Goal: Task Accomplishment & Management: Manage account settings

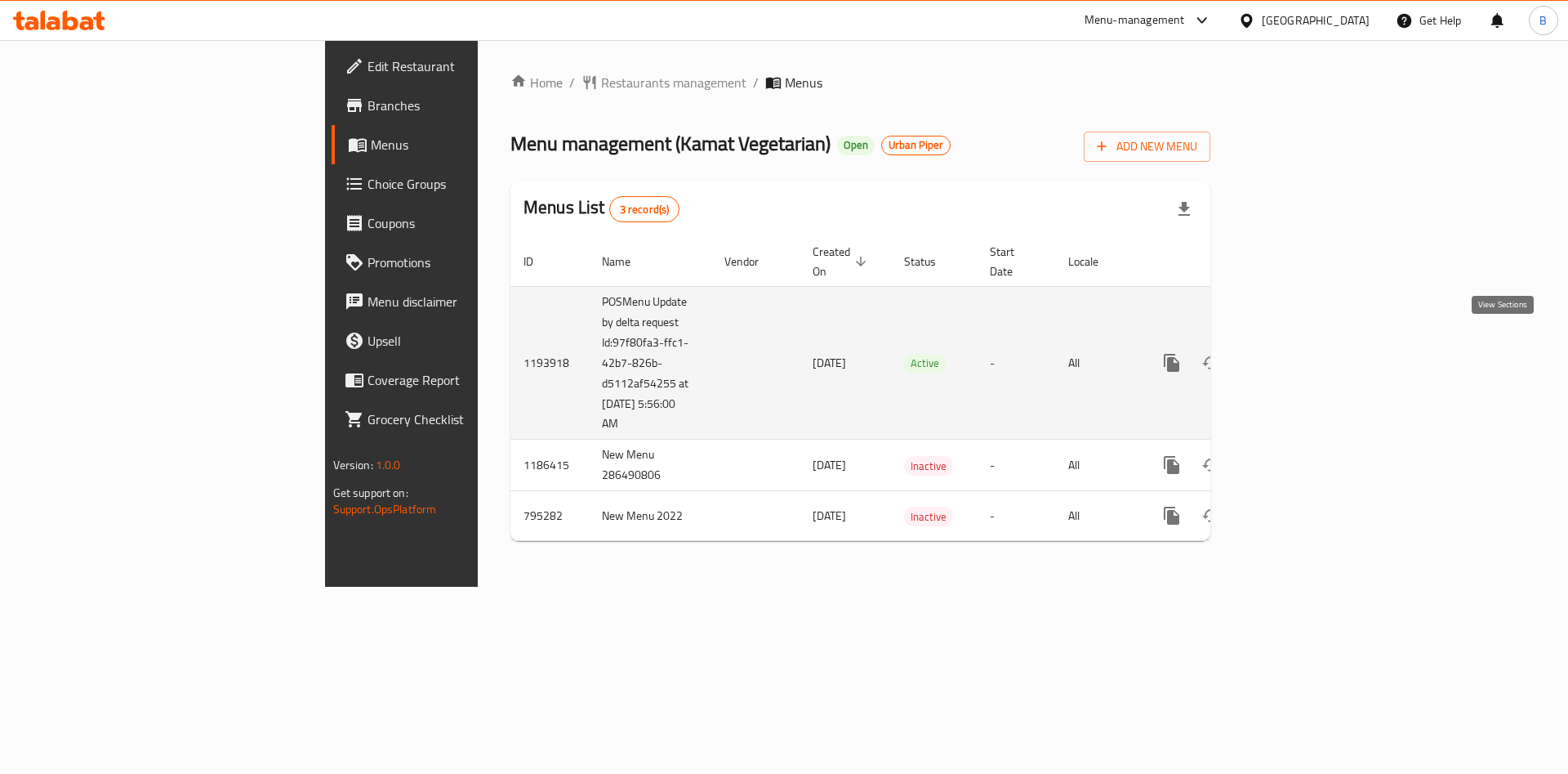
click at [1297, 356] on icon "enhanced table" at bounding box center [1290, 363] width 15 height 15
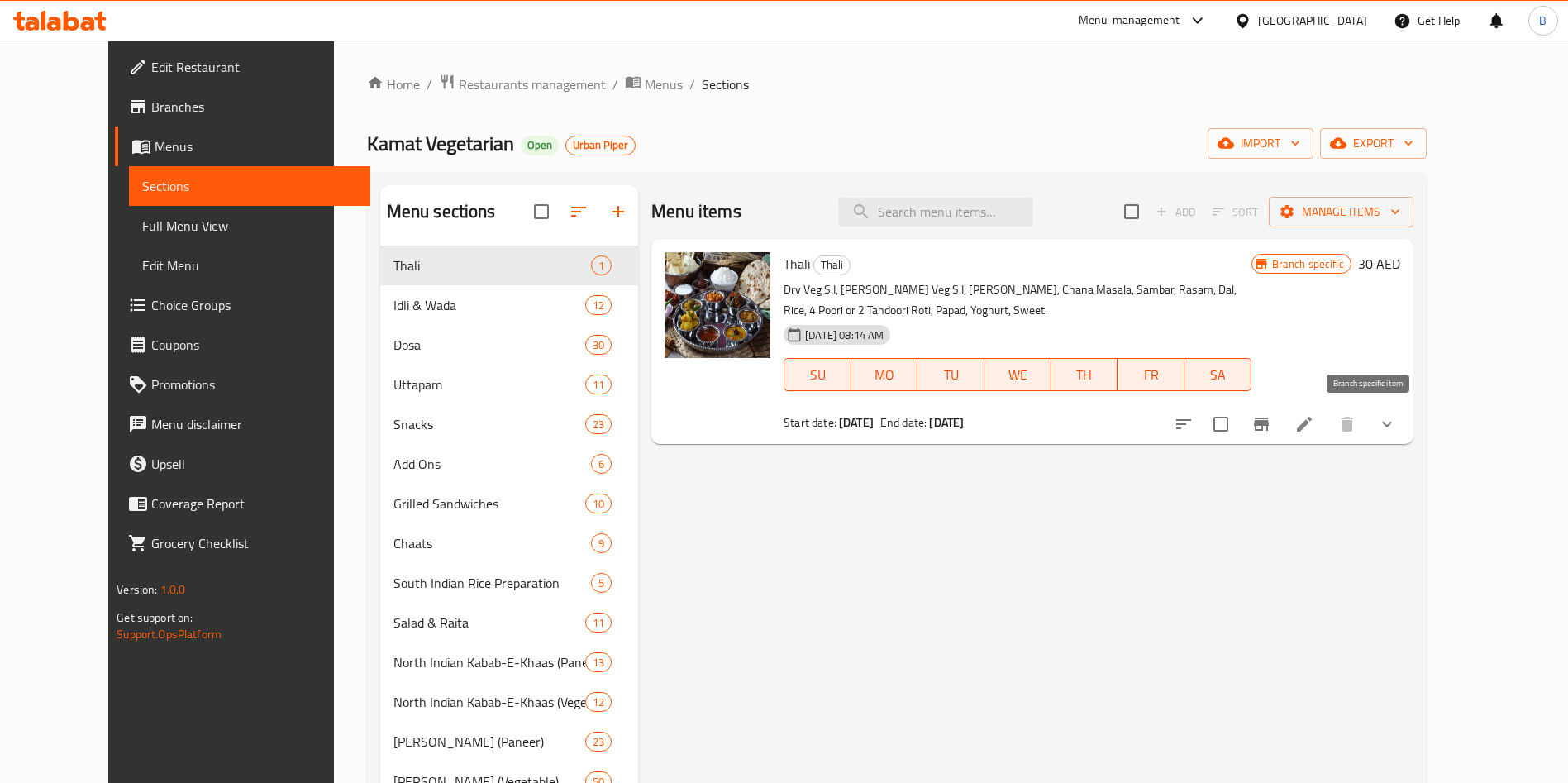
click at [1271, 431] on icon "Branch-specific-item" at bounding box center [1261, 423] width 20 height 20
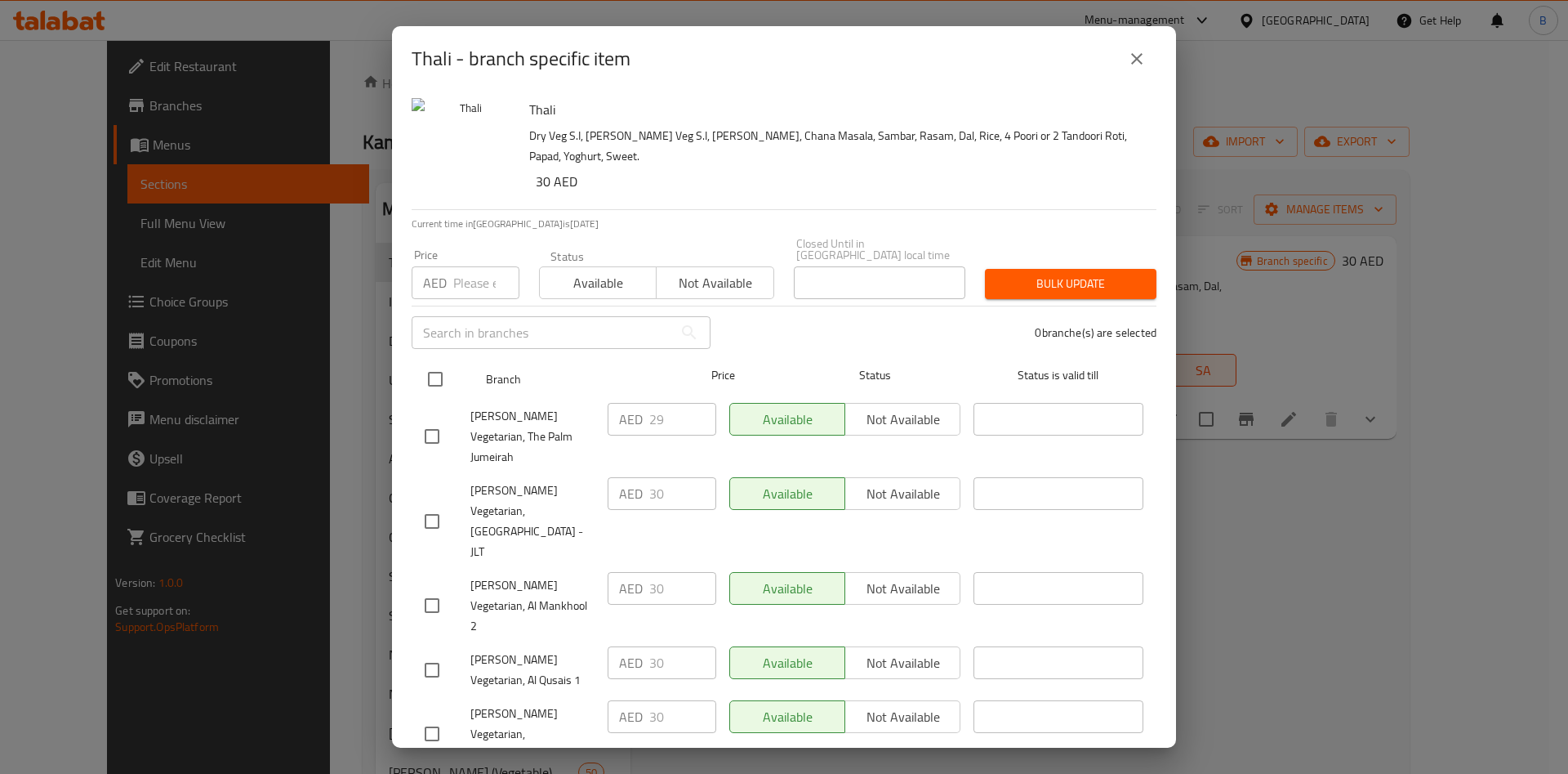
scroll to position [470, 0]
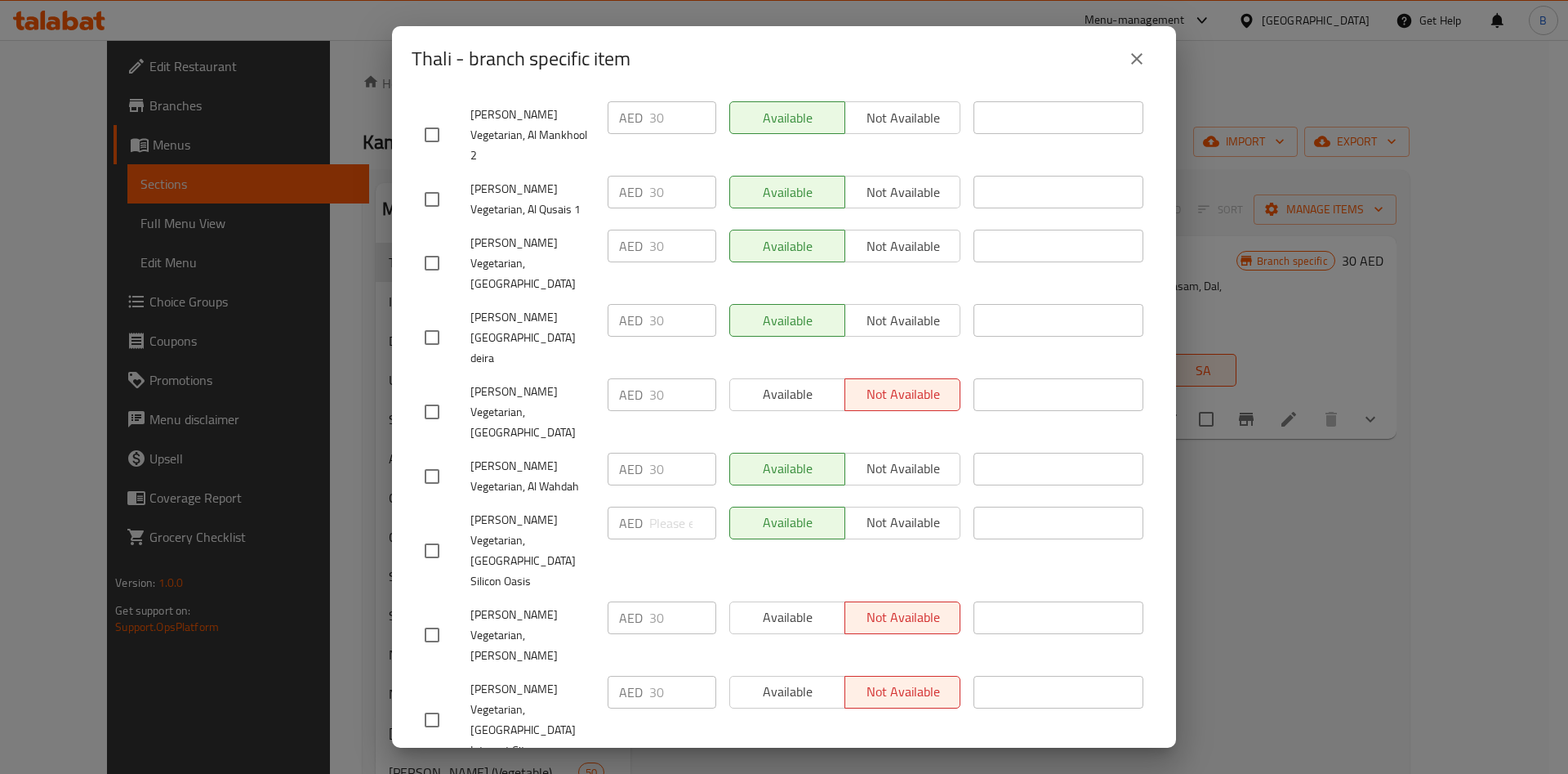
click at [1133, 63] on icon "close" at bounding box center [1137, 59] width 11 height 11
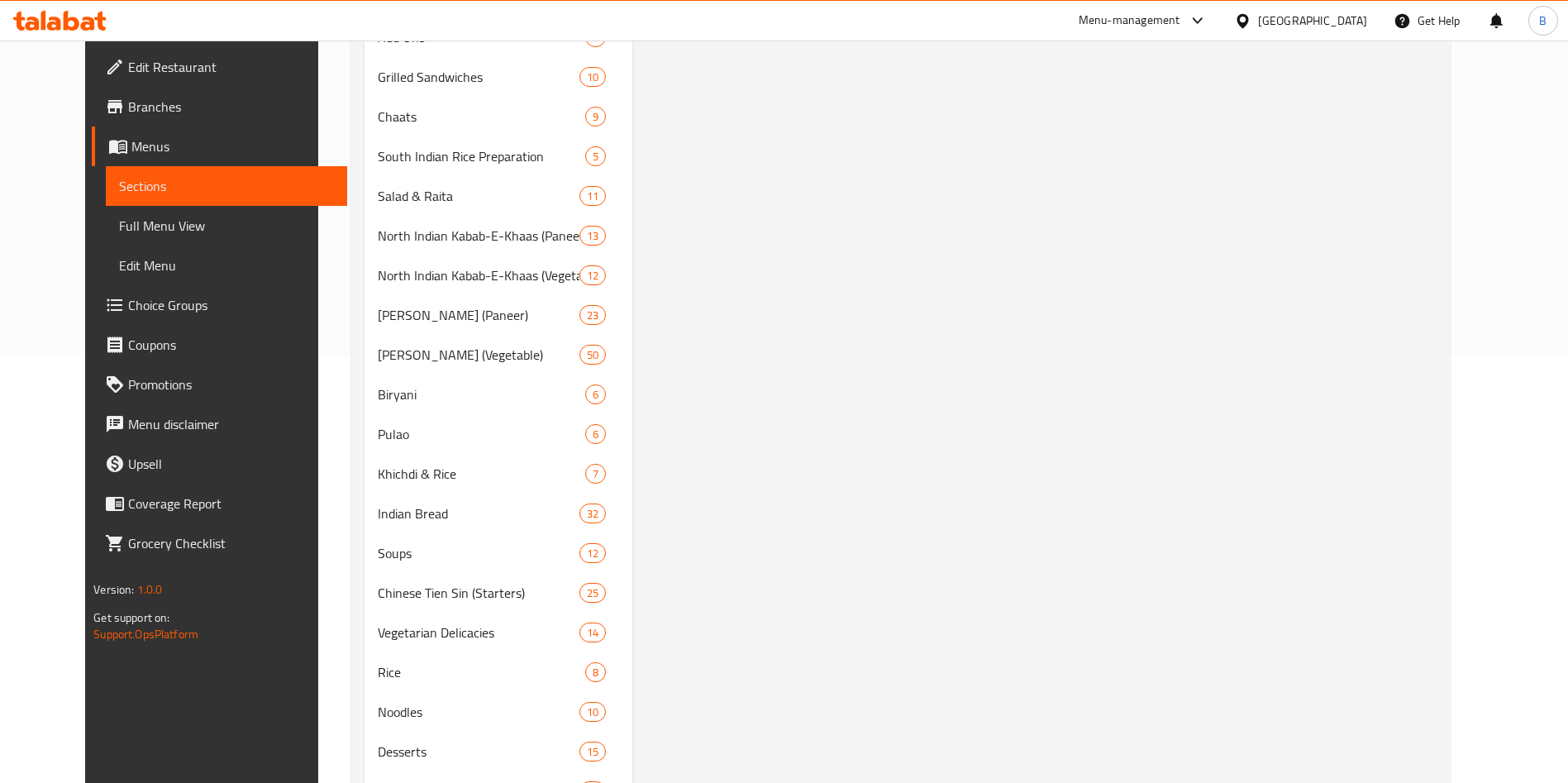
scroll to position [666, 0]
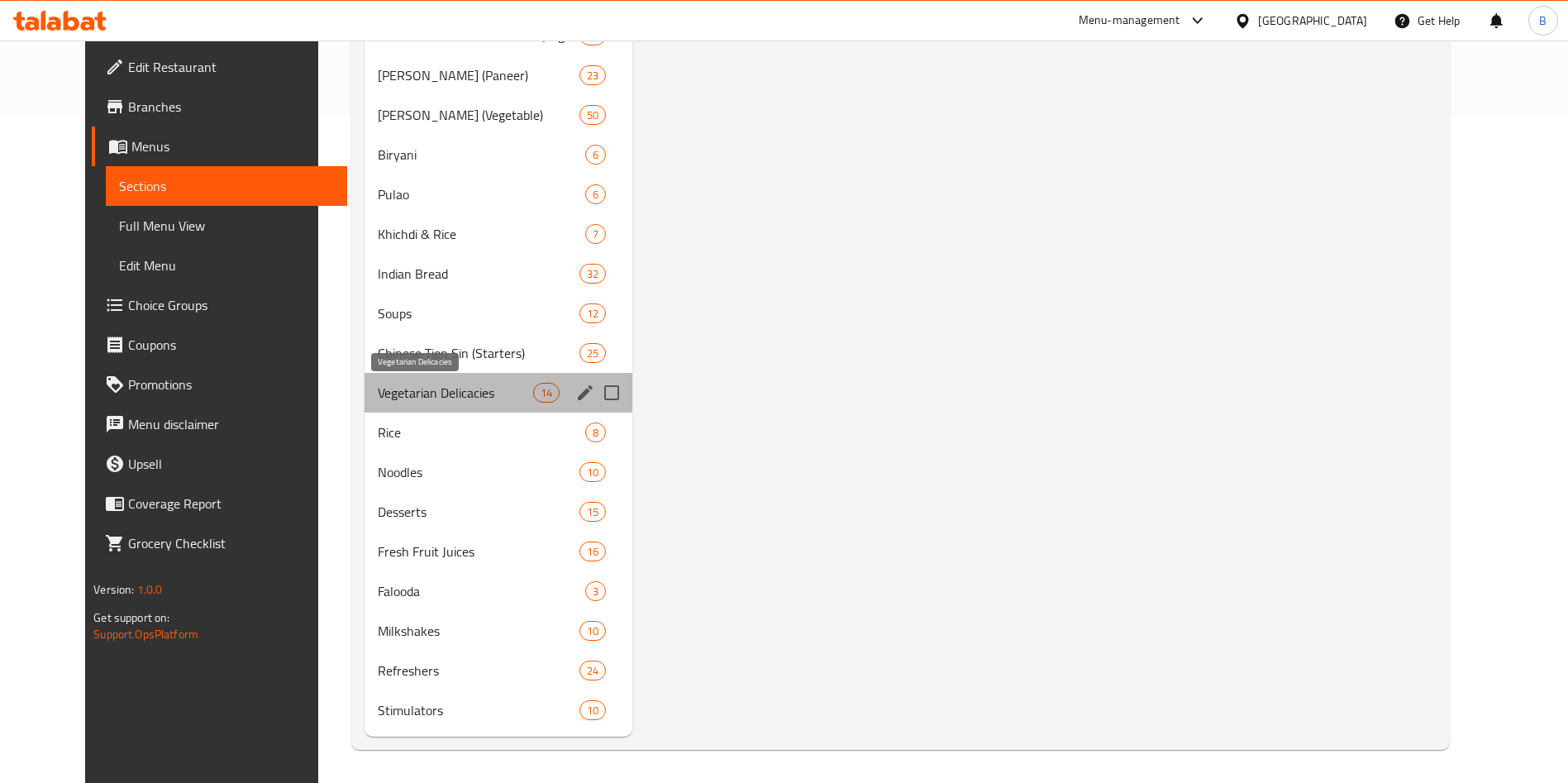
drag, startPoint x: 442, startPoint y: 391, endPoint x: 466, endPoint y: 384, distance: 25.0
click at [442, 390] on span "Vegetarian Delicacies" at bounding box center [455, 392] width 155 height 20
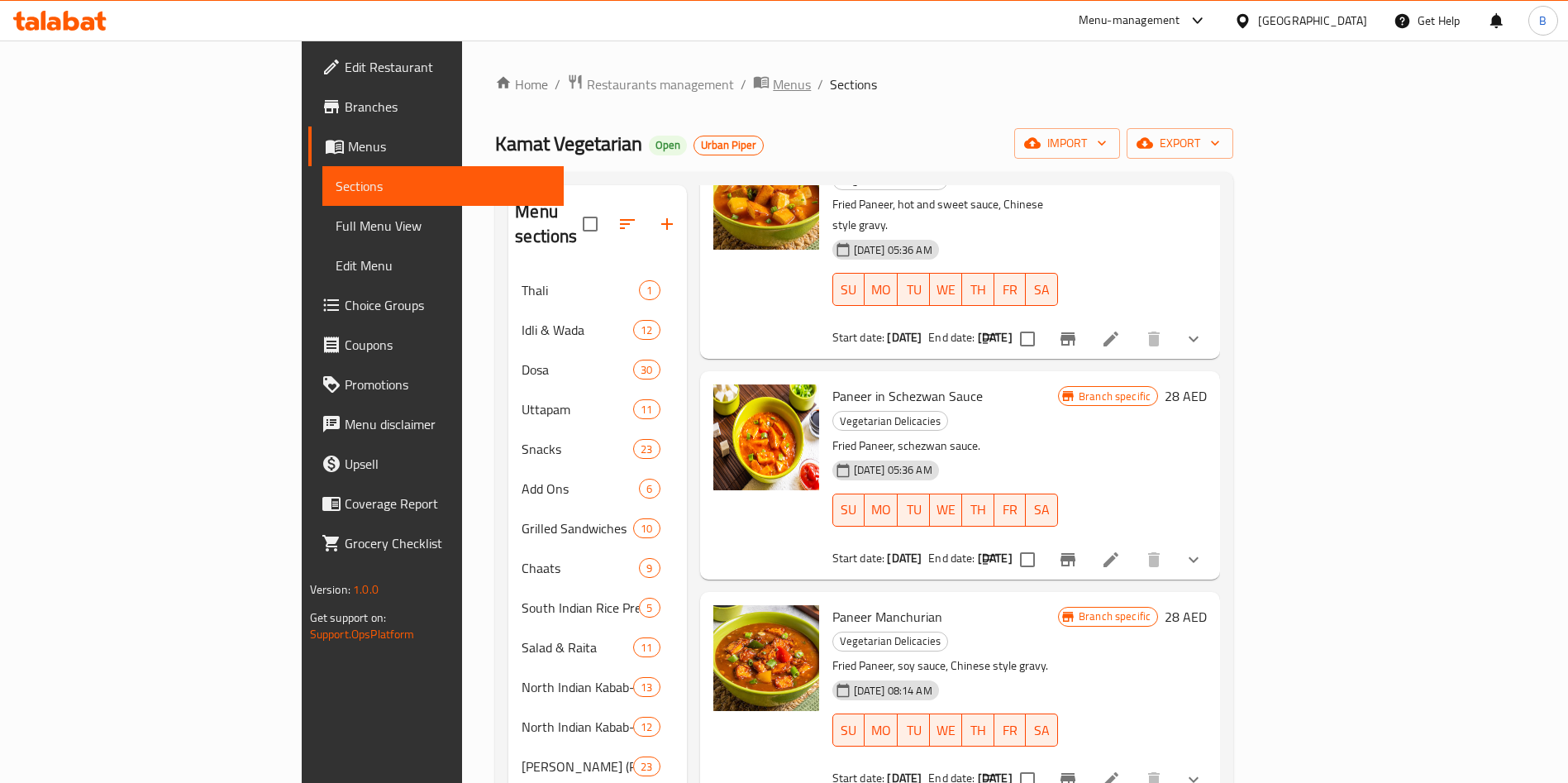
click at [773, 92] on span "Menus" at bounding box center [792, 84] width 38 height 20
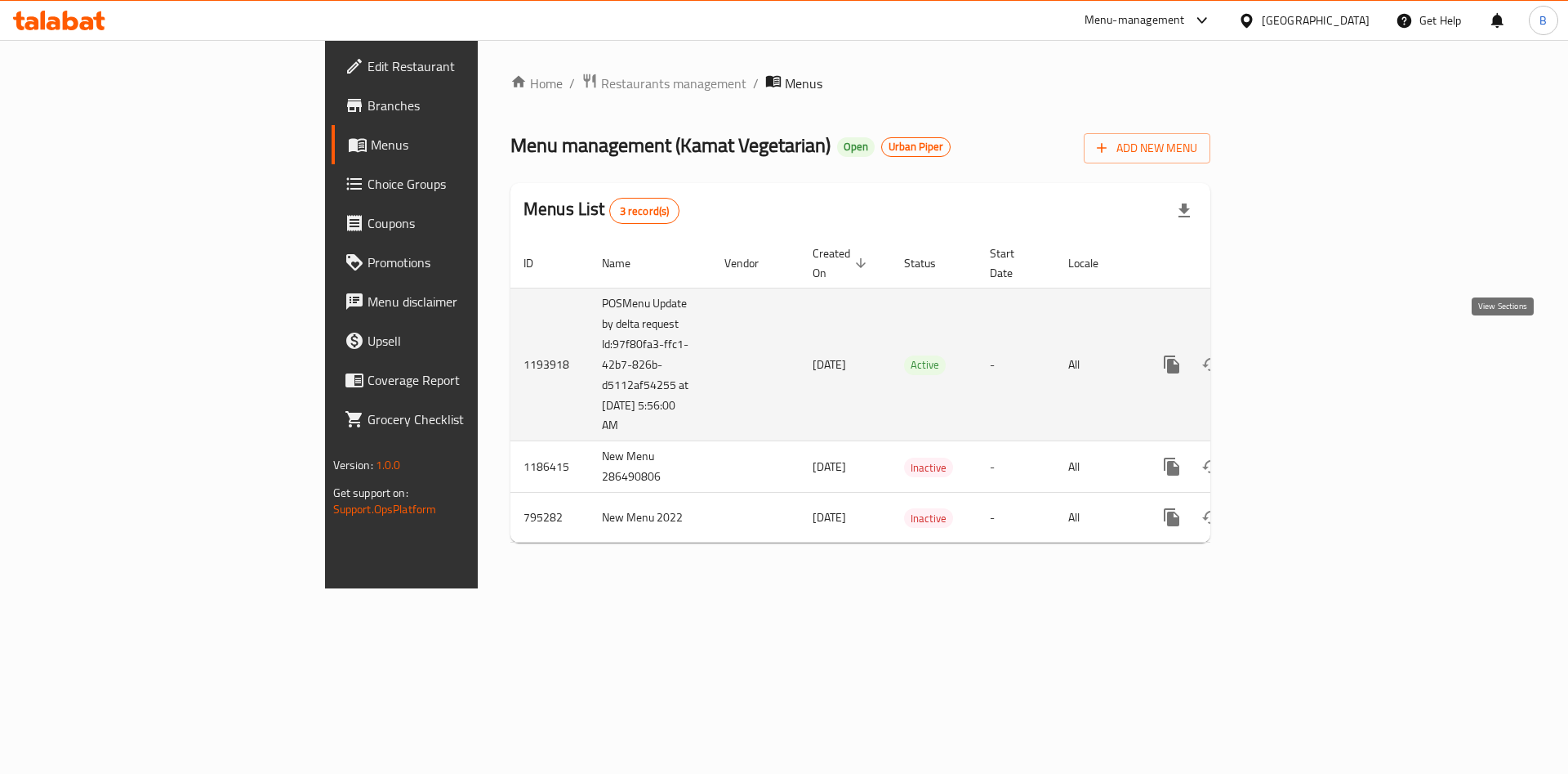
click at [1297, 357] on icon "enhanced table" at bounding box center [1290, 364] width 15 height 15
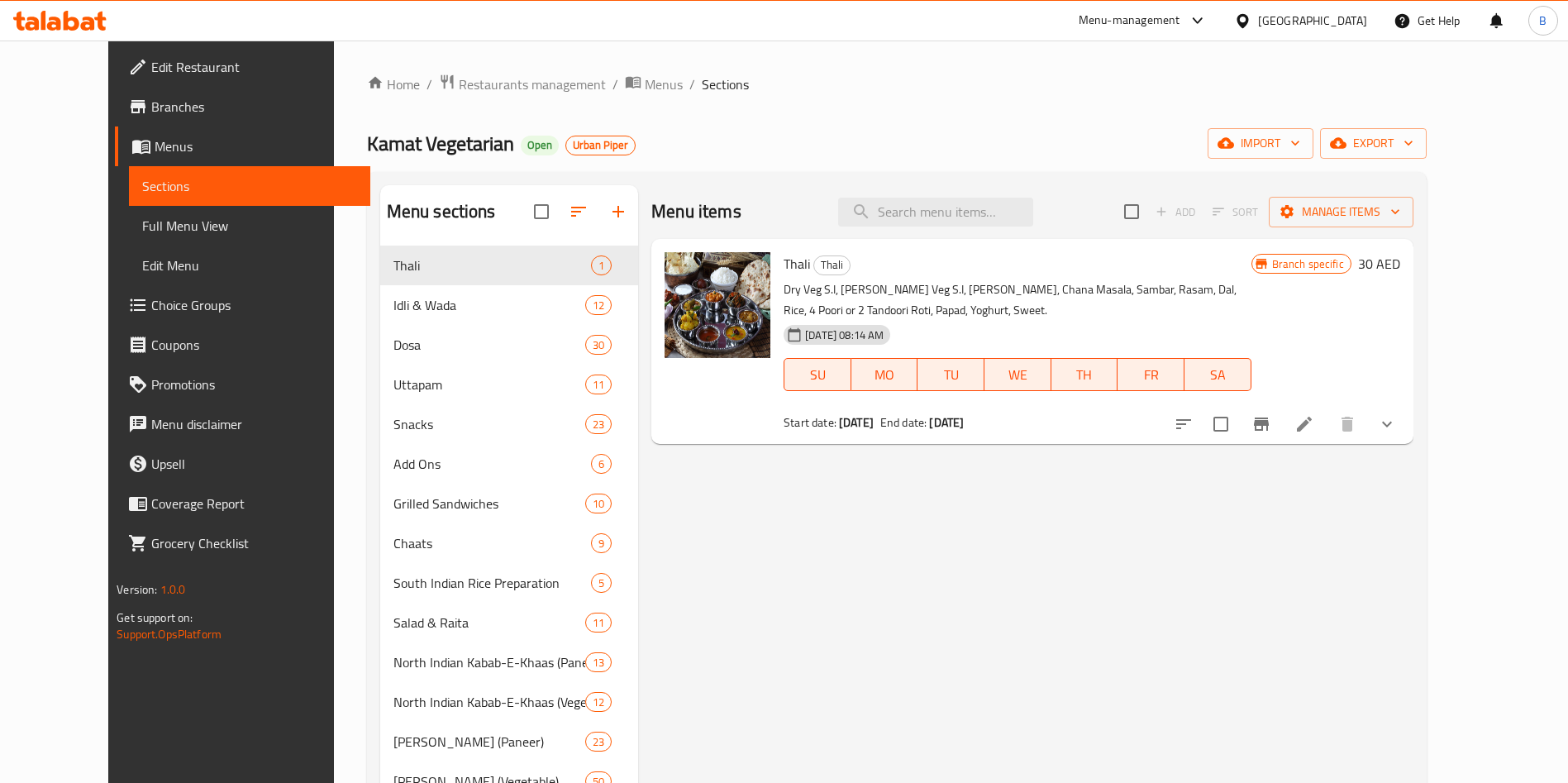
click at [482, 102] on div "Home / Restaurants management / Menus / Sections Kamat Vegetarian Open Urban Pi…" at bounding box center [896, 744] width 1060 height 1343
click at [480, 83] on span "Restaurants management" at bounding box center [532, 84] width 147 height 20
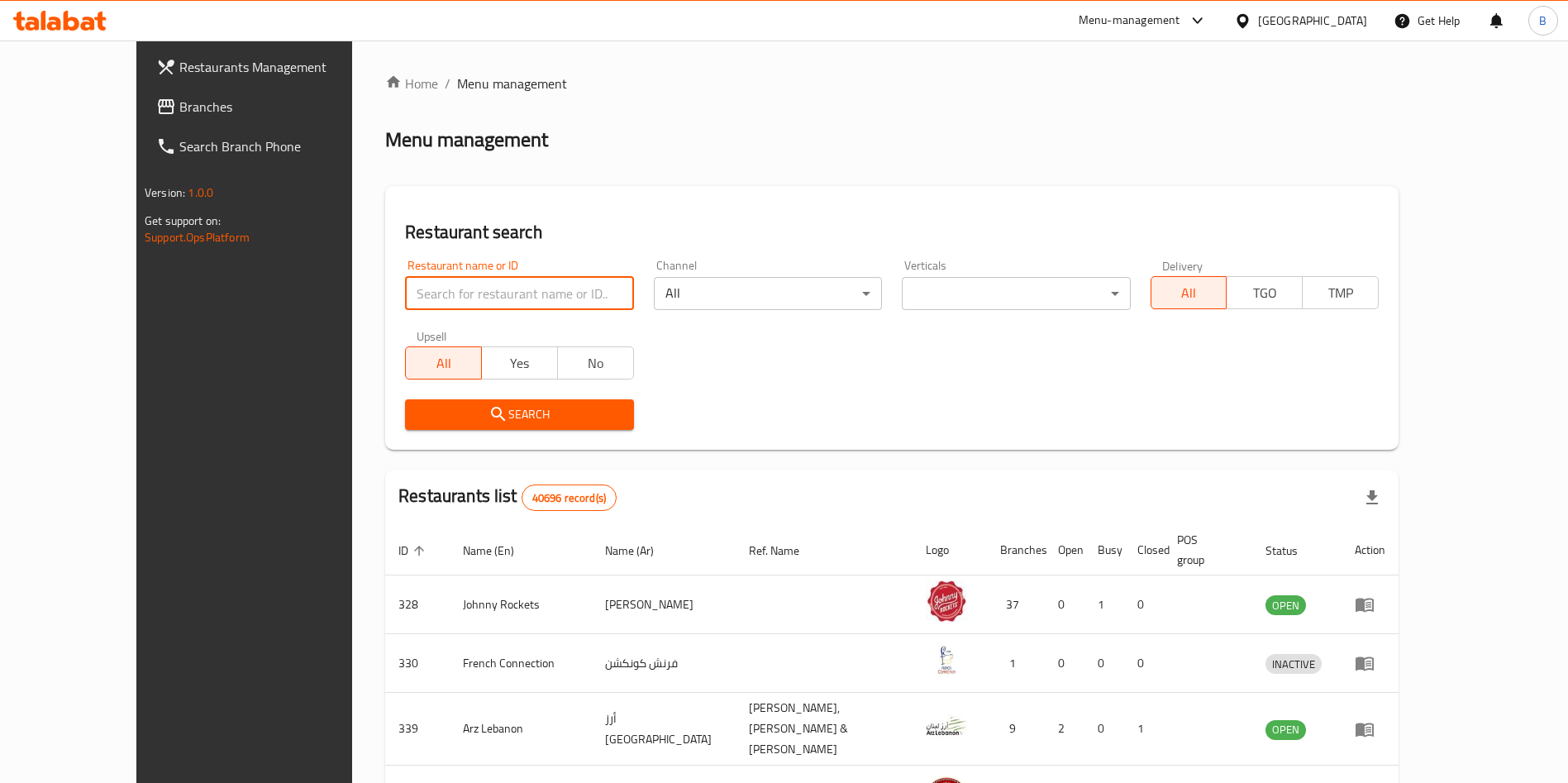
click at [405, 300] on input "search" at bounding box center [519, 293] width 228 height 33
type input "[PERSON_NAME]"
click button "Search" at bounding box center [519, 415] width 228 height 30
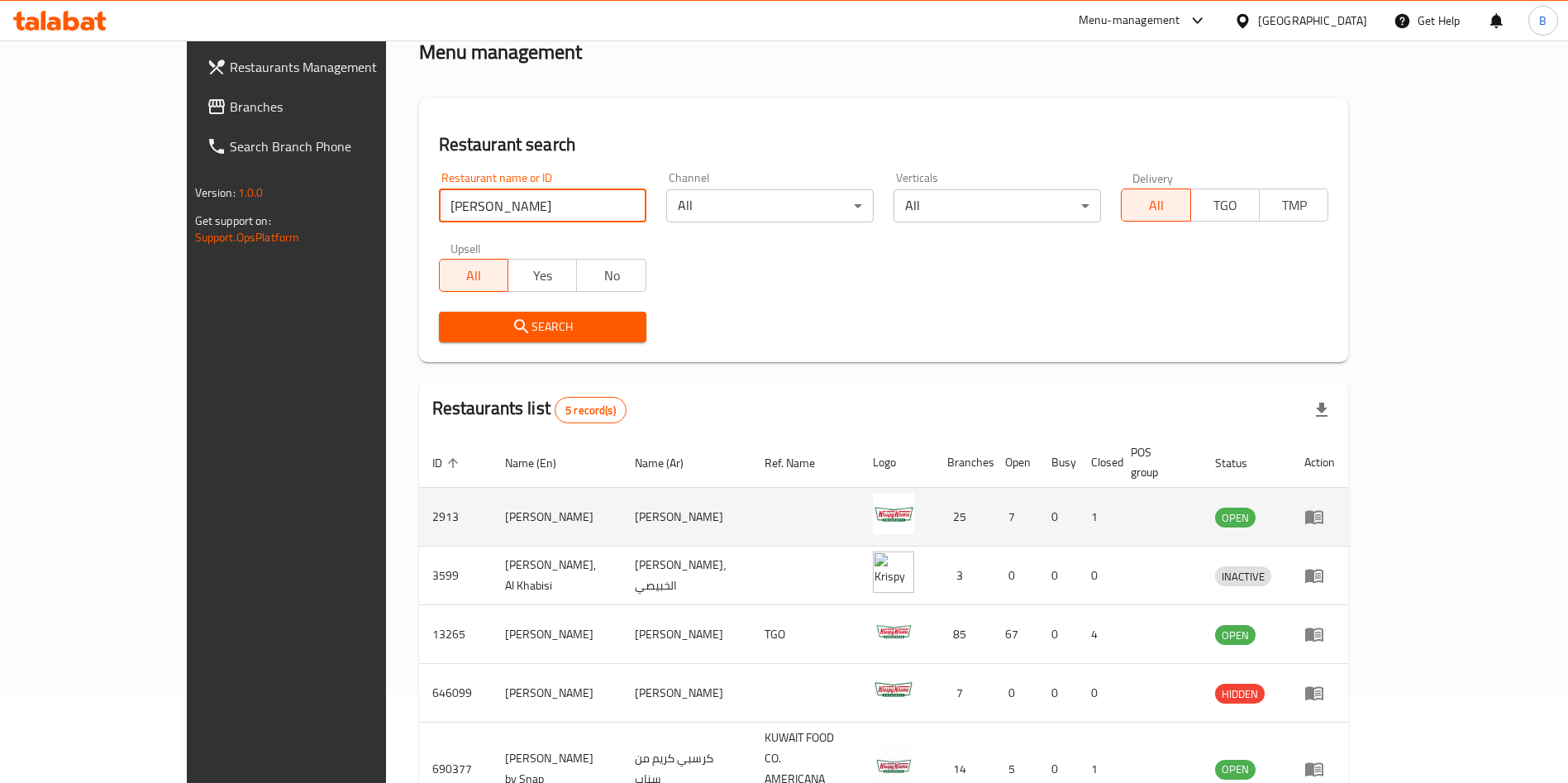
scroll to position [157, 0]
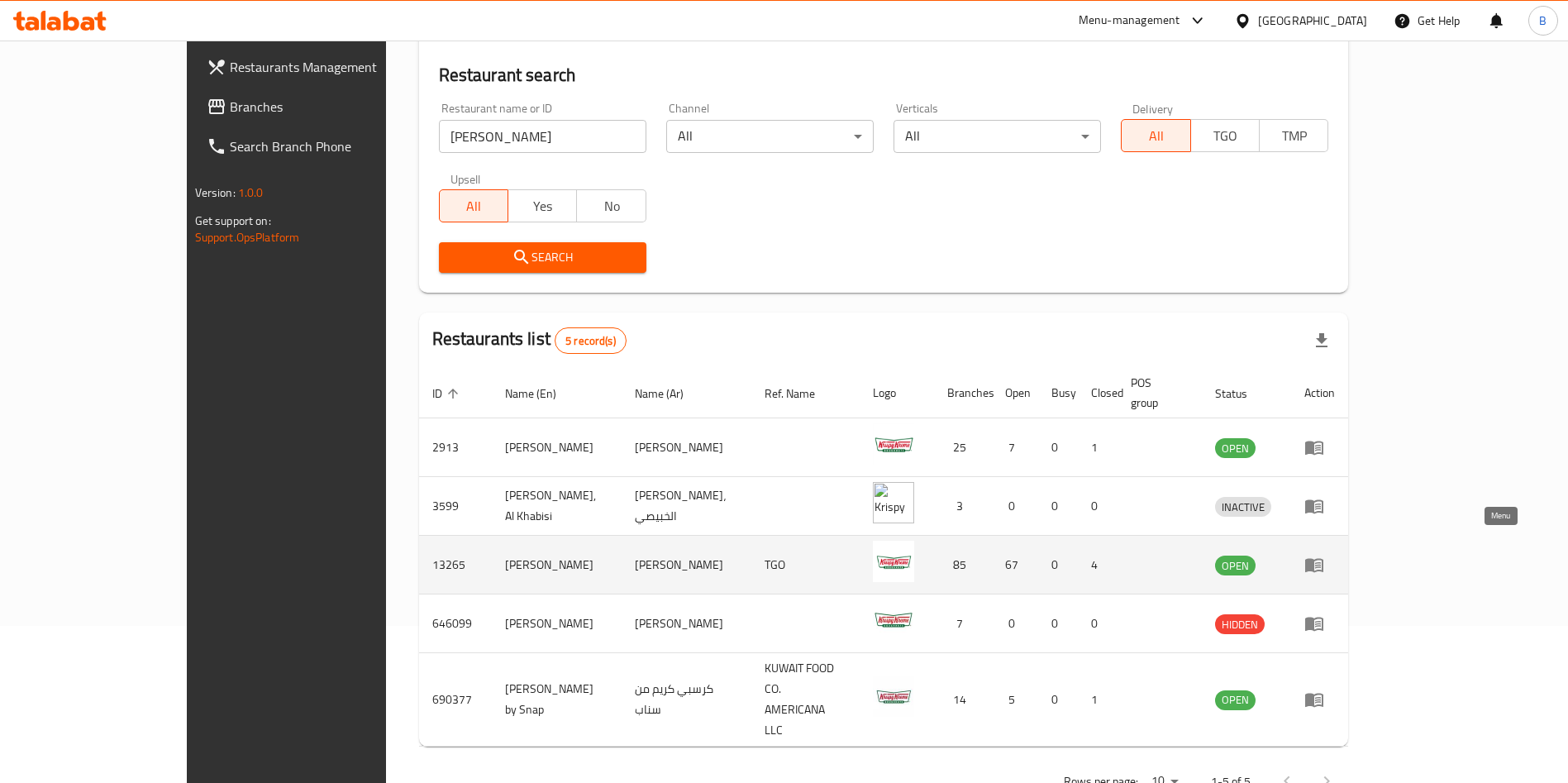
click at [1321, 563] on icon "enhanced table" at bounding box center [1318, 565] width 6 height 7
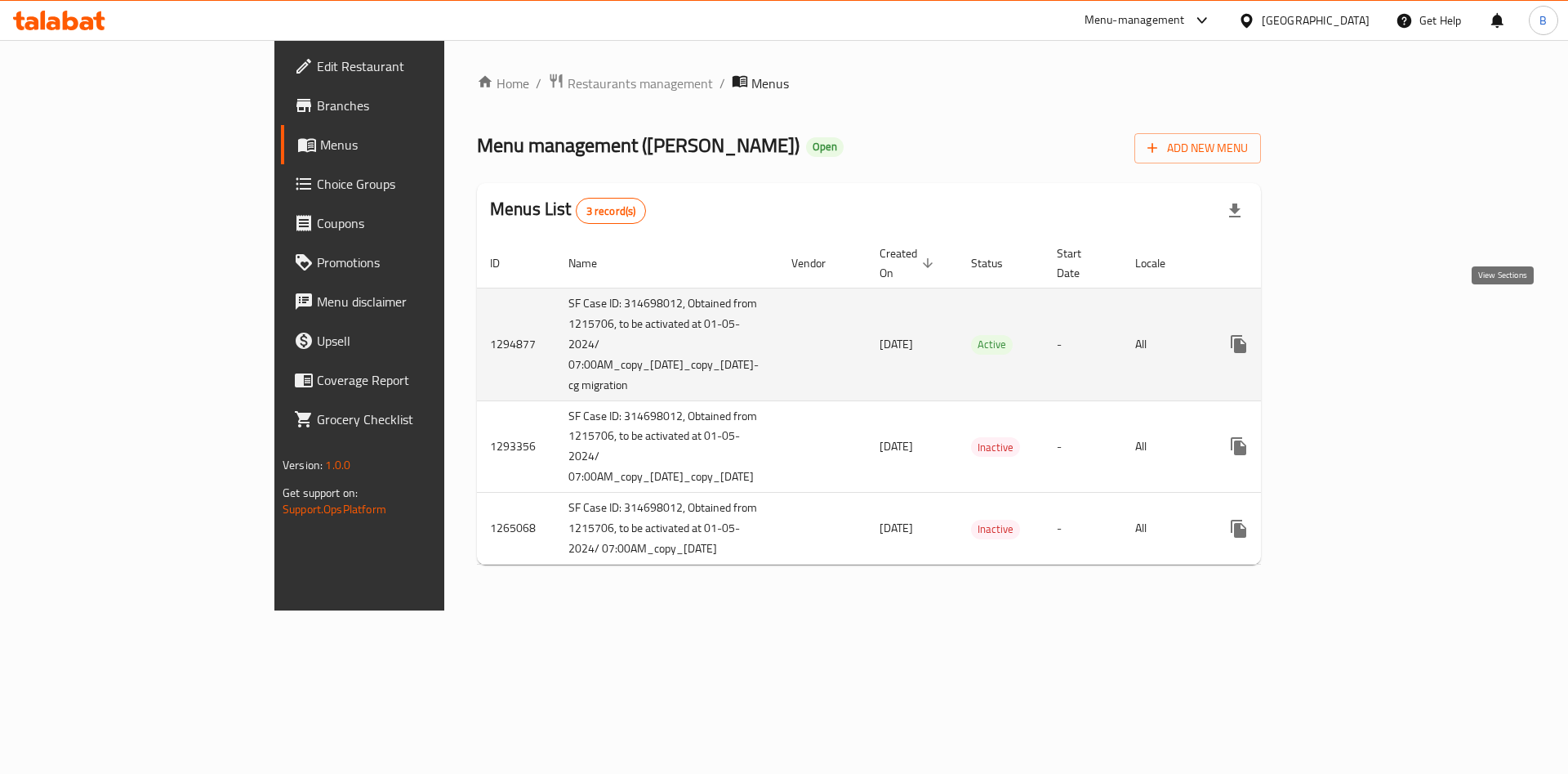
click at [1367, 334] on icon "enhanced table" at bounding box center [1357, 344] width 20 height 20
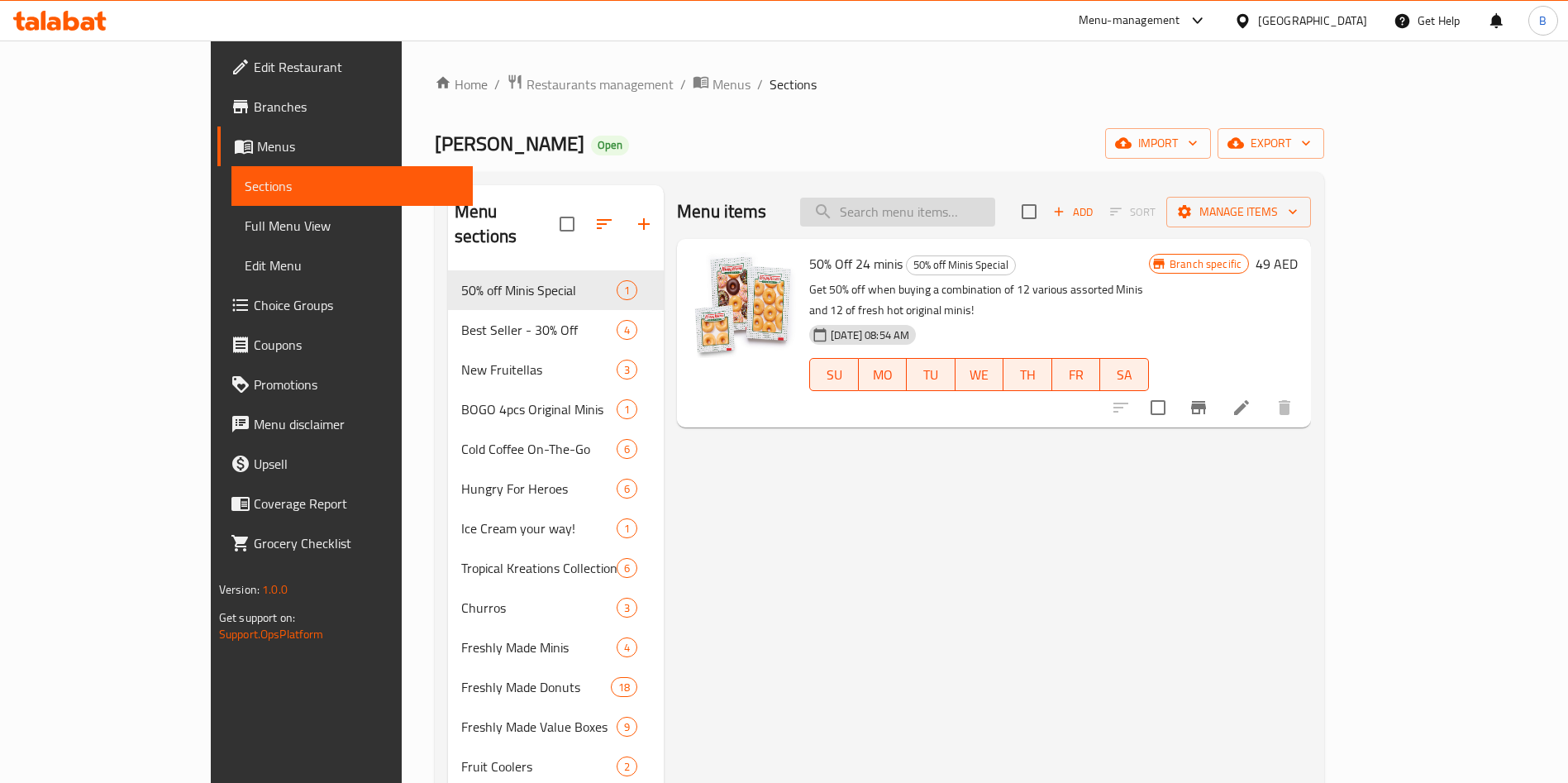
click at [976, 216] on input "search" at bounding box center [897, 212] width 195 height 29
type input "0"
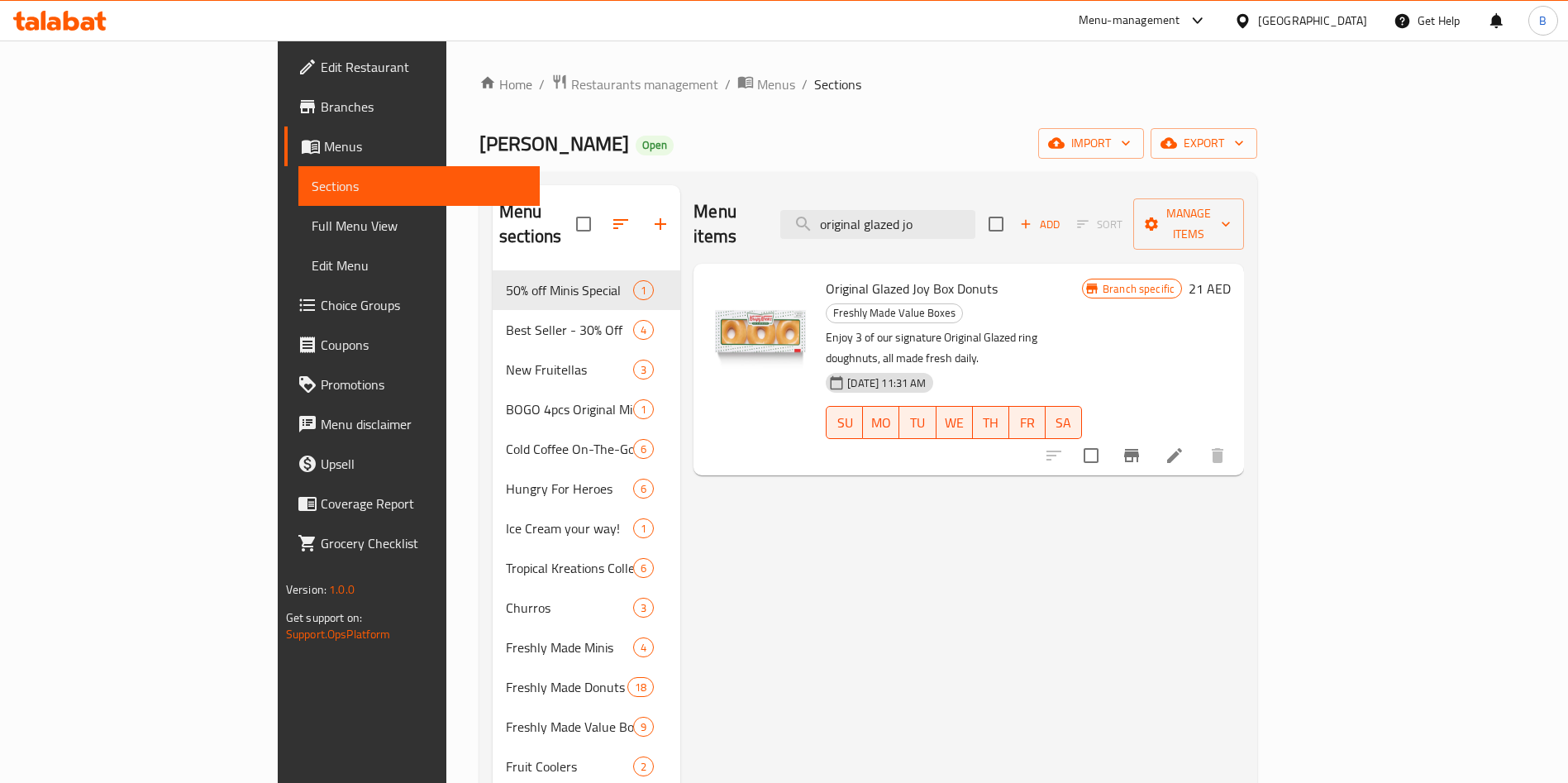
type input "original glazed jo"
click at [1152, 435] on button "Branch-specific-item" at bounding box center [1132, 455] width 40 height 40
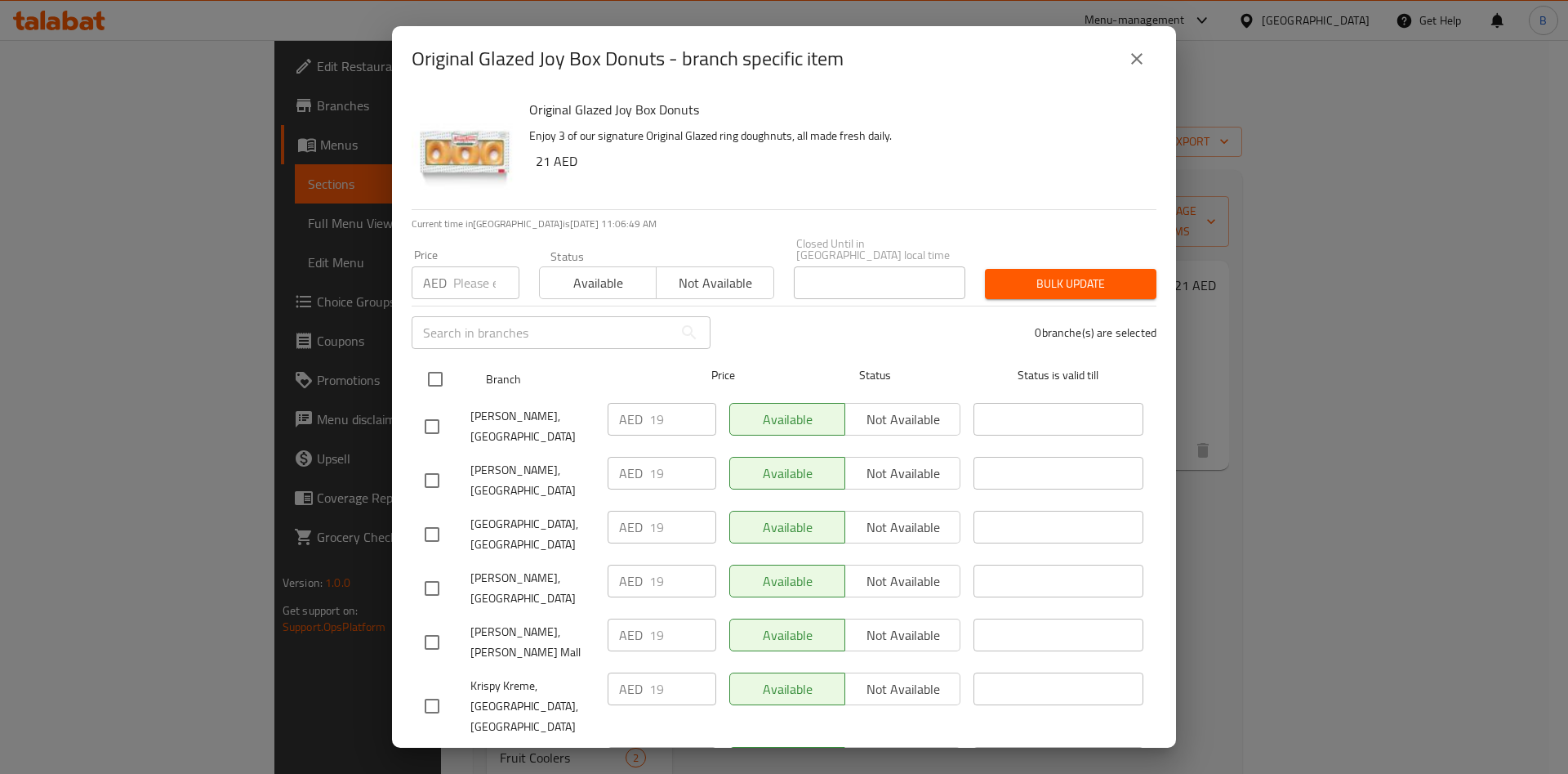
click at [439, 373] on input "checkbox" at bounding box center [435, 379] width 34 height 34
checkbox input "true"
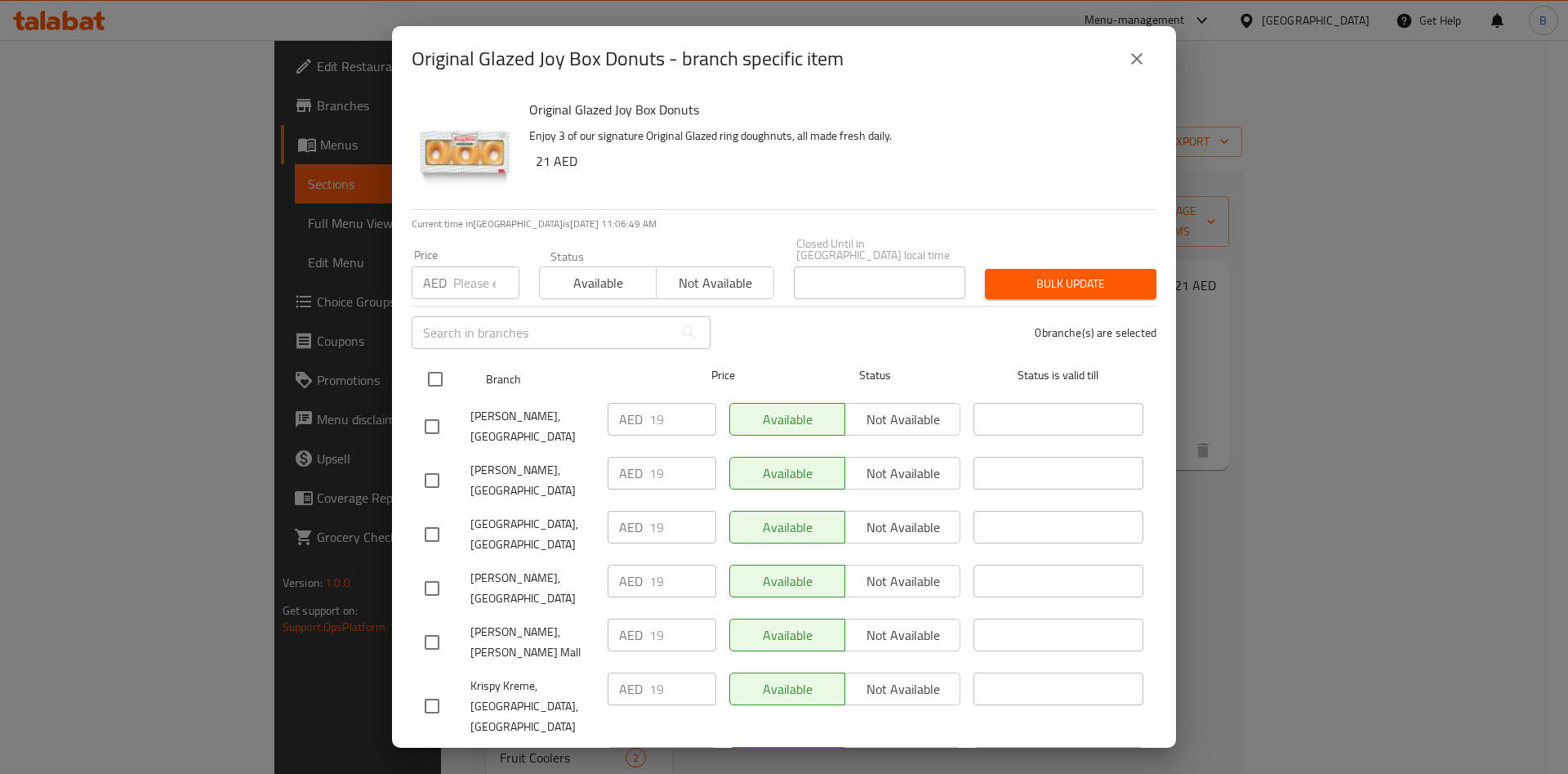
checkbox input "true"
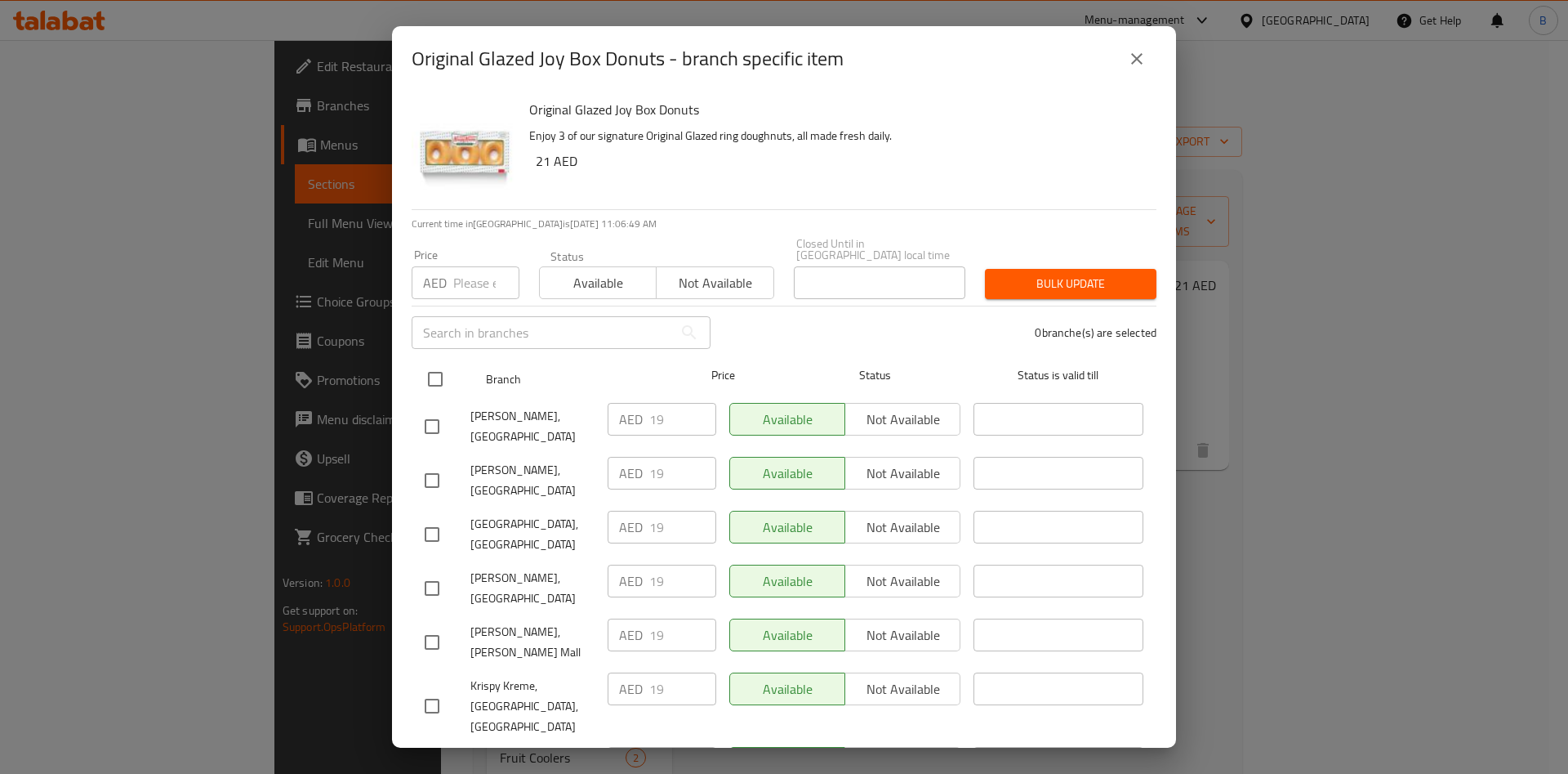
checkbox input "true"
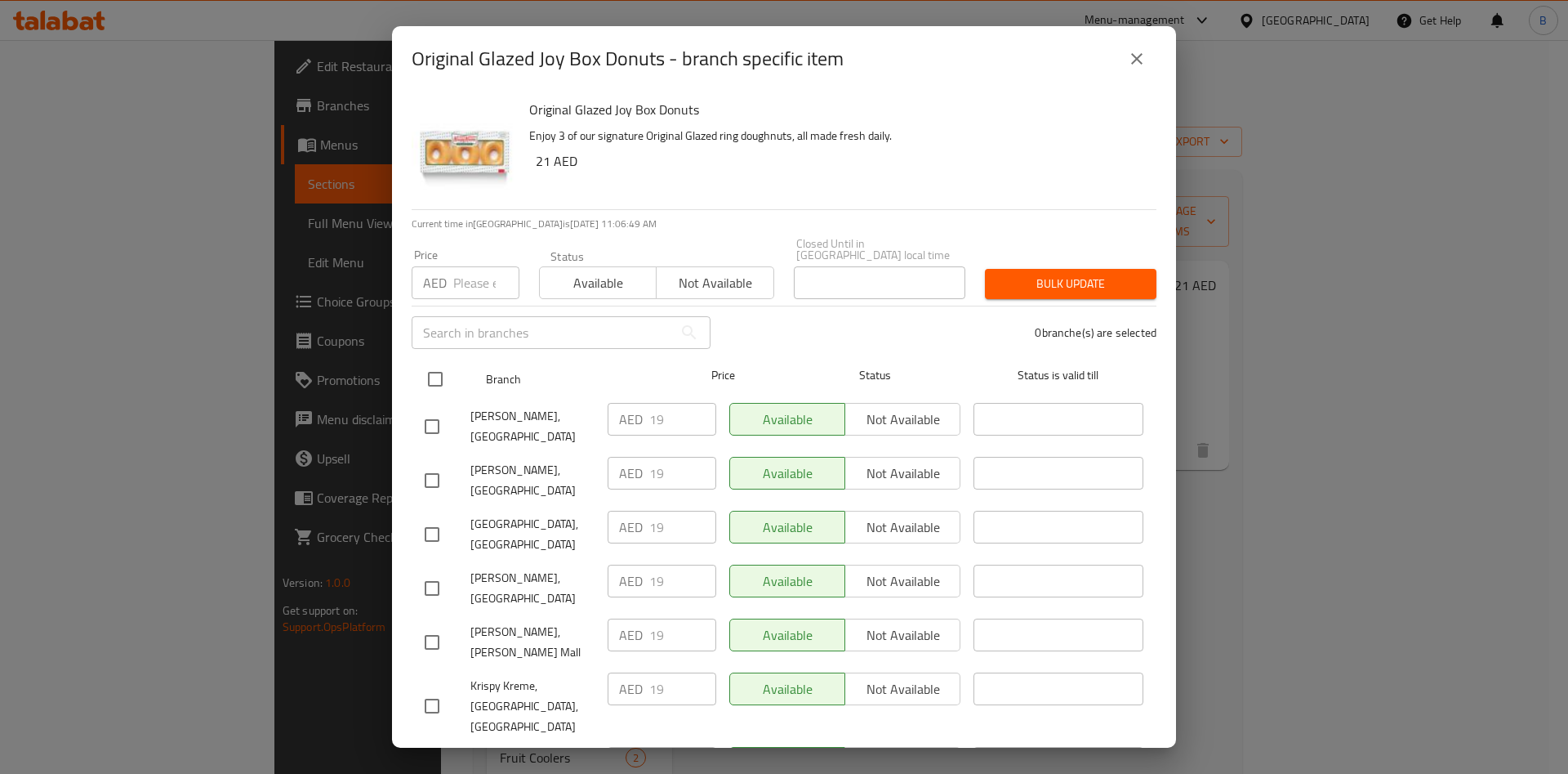
checkbox input "true"
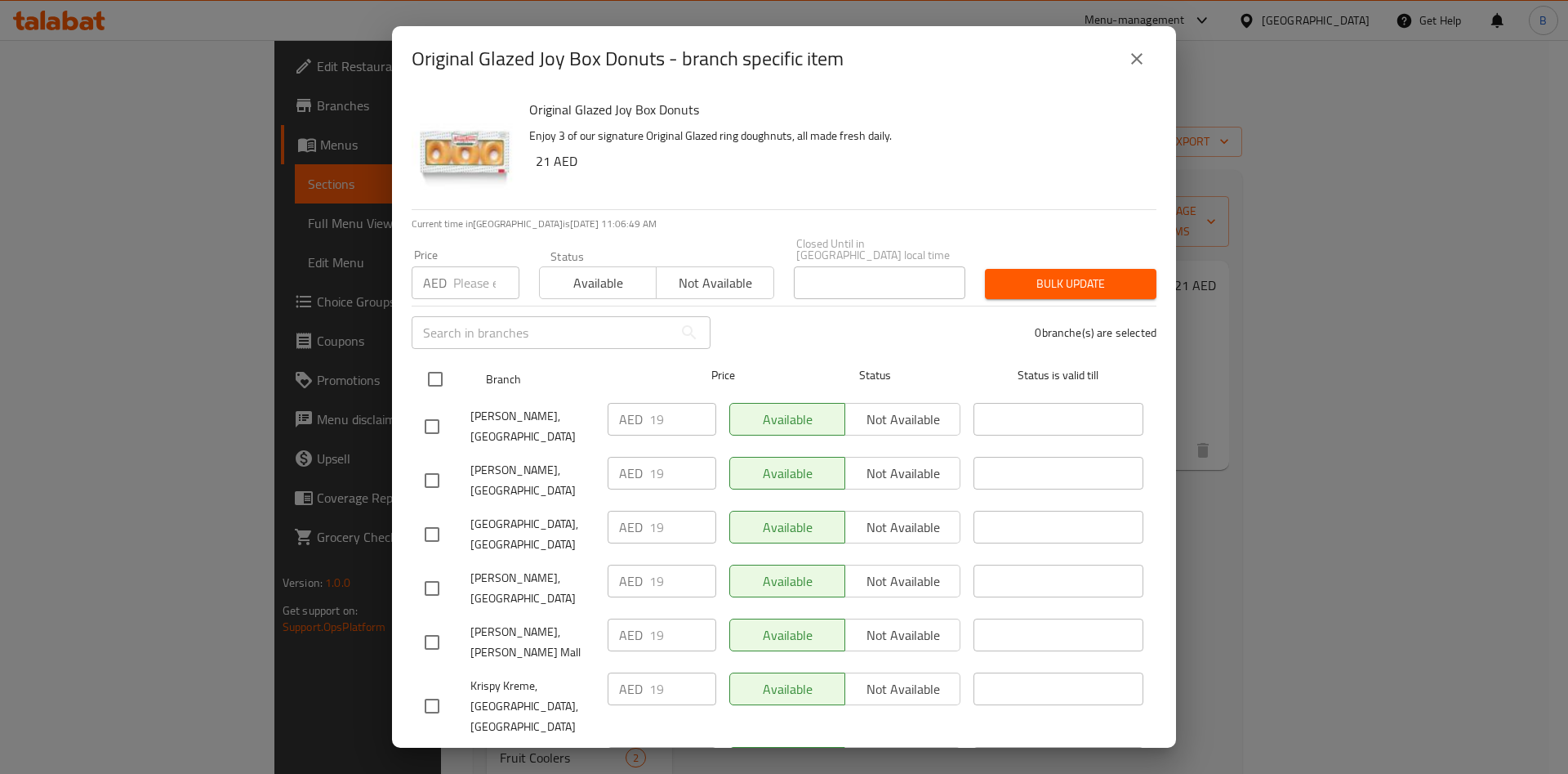
checkbox input "true"
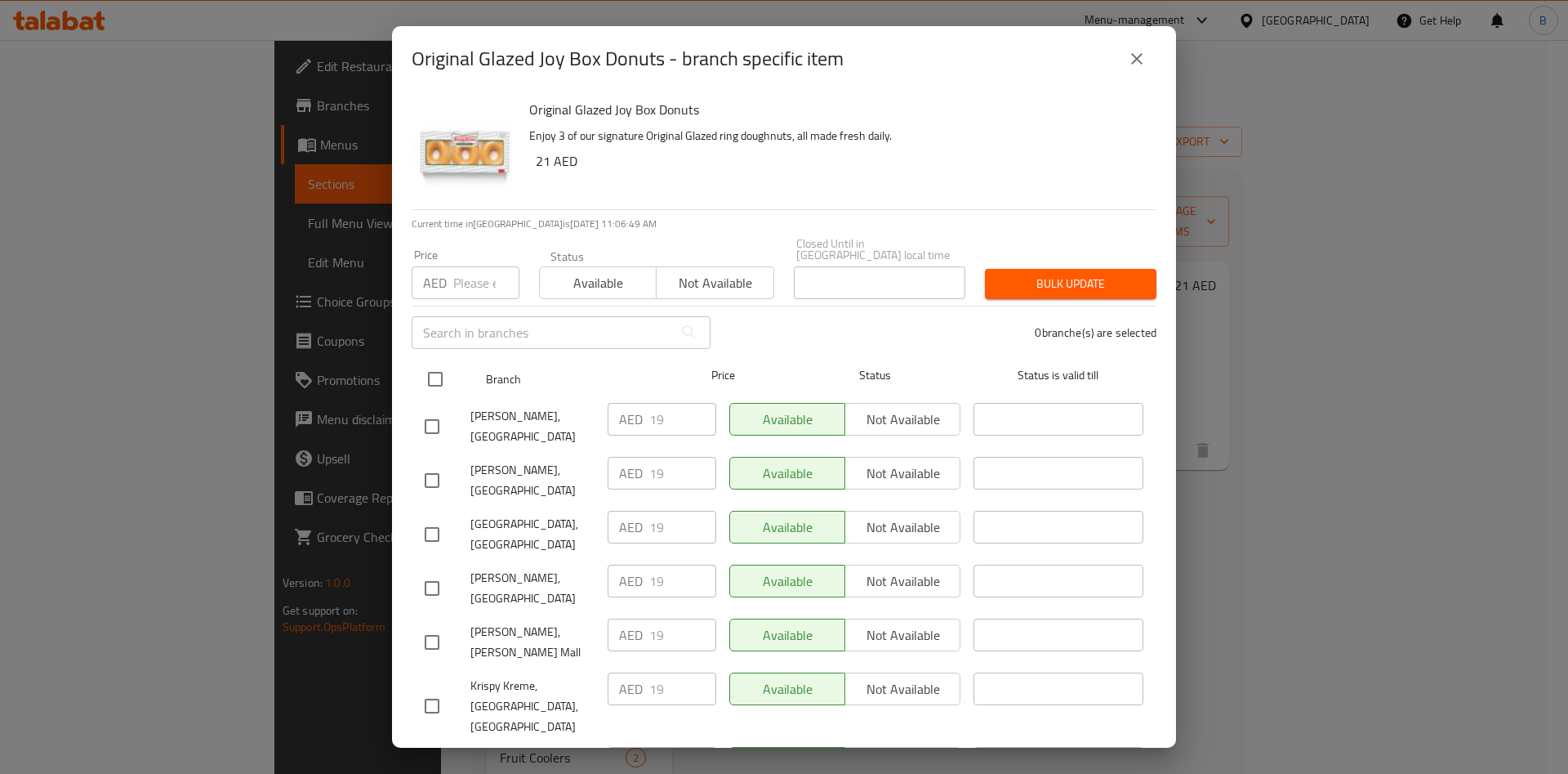
checkbox input "true"
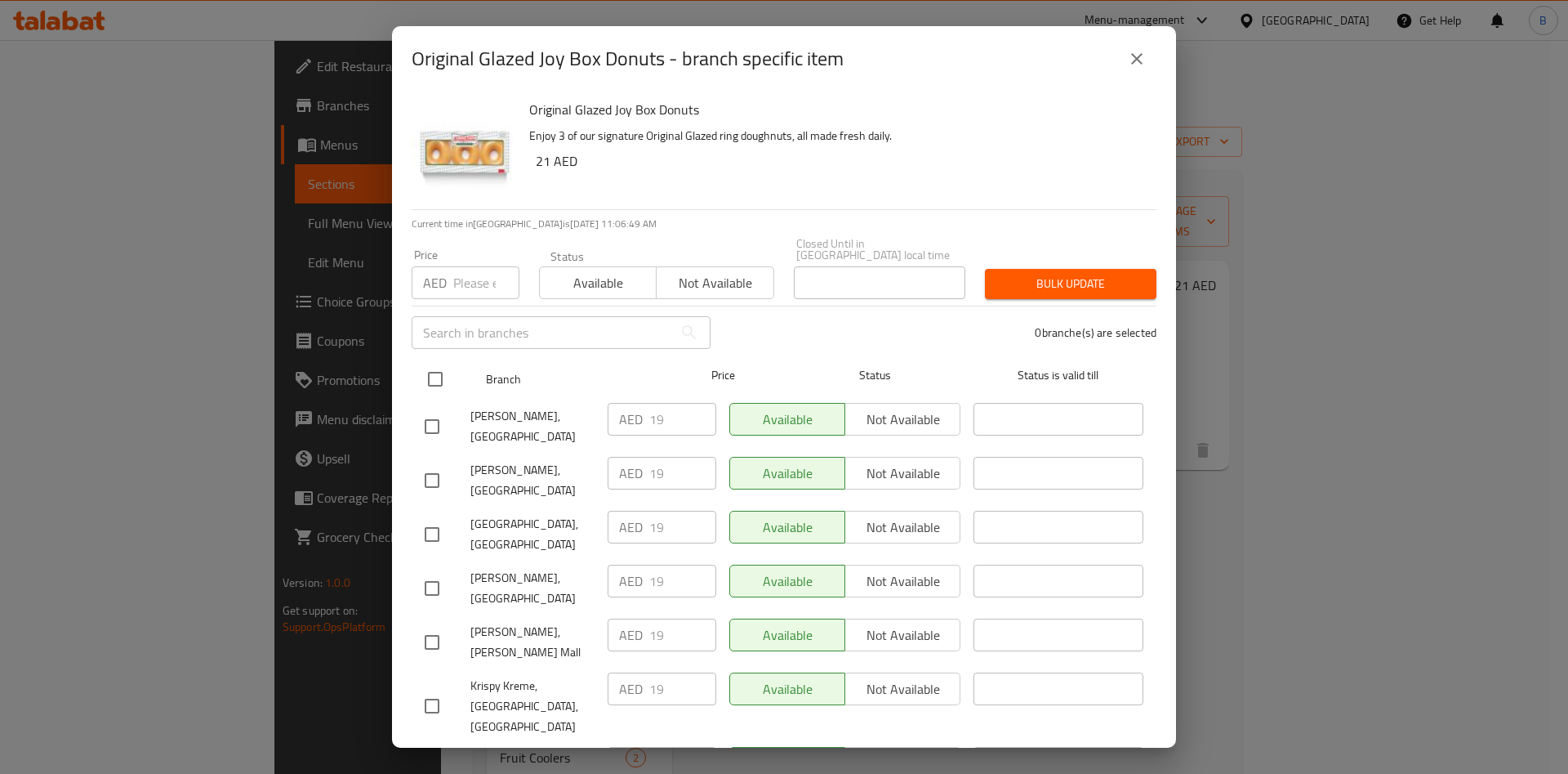
checkbox input "true"
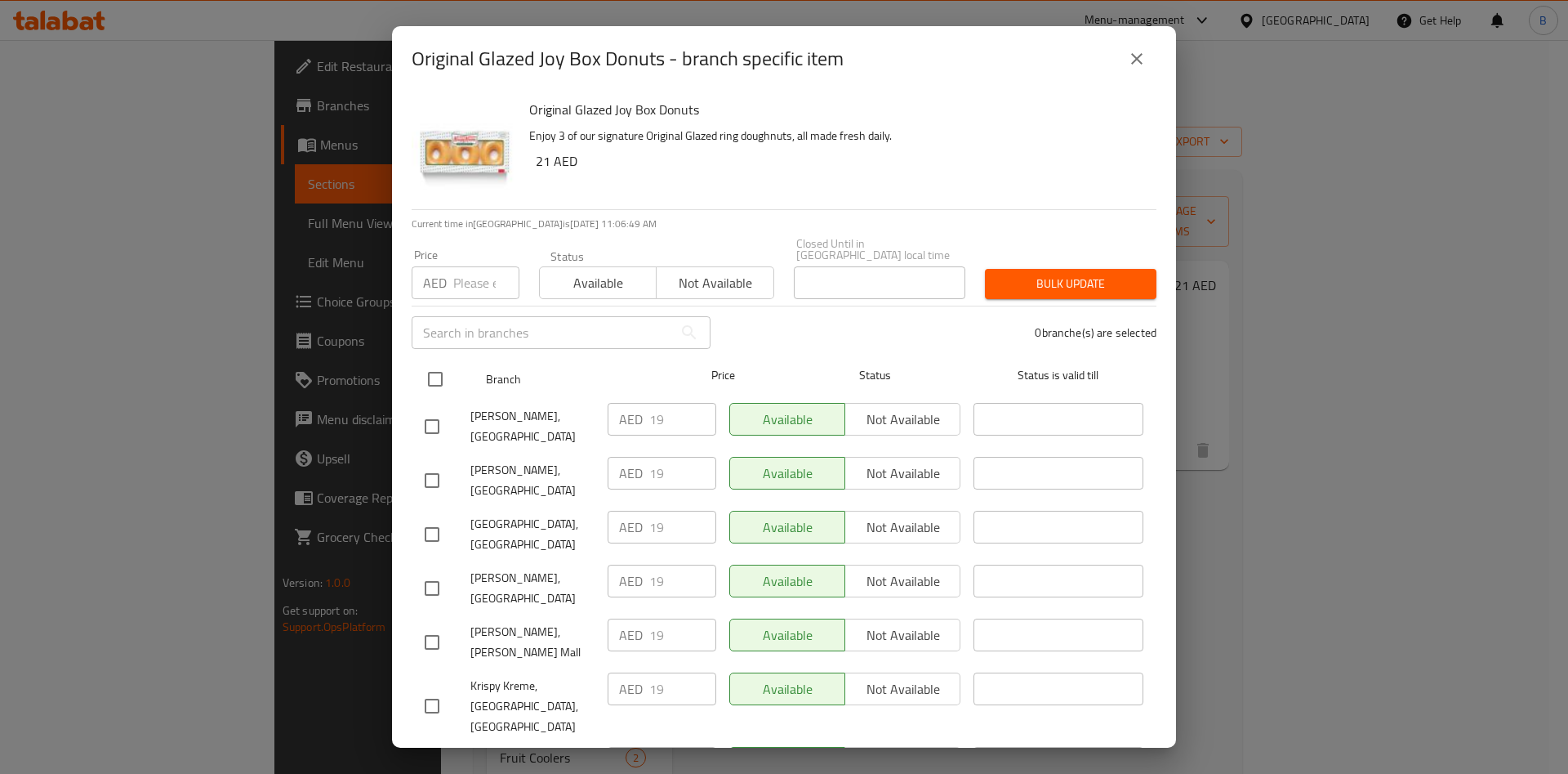
checkbox input "true"
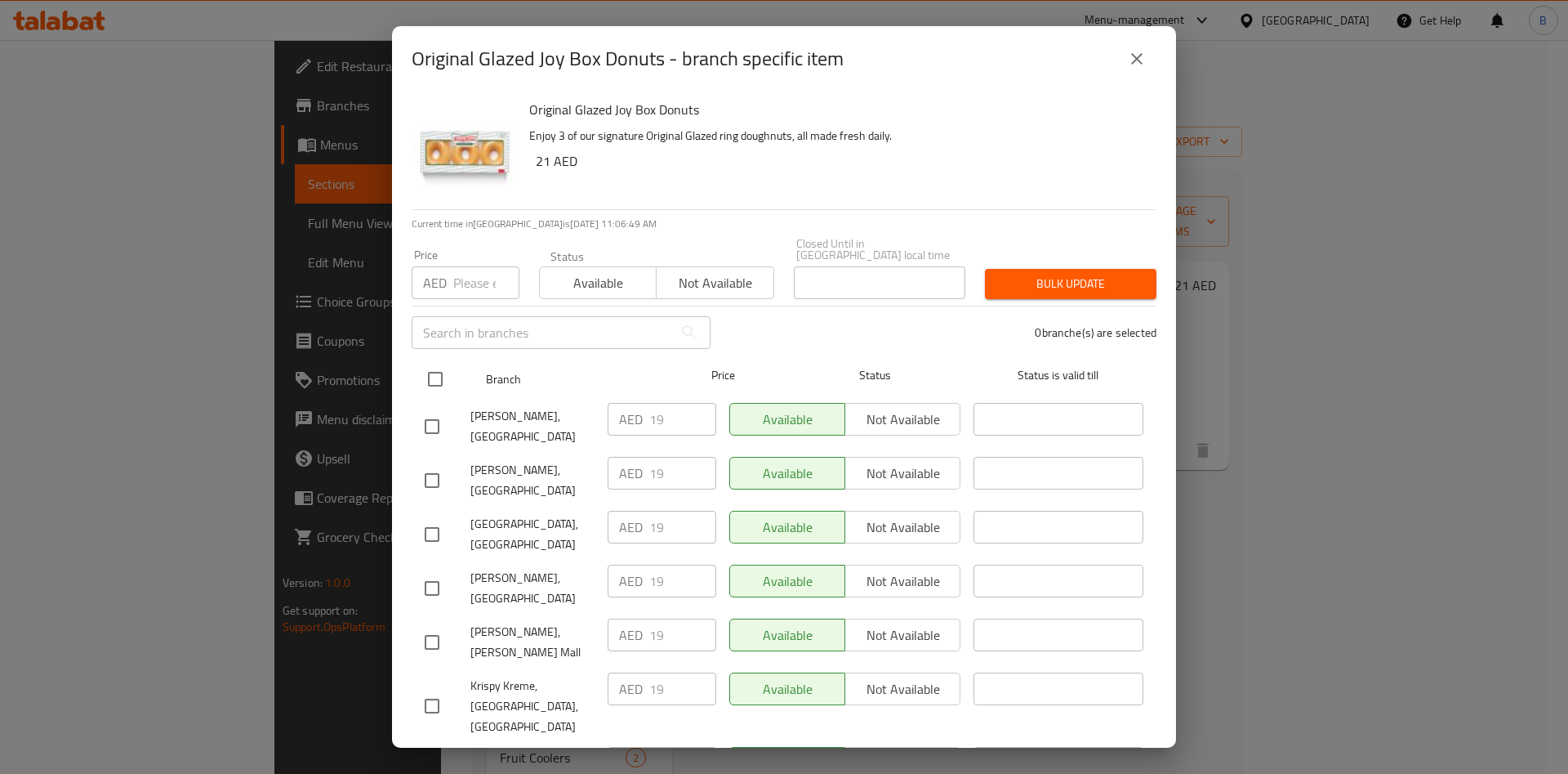
checkbox input "true"
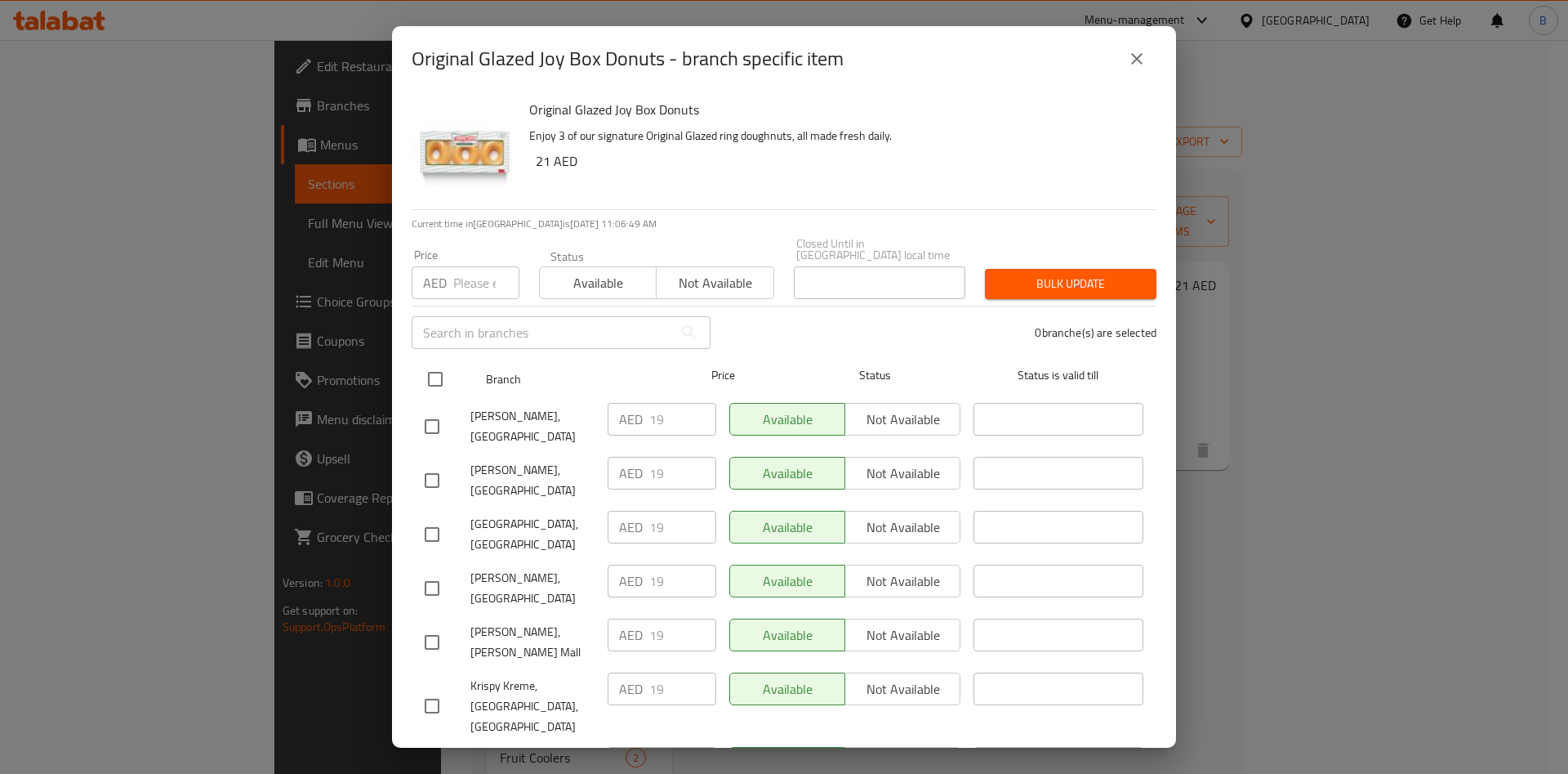
checkbox input "true"
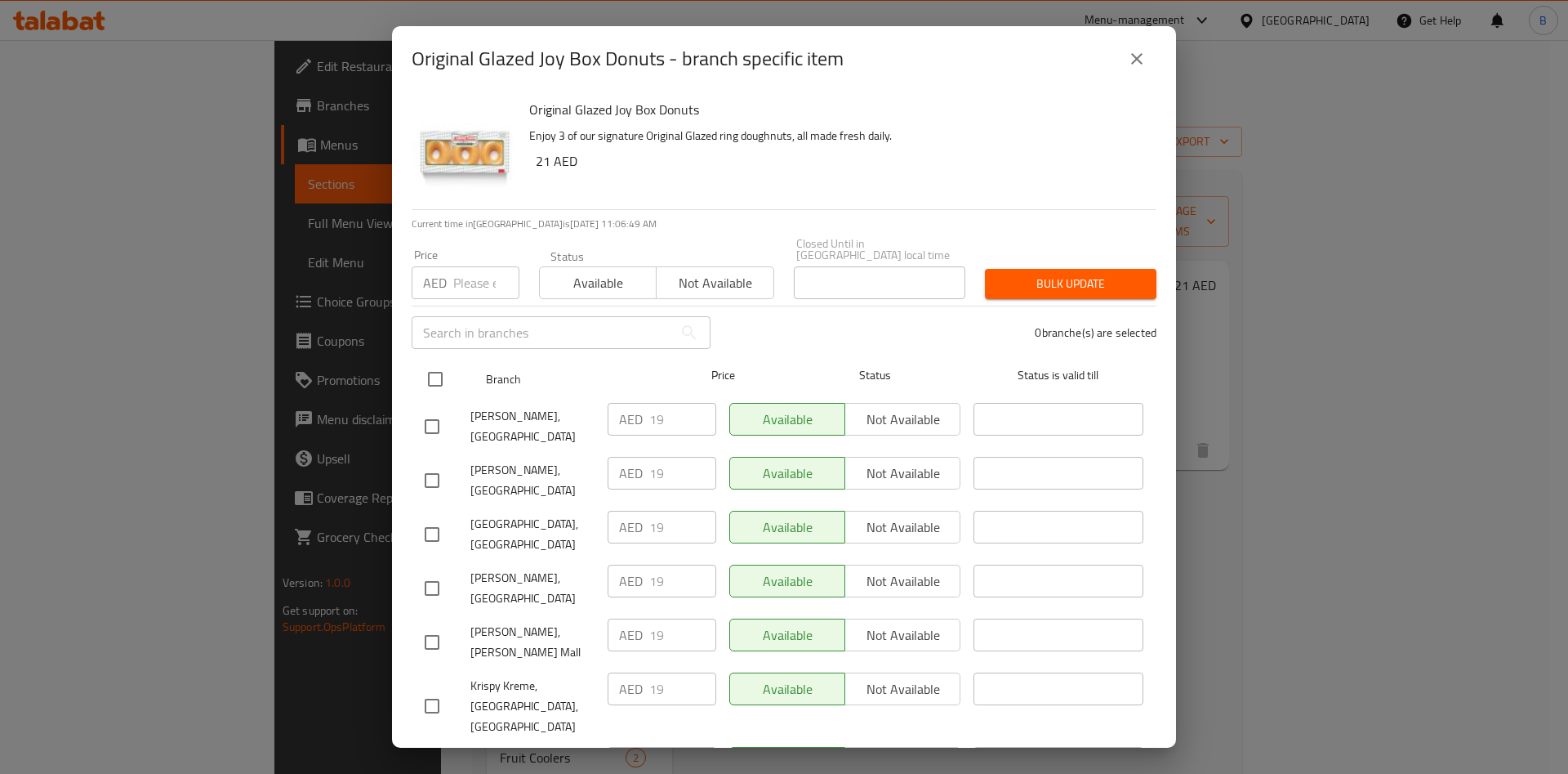
checkbox input "true"
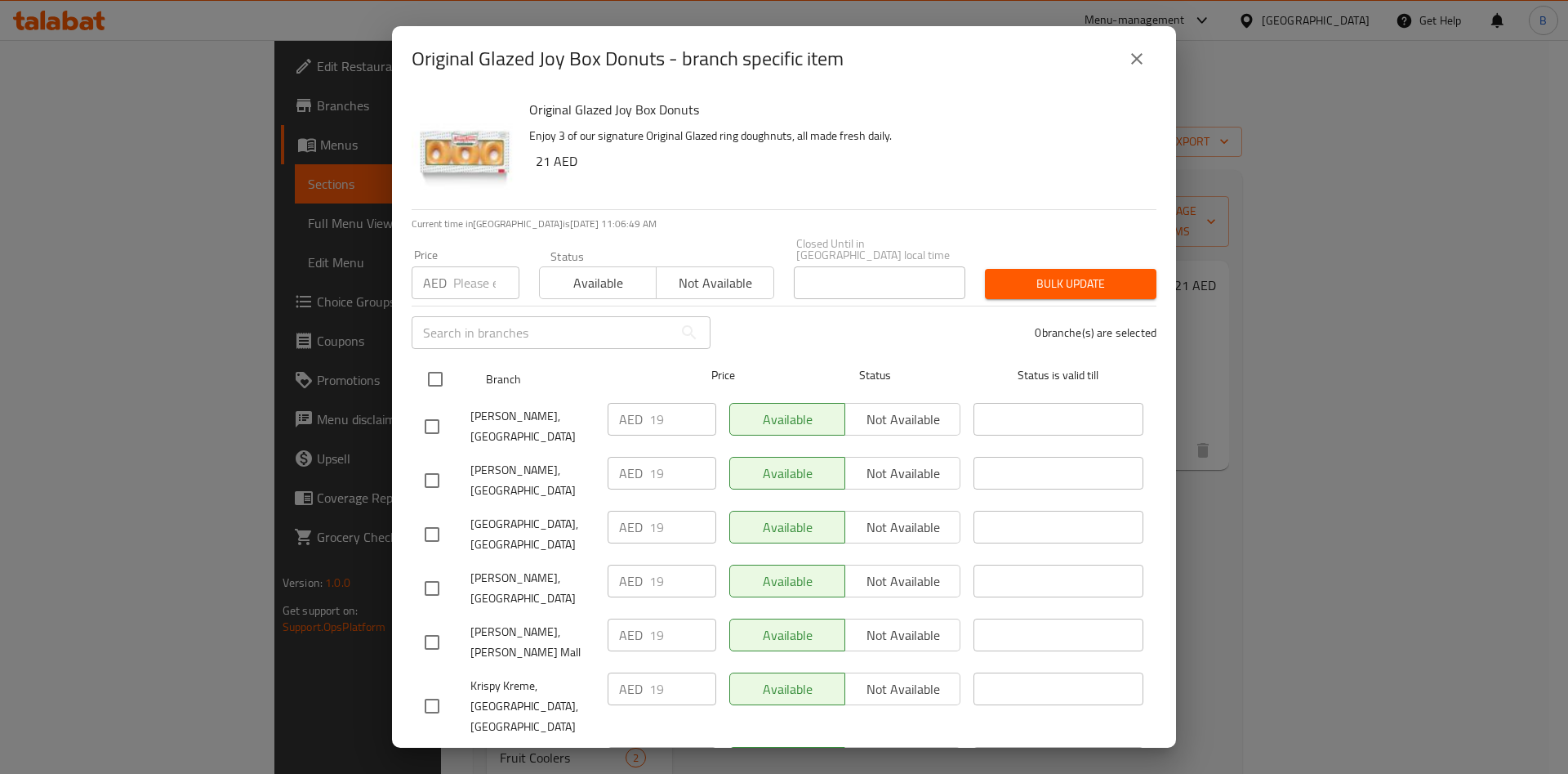
checkbox input "true"
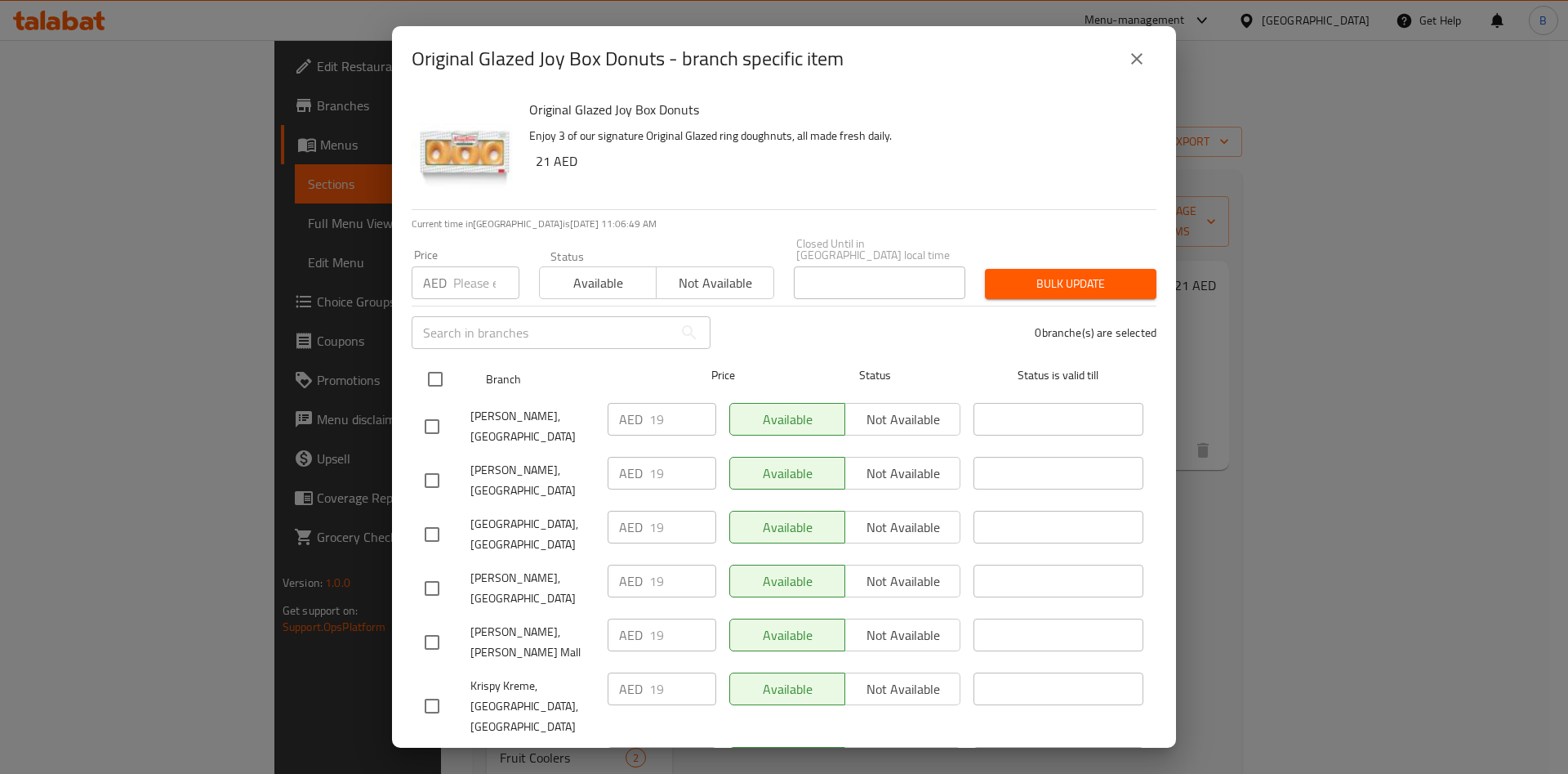
checkbox input "true"
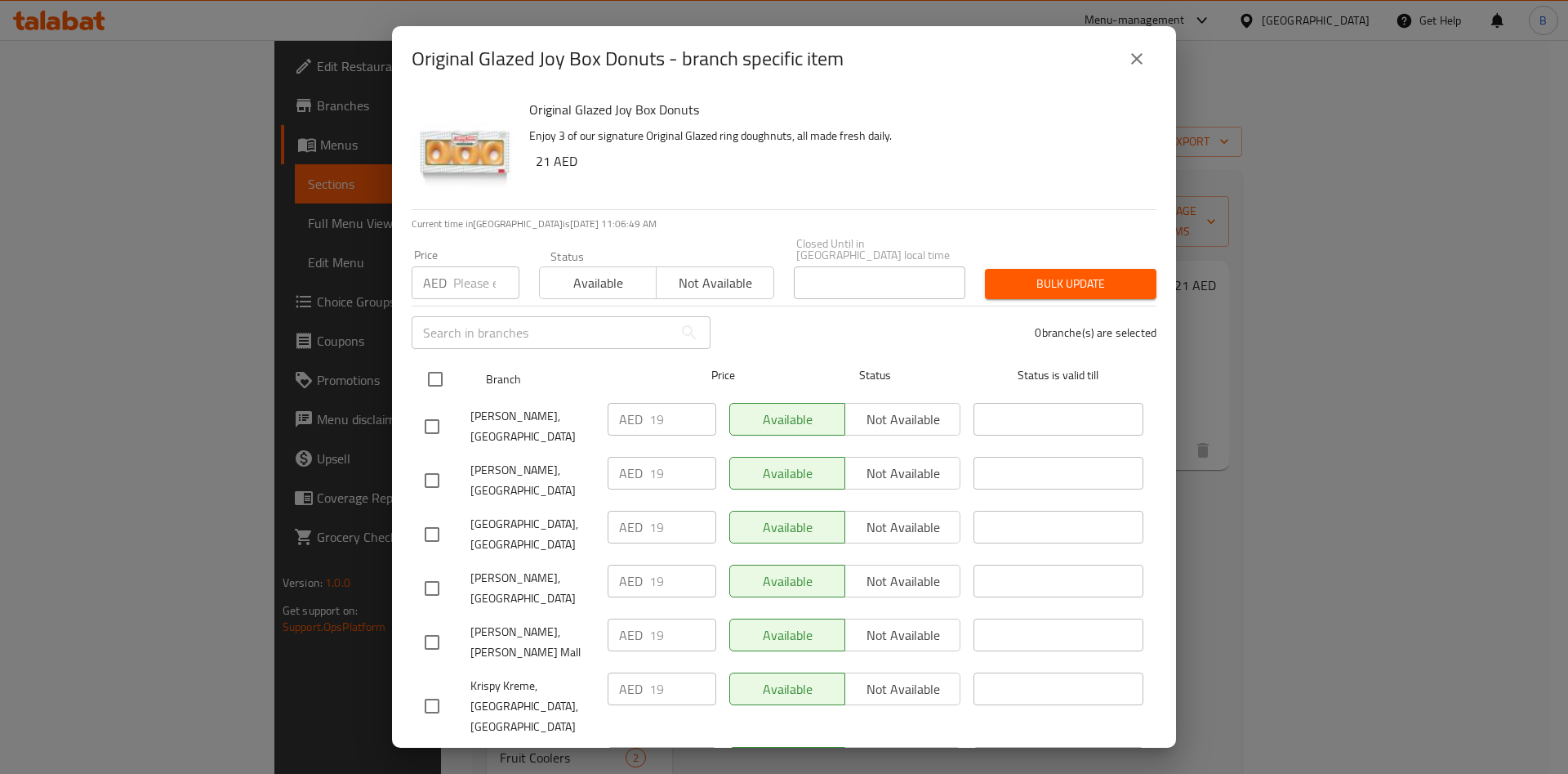
checkbox input "true"
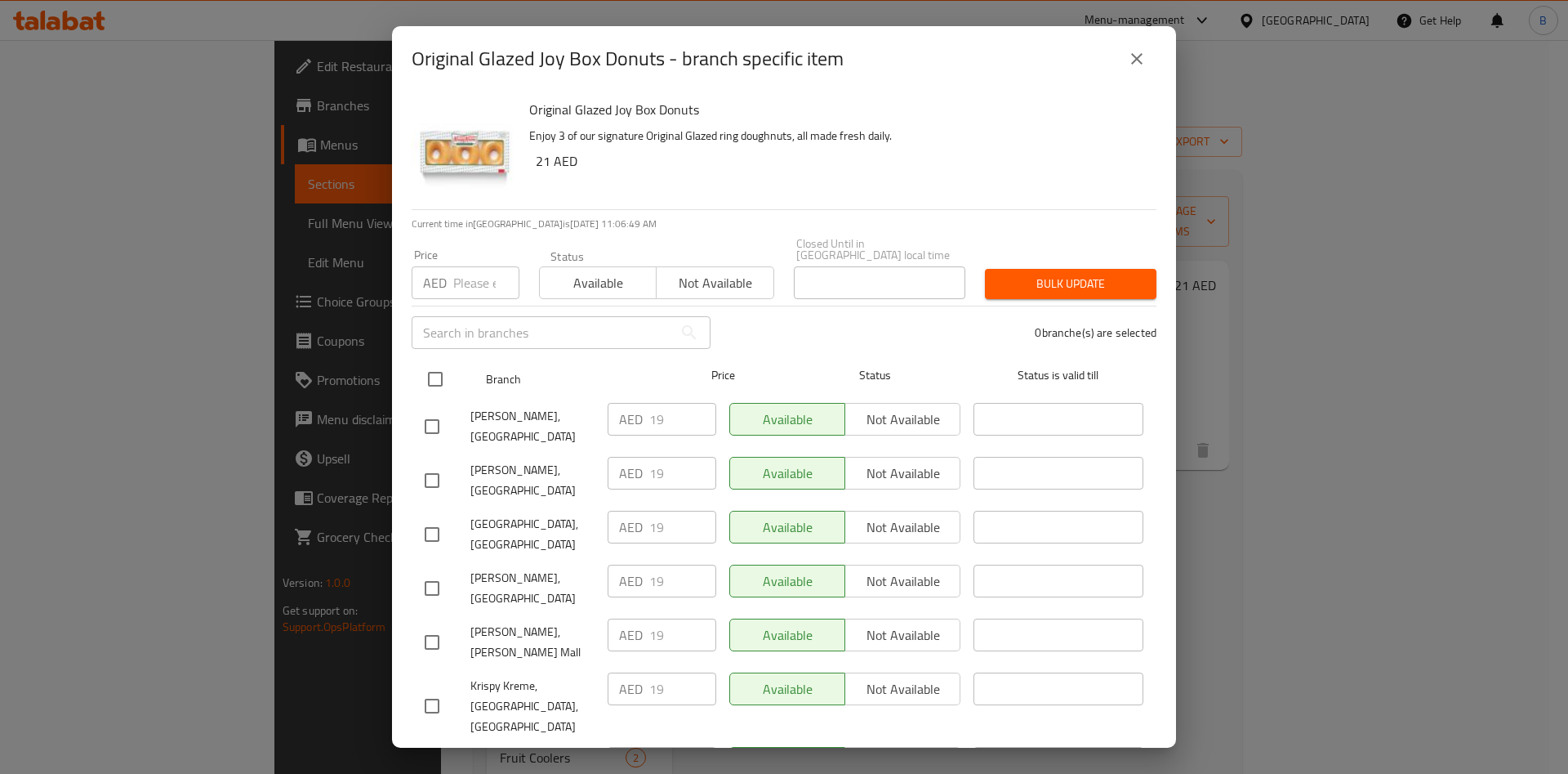
checkbox input "true"
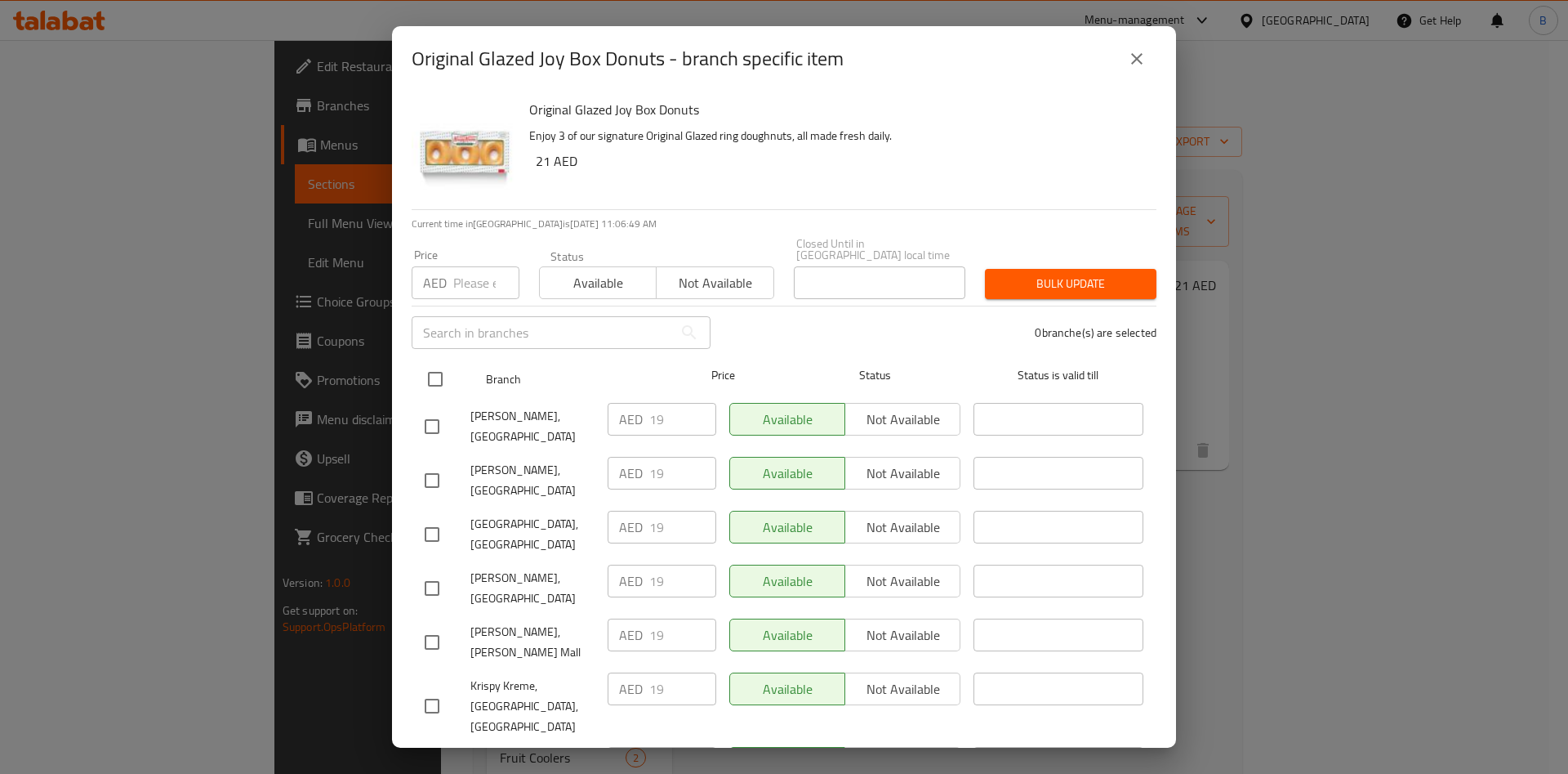
checkbox input "true"
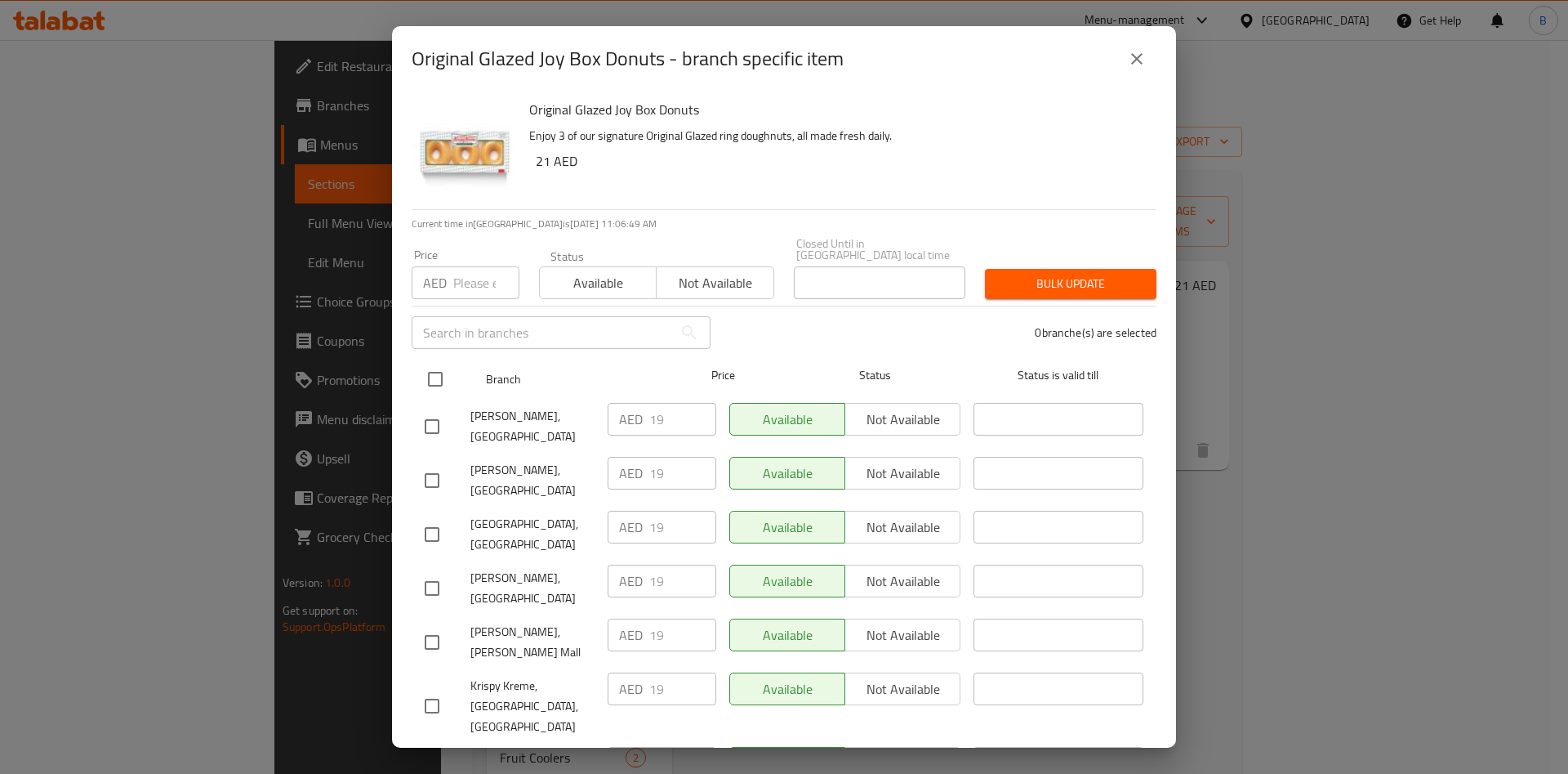
checkbox input "true"
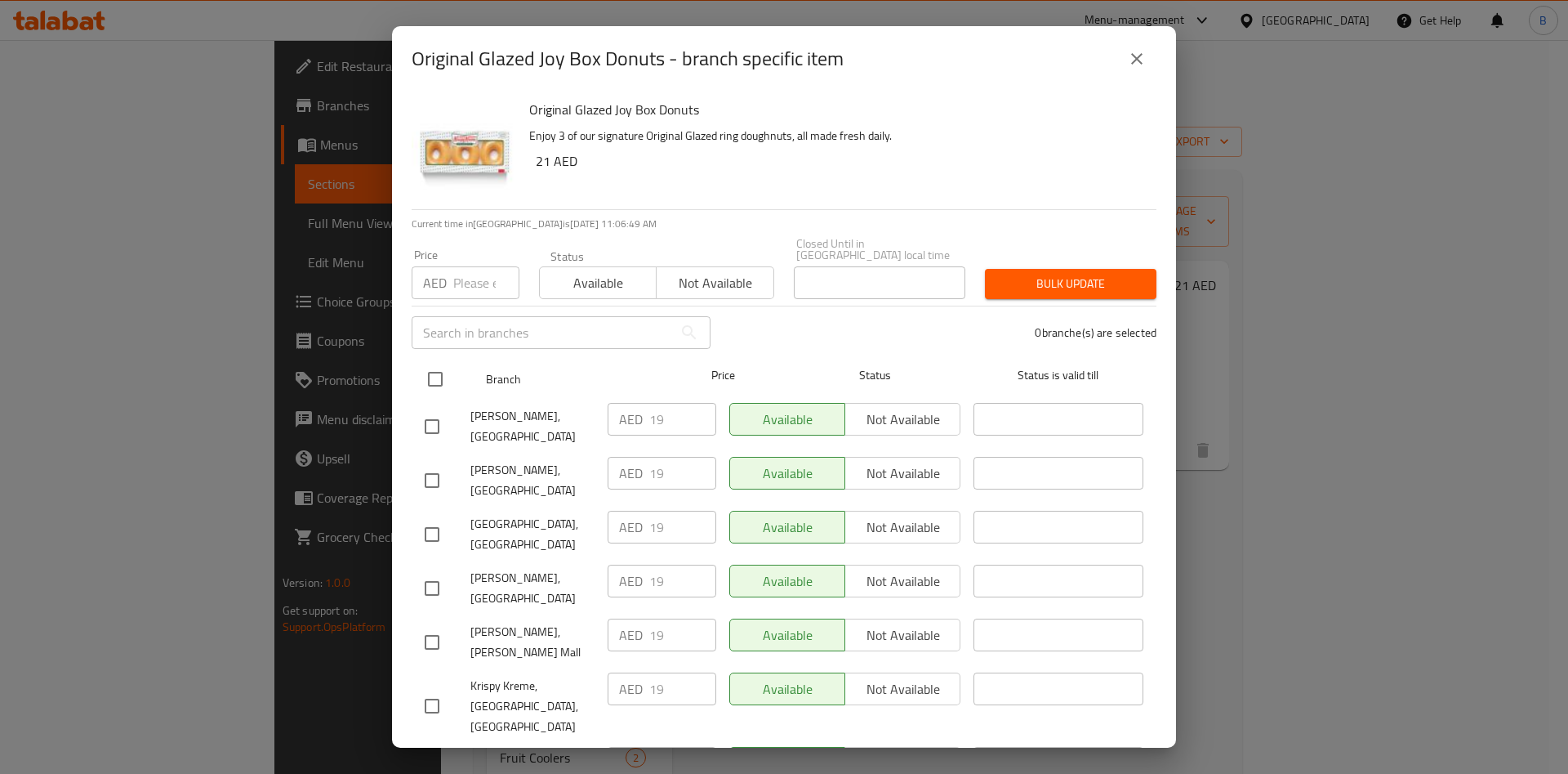
checkbox input "true"
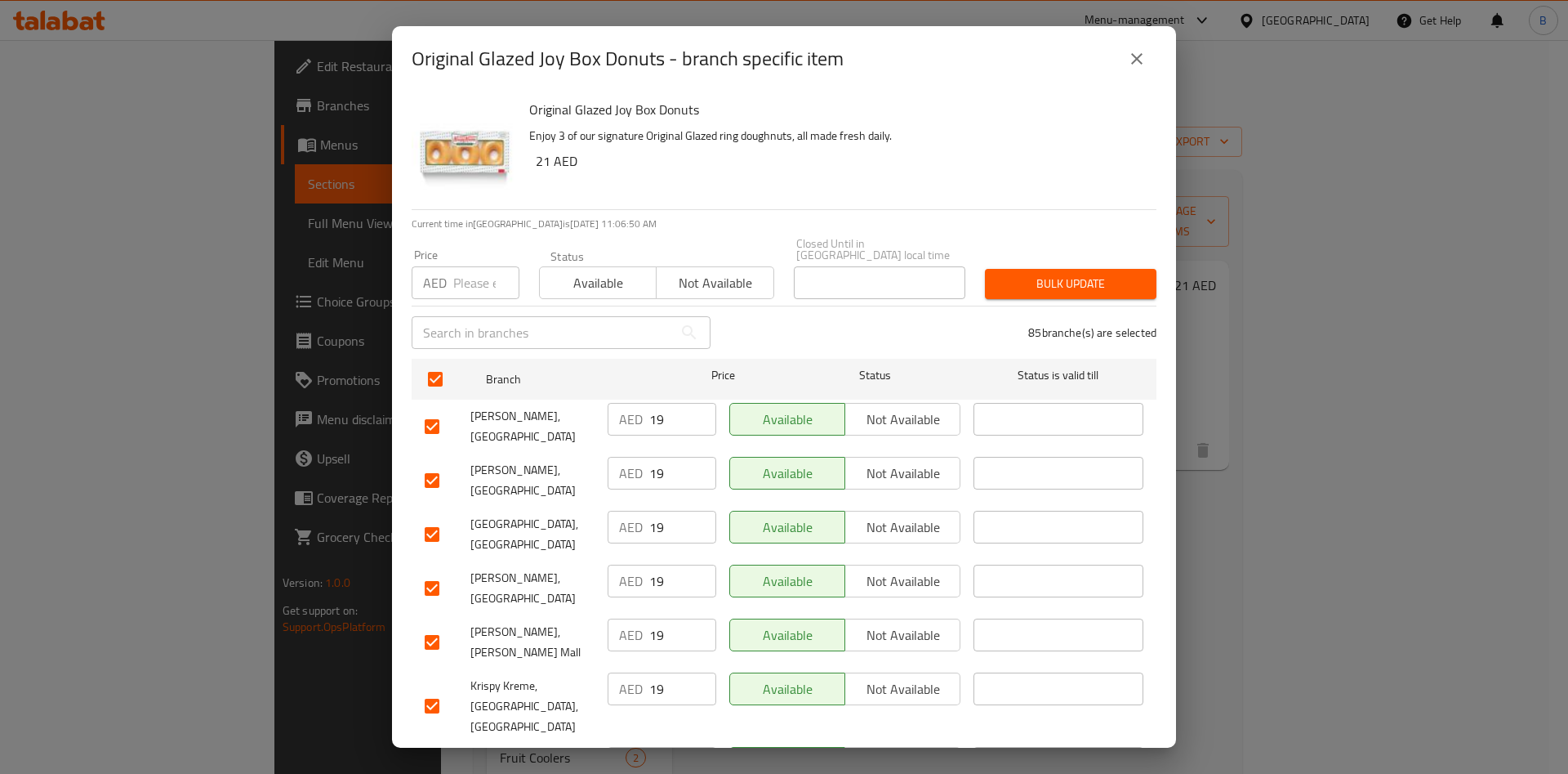
click at [469, 295] on input "number" at bounding box center [486, 282] width 66 height 33
type input "2"
type input "19"
click at [1035, 289] on span "Bulk update" at bounding box center [1071, 284] width 145 height 20
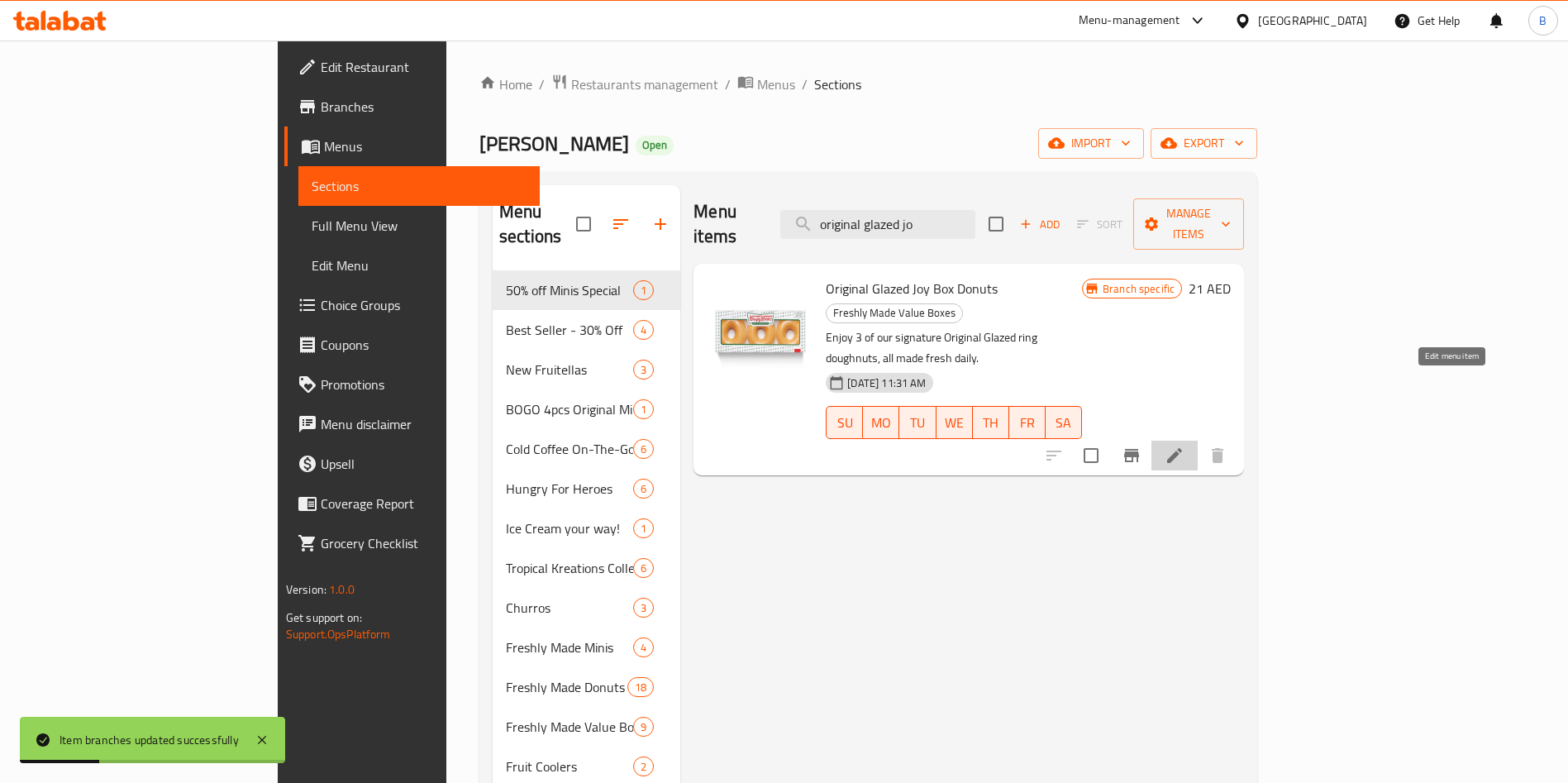
click at [1184, 446] on icon at bounding box center [1174, 455] width 20 height 20
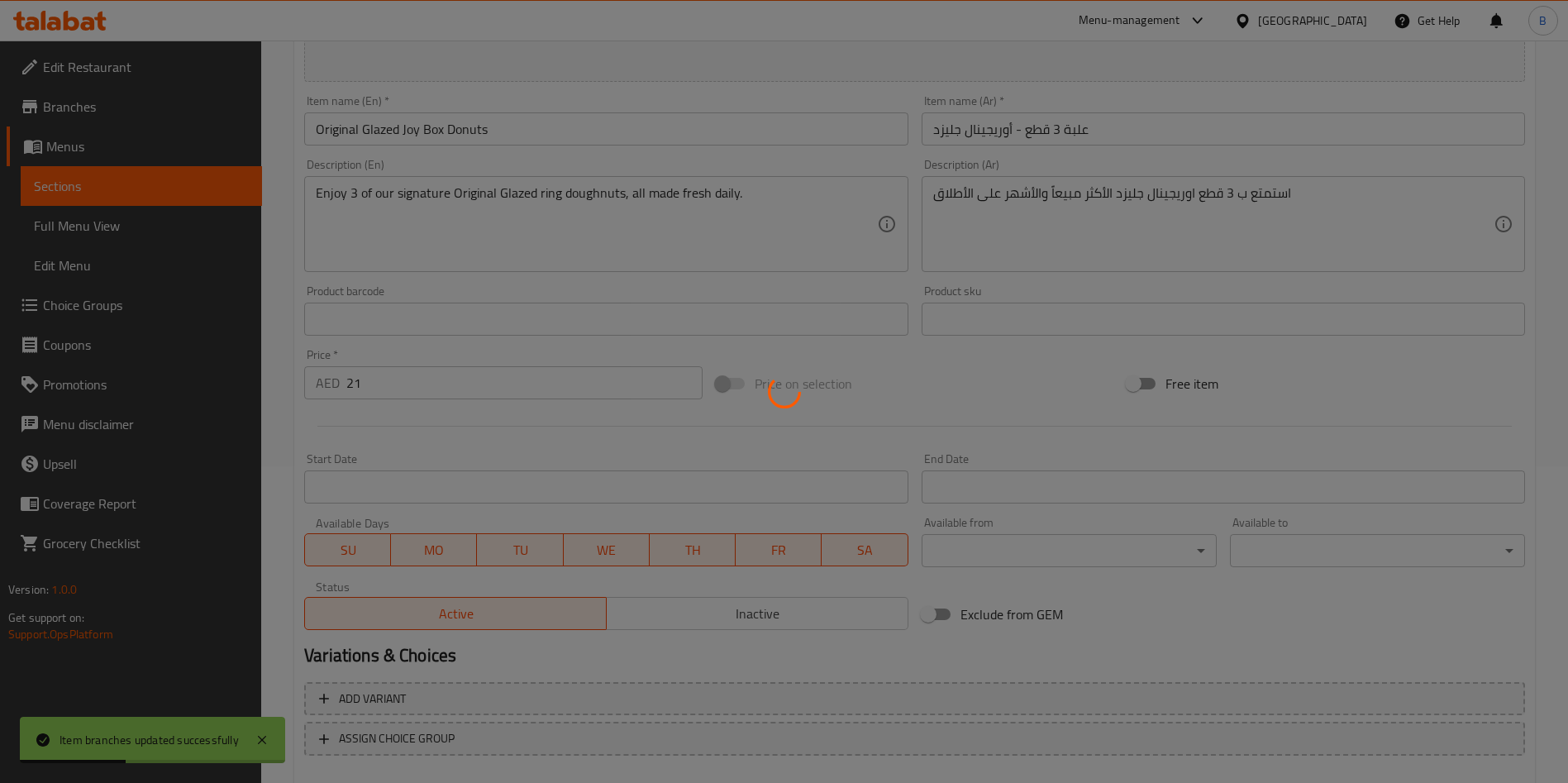
scroll to position [372, 0]
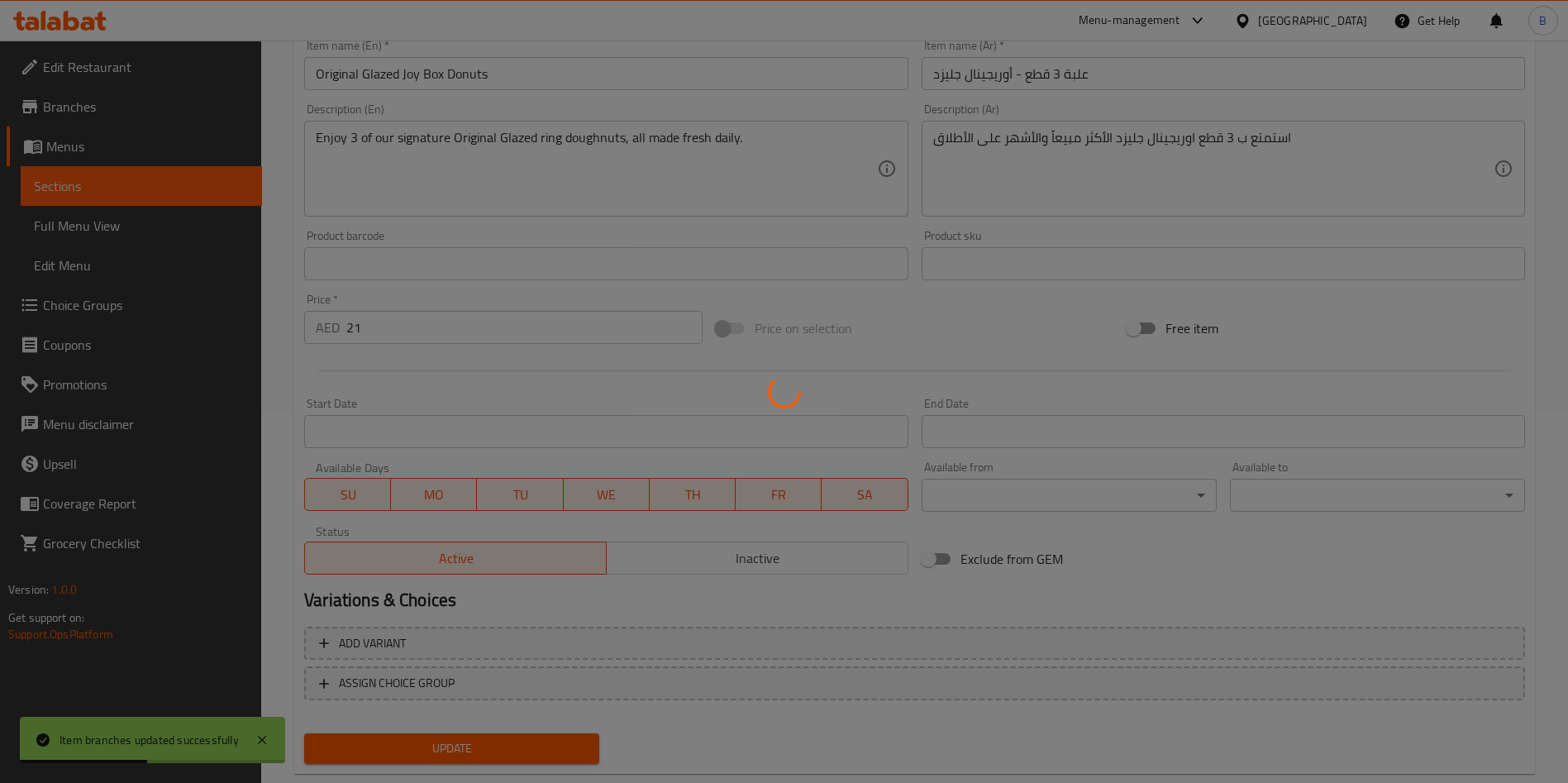
click at [449, 330] on div at bounding box center [784, 391] width 1568 height 783
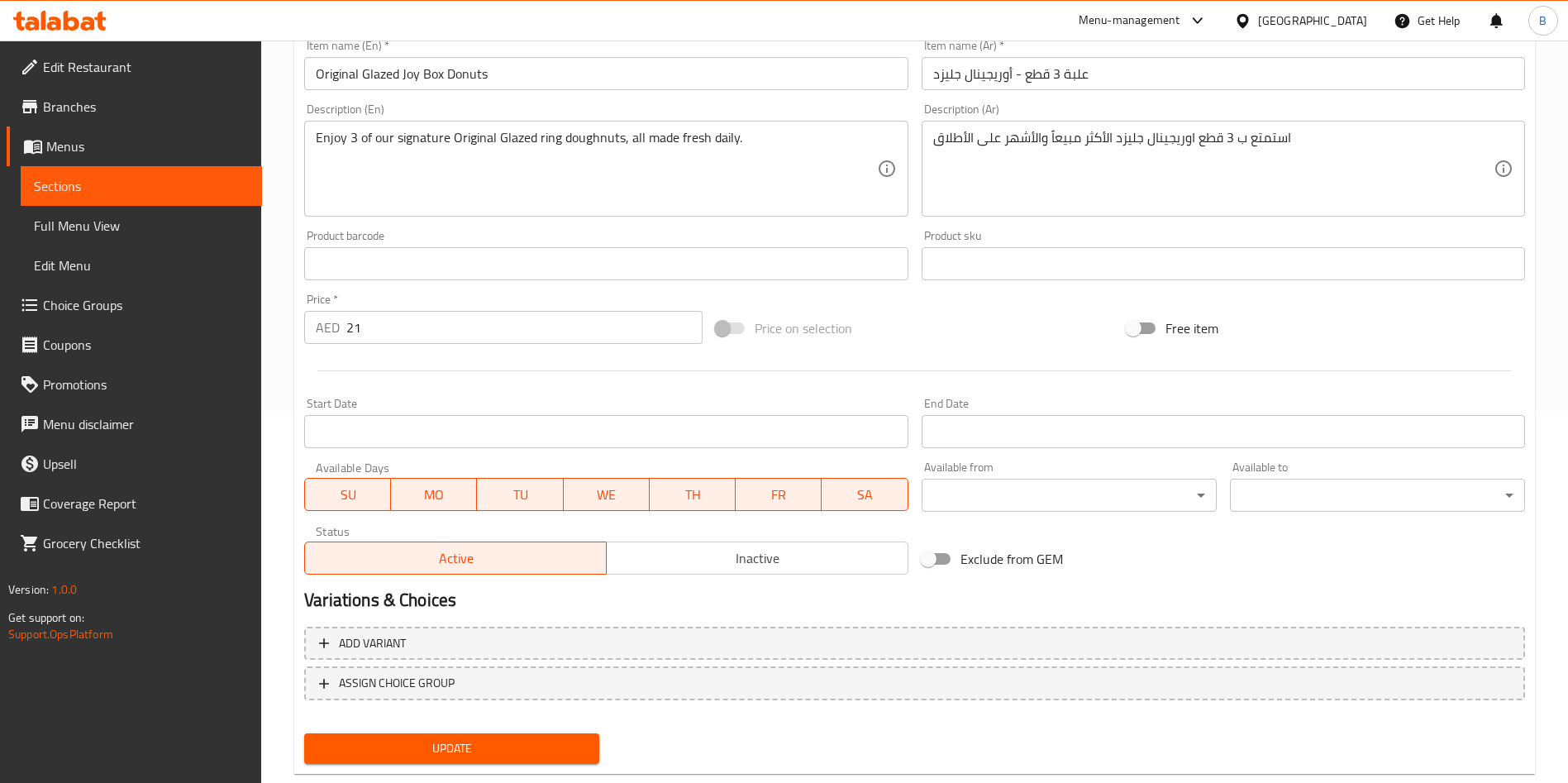
click at [434, 327] on input "21" at bounding box center [525, 327] width 356 height 33
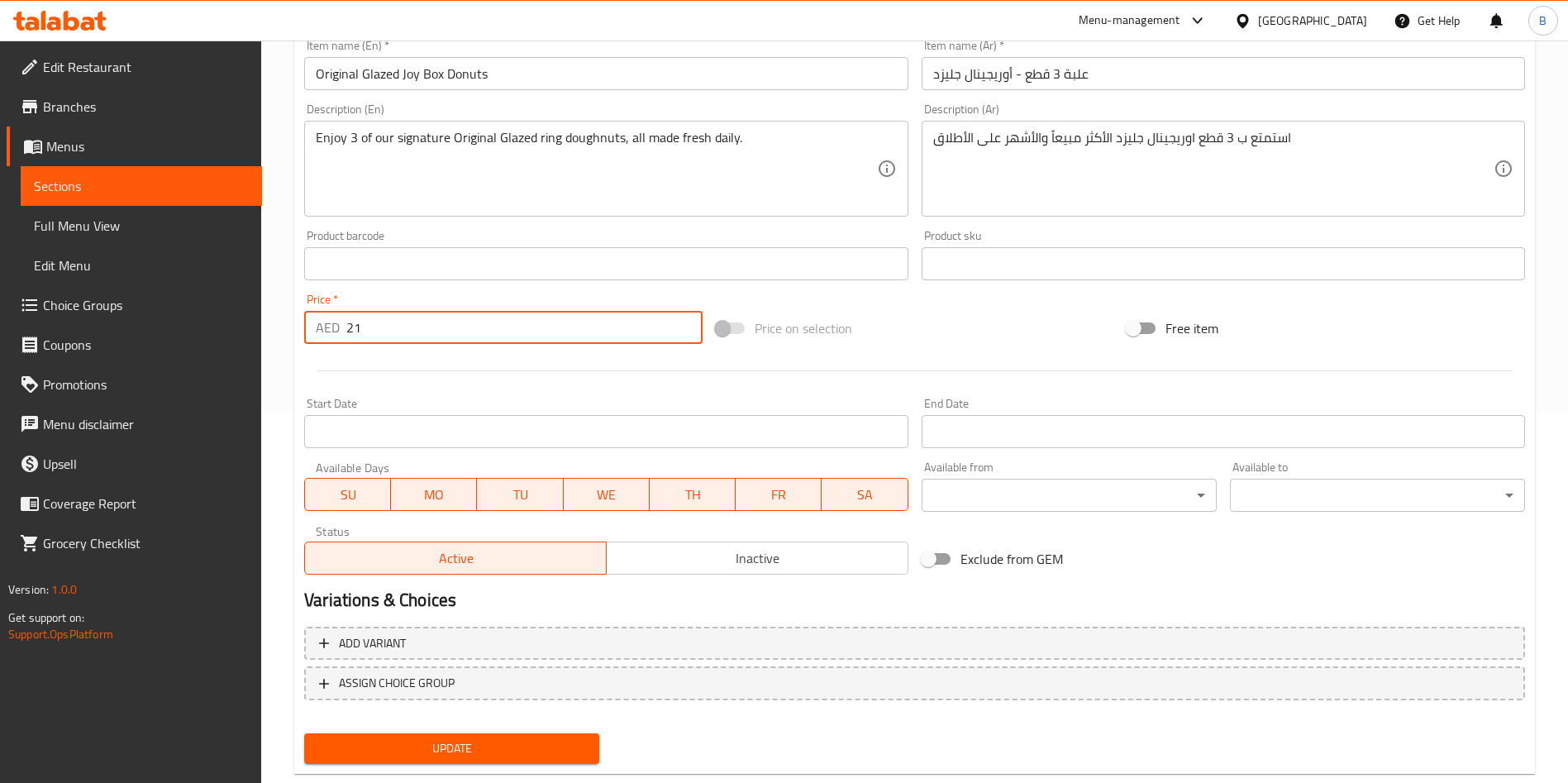
type input "2"
type input "19"
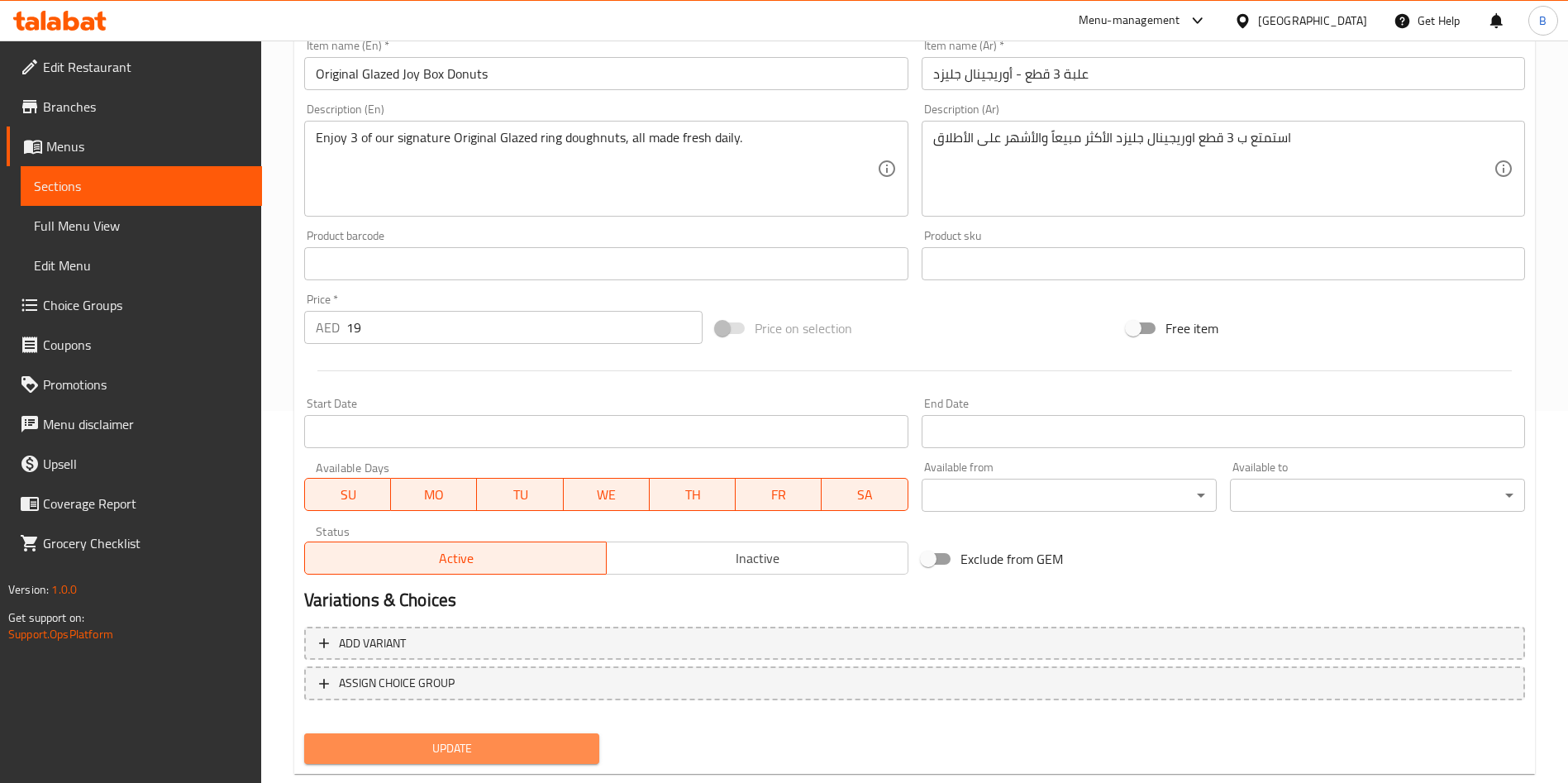
click at [534, 758] on span "Update" at bounding box center [451, 748] width 269 height 21
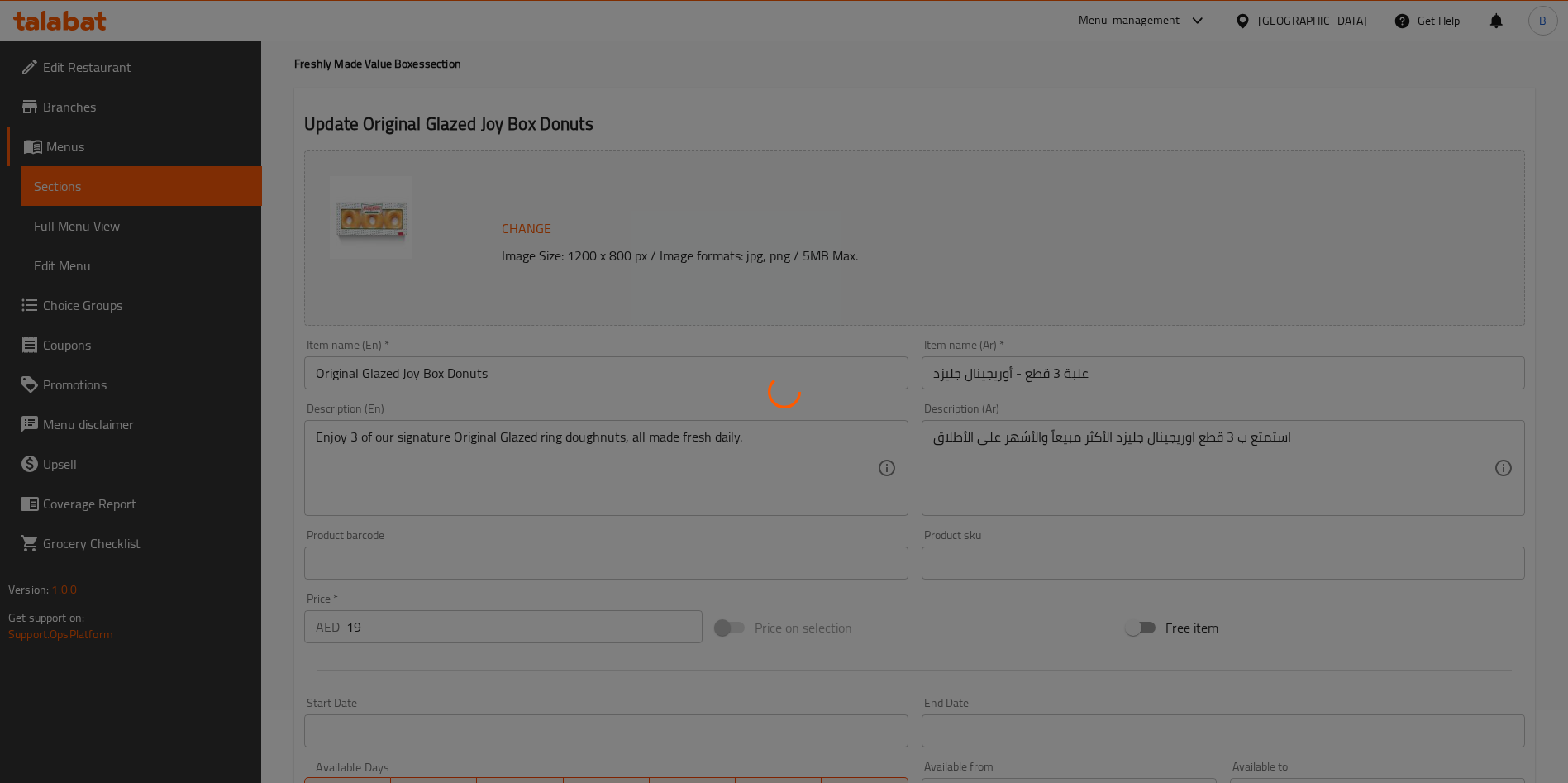
scroll to position [0, 0]
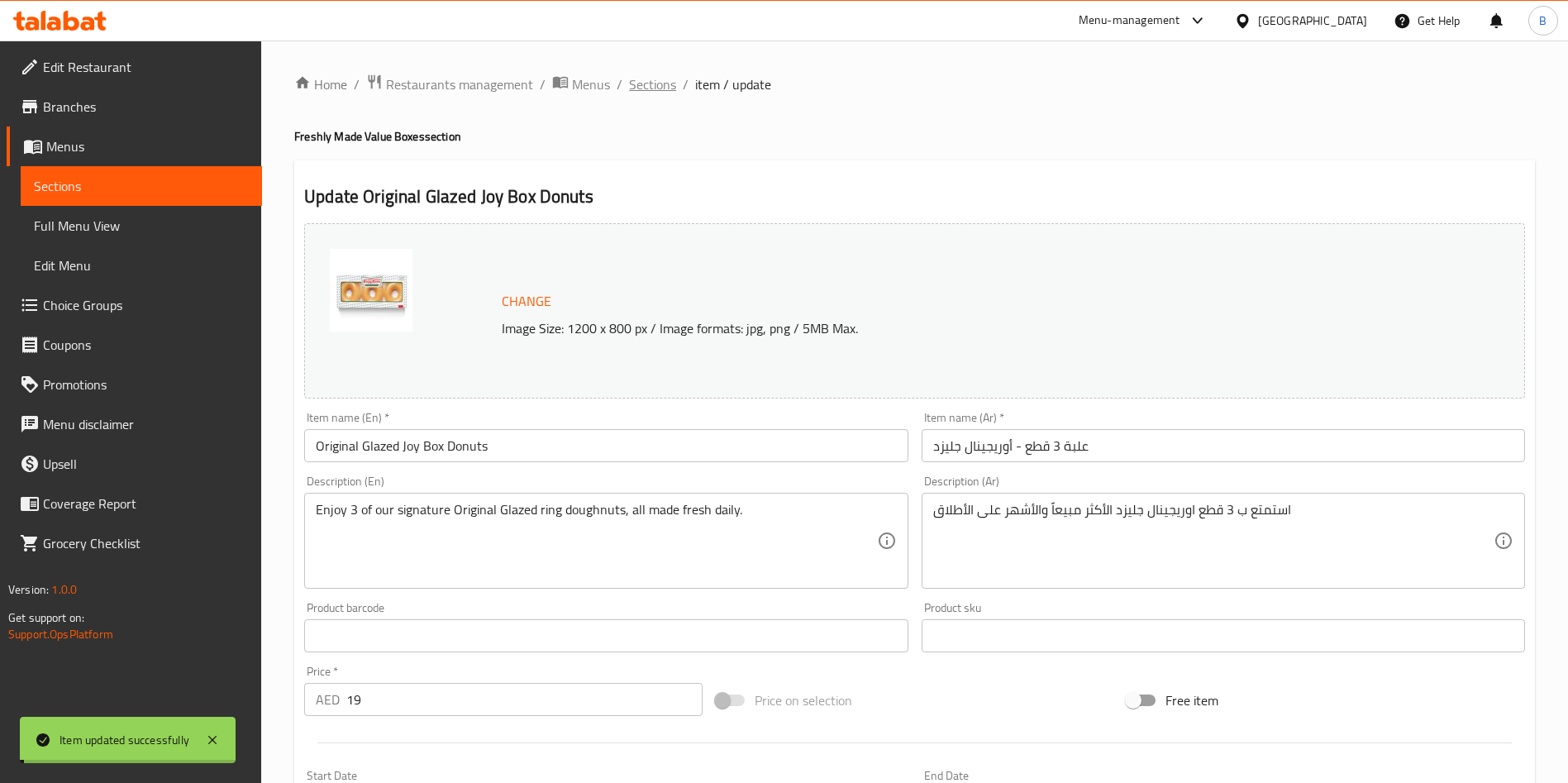
click at [657, 84] on span "Sections" at bounding box center [653, 84] width 47 height 20
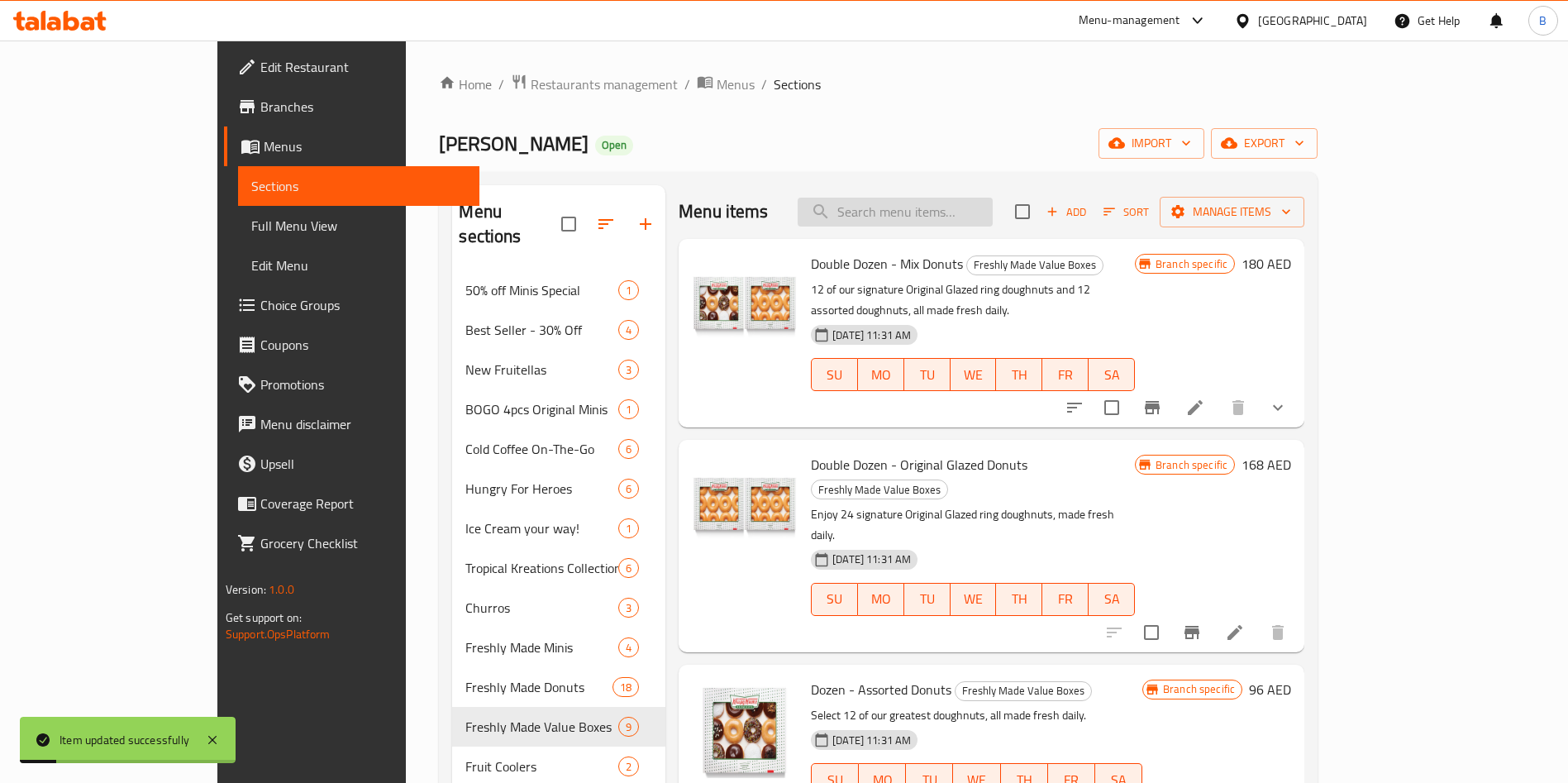
click at [964, 224] on input "search" at bounding box center [895, 212] width 195 height 29
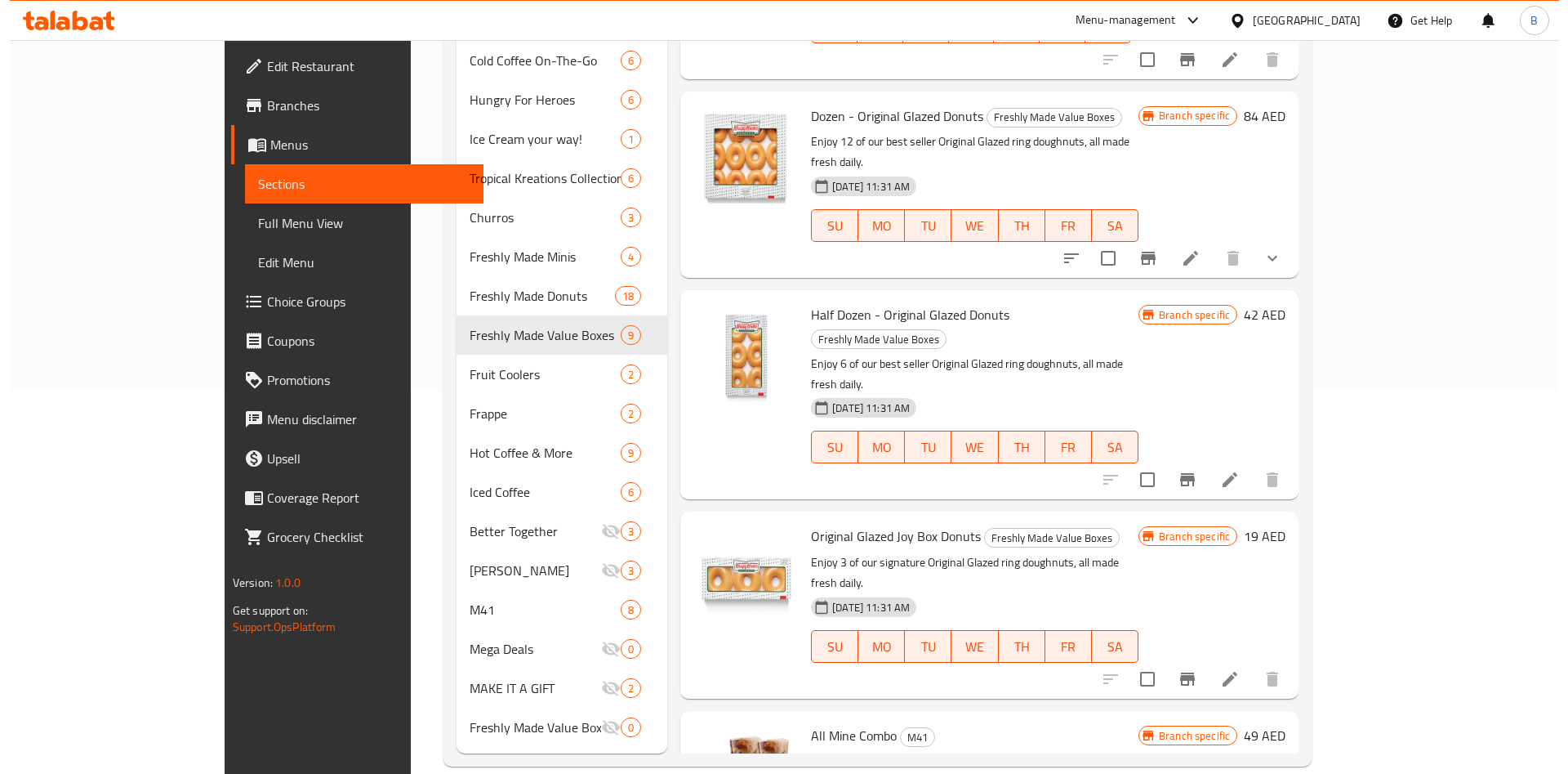
scroll to position [384, 0]
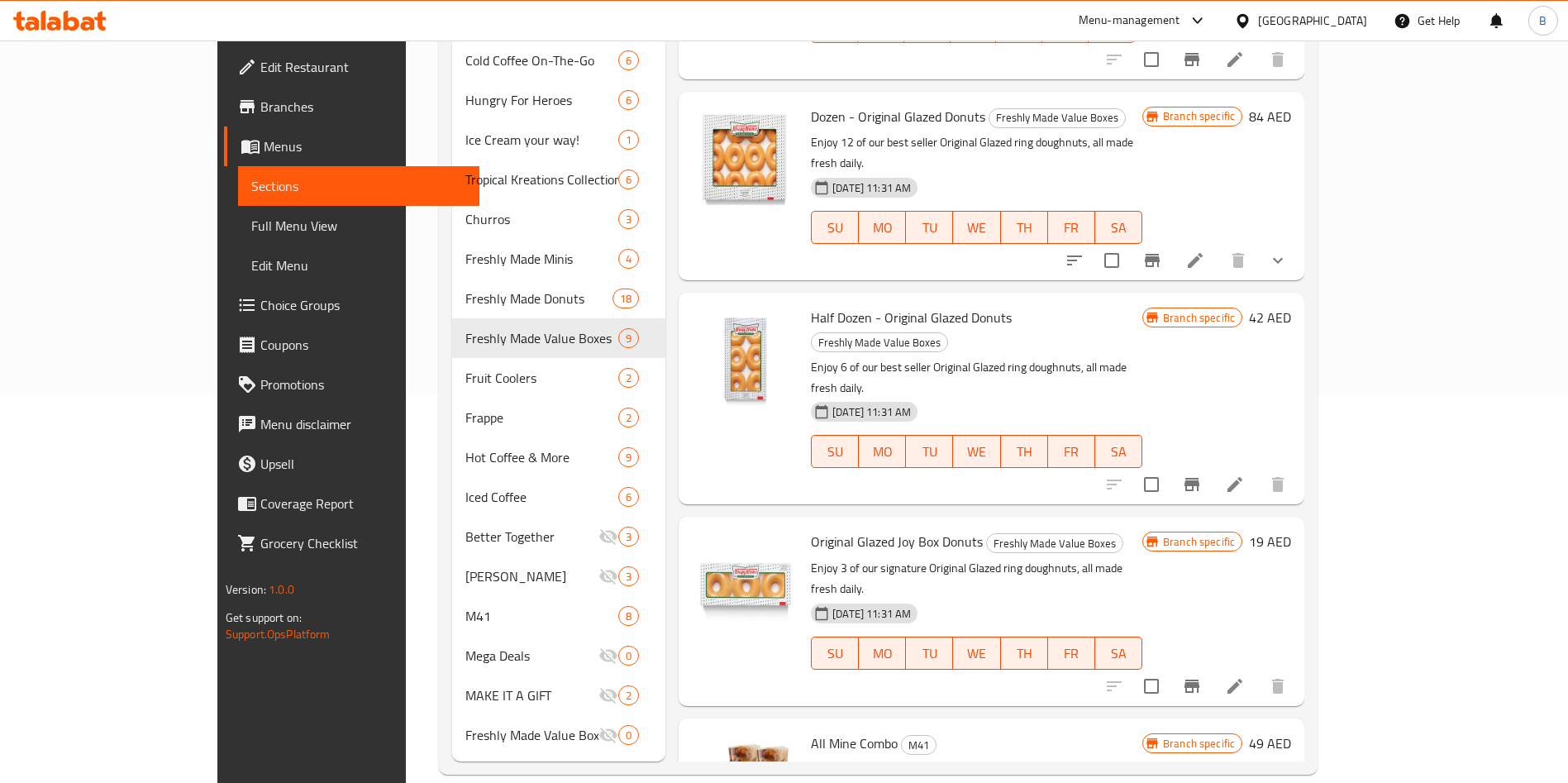
type input "original glazed"
click at [827, 529] on span "Original Glazed Joy Box Donuts" at bounding box center [897, 541] width 172 height 24
click at [828, 529] on span "Original Glazed Joy Box Donuts" at bounding box center [897, 541] width 172 height 24
copy h6 "Original Glazed Joy Box Donuts"
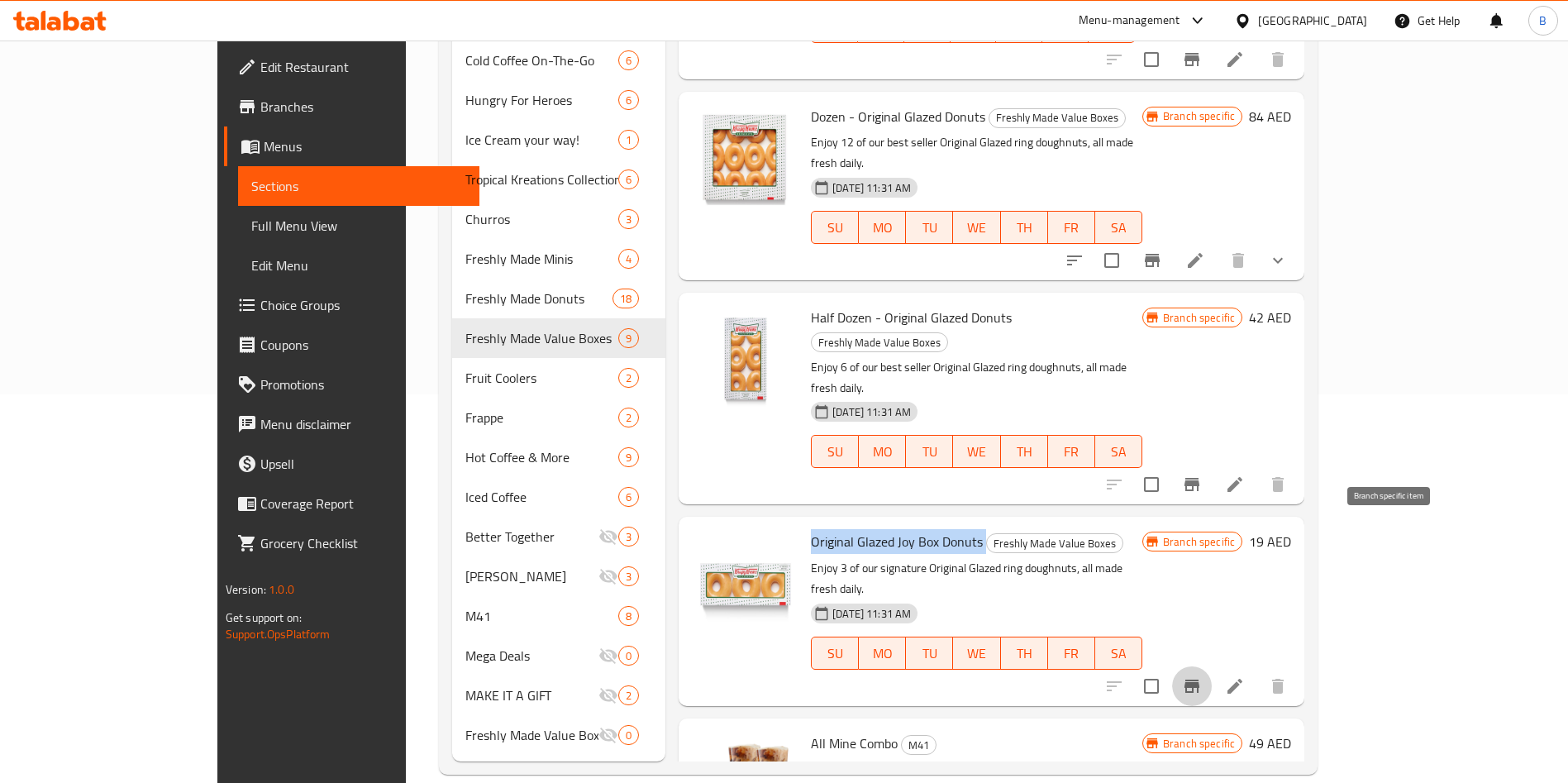
click at [1212, 666] on button "Branch-specific-item" at bounding box center [1192, 686] width 40 height 40
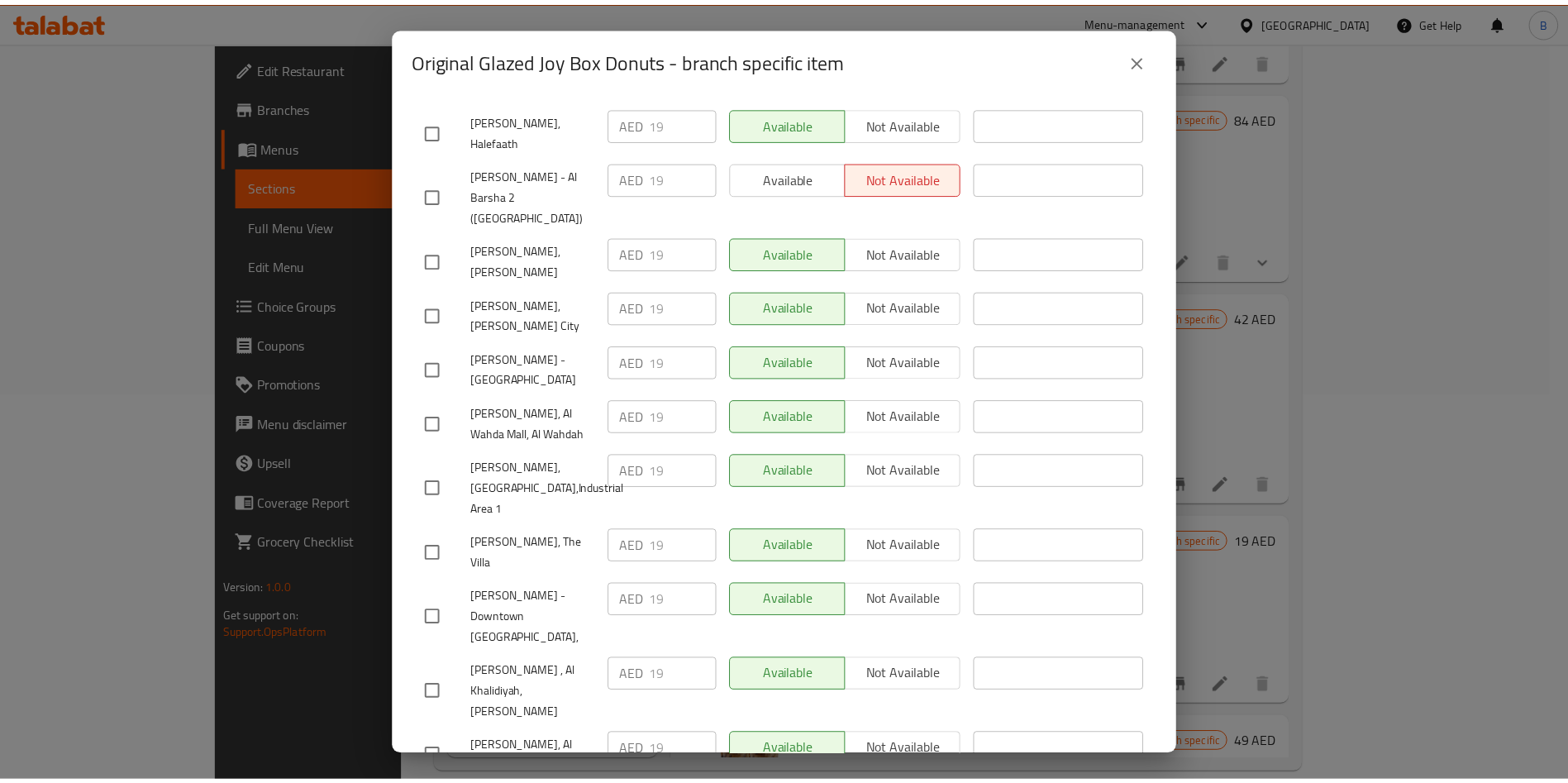
scroll to position [4288, 0]
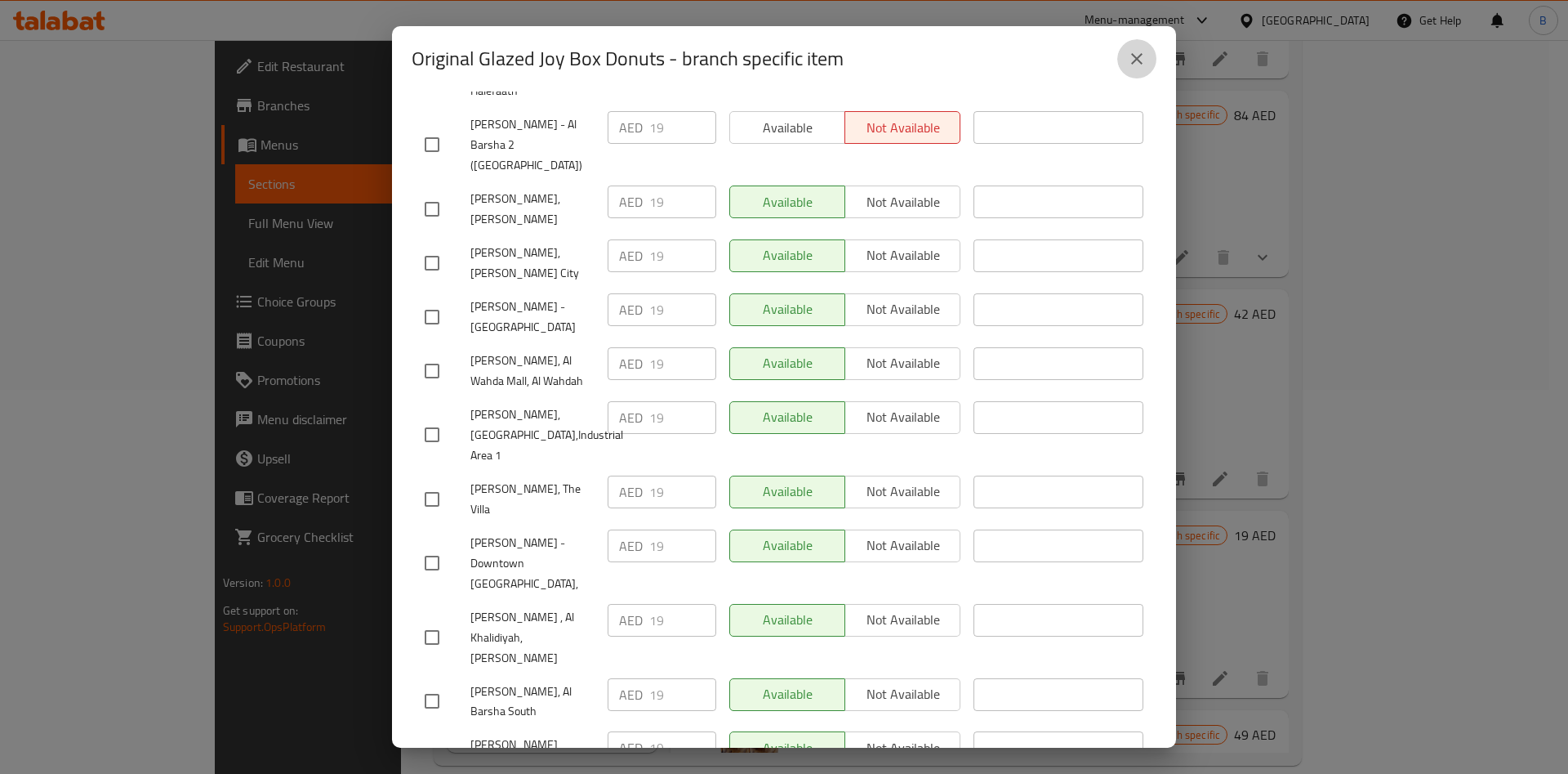
click at [1143, 48] on button "close" at bounding box center [1137, 59] width 39 height 39
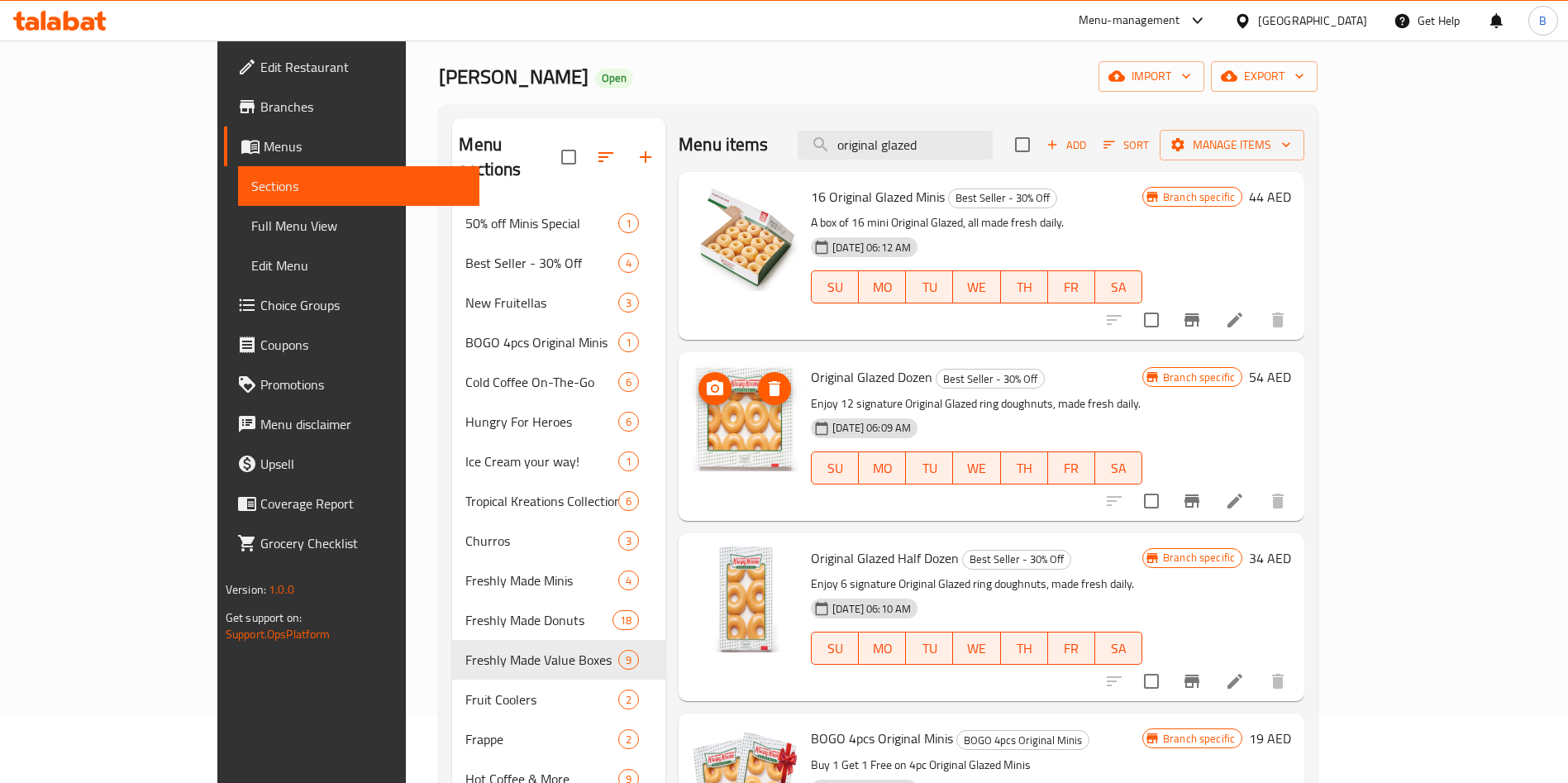
scroll to position [0, 0]
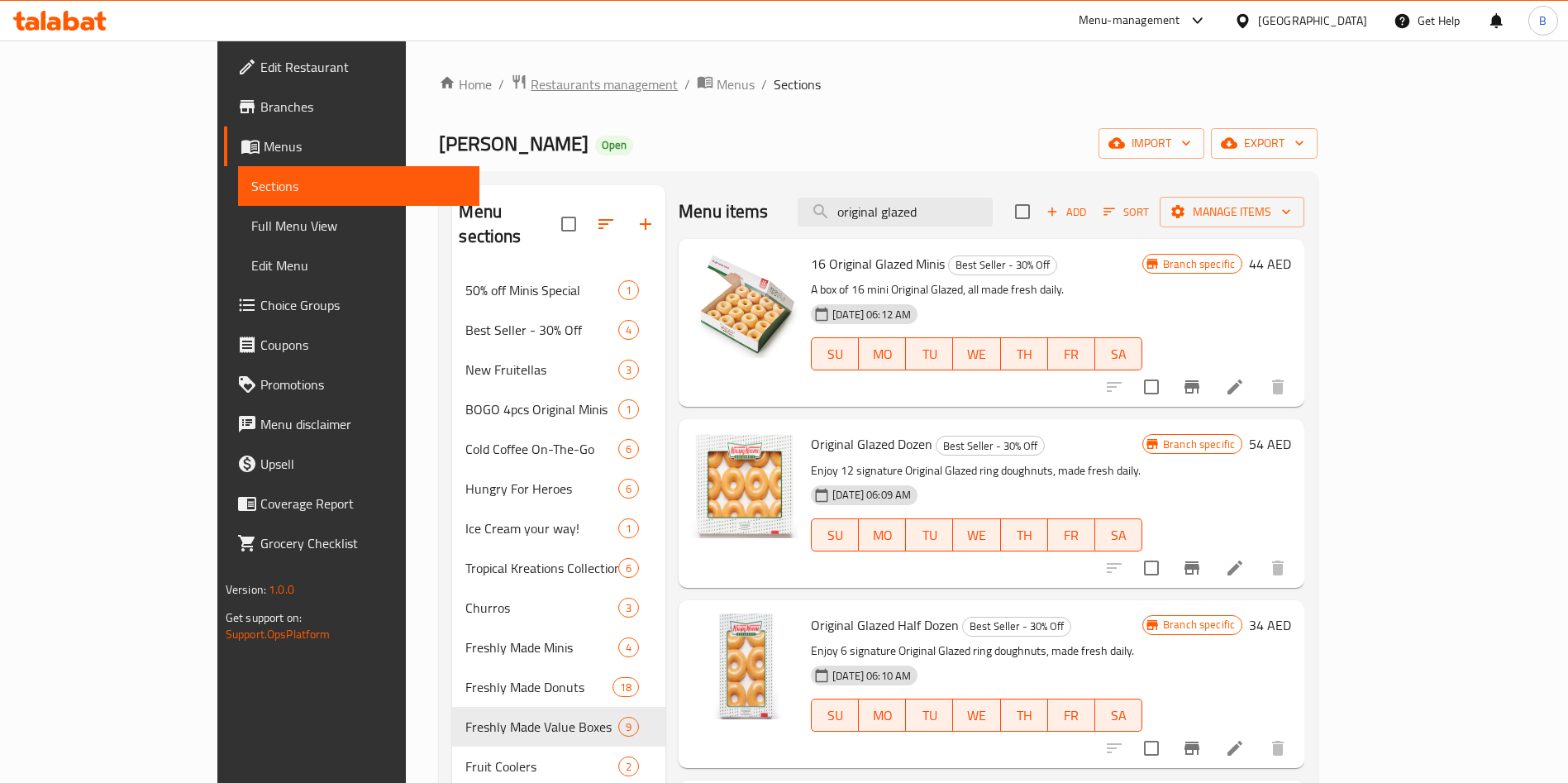
click at [531, 85] on span "Restaurants management" at bounding box center [604, 84] width 147 height 20
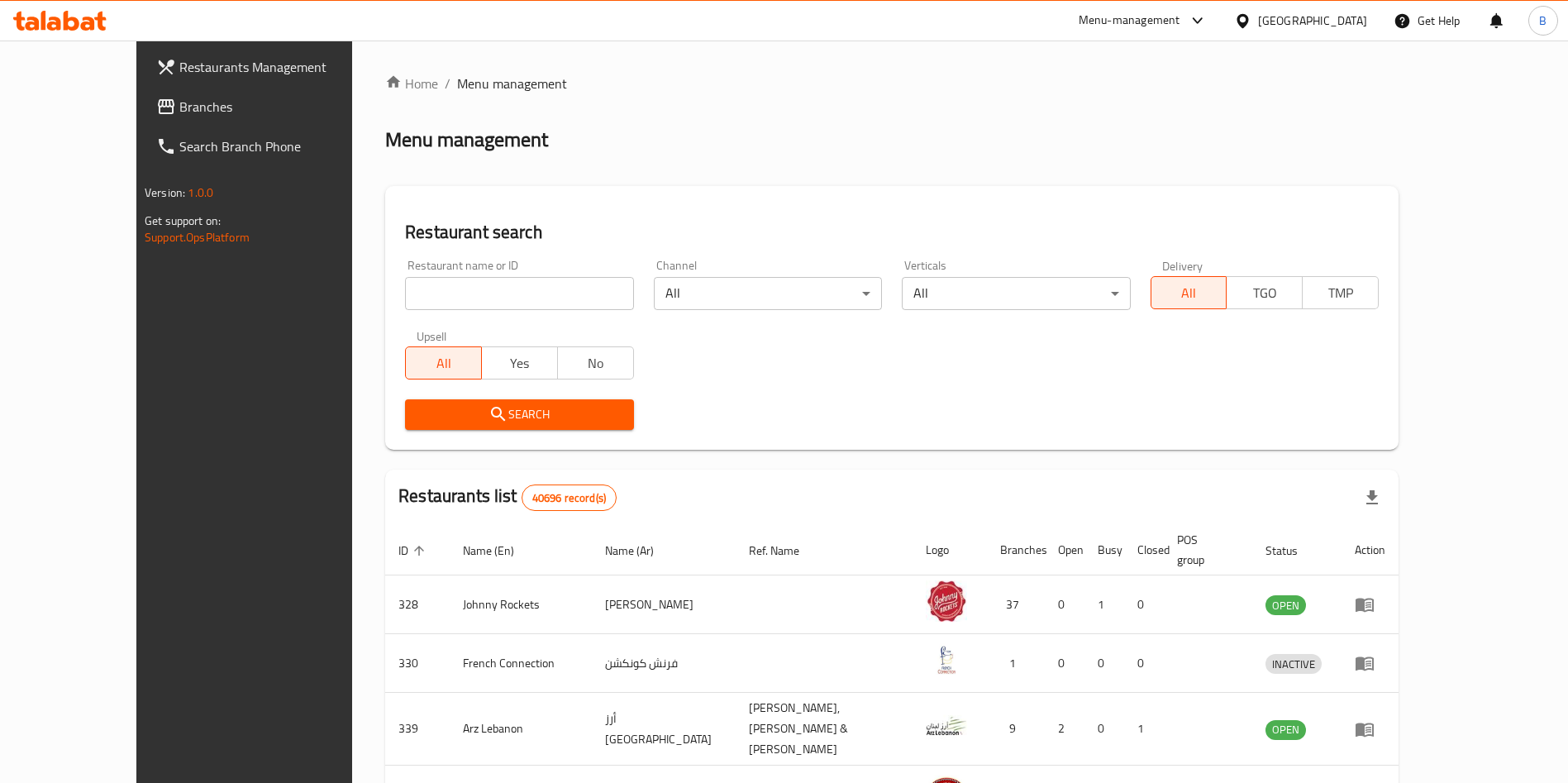
click at [460, 307] on input "search" at bounding box center [519, 293] width 228 height 33
type input "[PERSON_NAME]"
click button "Search" at bounding box center [519, 415] width 228 height 30
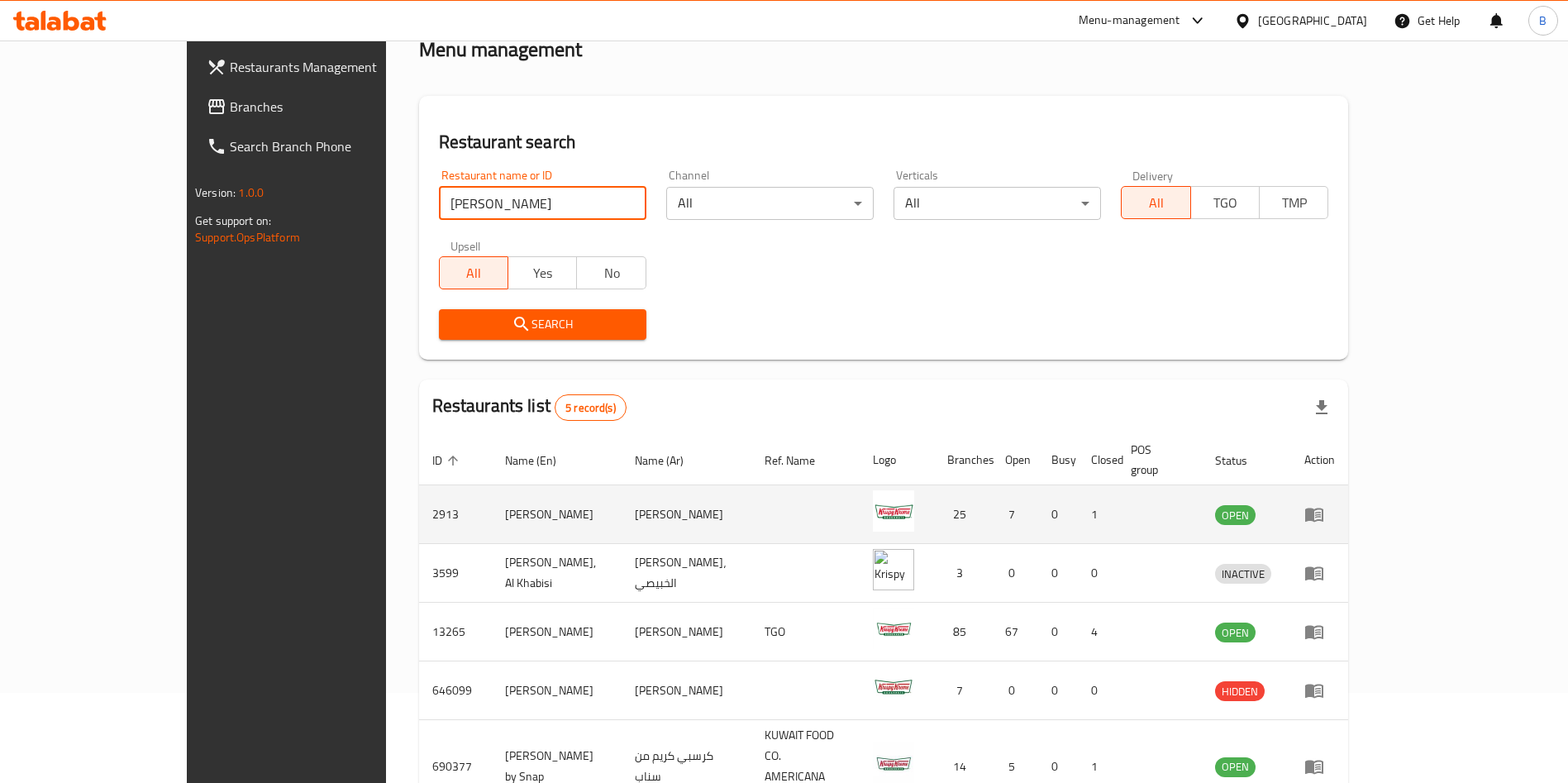
scroll to position [157, 0]
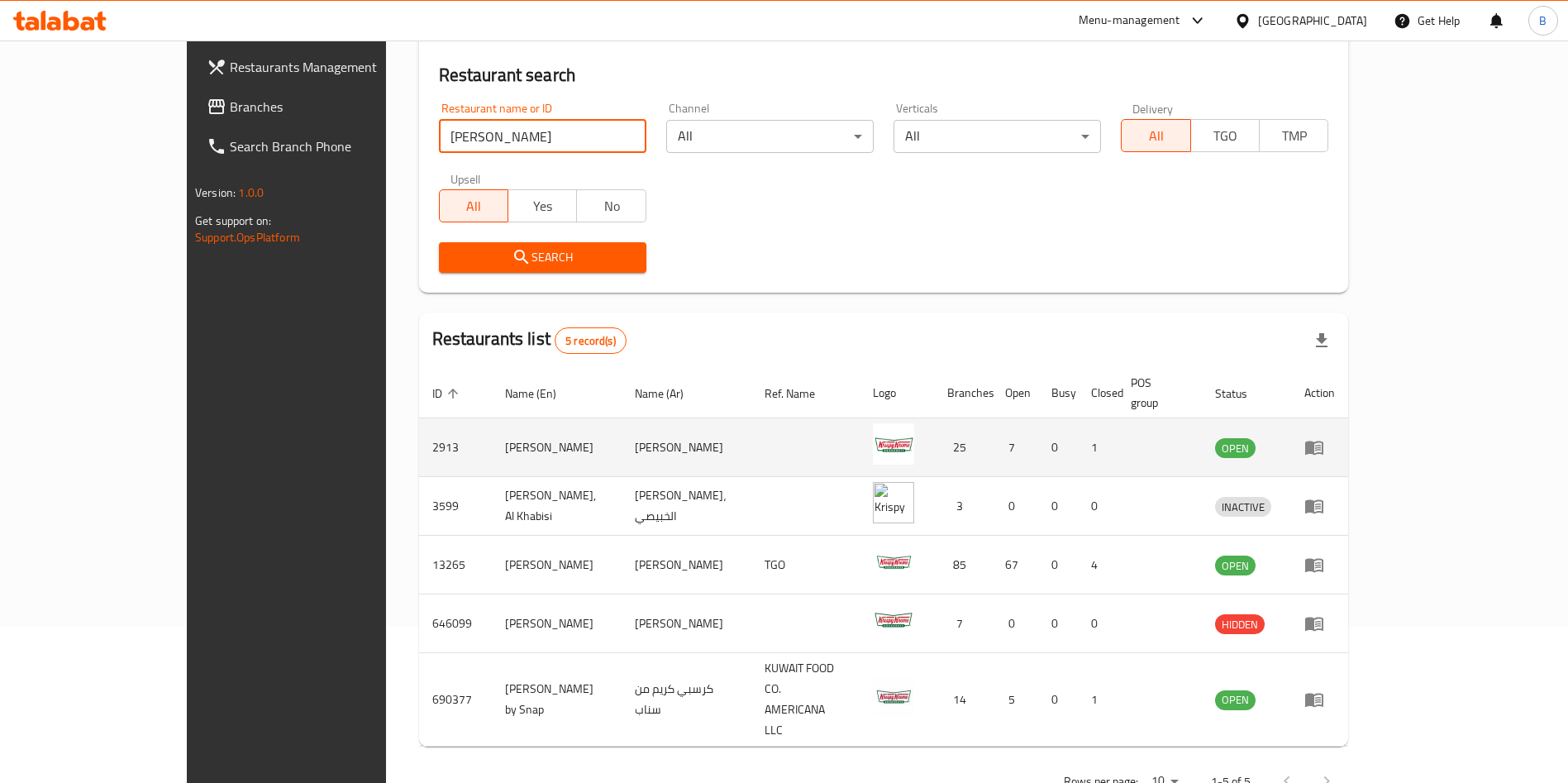
click at [1324, 437] on icon "enhanced table" at bounding box center [1314, 447] width 20 height 20
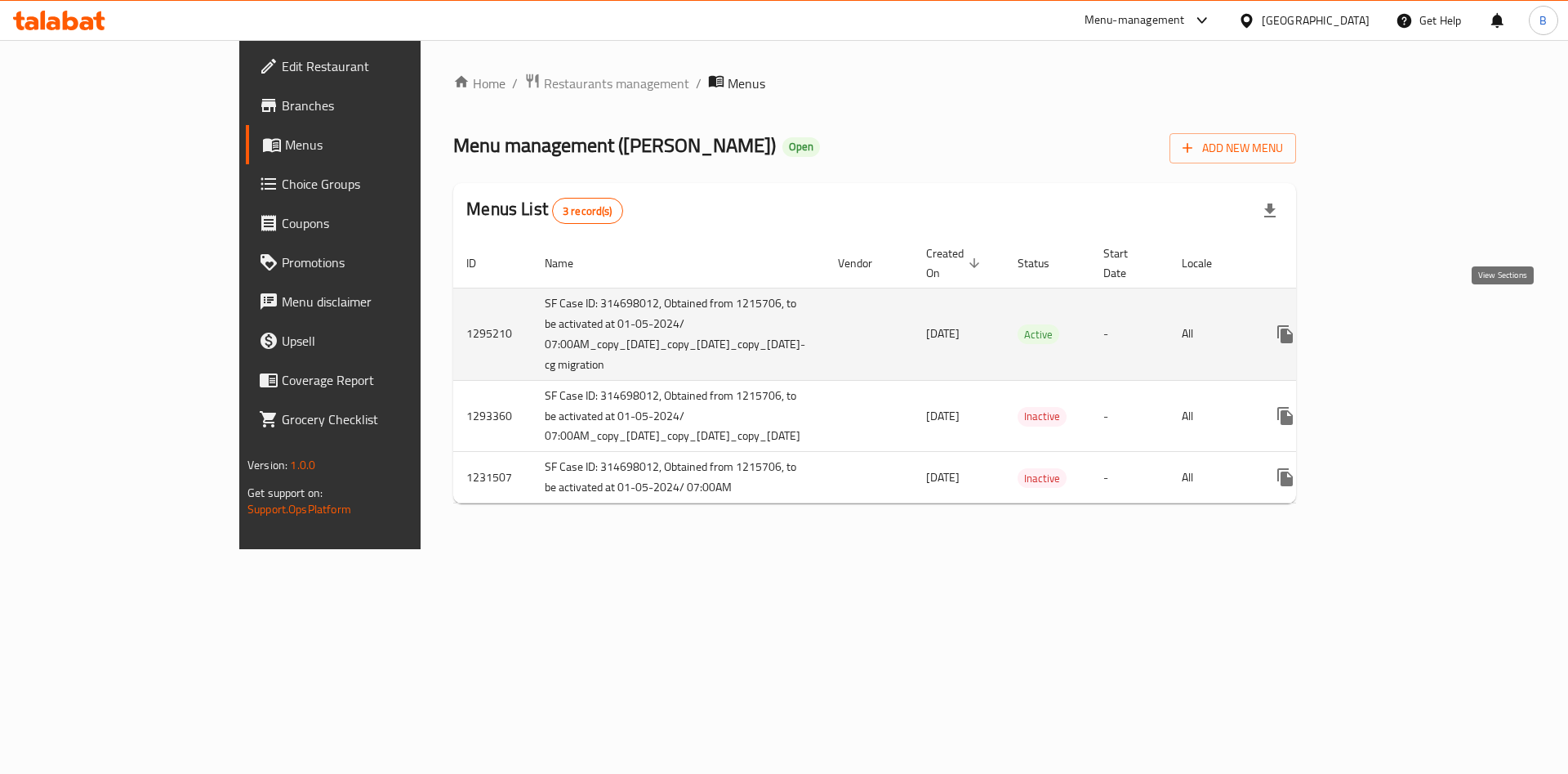
click at [1413, 324] on icon "enhanced table" at bounding box center [1403, 333] width 20 height 20
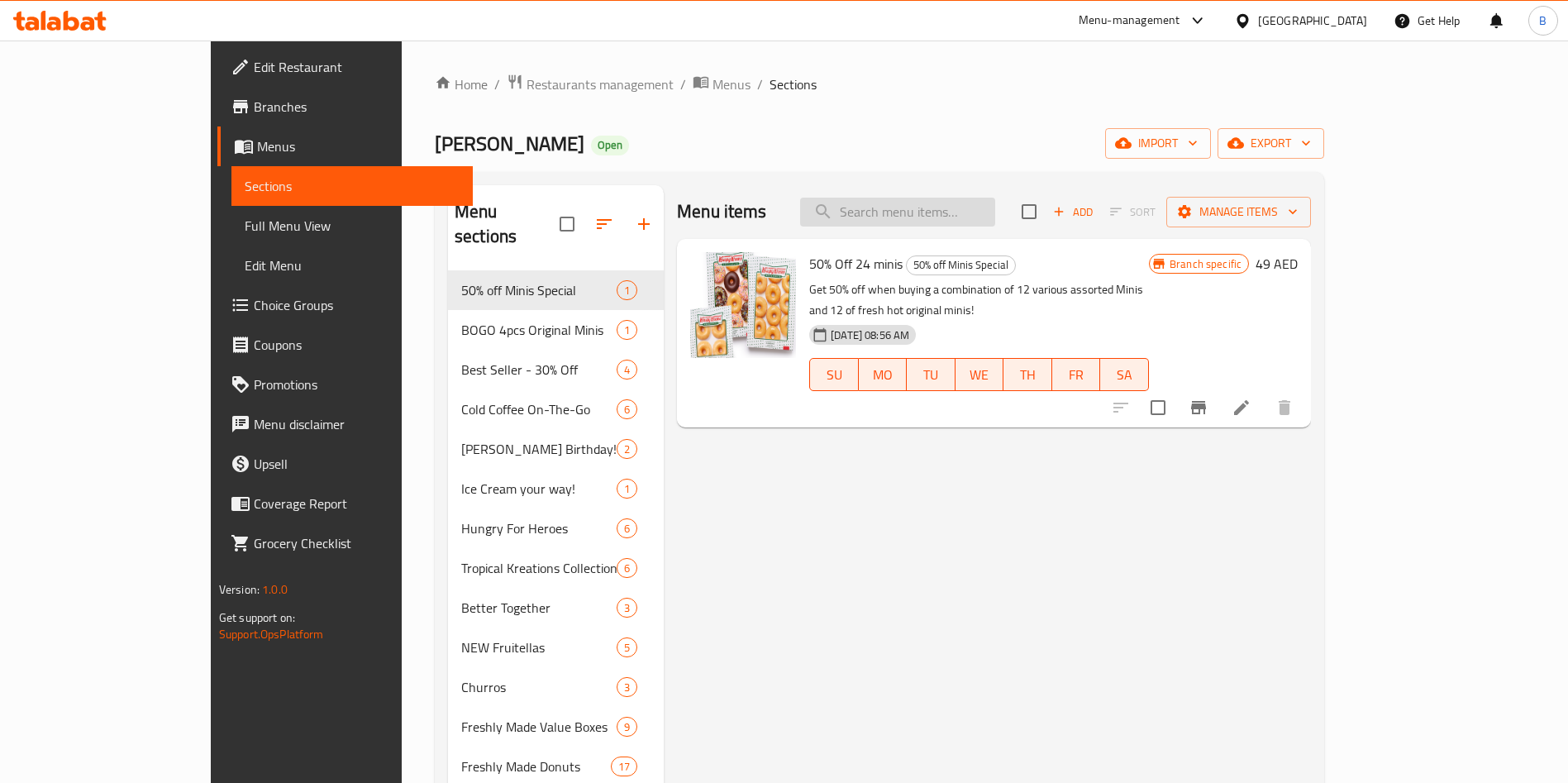
click at [941, 212] on input "search" at bounding box center [897, 212] width 195 height 29
paste input "Original Glazed Joy Box Donuts"
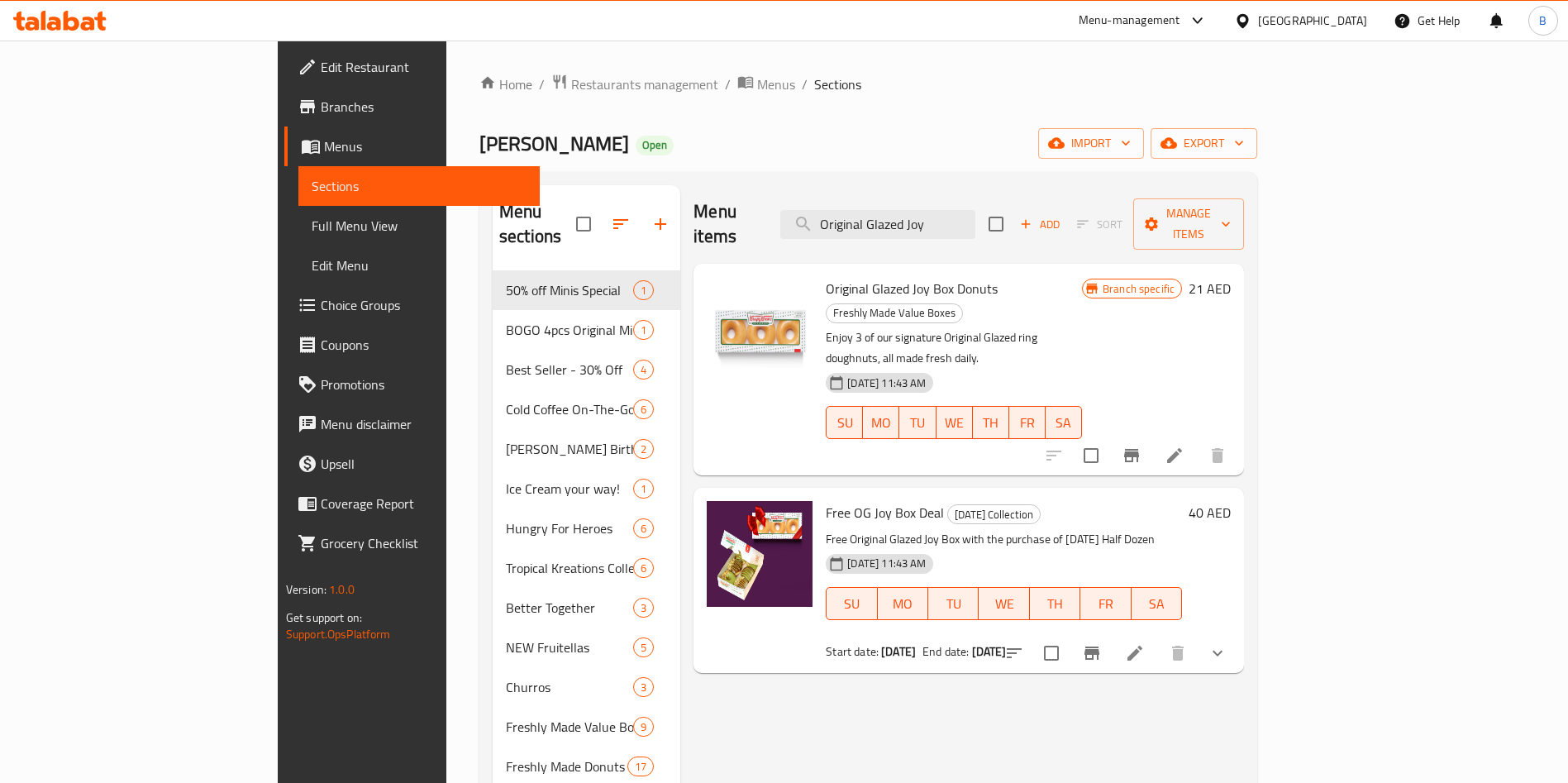
type input "Original Glazed Joy"
click at [1139, 449] on icon "Branch-specific-item" at bounding box center [1132, 455] width 15 height 13
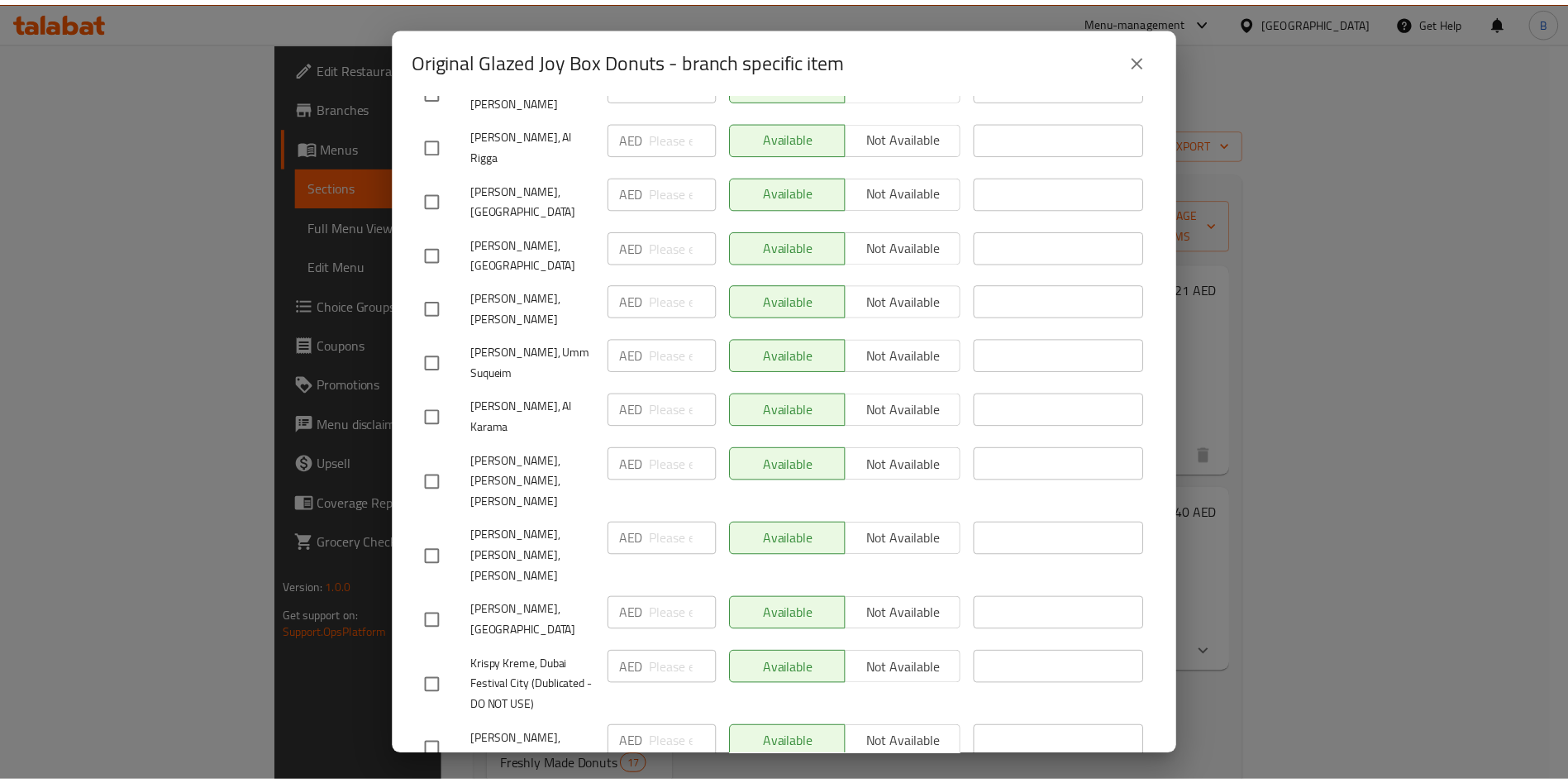
scroll to position [45, 0]
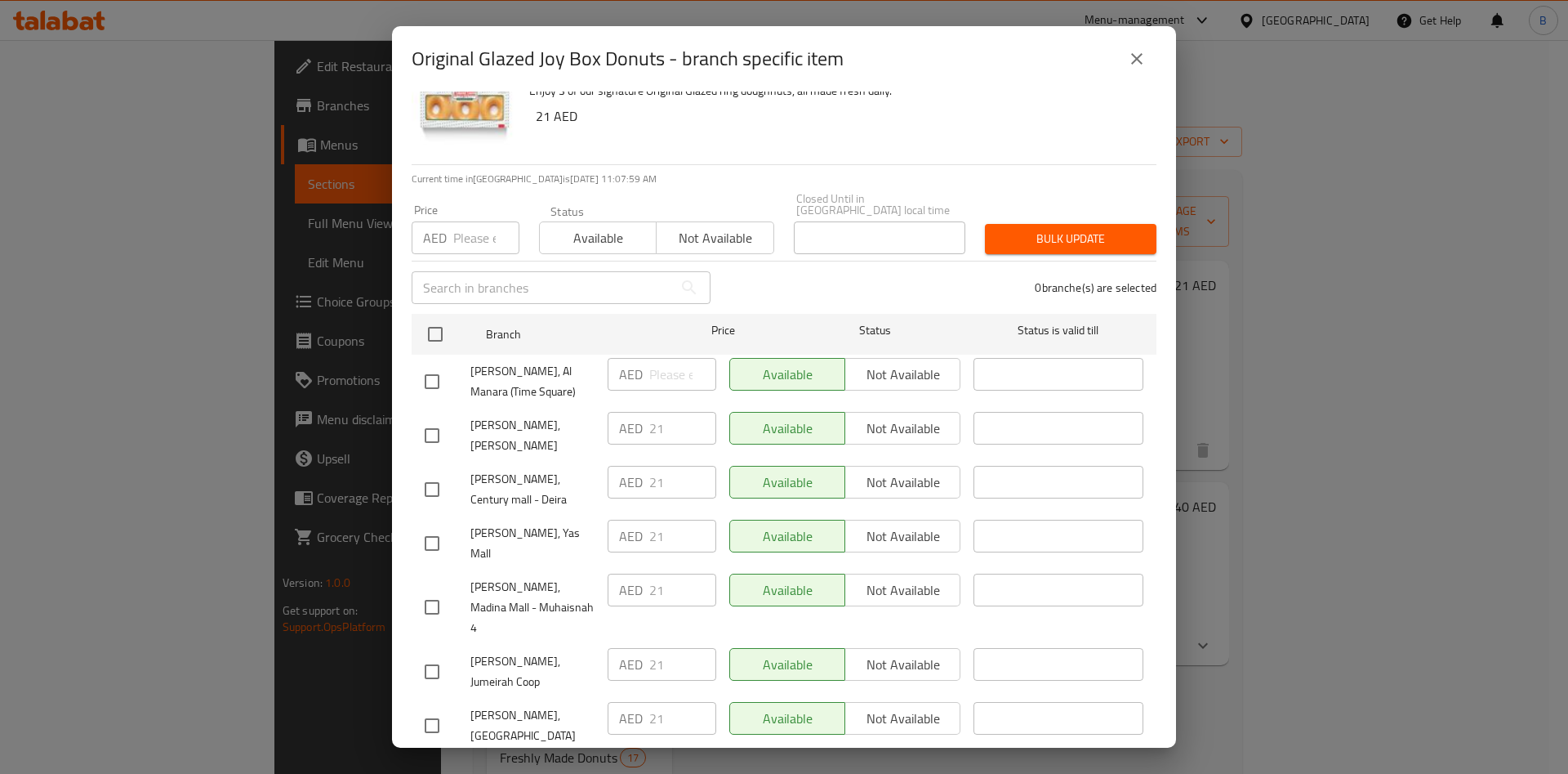
click at [466, 250] on input "number" at bounding box center [486, 238] width 66 height 33
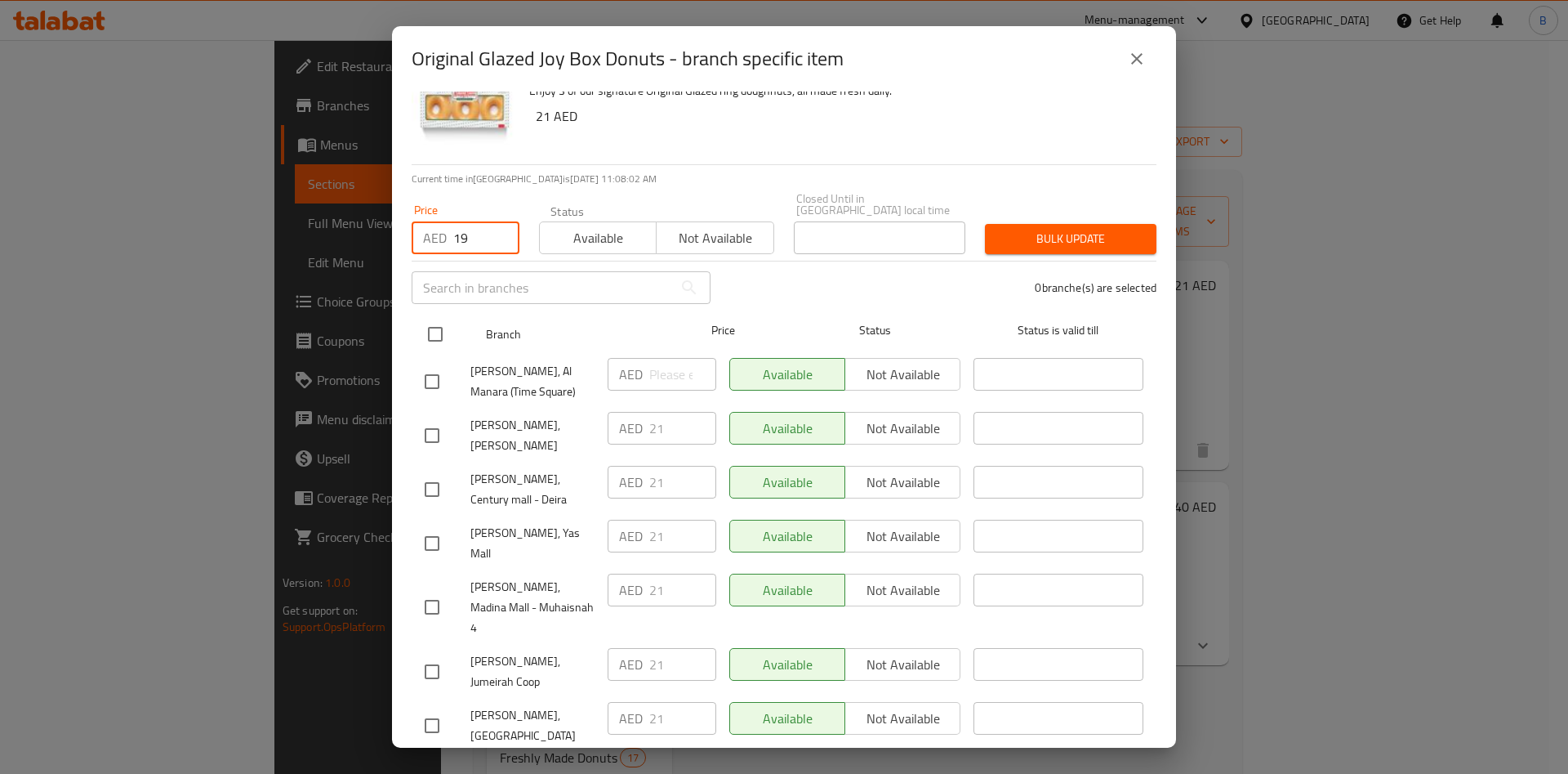
type input "19"
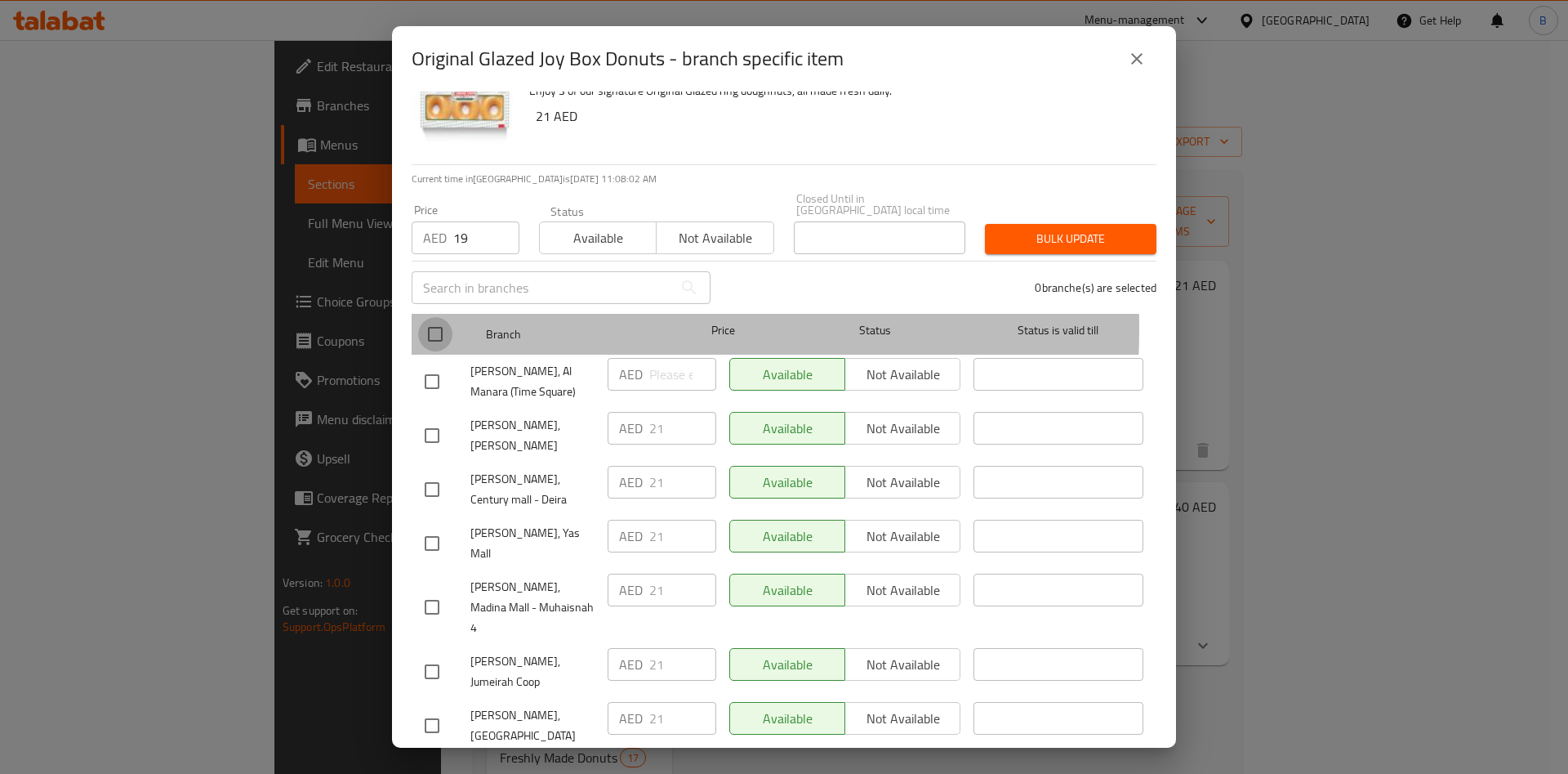
click at [428, 328] on input "checkbox" at bounding box center [435, 333] width 34 height 34
checkbox input "true"
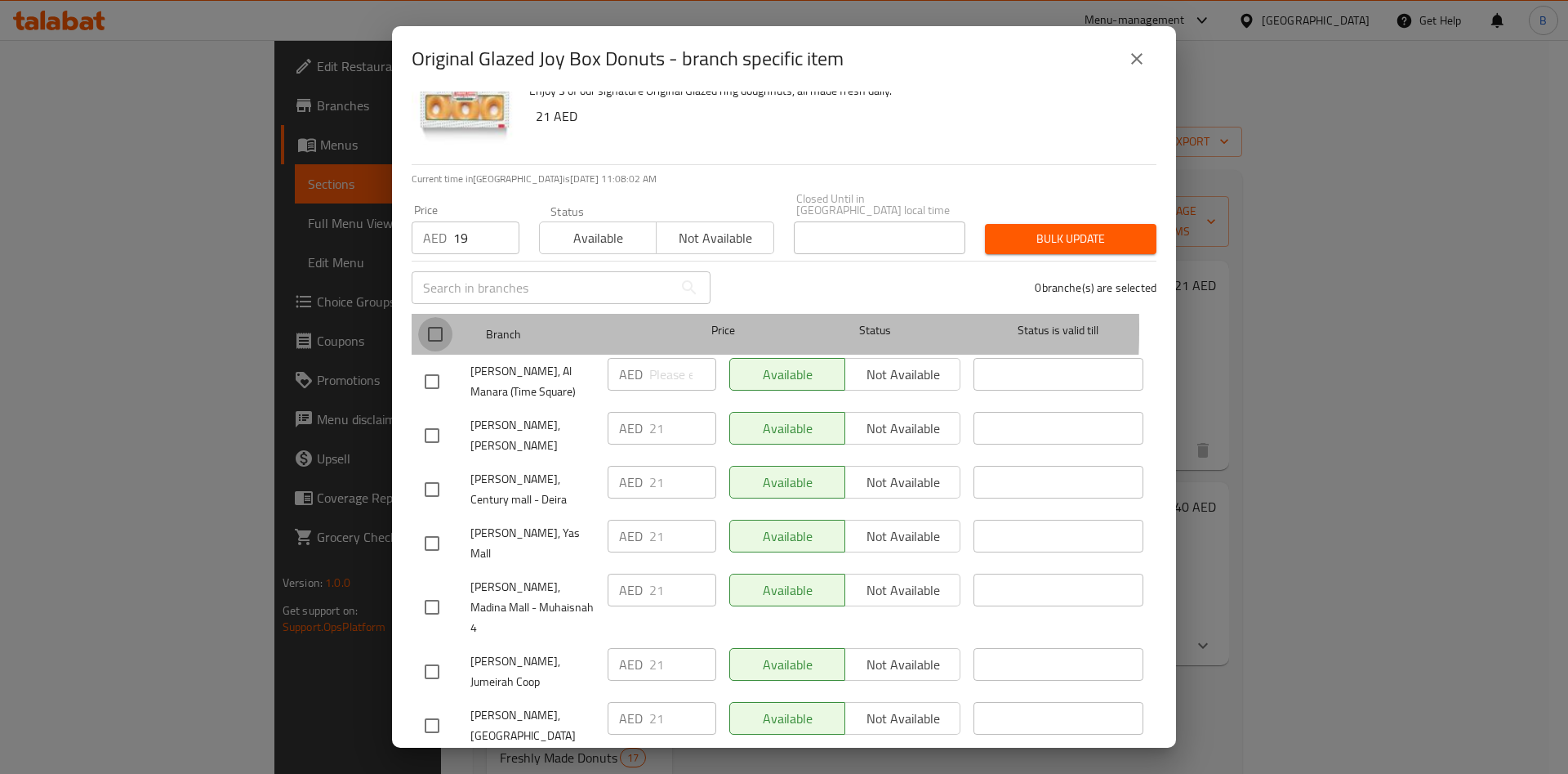
checkbox input "true"
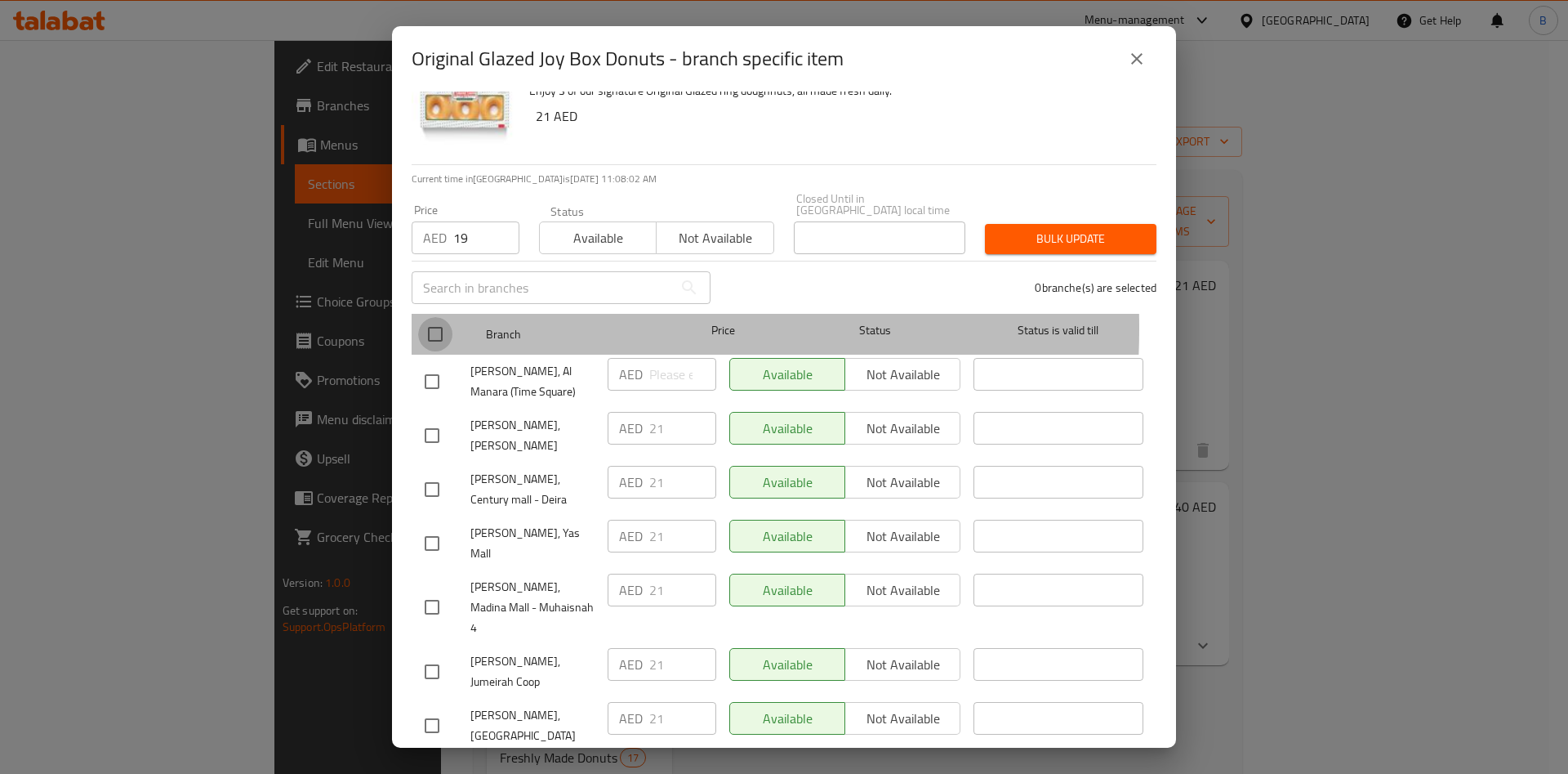
checkbox input "true"
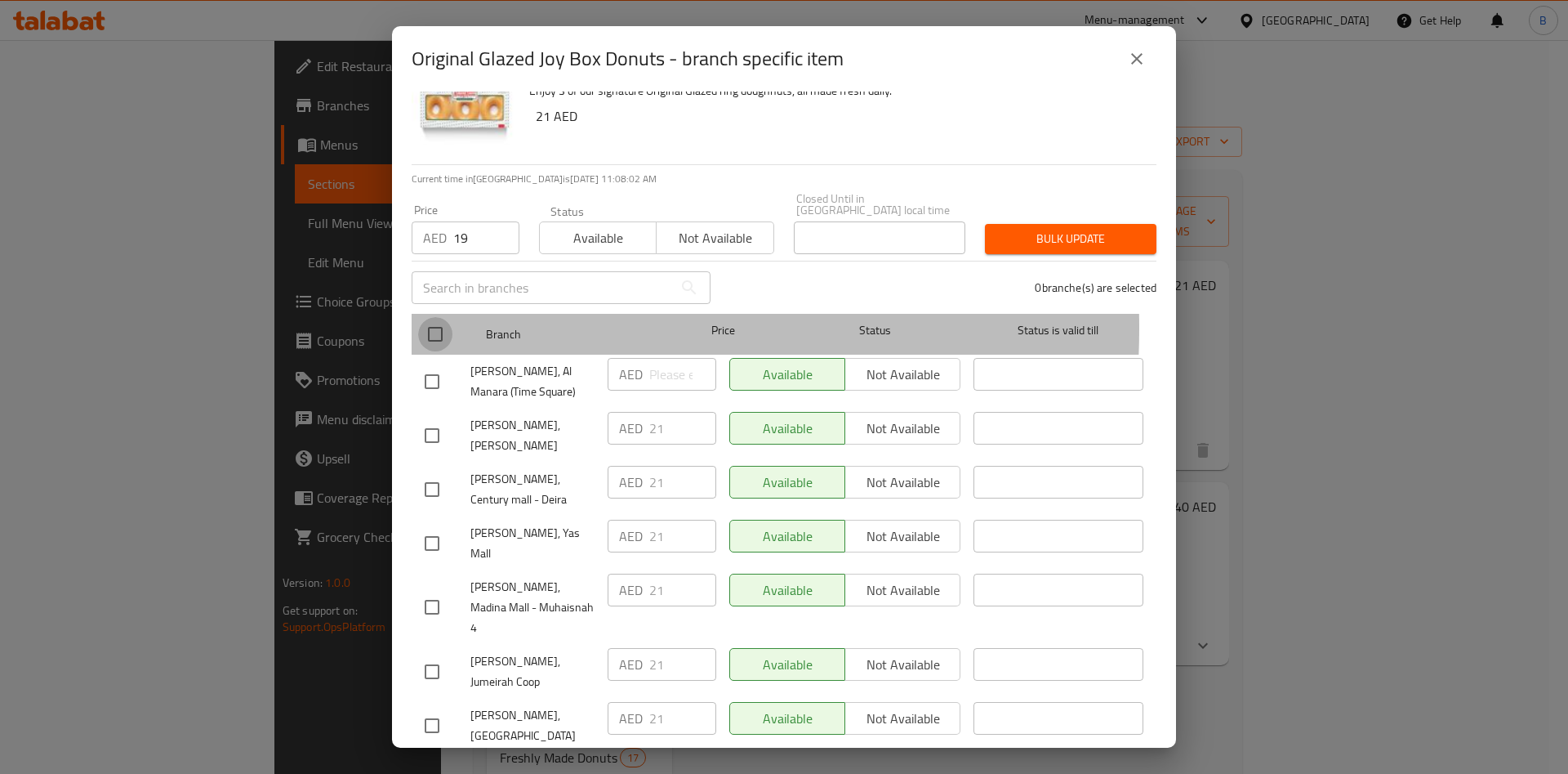
checkbox input "true"
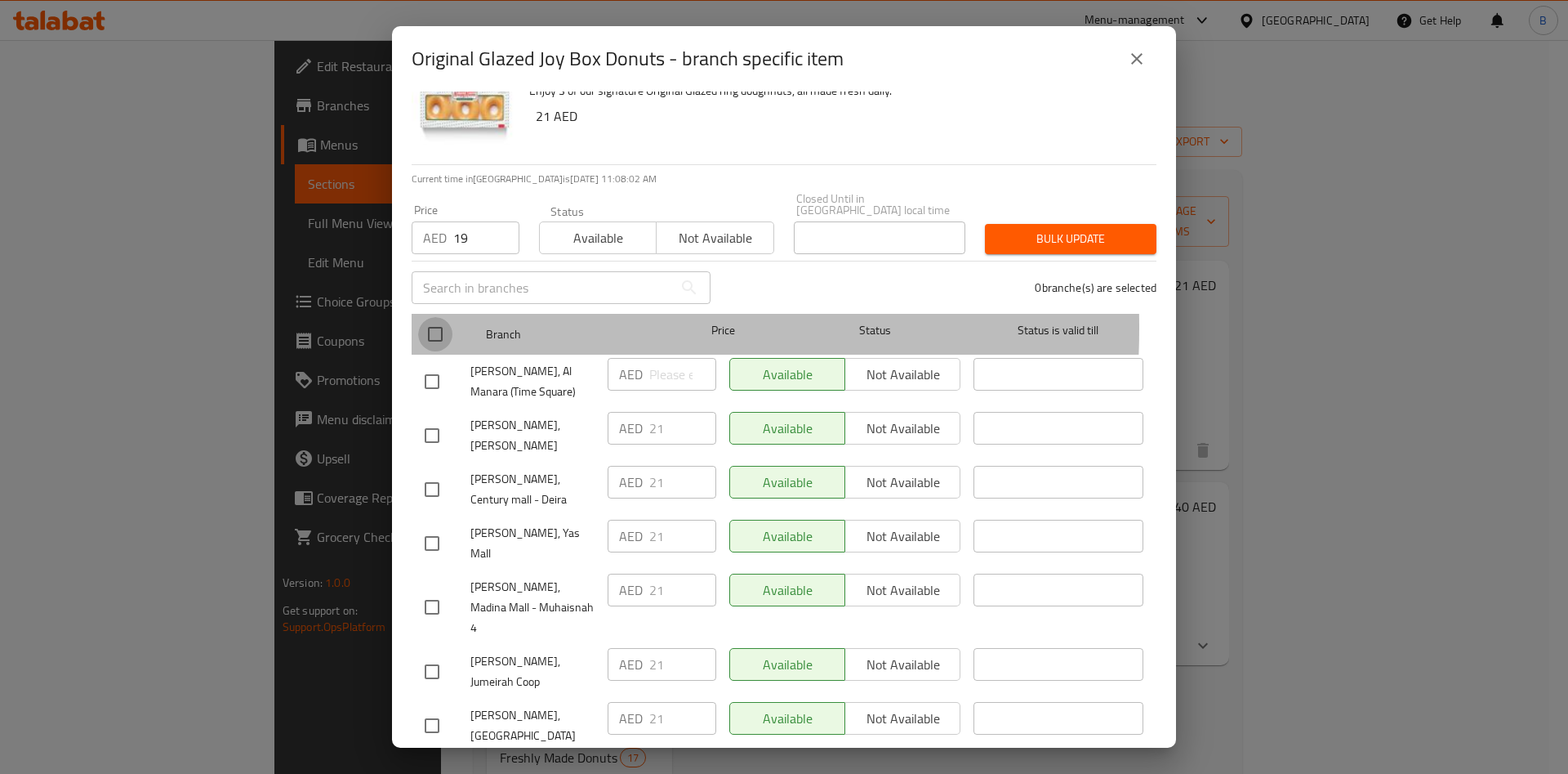
checkbox input "true"
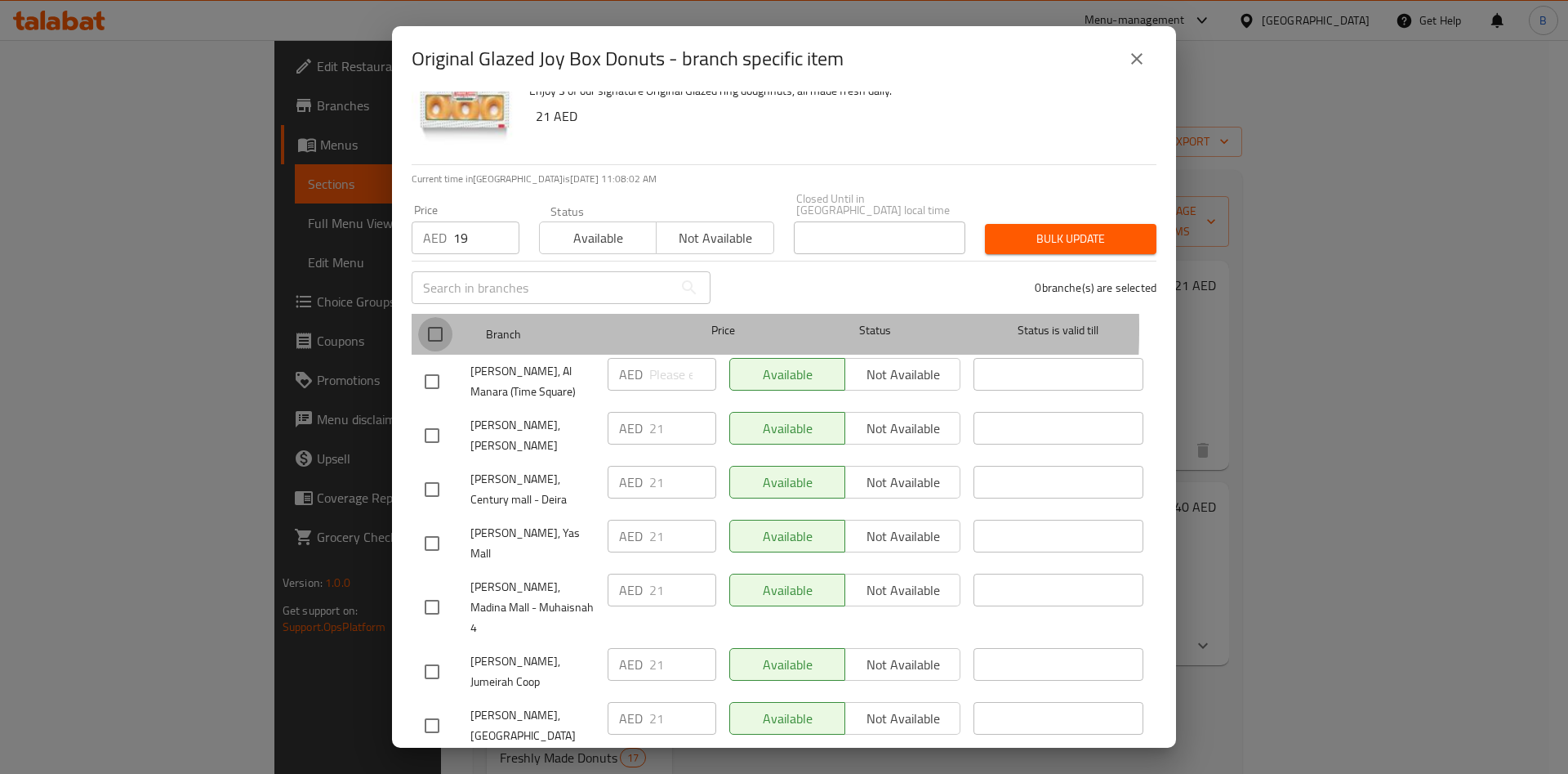
checkbox input "true"
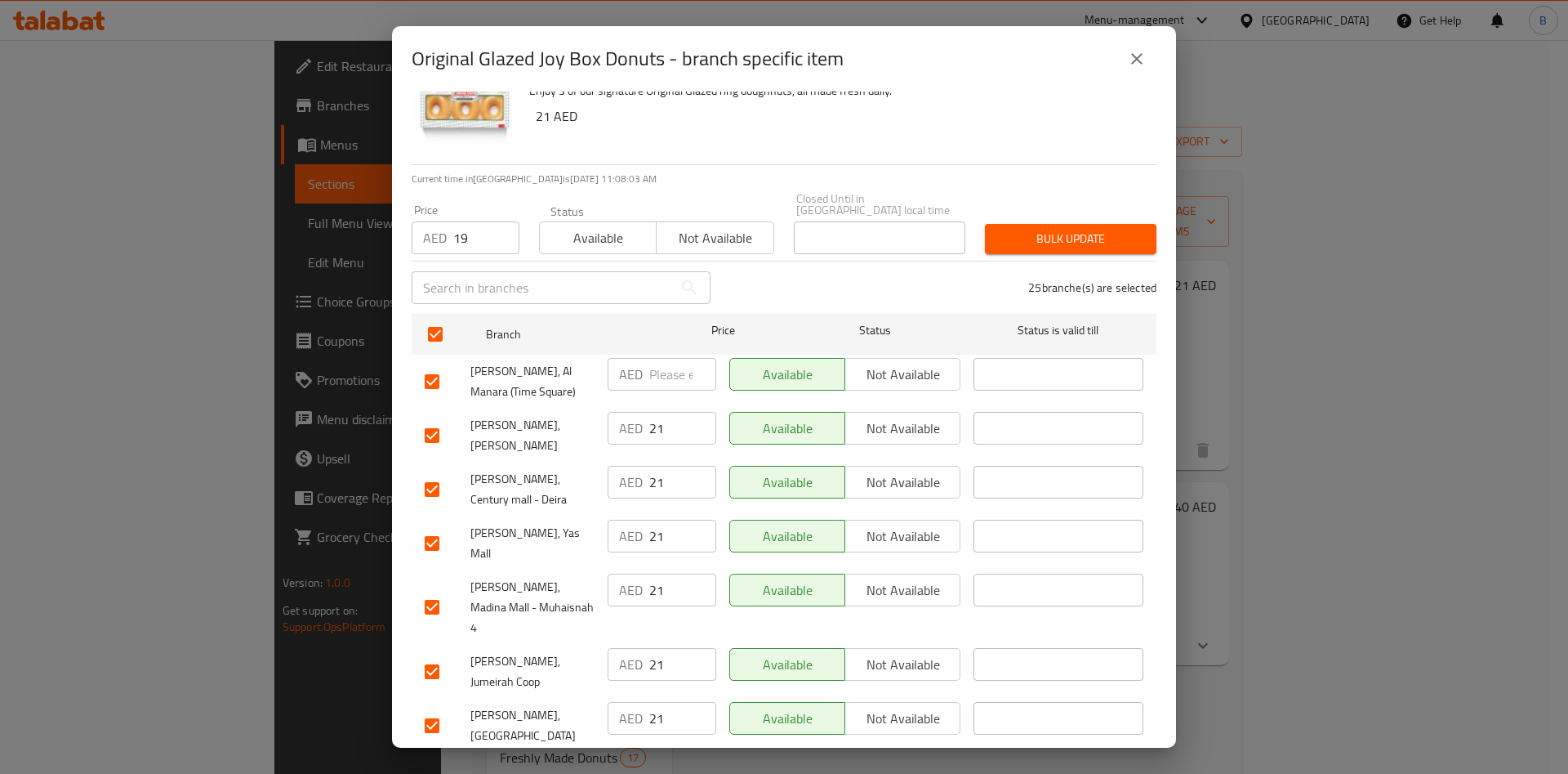
click at [1088, 233] on span "Bulk update" at bounding box center [1071, 239] width 145 height 20
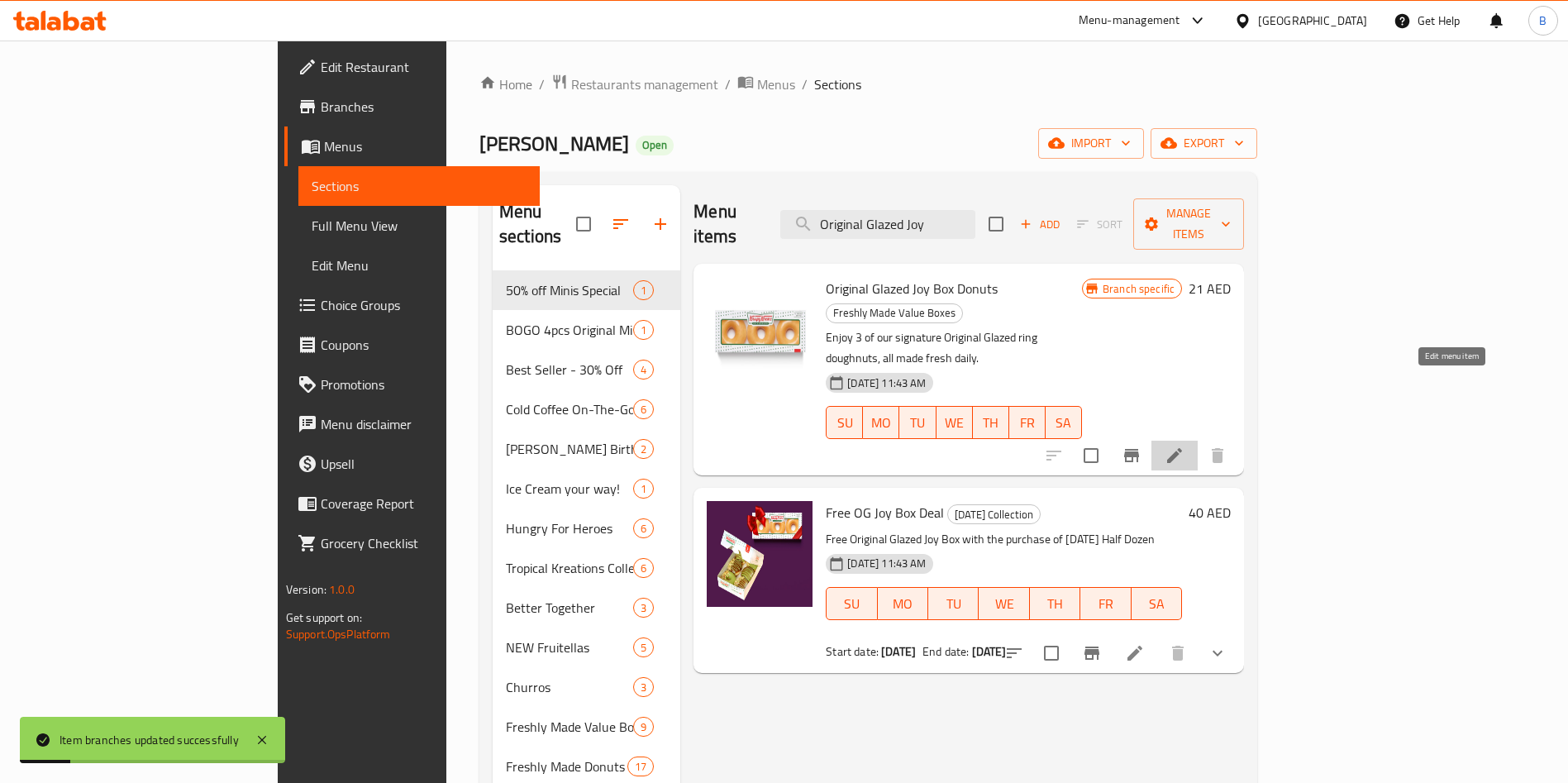
click at [1184, 446] on icon at bounding box center [1174, 455] width 20 height 20
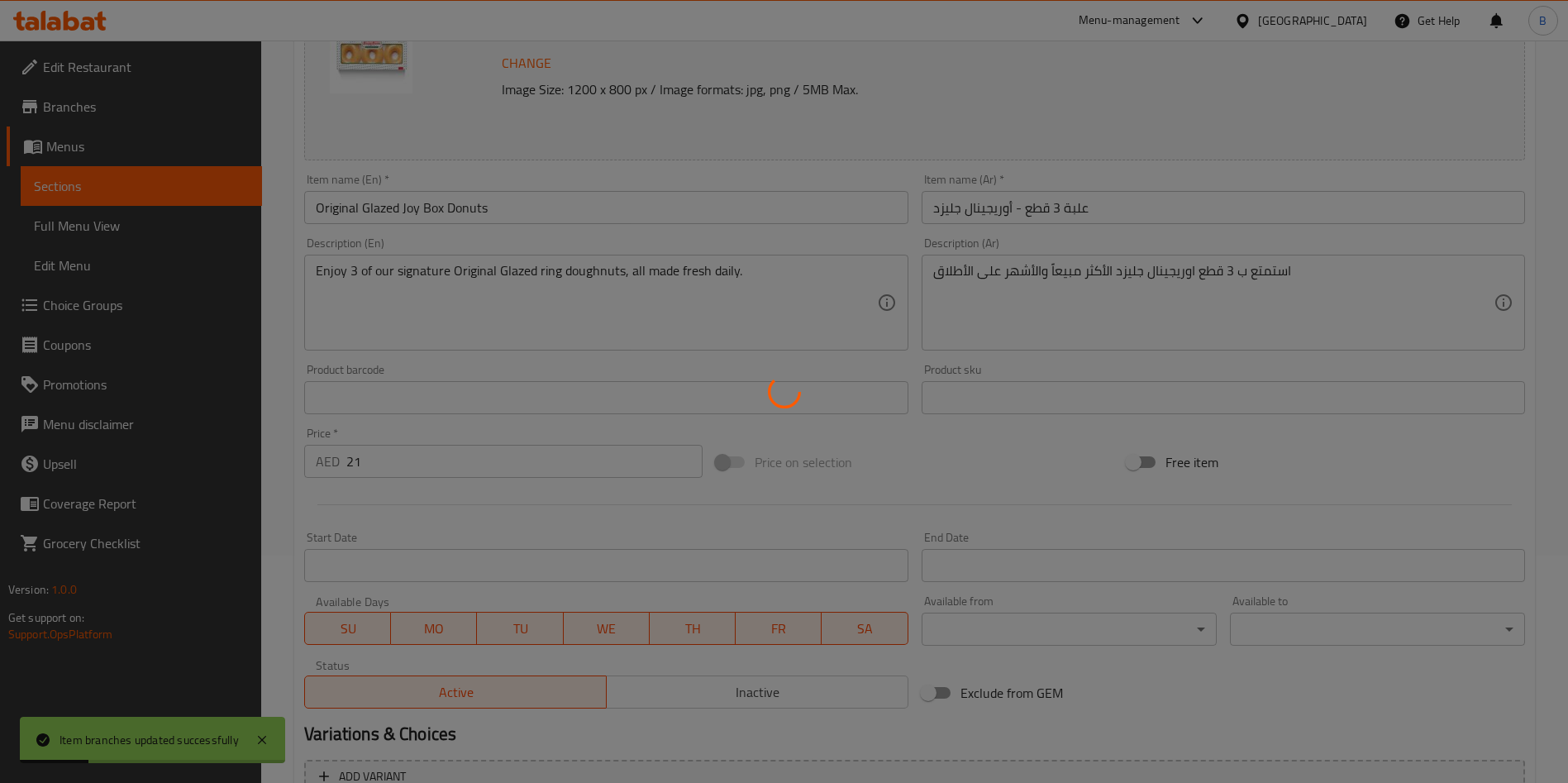
scroll to position [385, 0]
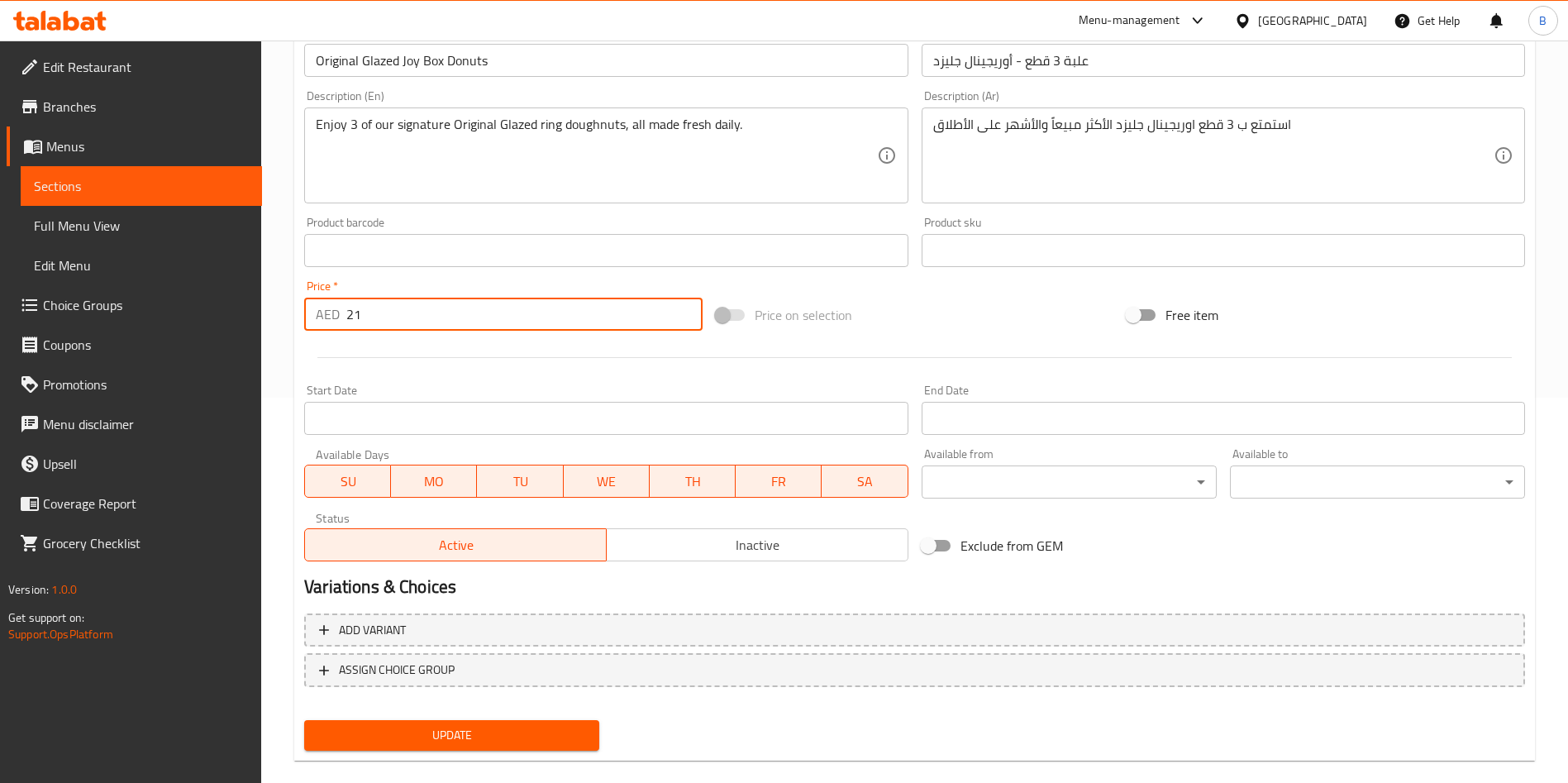
drag, startPoint x: 406, startPoint y: 303, endPoint x: 345, endPoint y: 307, distance: 61.1
click at [347, 307] on input "21" at bounding box center [525, 314] width 356 height 33
type input "19"
click at [424, 731] on span "Update" at bounding box center [451, 735] width 269 height 21
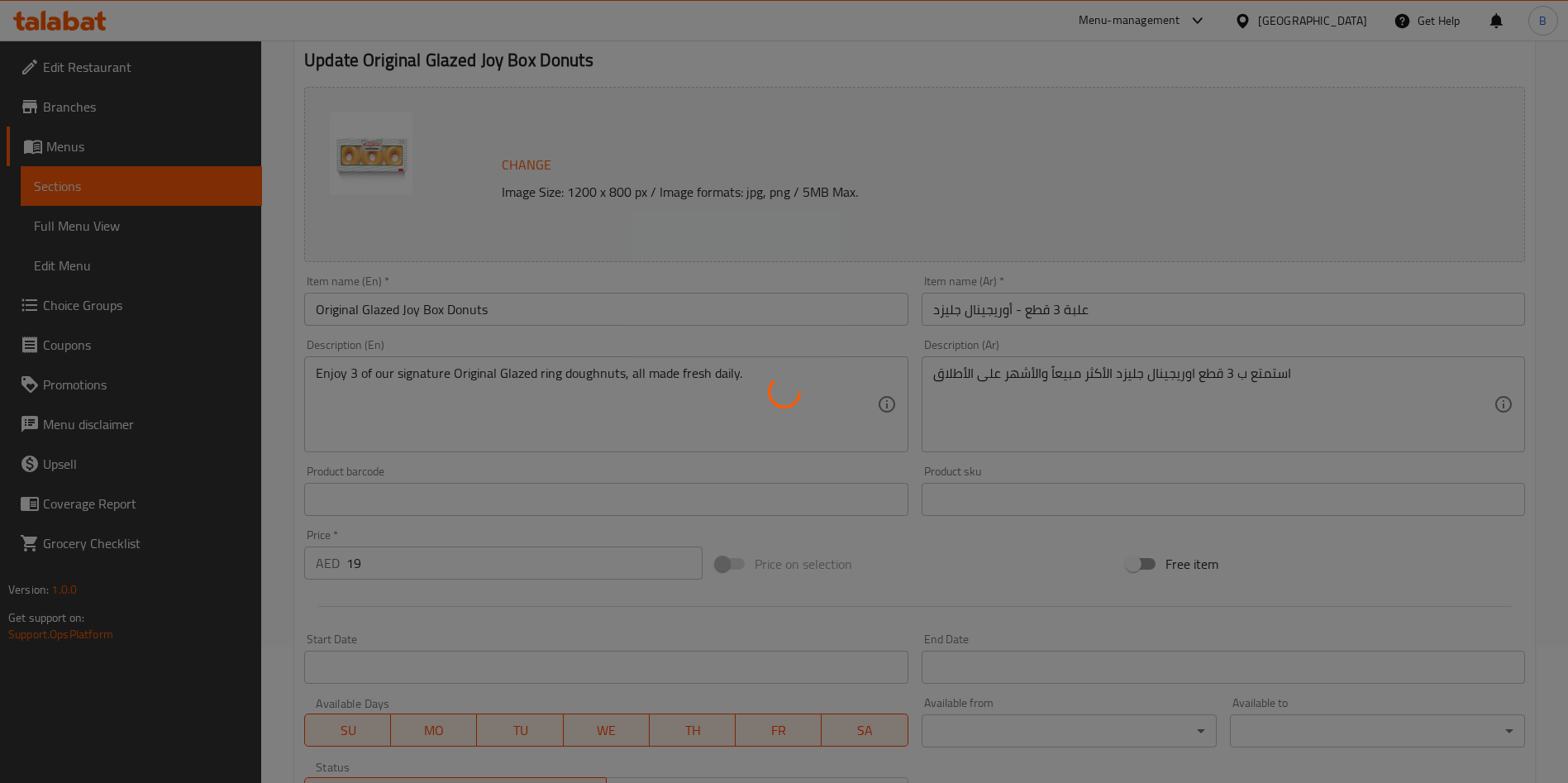
scroll to position [0, 0]
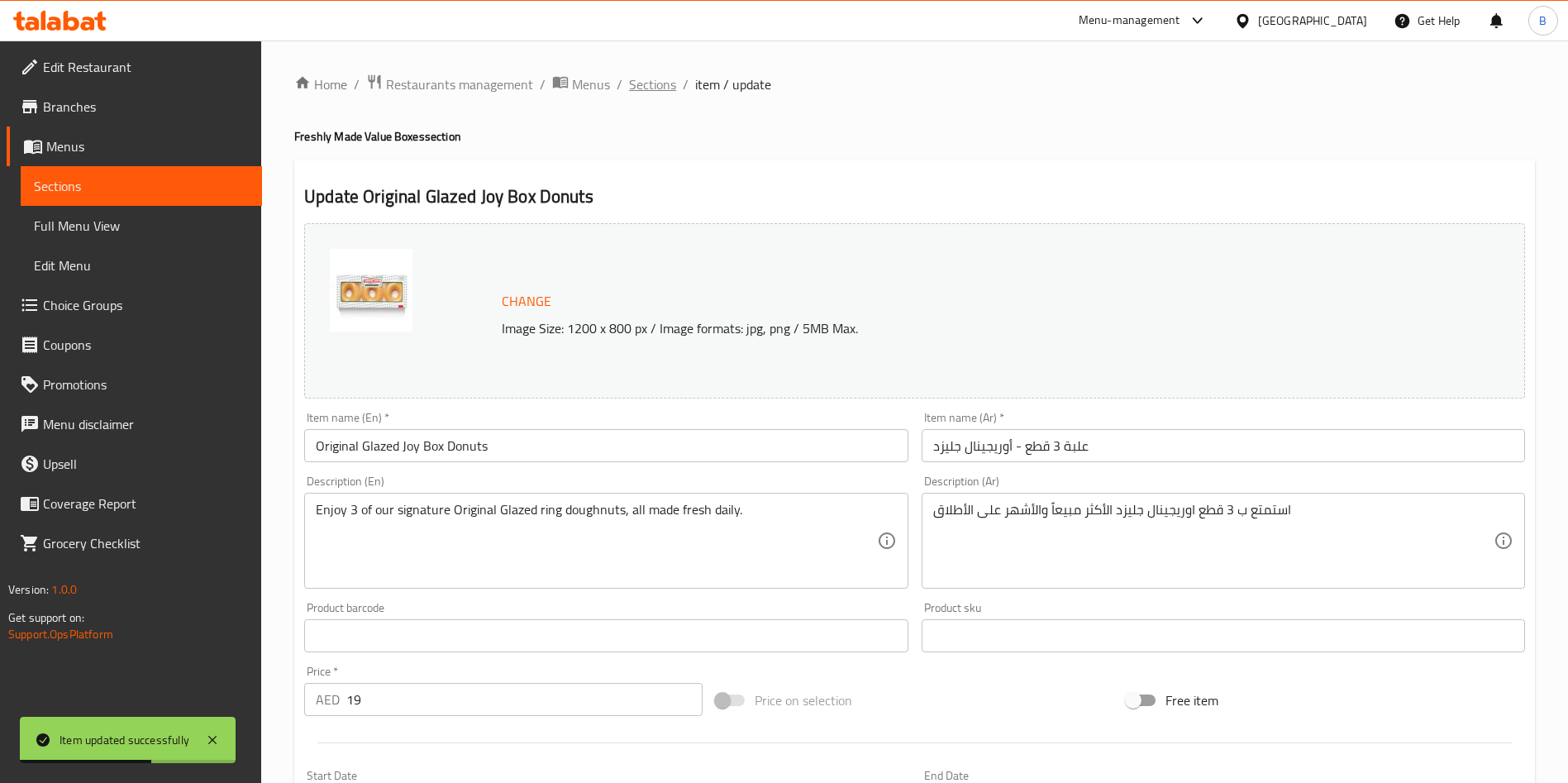
click at [666, 89] on span "Sections" at bounding box center [653, 84] width 47 height 20
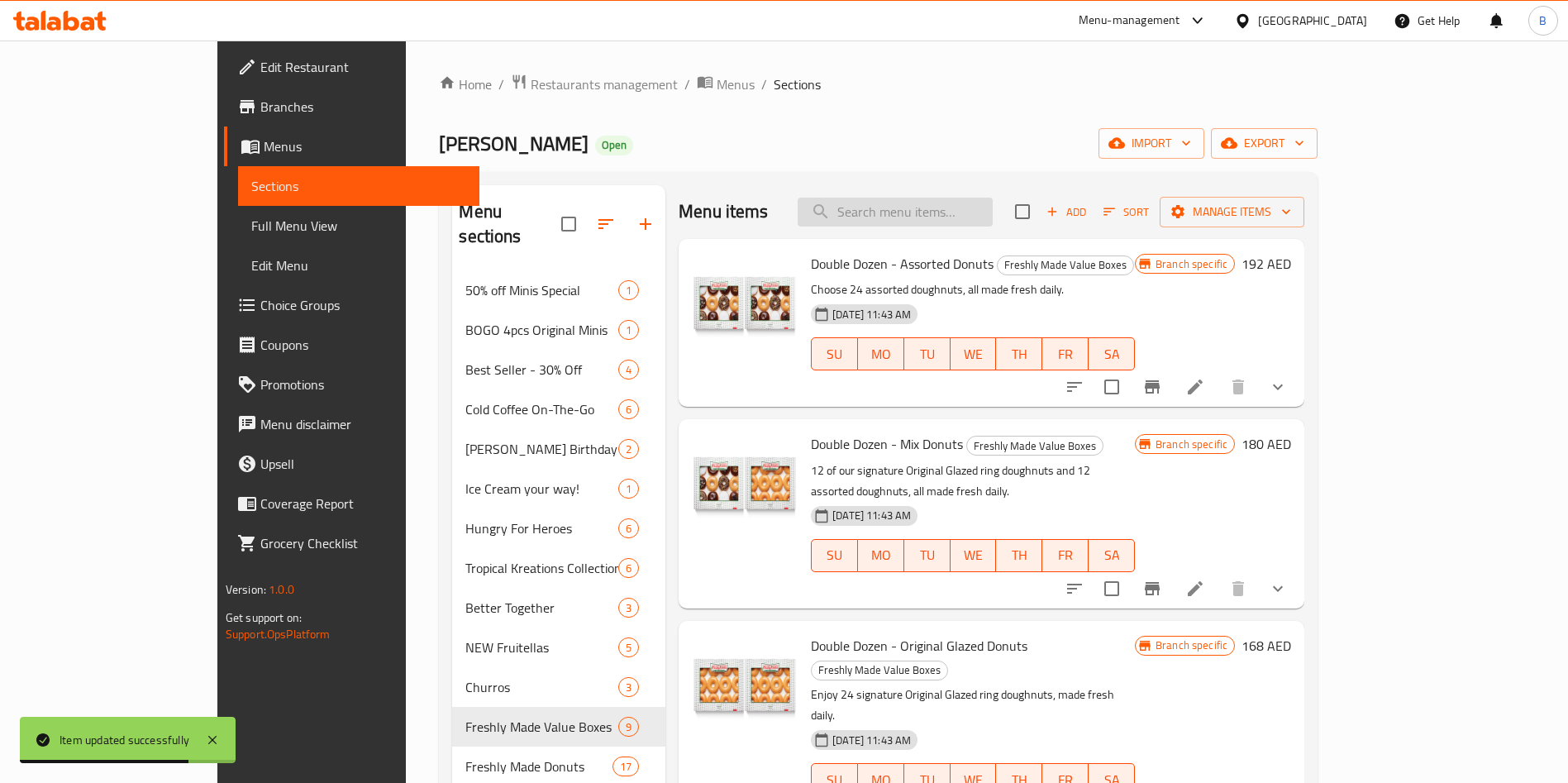
click at [910, 219] on input "search" at bounding box center [895, 212] width 195 height 29
paste input "Original Glazed Joy Box Donuts"
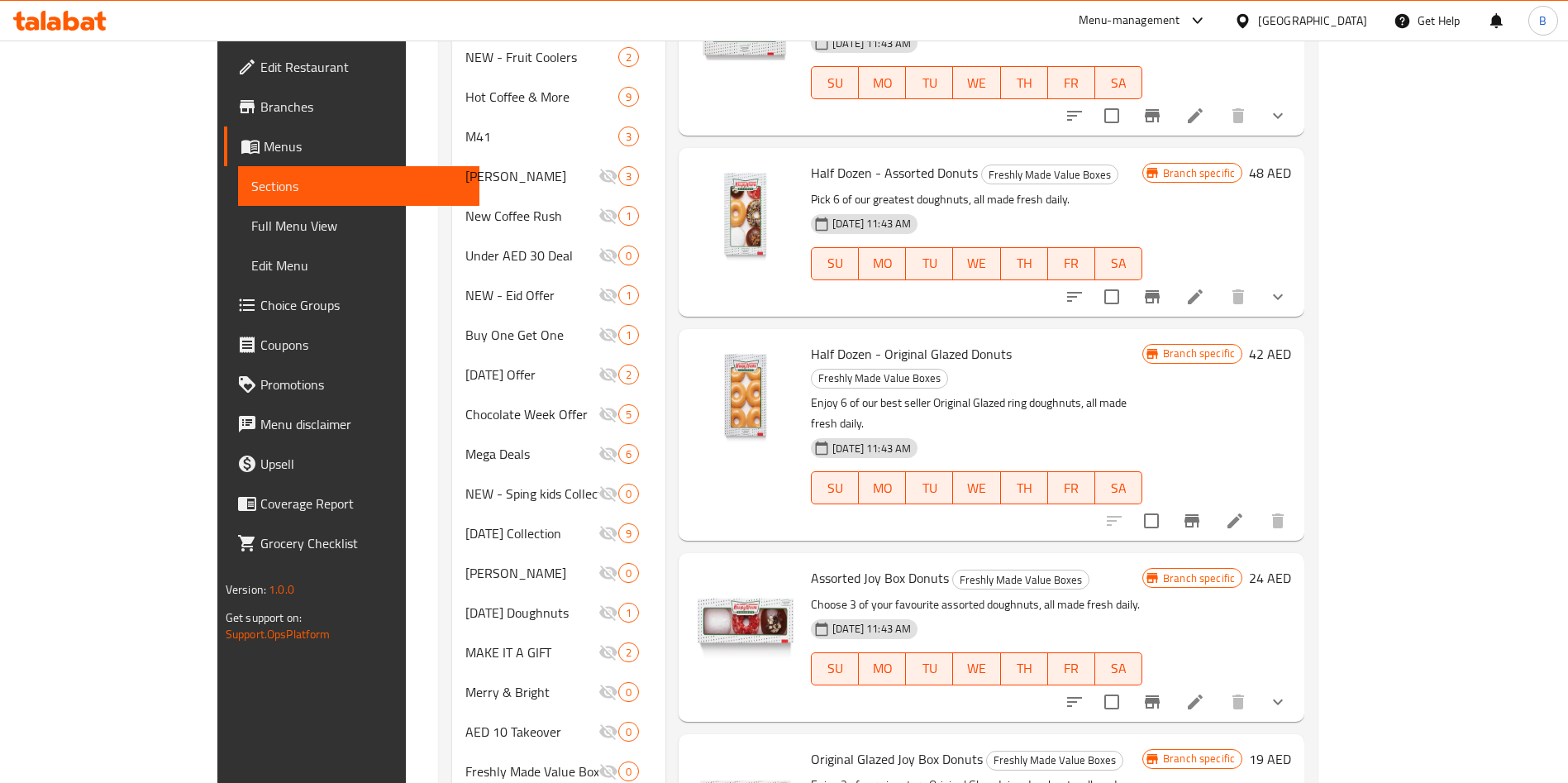
scroll to position [905, 0]
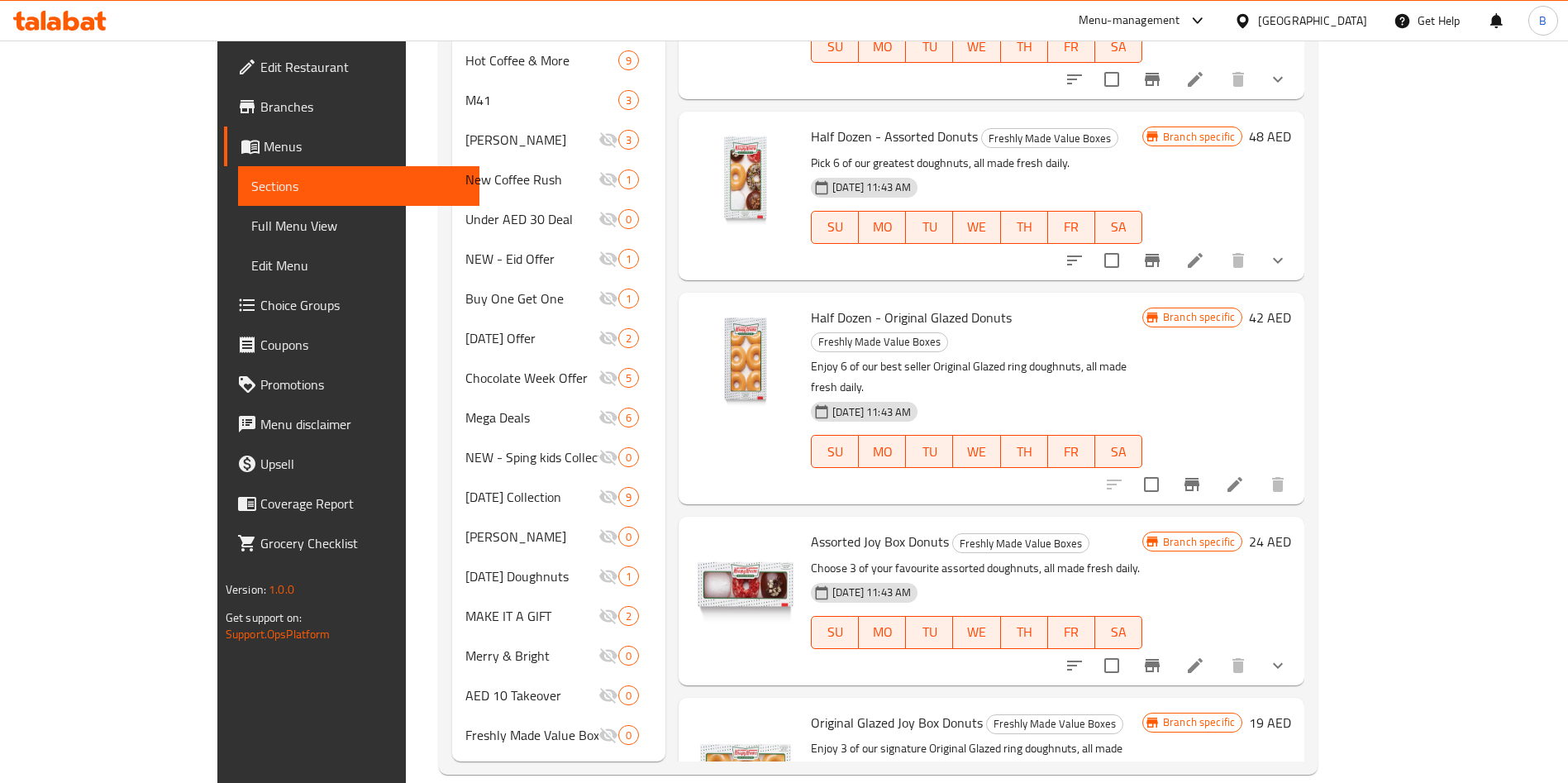
type input "Original Glazed Joy Box Donut"
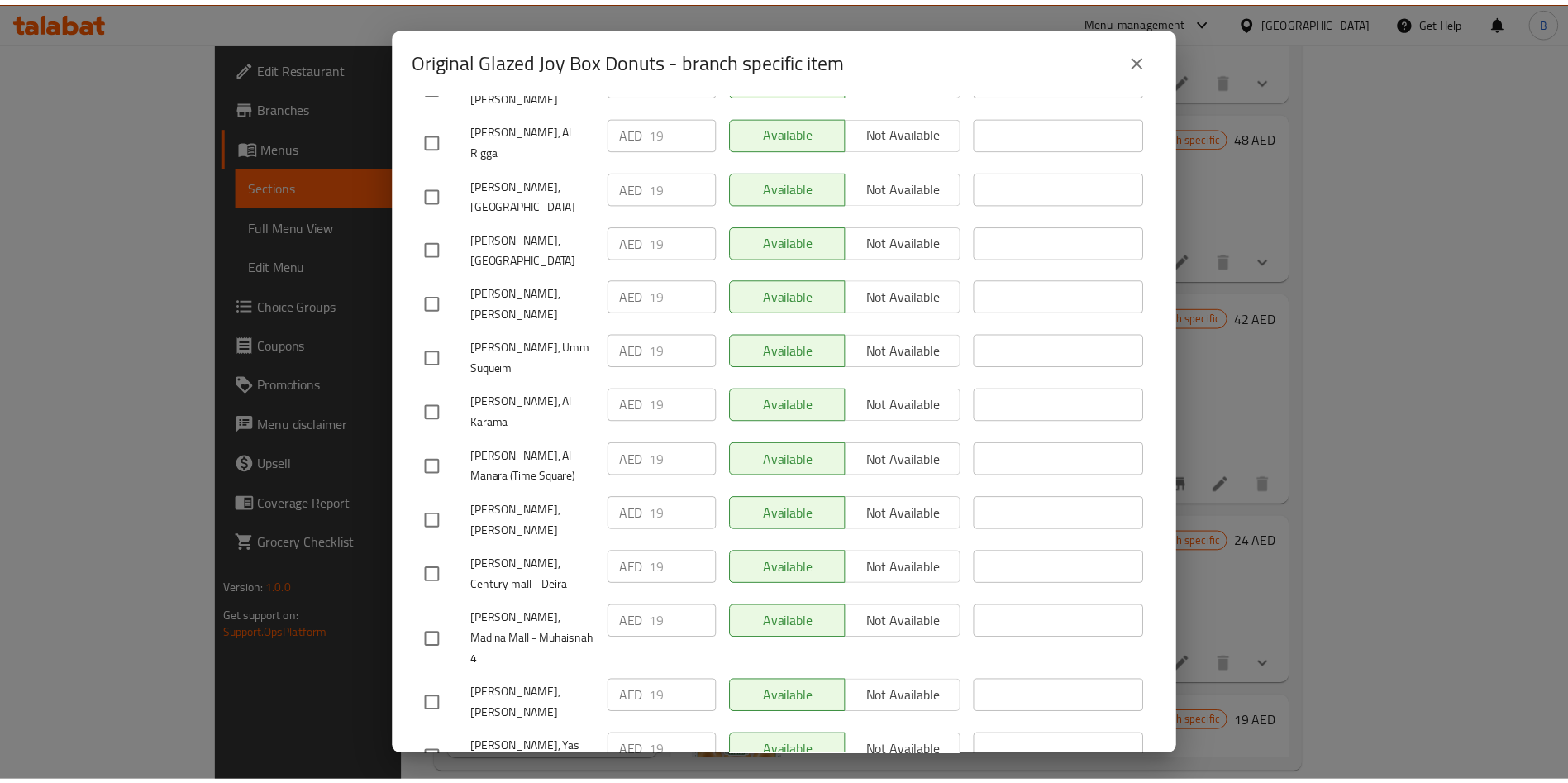
scroll to position [1037, 0]
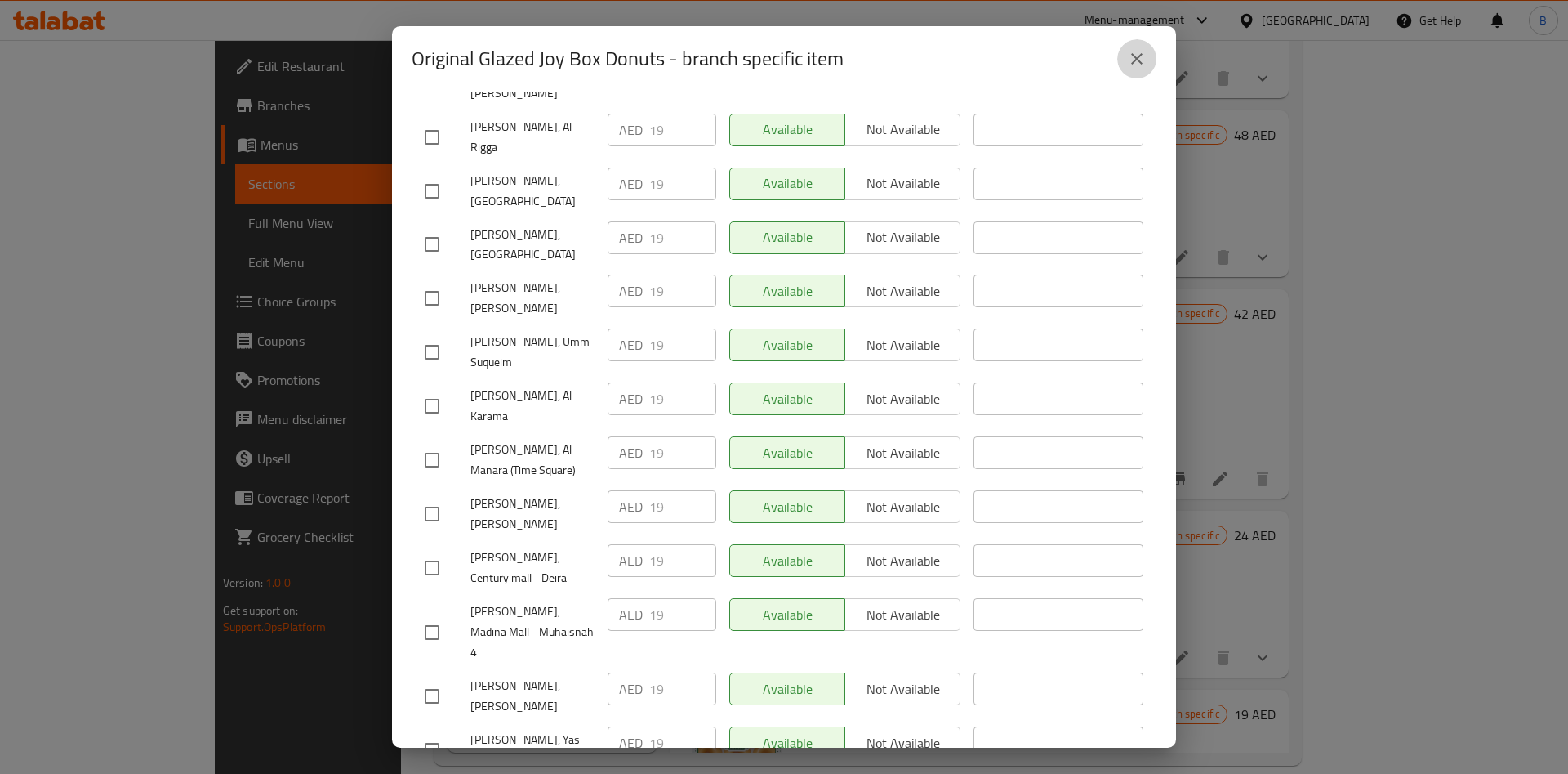
click at [1142, 54] on icon "close" at bounding box center [1137, 59] width 11 height 11
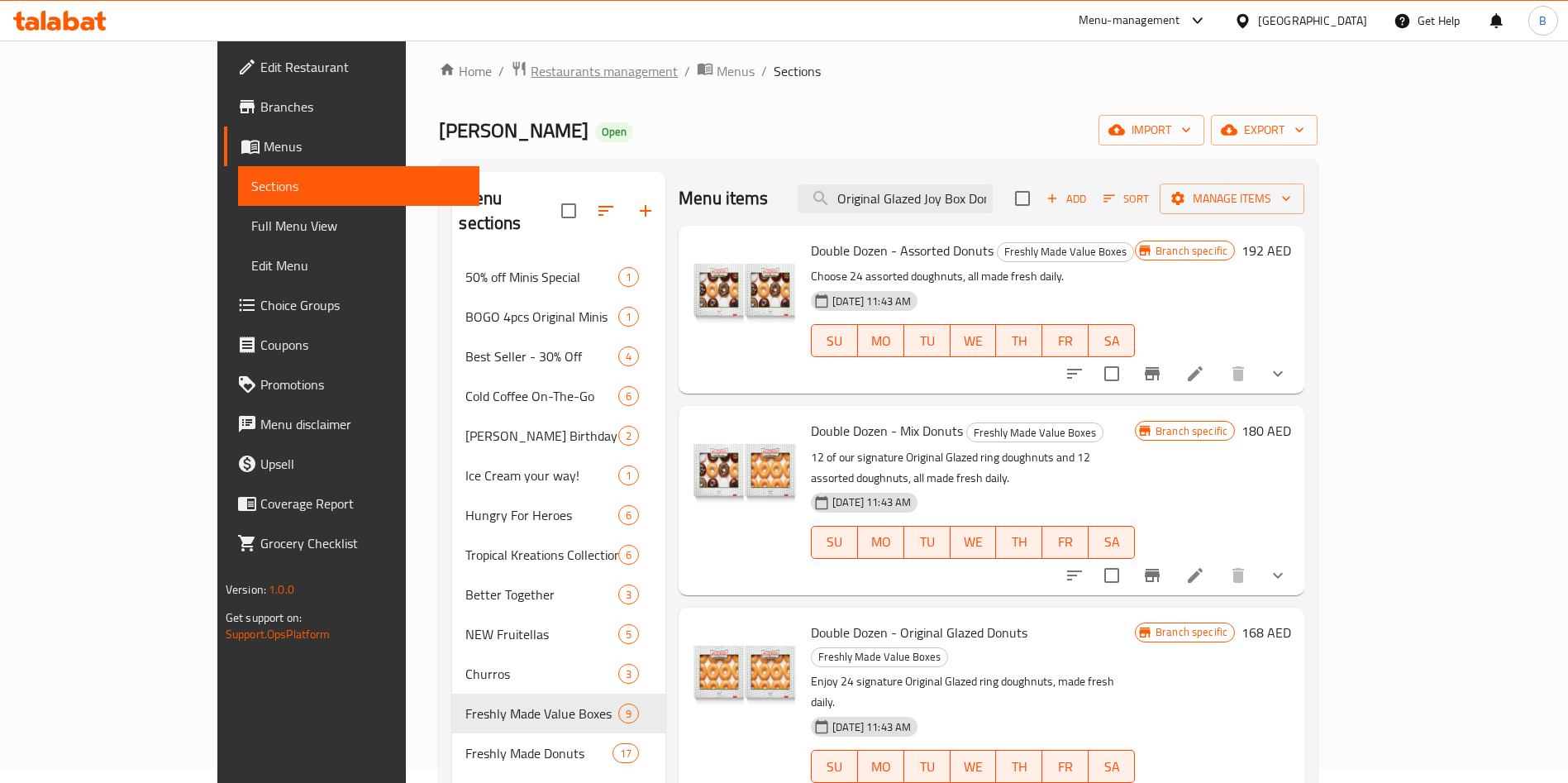
scroll to position [0, 0]
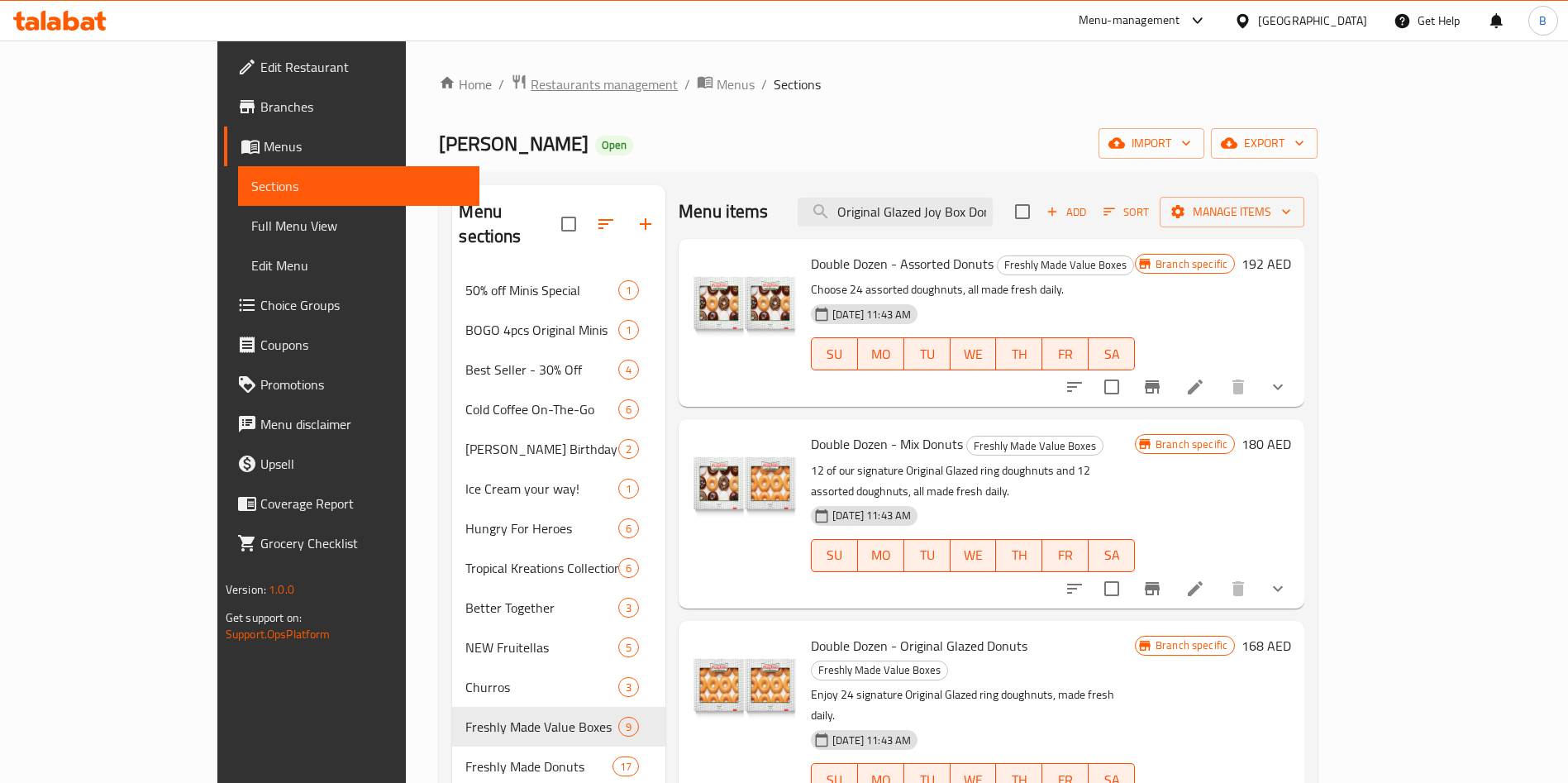
click at [531, 87] on span "Restaurants management" at bounding box center [604, 84] width 147 height 20
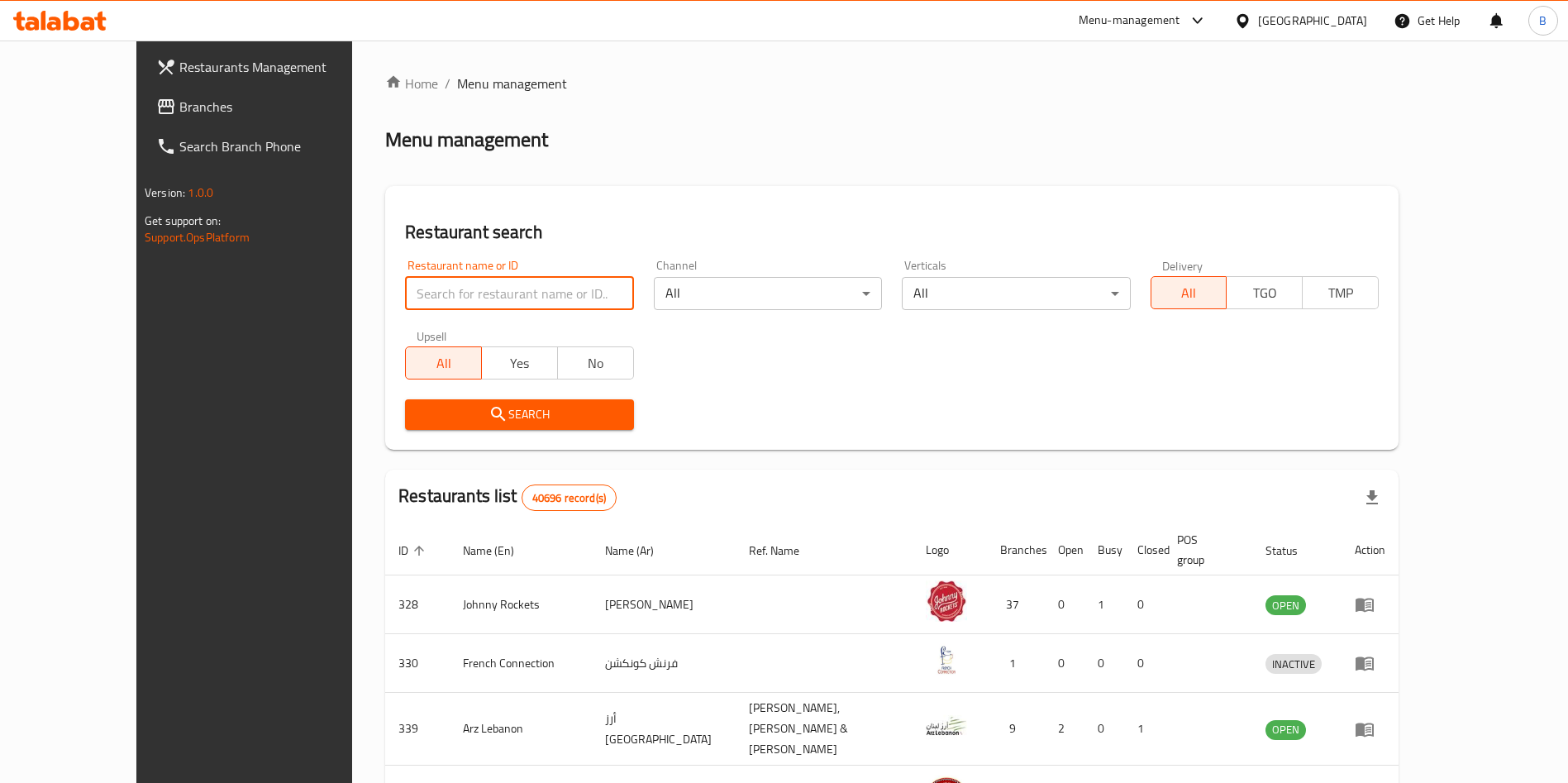
click at [441, 300] on input "search" at bounding box center [519, 293] width 228 height 33
type input "[PERSON_NAME]"
click button "Search" at bounding box center [519, 415] width 228 height 30
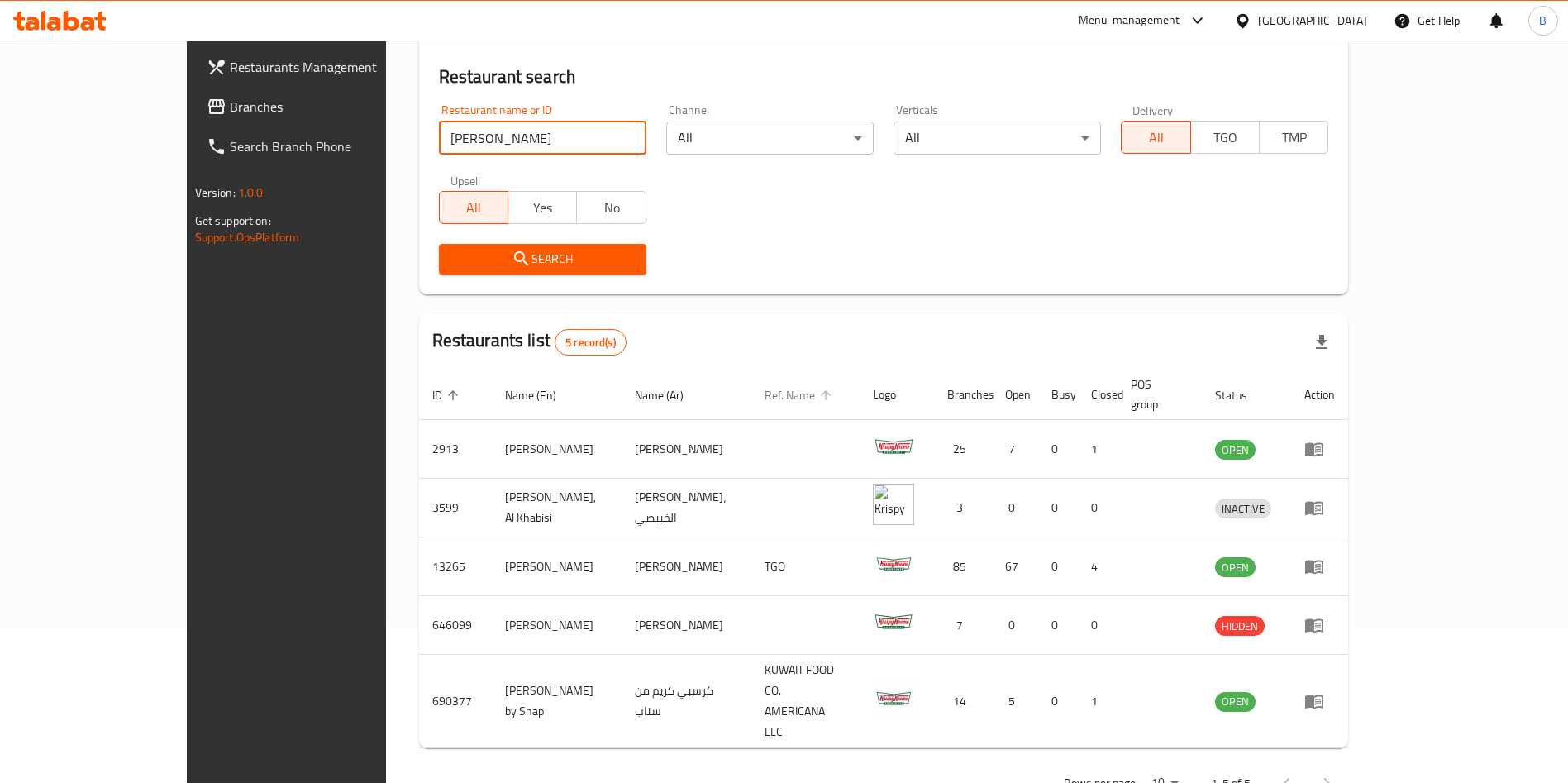
scroll to position [157, 0]
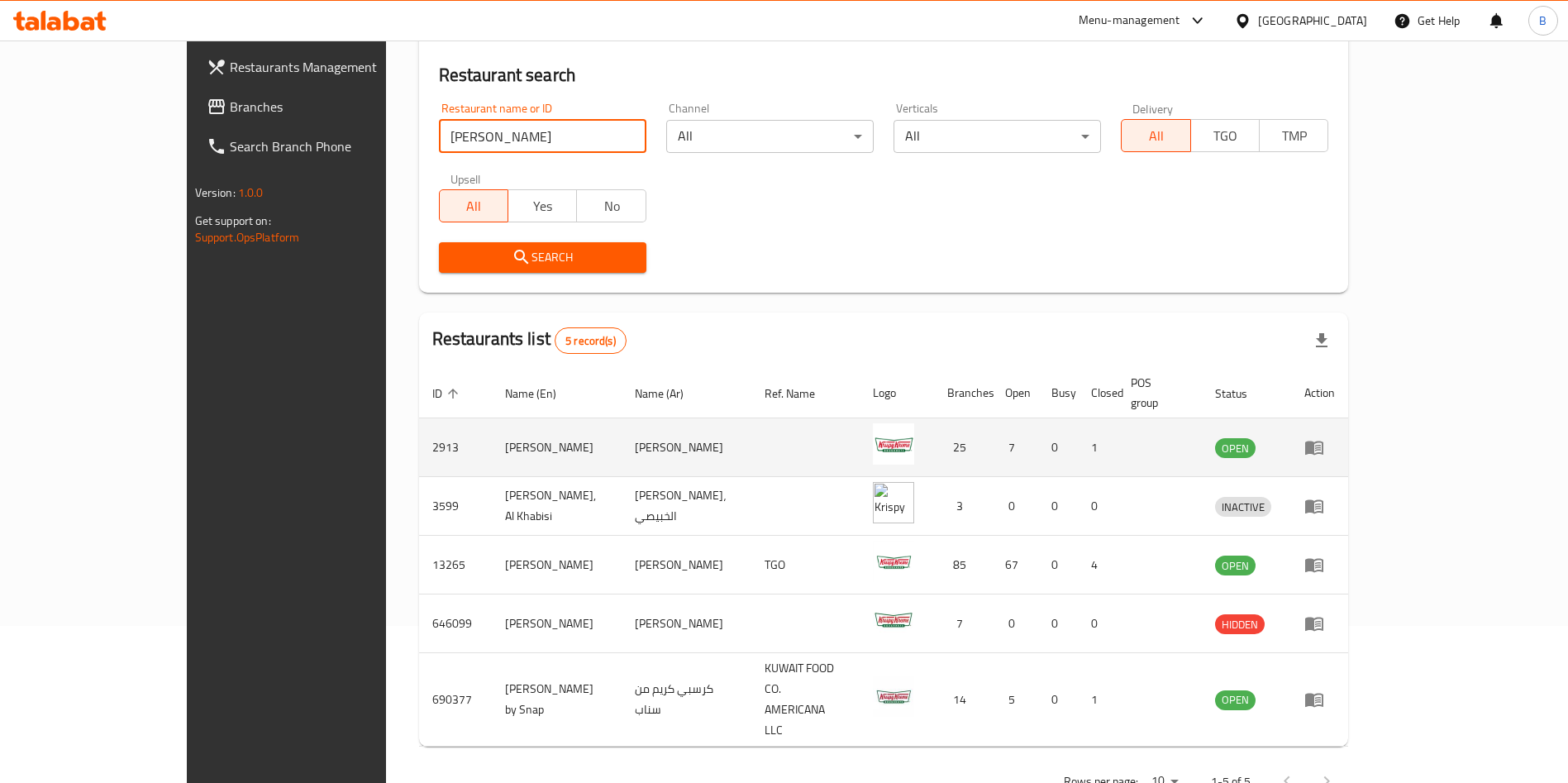
click at [1324, 437] on icon "enhanced table" at bounding box center [1314, 447] width 20 height 20
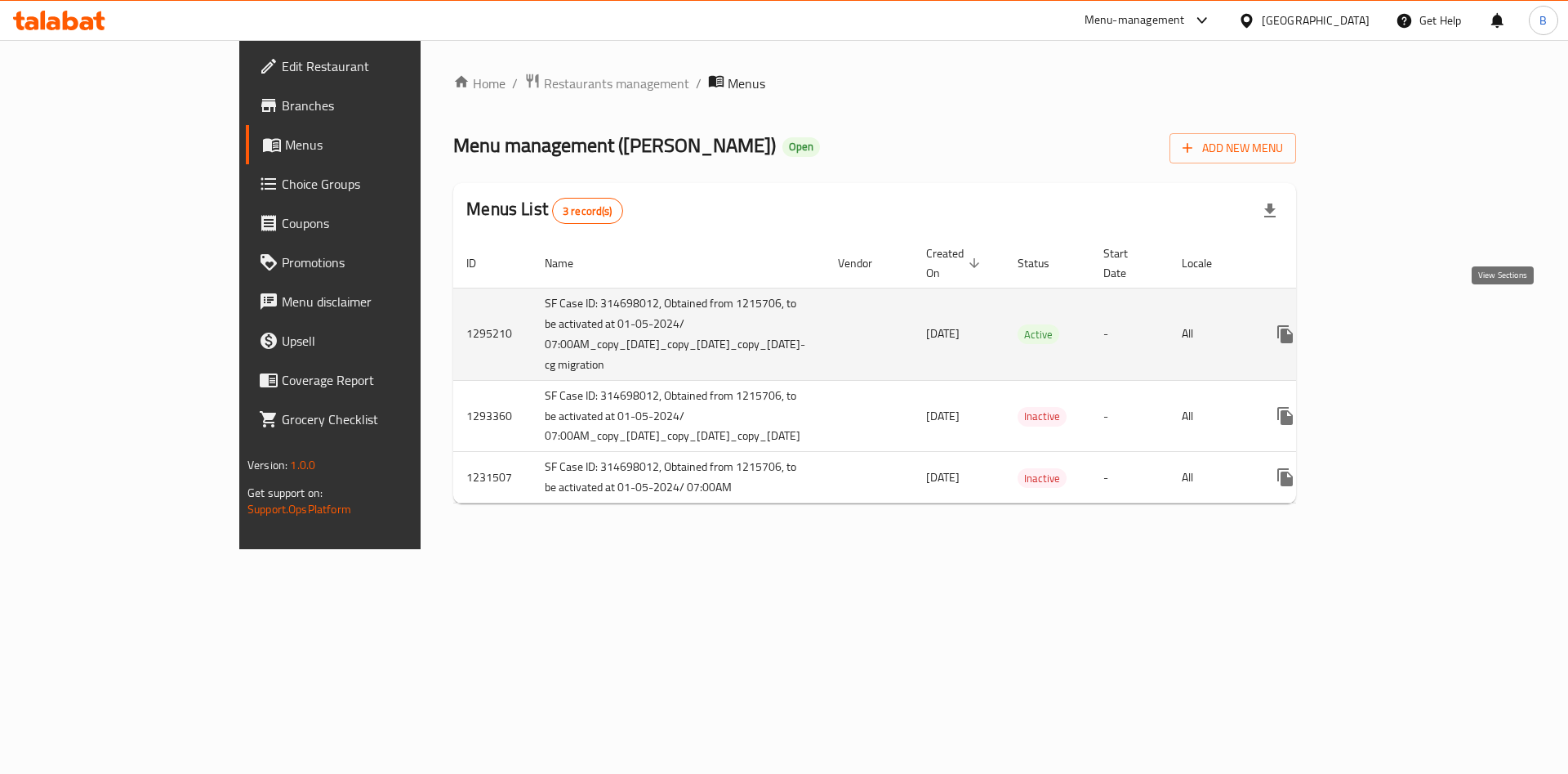
click at [1423, 316] on link "enhanced table" at bounding box center [1403, 334] width 39 height 39
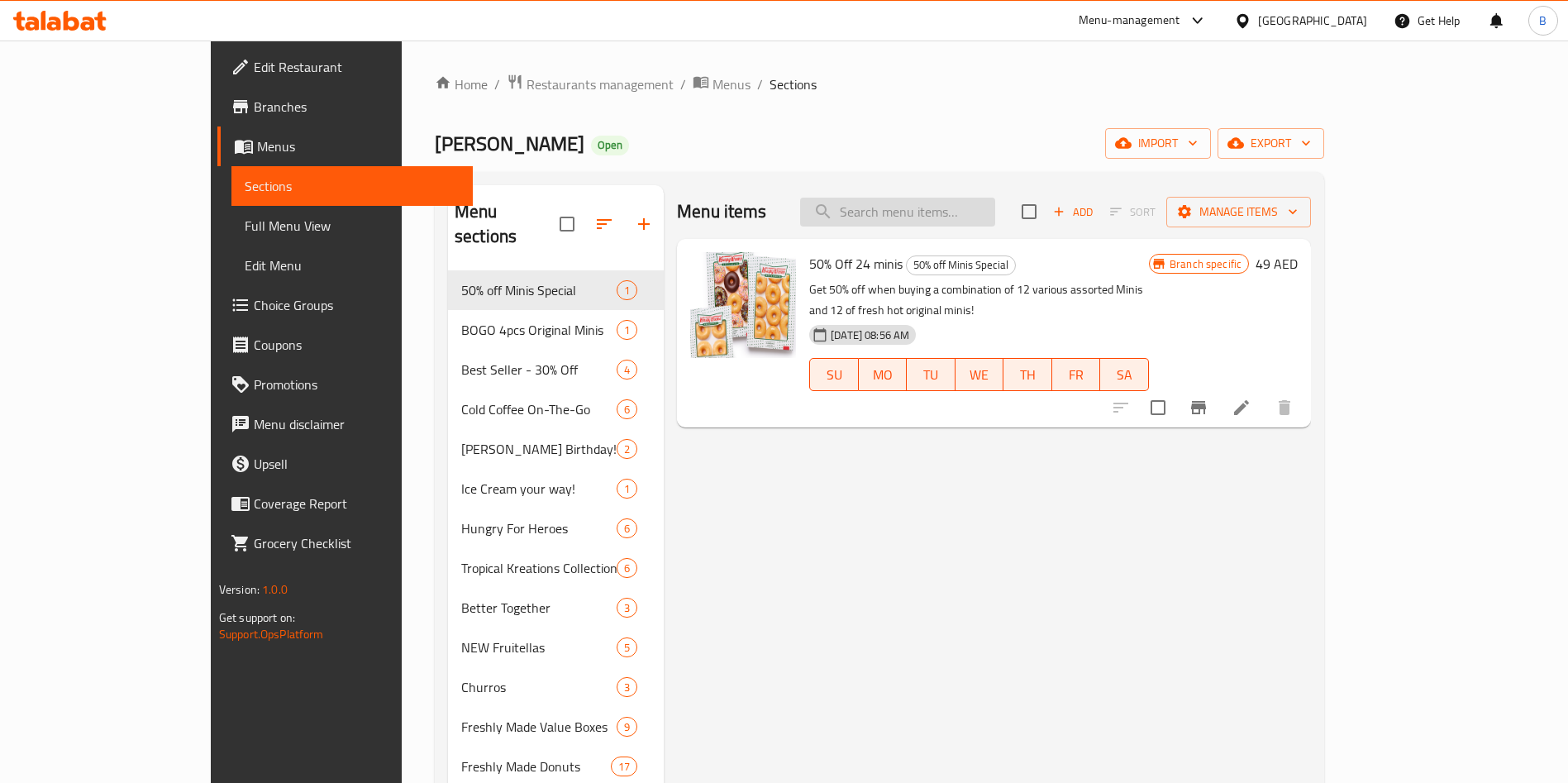
click at [995, 205] on input "search" at bounding box center [897, 212] width 195 height 29
paste input "Original Glazed Joy Box Donuts"
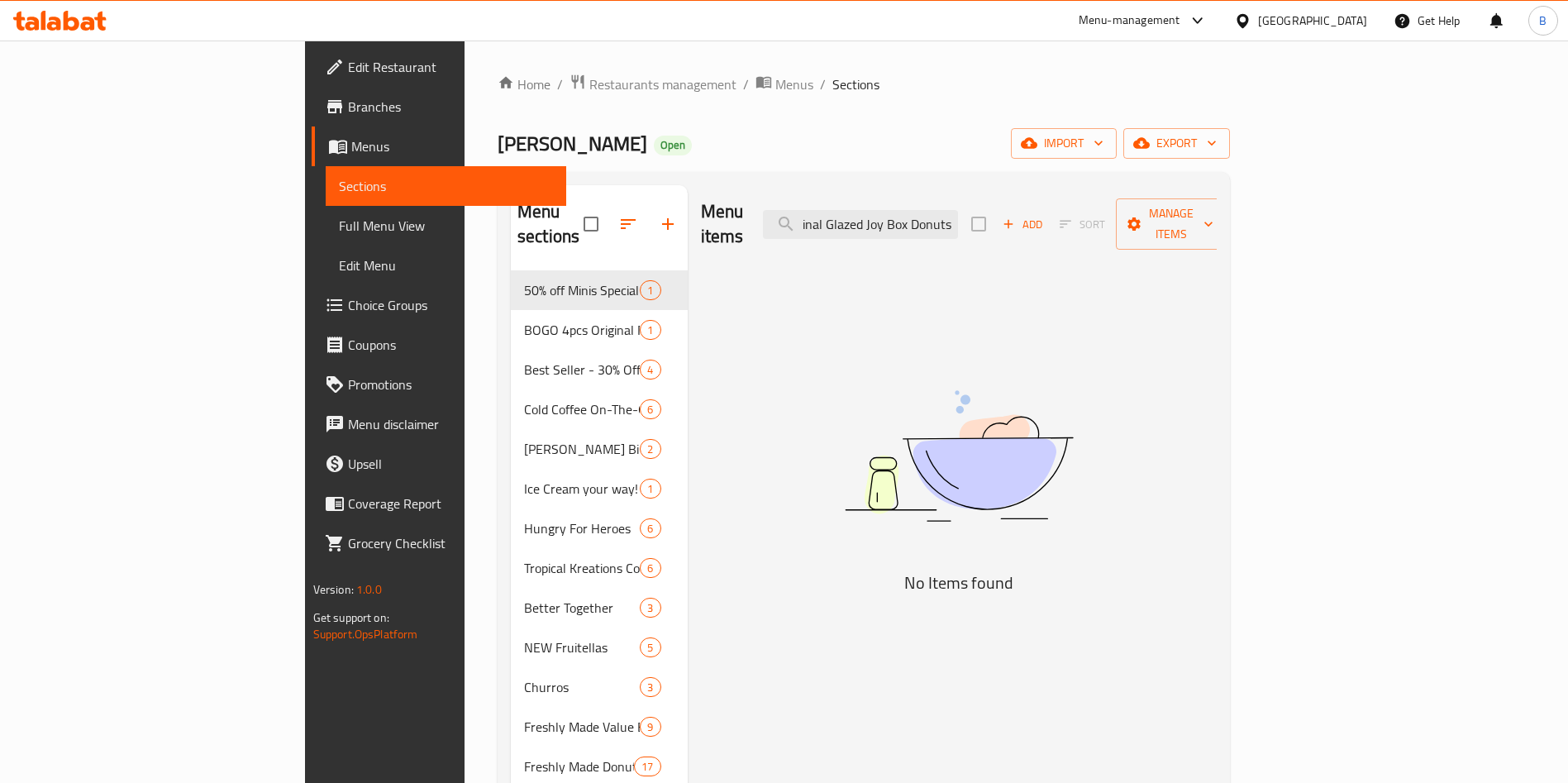
scroll to position [0, 23]
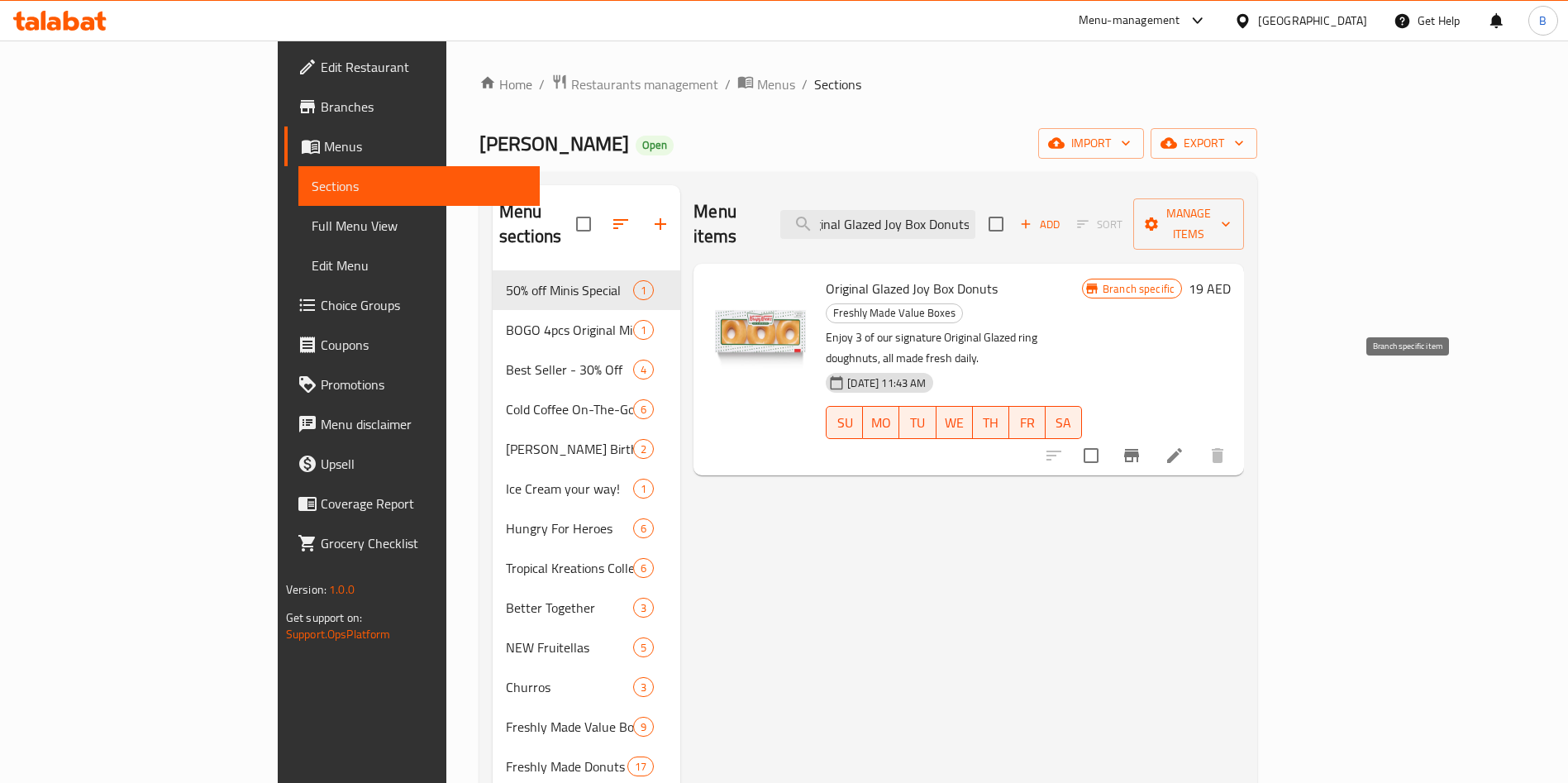
type input "Original Glazed Joy Box Donuts"
click at [1152, 435] on button "Branch-specific-item" at bounding box center [1132, 455] width 40 height 40
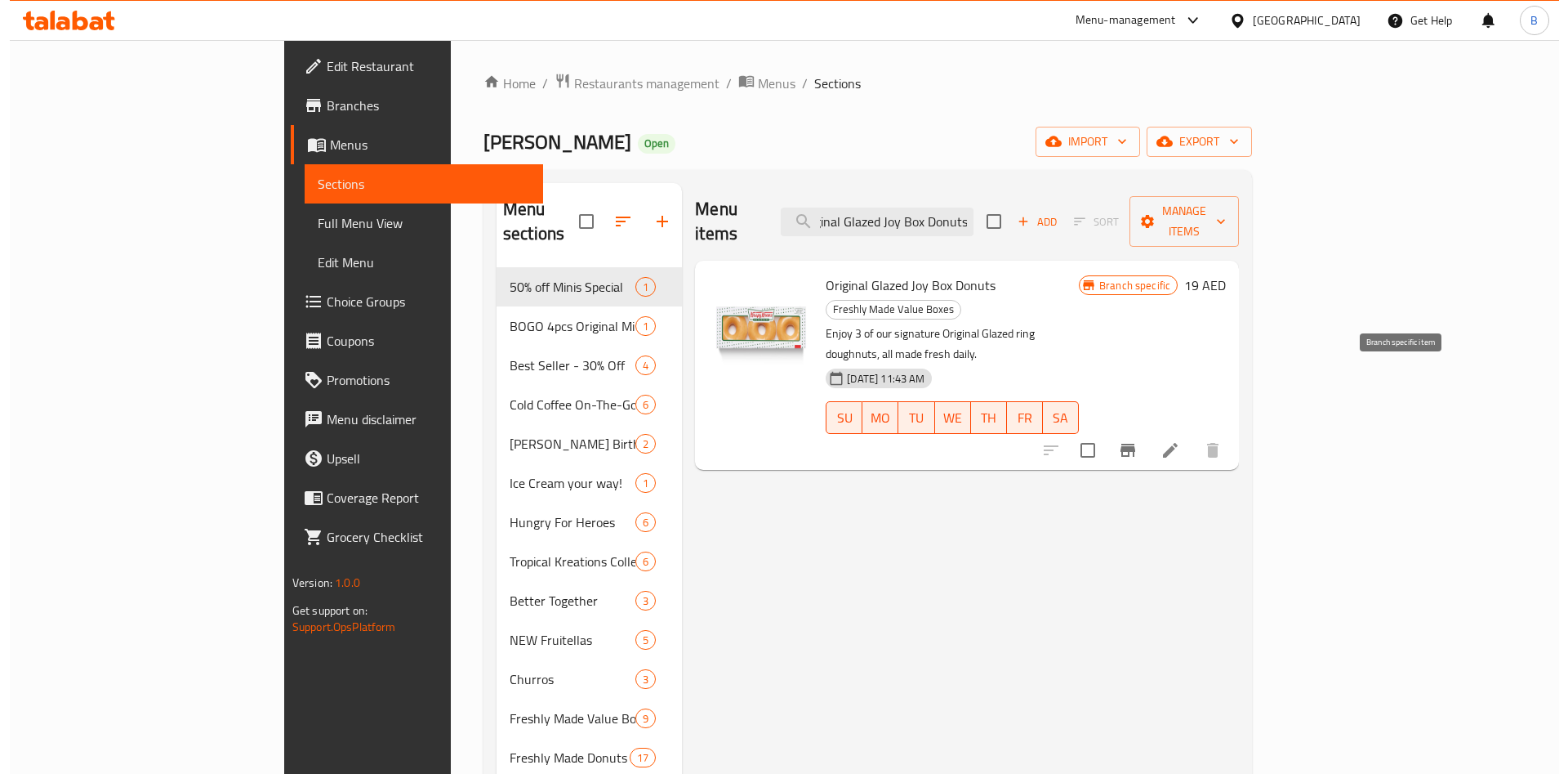
scroll to position [0, 0]
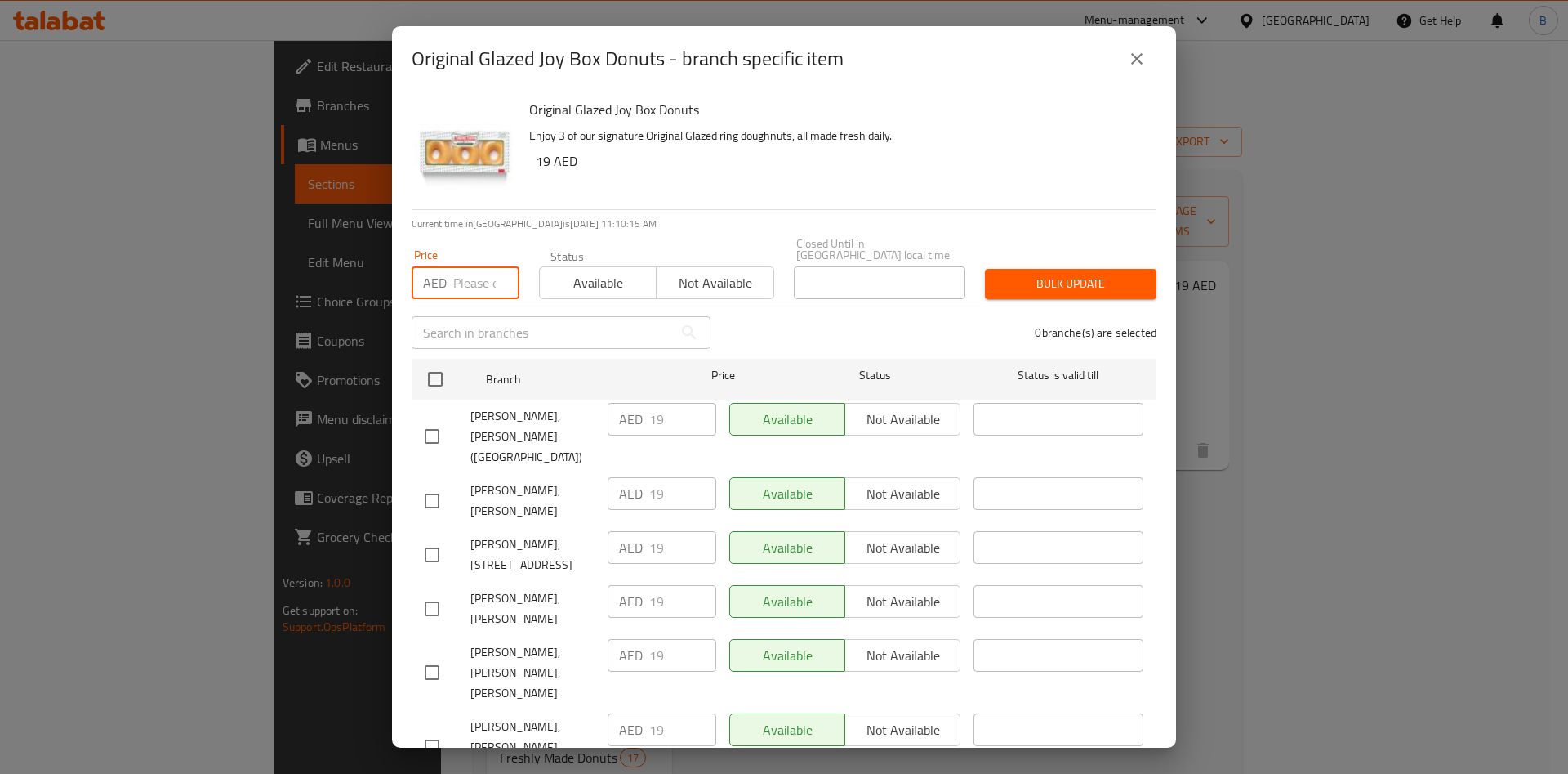
click at [458, 272] on input "number" at bounding box center [486, 282] width 66 height 33
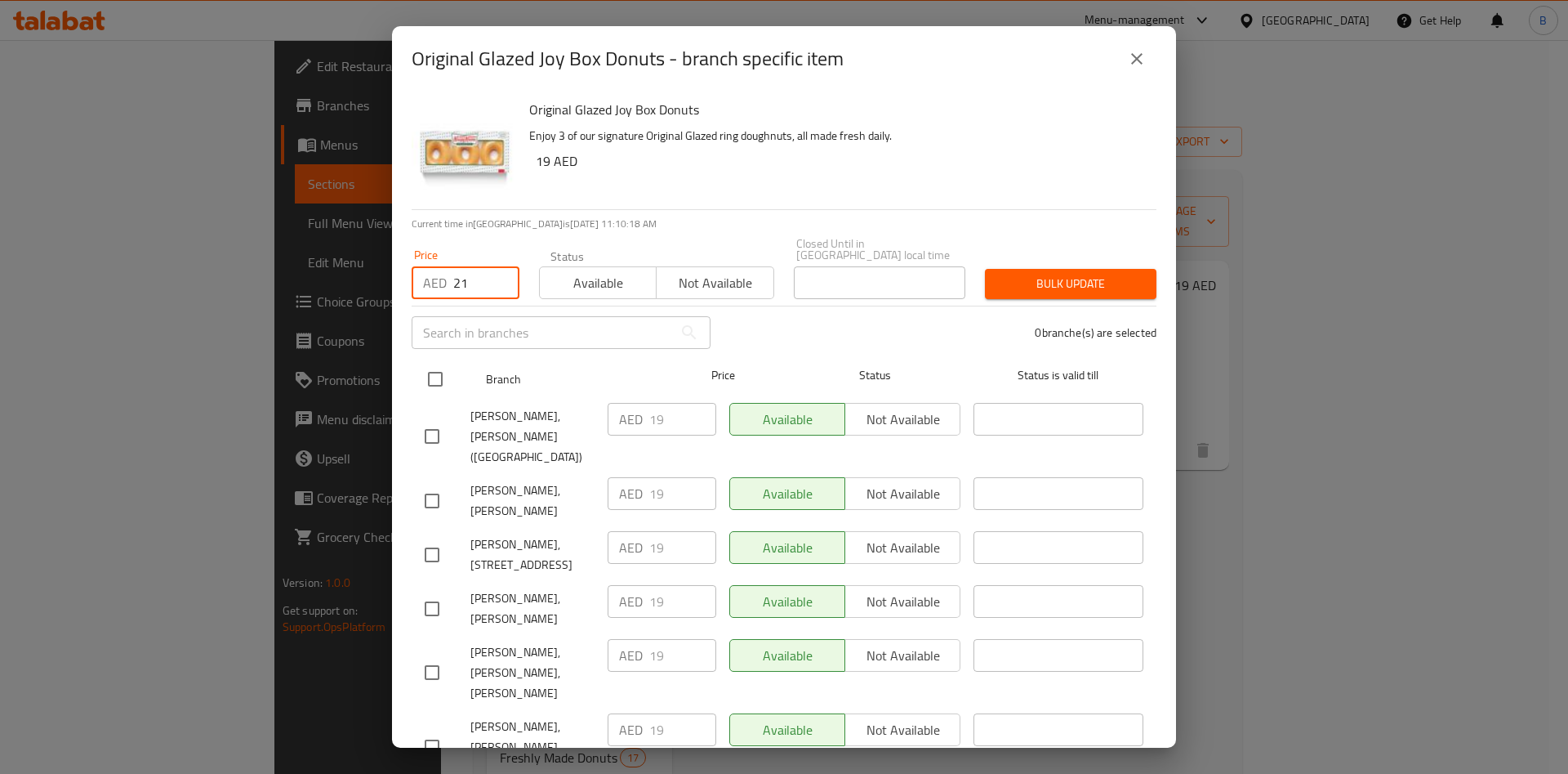
type input "21"
click at [433, 377] on input "checkbox" at bounding box center [435, 379] width 34 height 34
checkbox input "true"
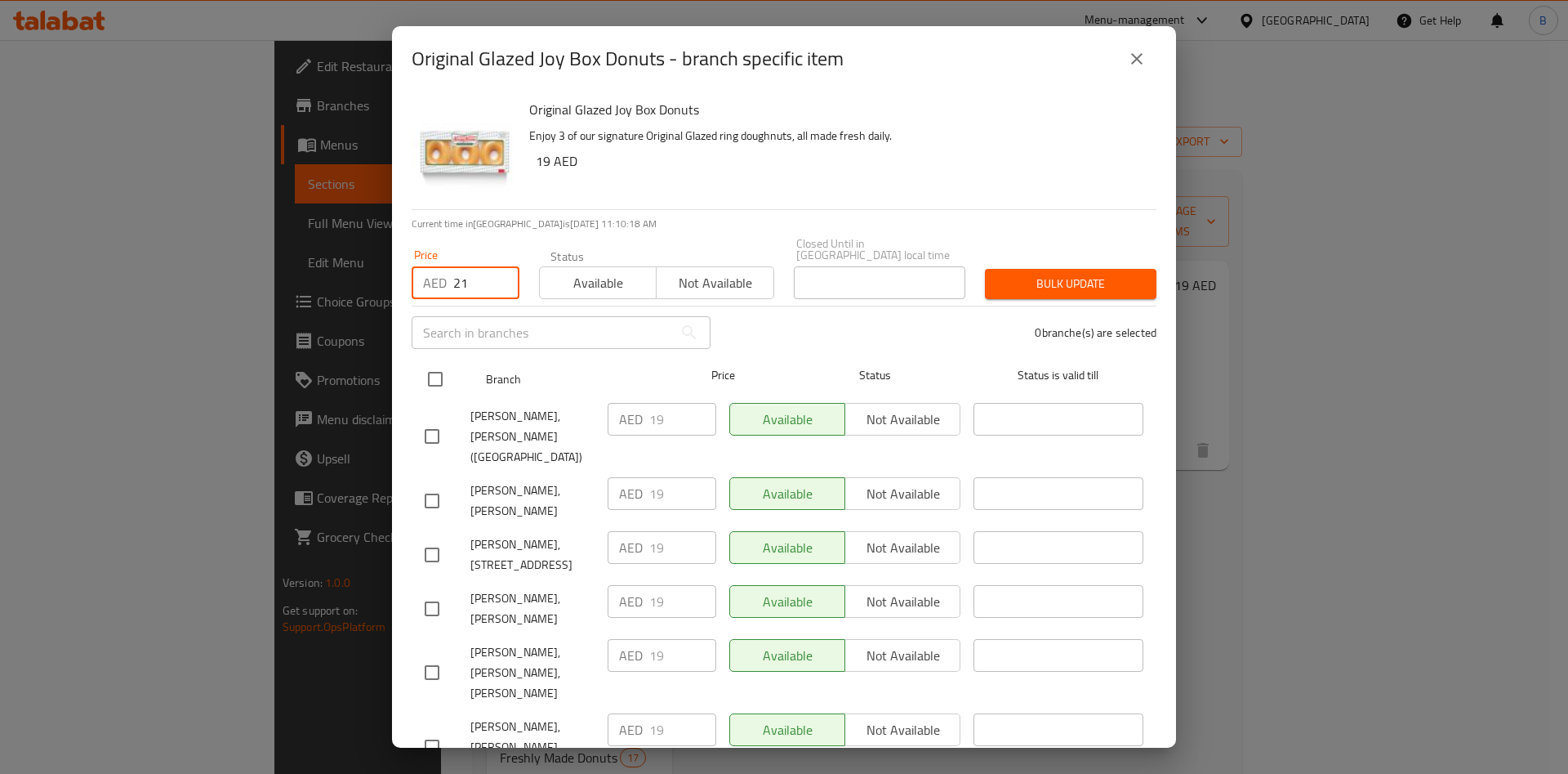
checkbox input "true"
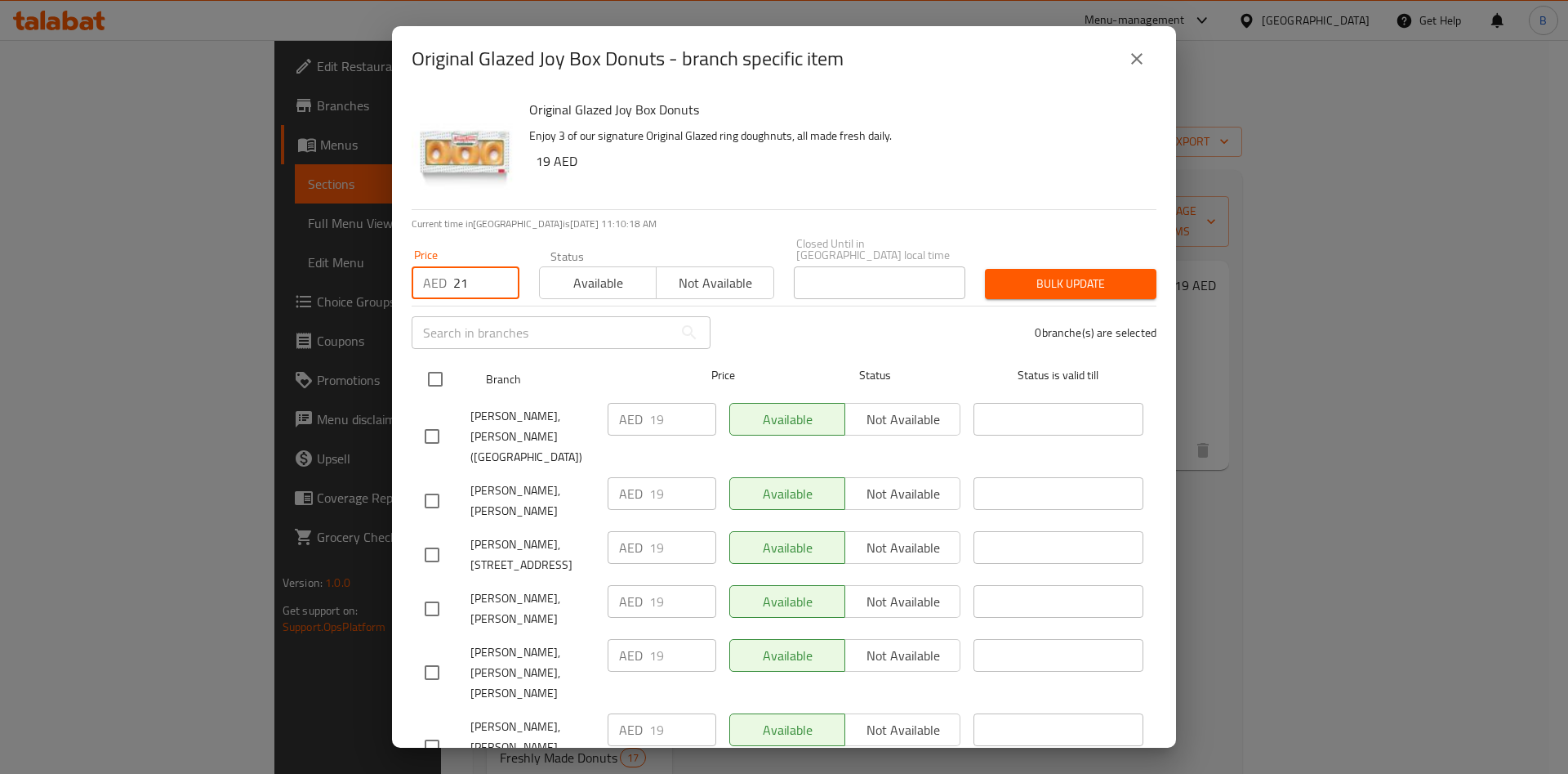
checkbox input "true"
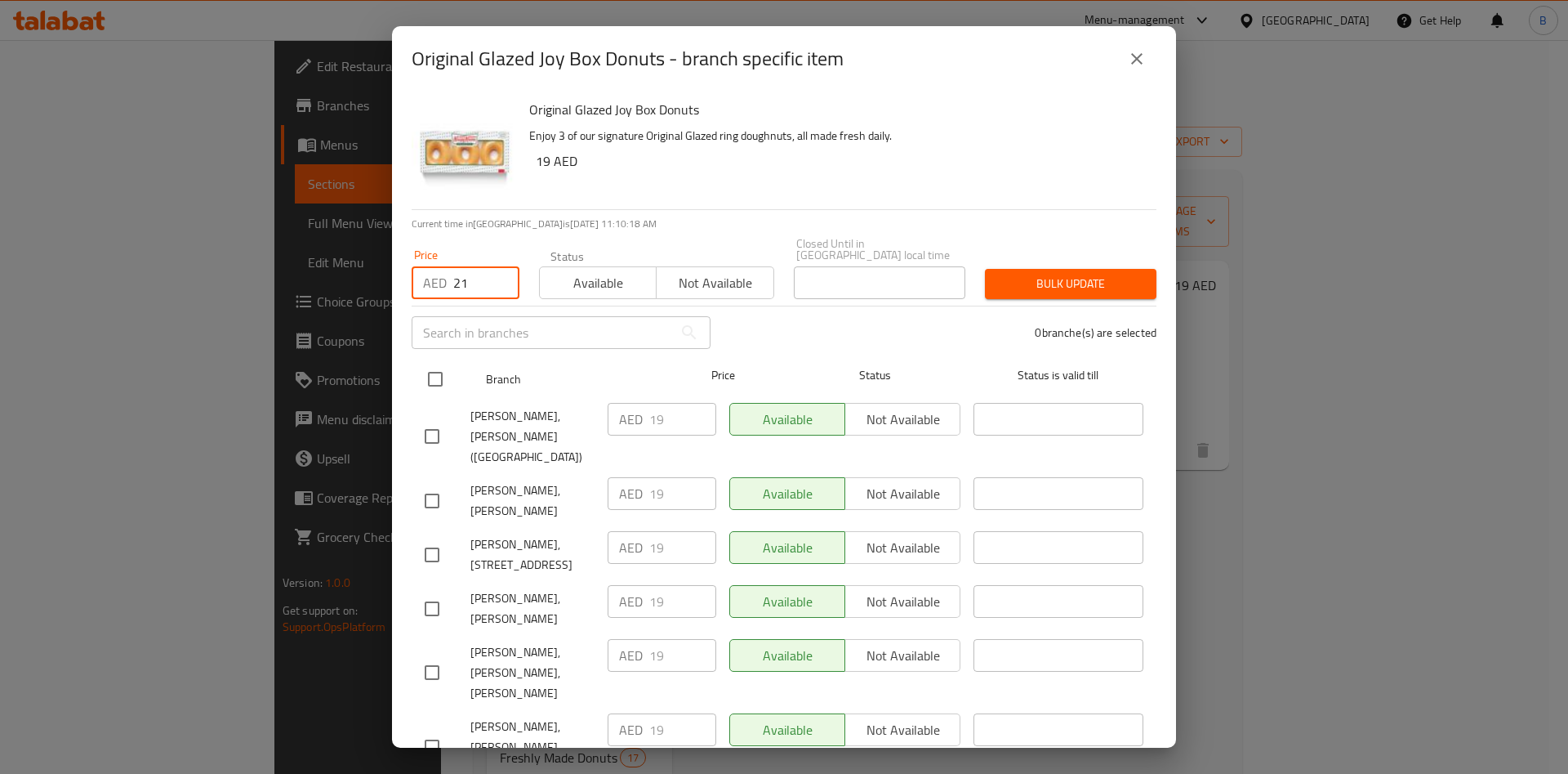
checkbox input "true"
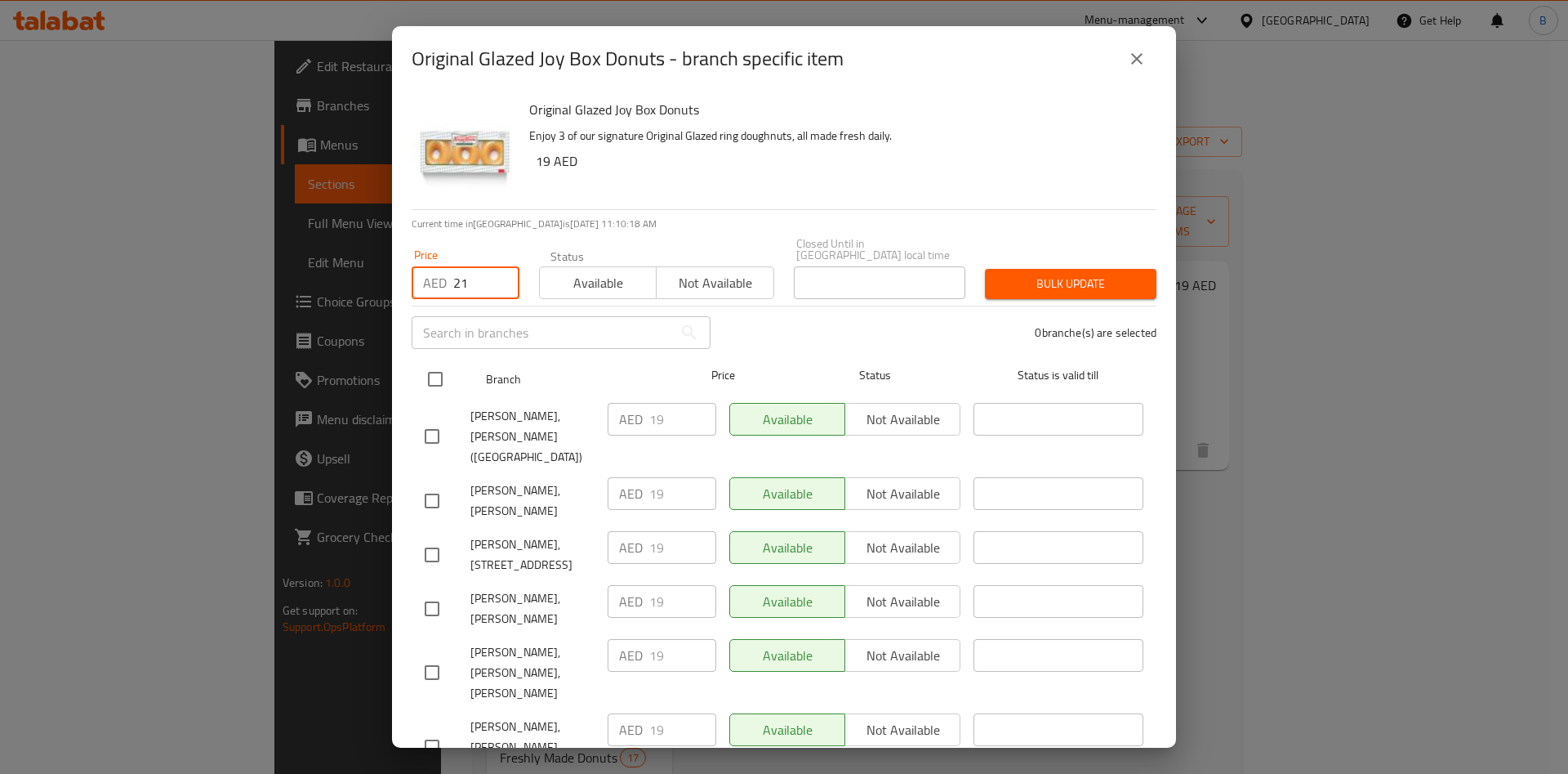
checkbox input "true"
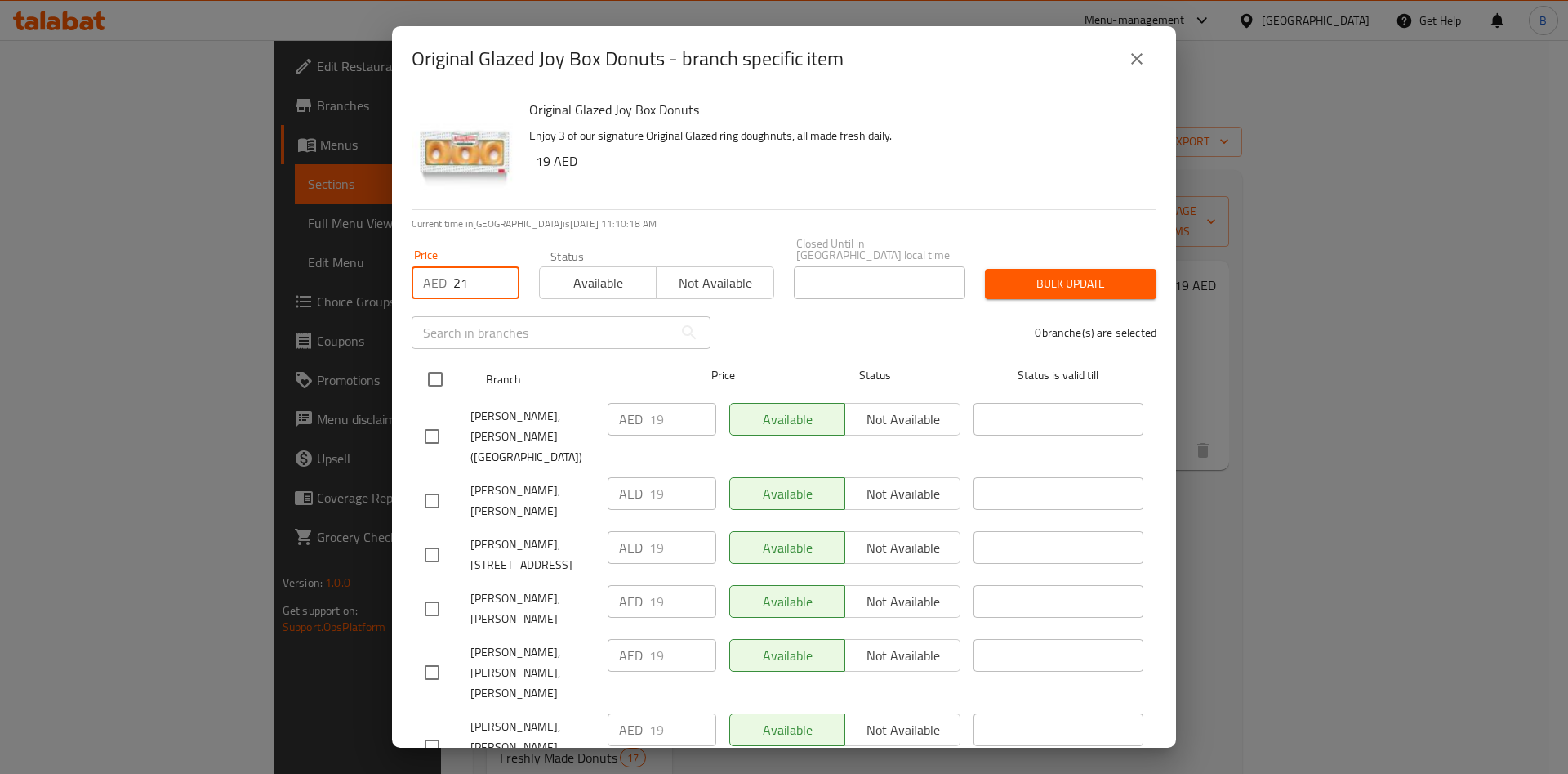
checkbox input "true"
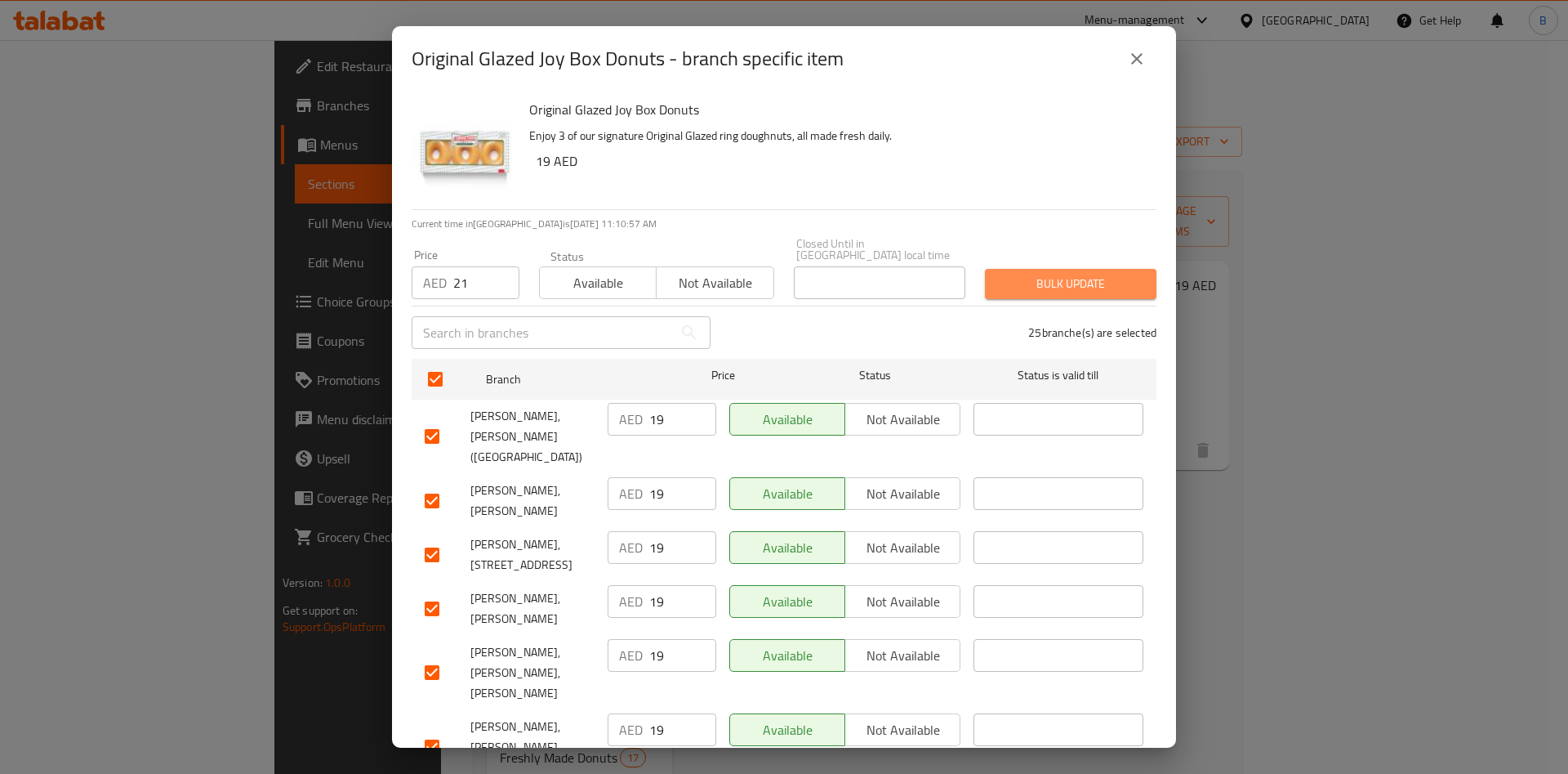
click at [1057, 275] on span "Bulk update" at bounding box center [1071, 284] width 145 height 20
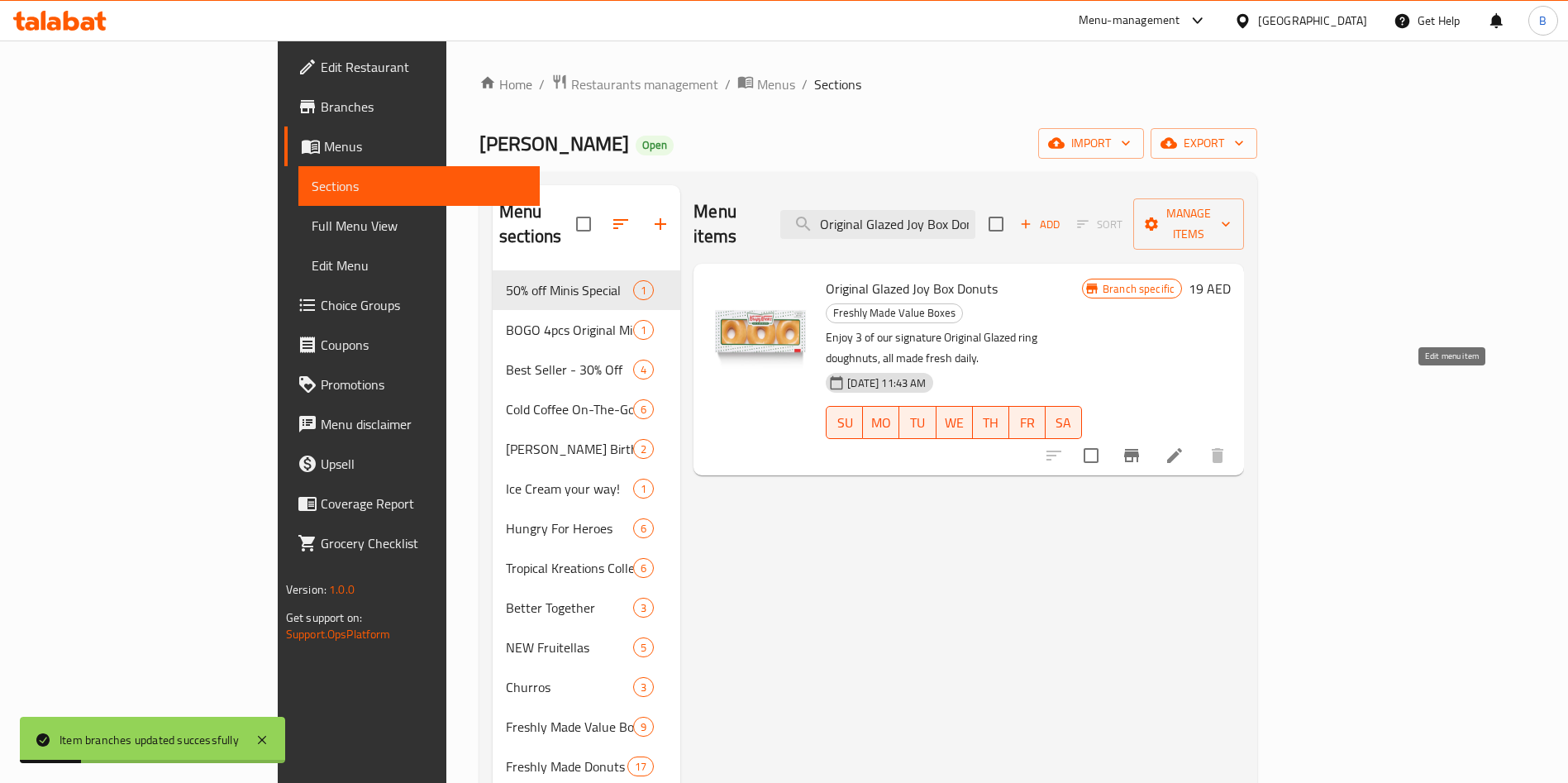
click at [1182, 448] on icon at bounding box center [1175, 455] width 15 height 15
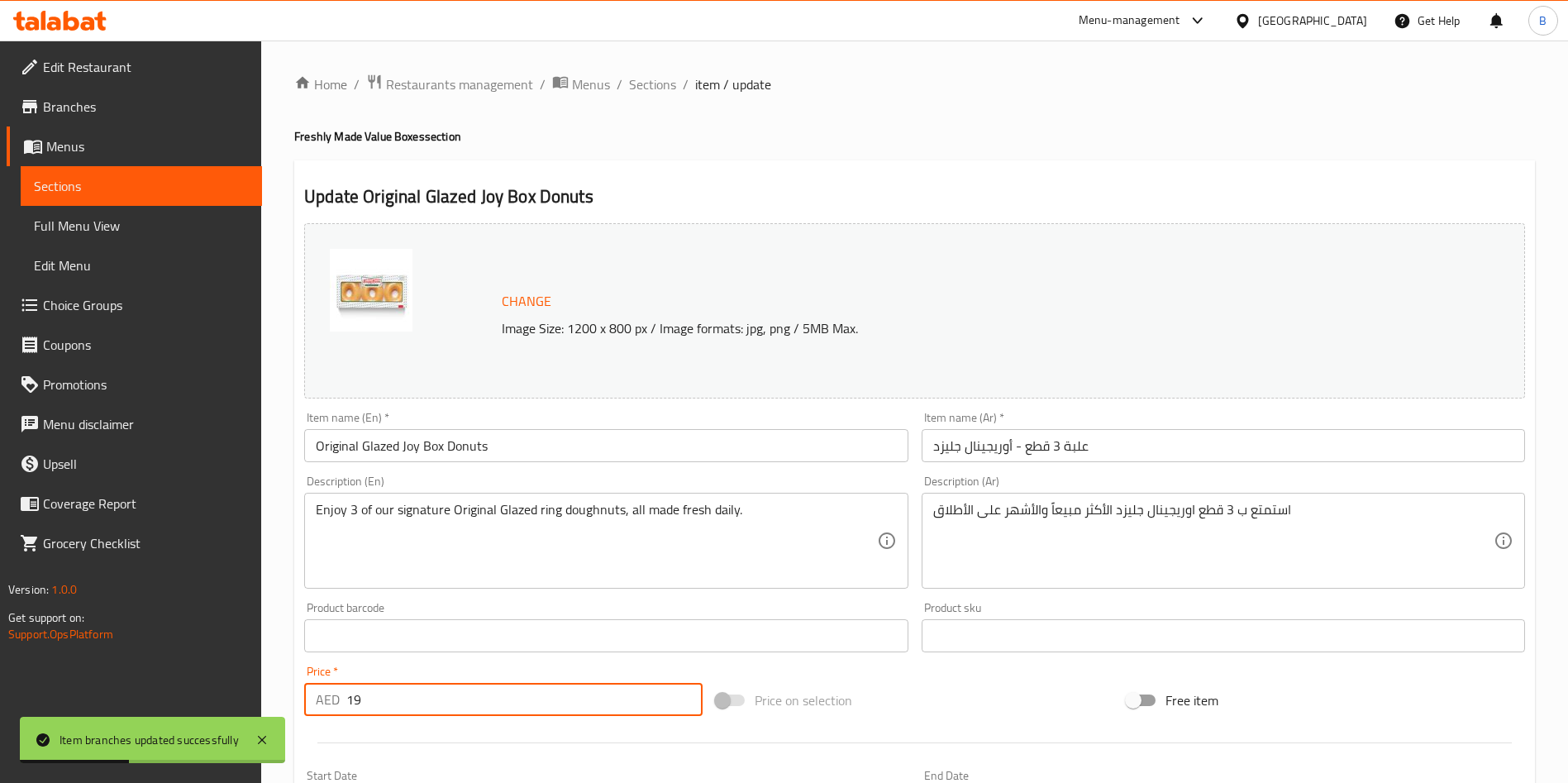
drag, startPoint x: 269, startPoint y: 688, endPoint x: 246, endPoint y: 683, distance: 23.5
click at [246, 683] on div "Edit Restaurant Branches Menus Sections Full Menu View Edit Menu Choice Groups …" at bounding box center [784, 616] width 1568 height 1151
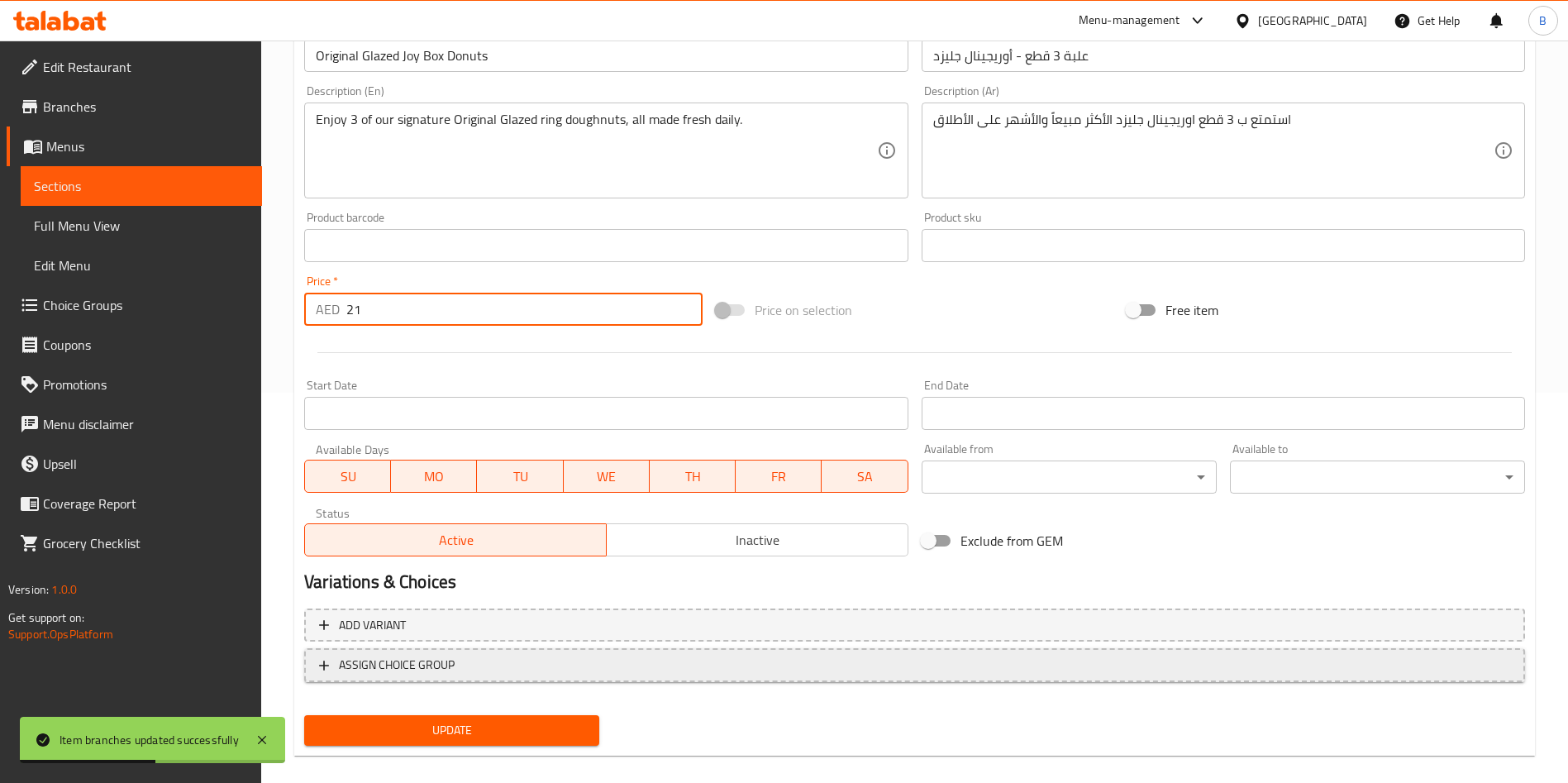
scroll to position [409, 0]
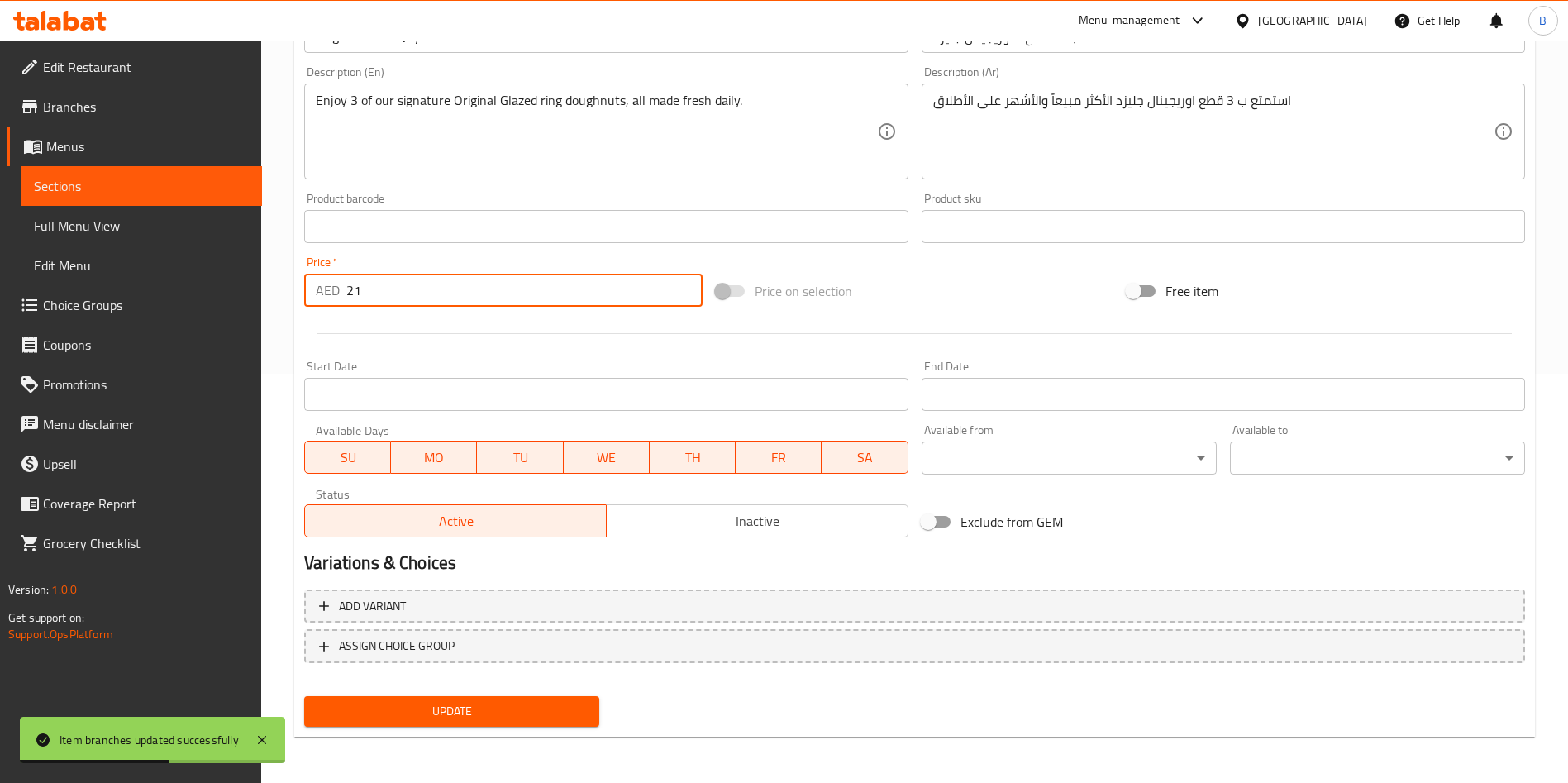
type input "21"
click at [478, 706] on span "Update" at bounding box center [451, 711] width 269 height 21
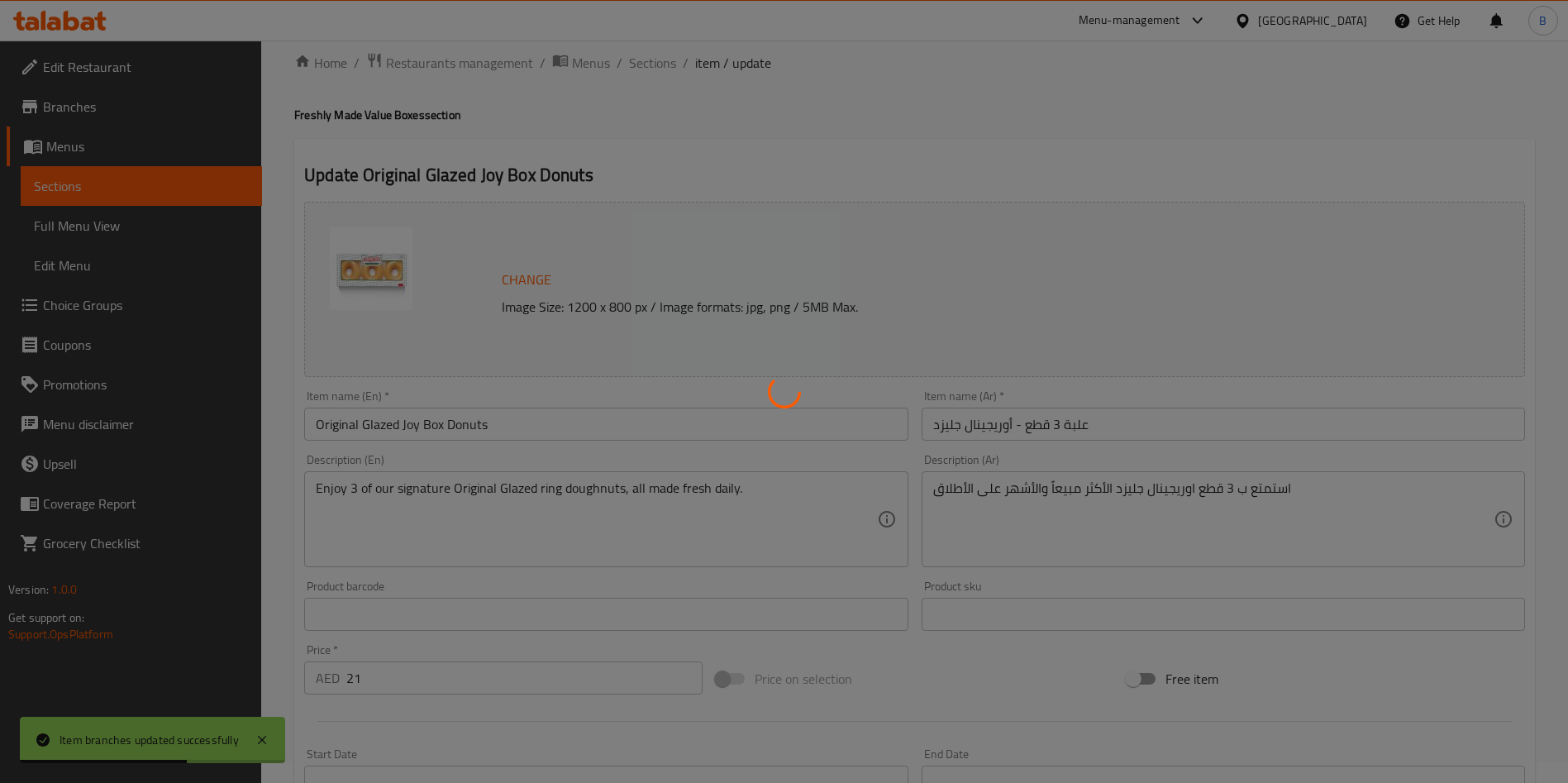
scroll to position [0, 0]
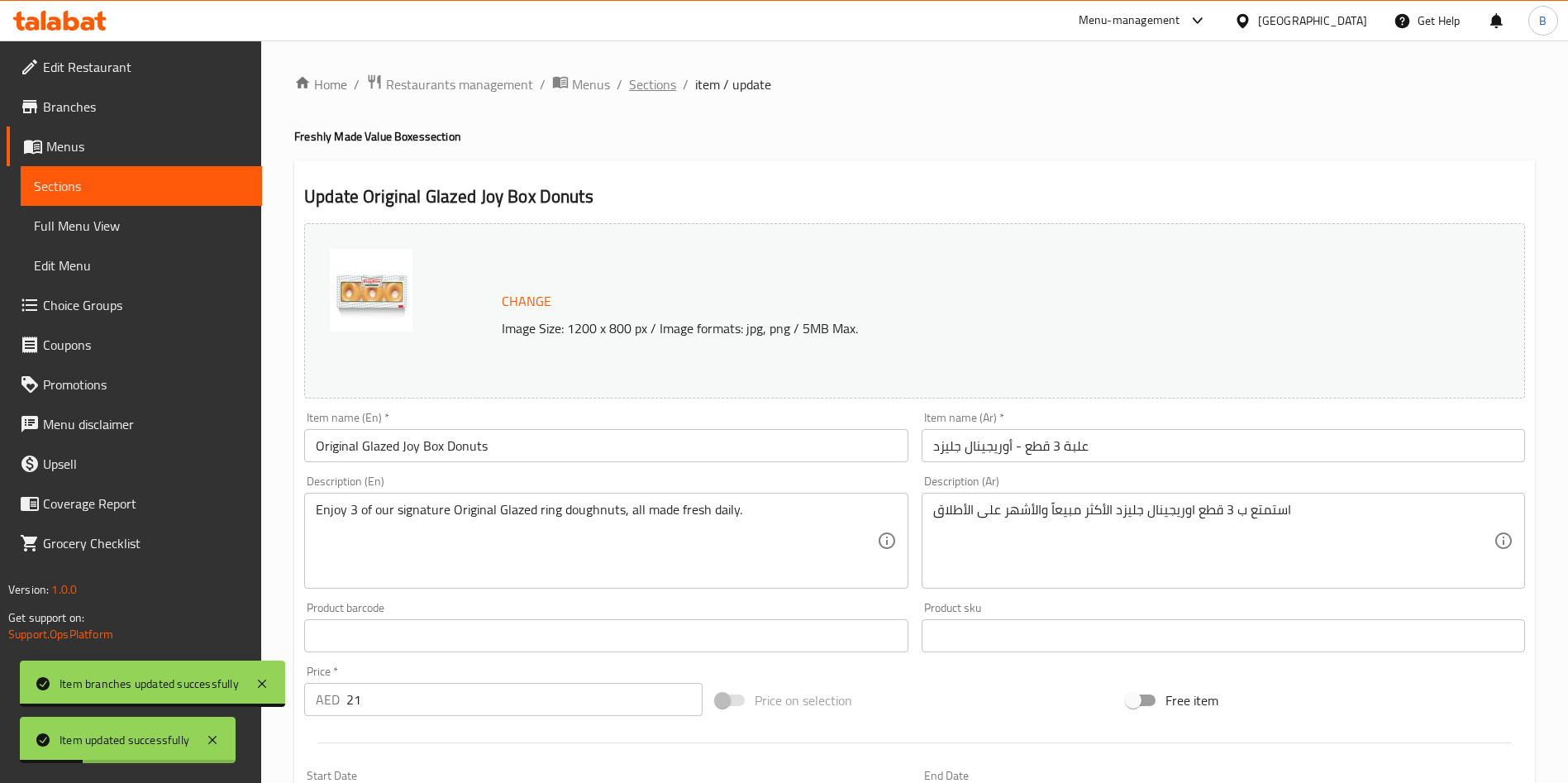
click at [671, 84] on span "Sections" at bounding box center [653, 84] width 47 height 20
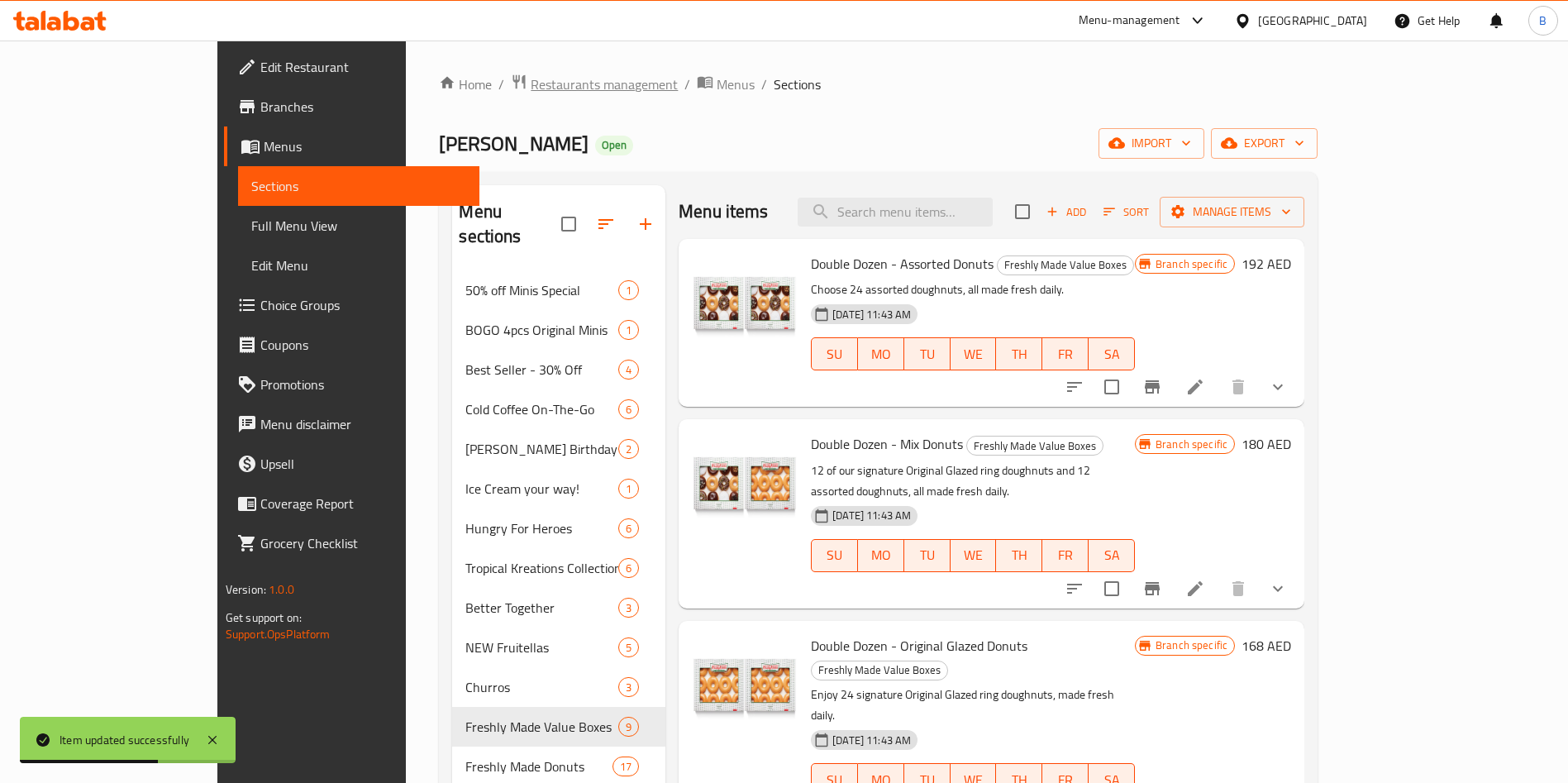
click at [531, 81] on span "Restaurants management" at bounding box center [604, 84] width 147 height 20
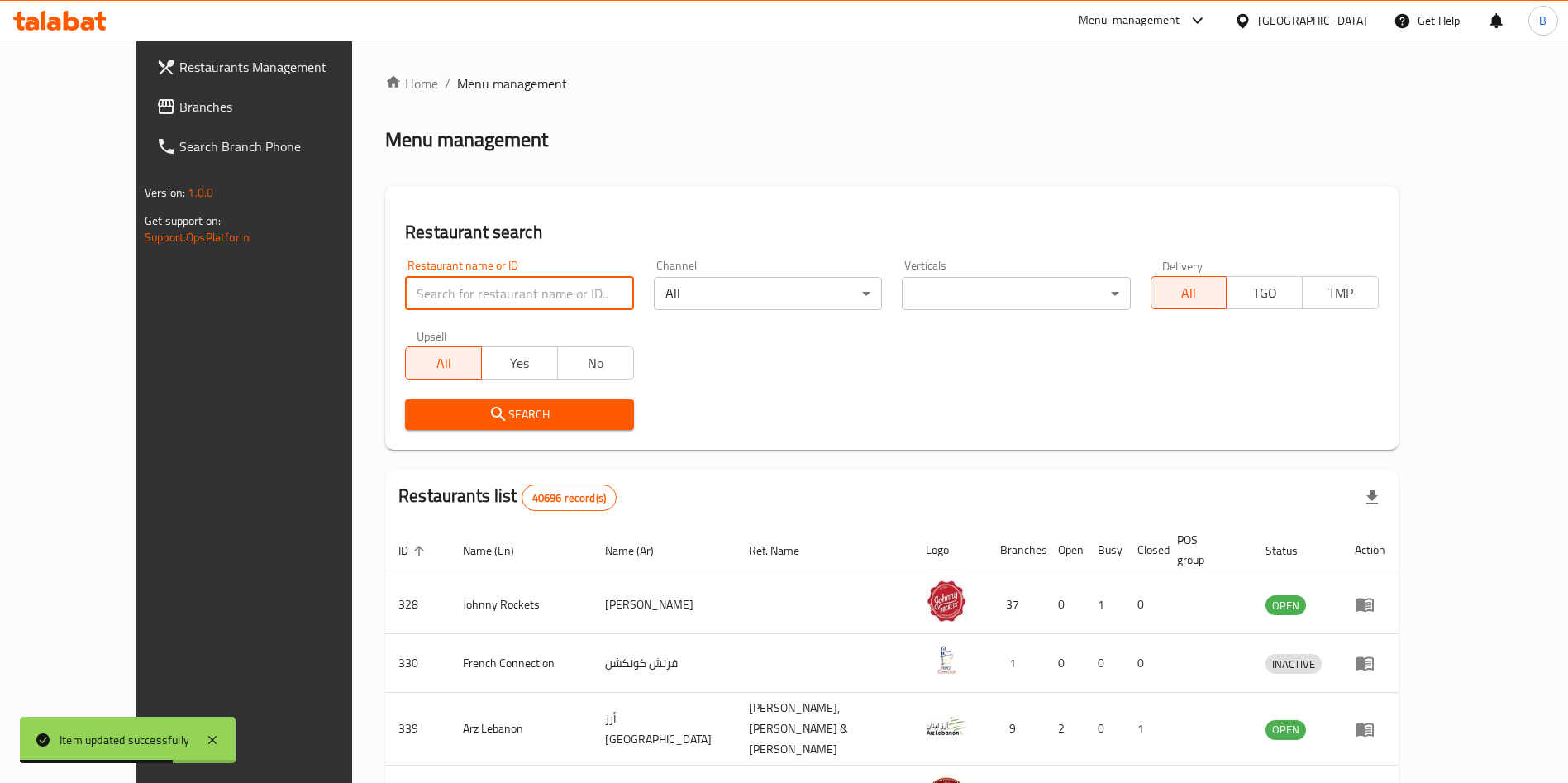
click at [463, 300] on input "search" at bounding box center [519, 293] width 228 height 33
type input "[PERSON_NAME]"
click button "Search" at bounding box center [519, 415] width 228 height 30
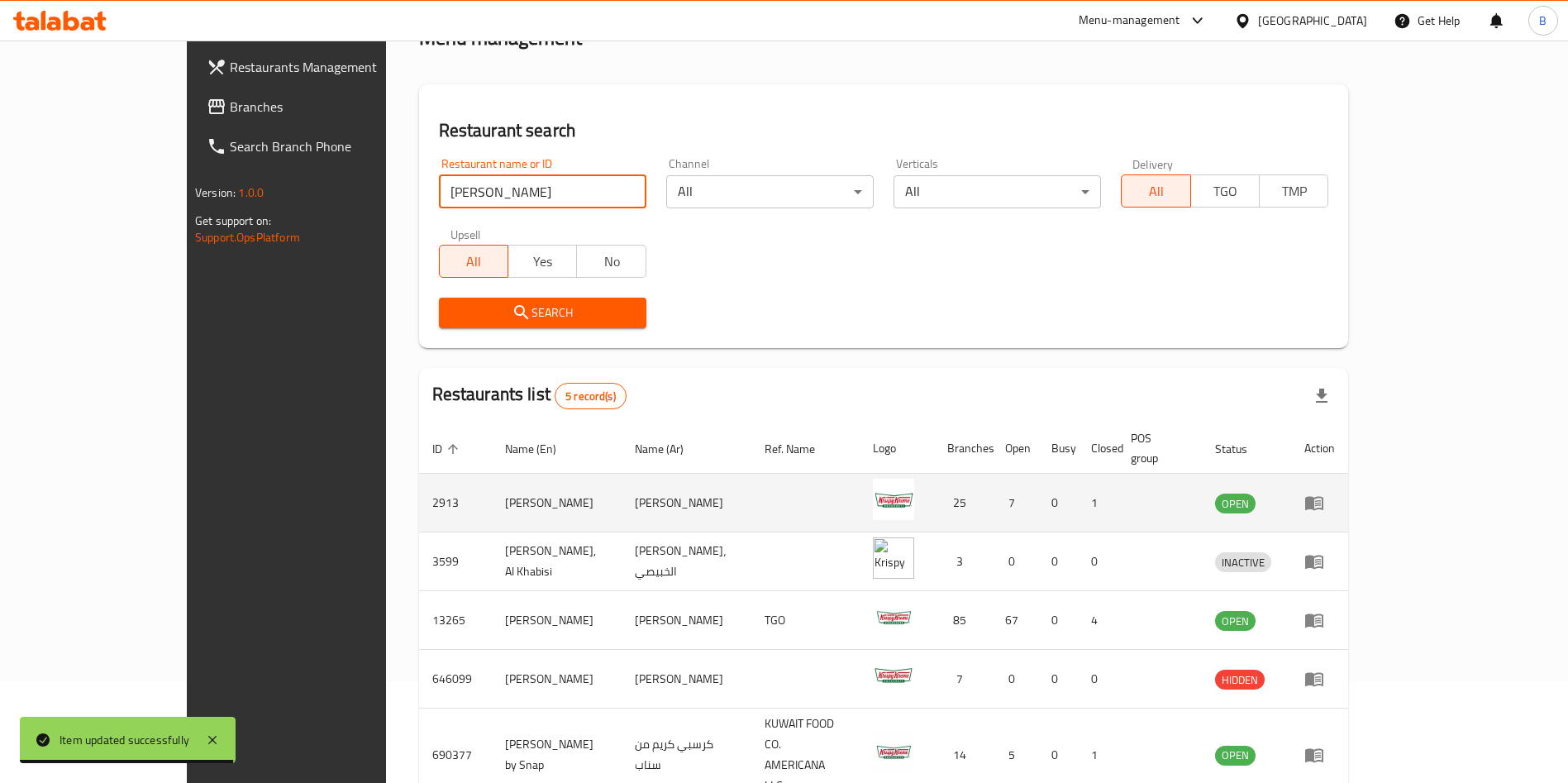
scroll to position [157, 0]
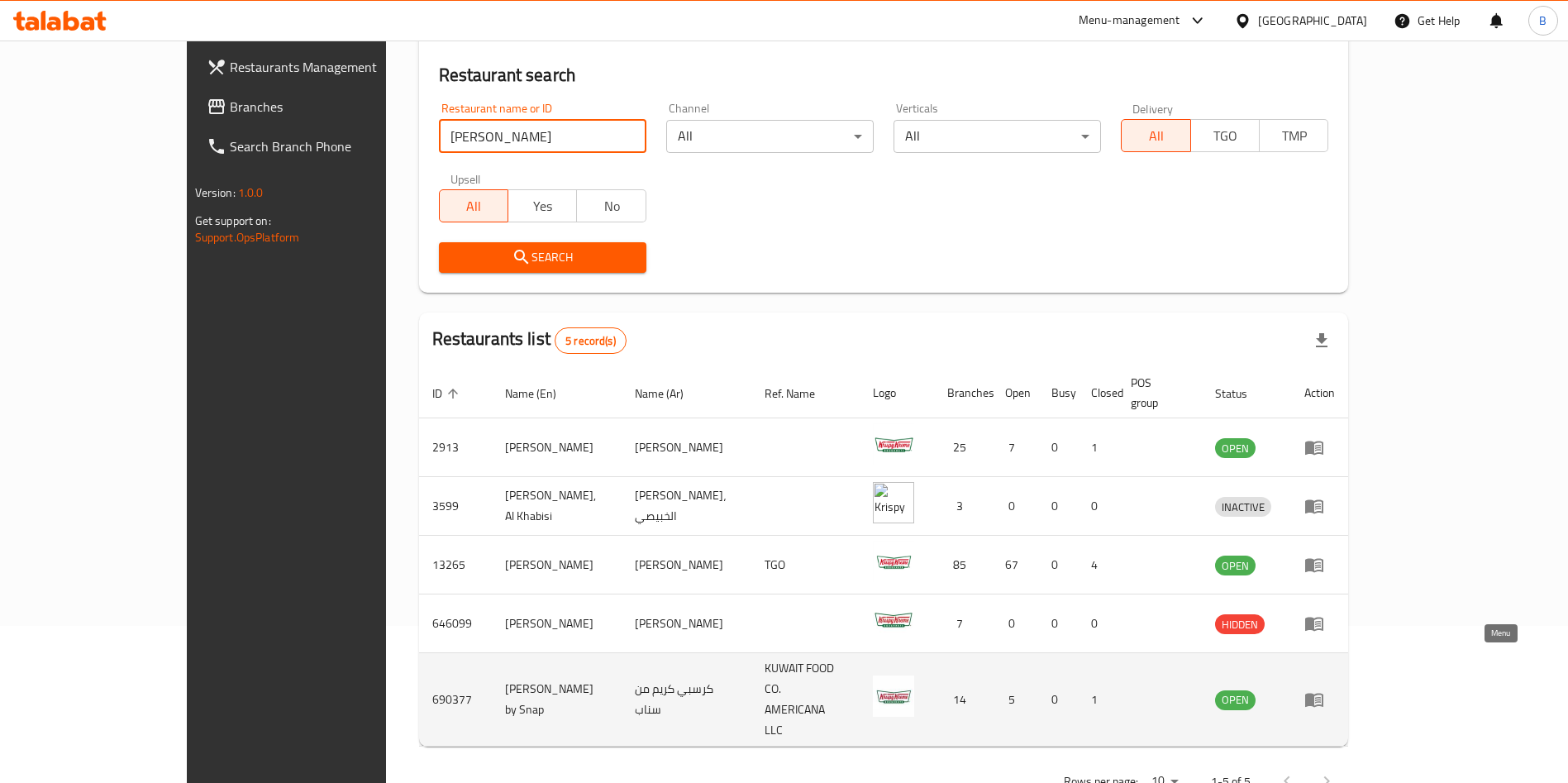
click at [1324, 690] on icon "enhanced table" at bounding box center [1314, 699] width 20 height 20
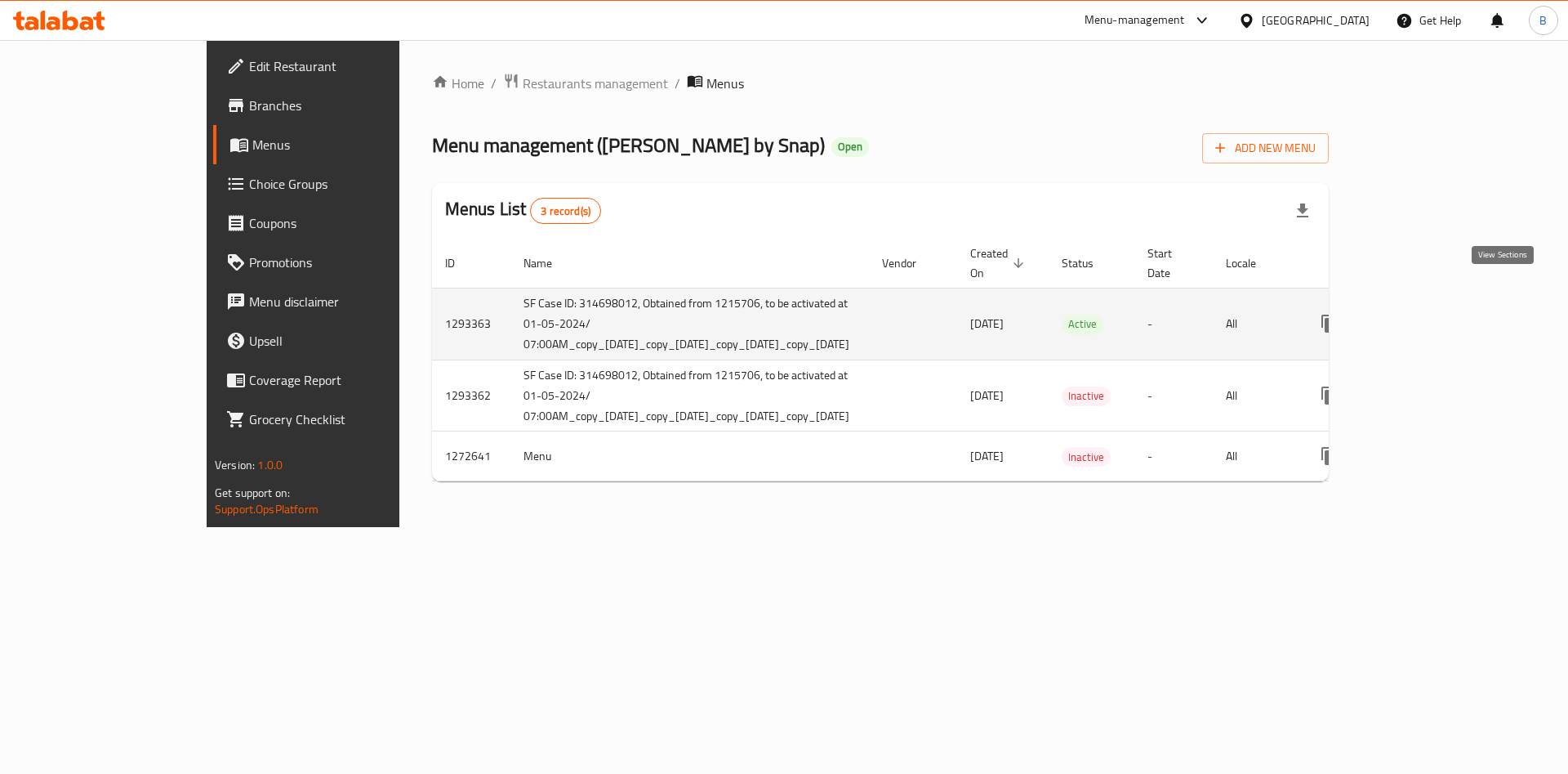
click at [1457, 314] on icon "enhanced table" at bounding box center [1447, 323] width 20 height 20
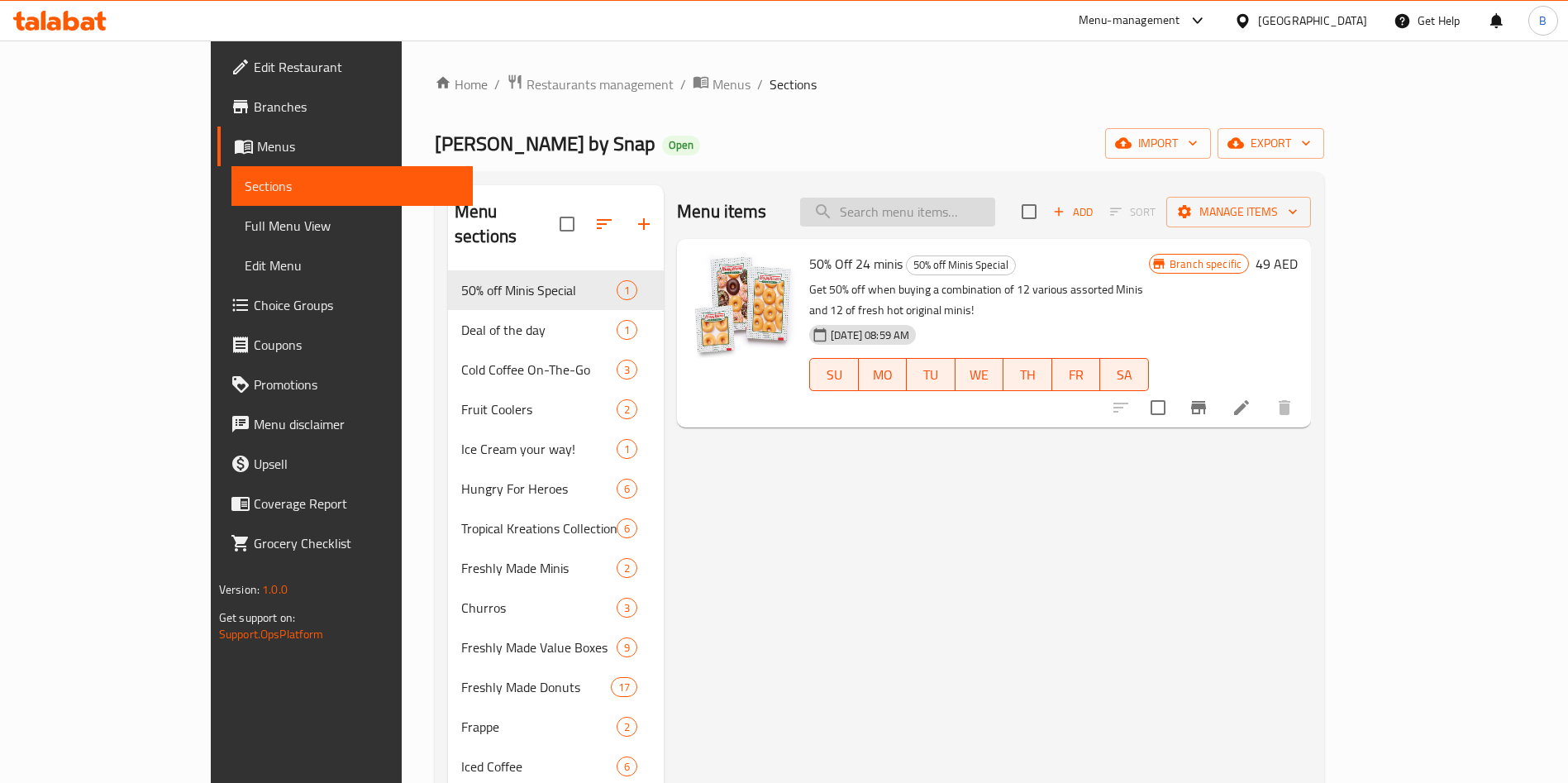
click at [934, 204] on input "search" at bounding box center [897, 212] width 195 height 29
paste input "Original Glazed Joy Box Donuts"
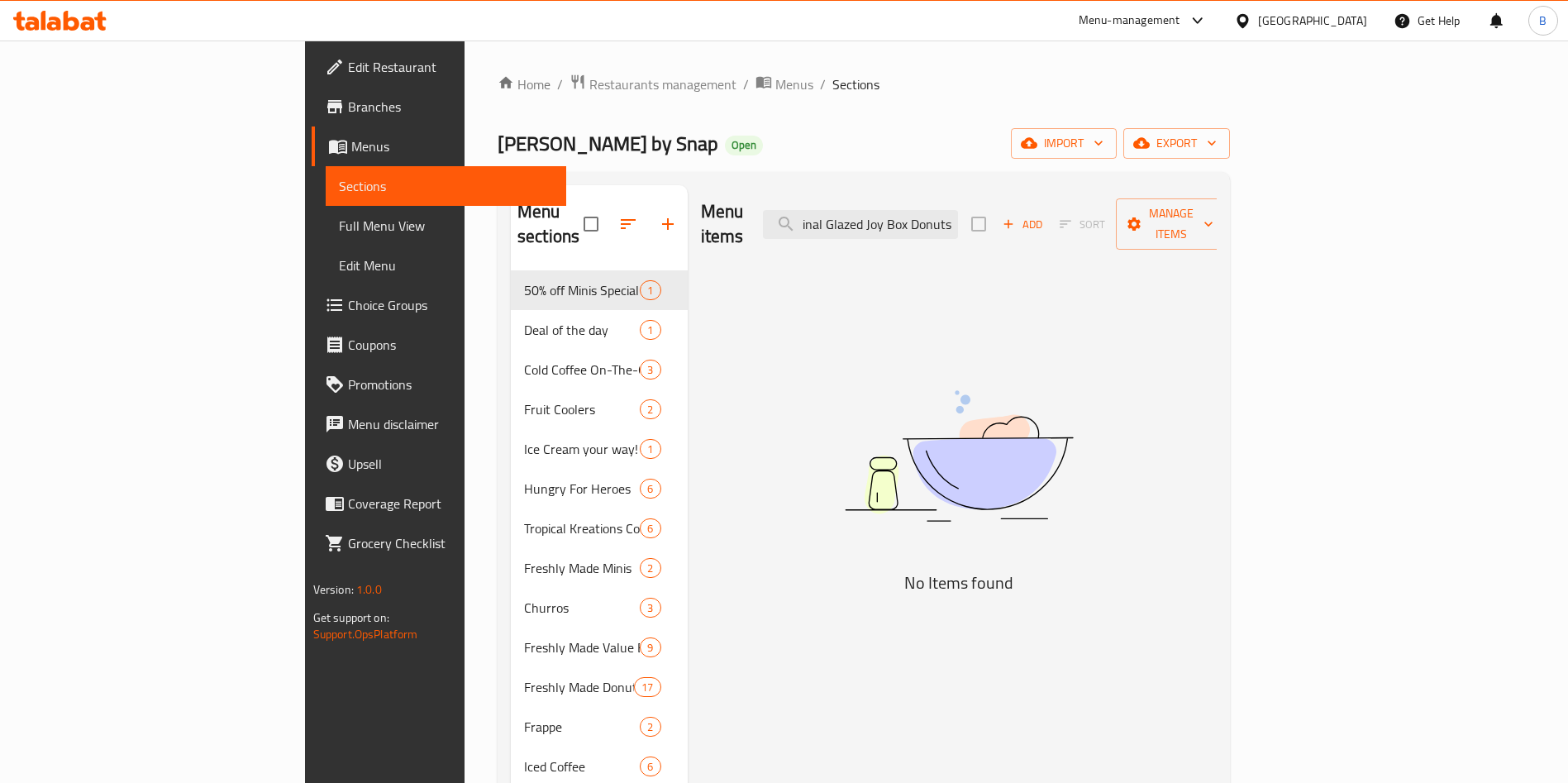
scroll to position [0, 23]
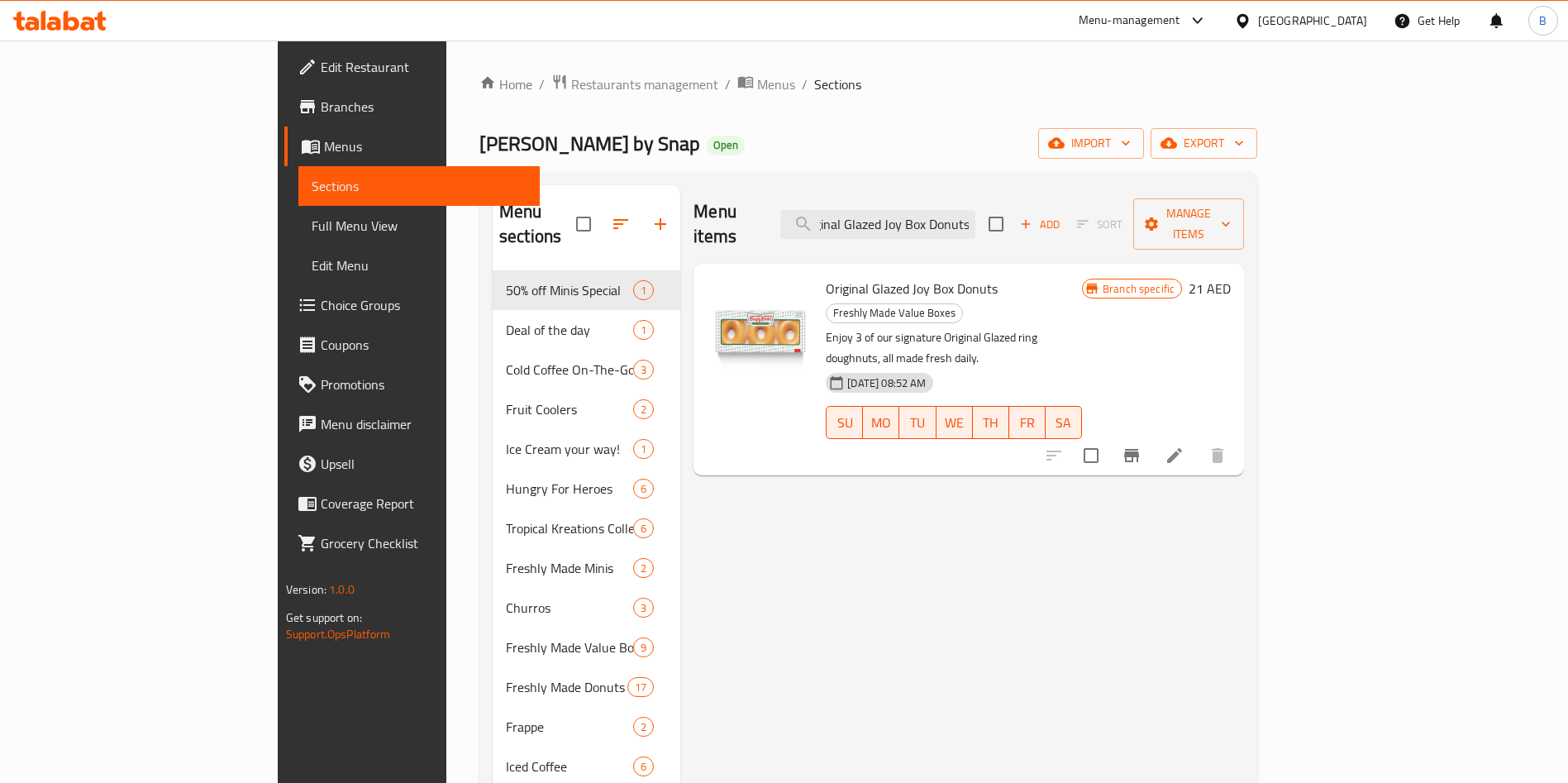
type input "Original Glazed Joy Box Donuts"
click at [1139, 449] on icon "Branch-specific-item" at bounding box center [1132, 455] width 15 height 13
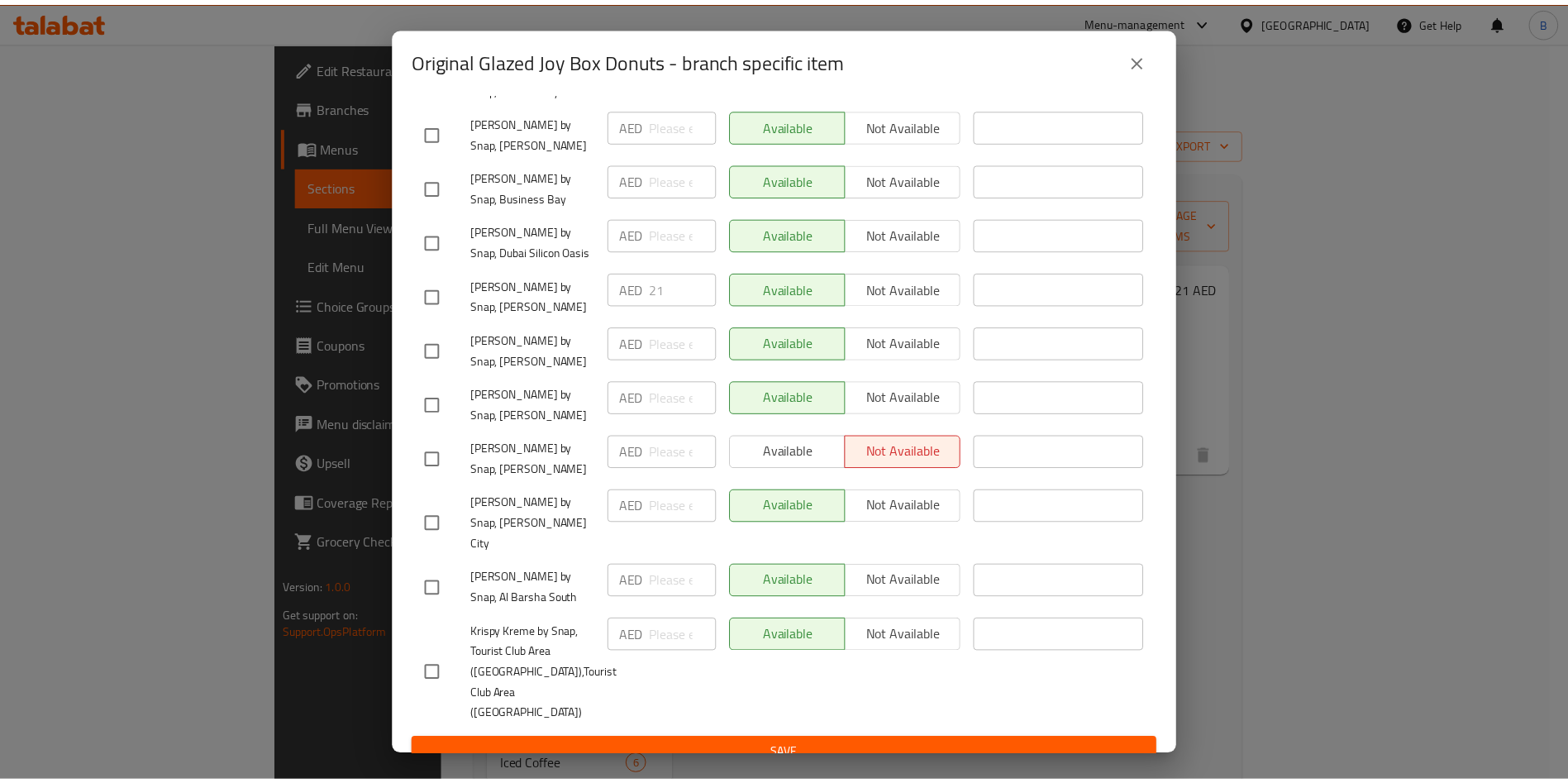
scroll to position [0, 0]
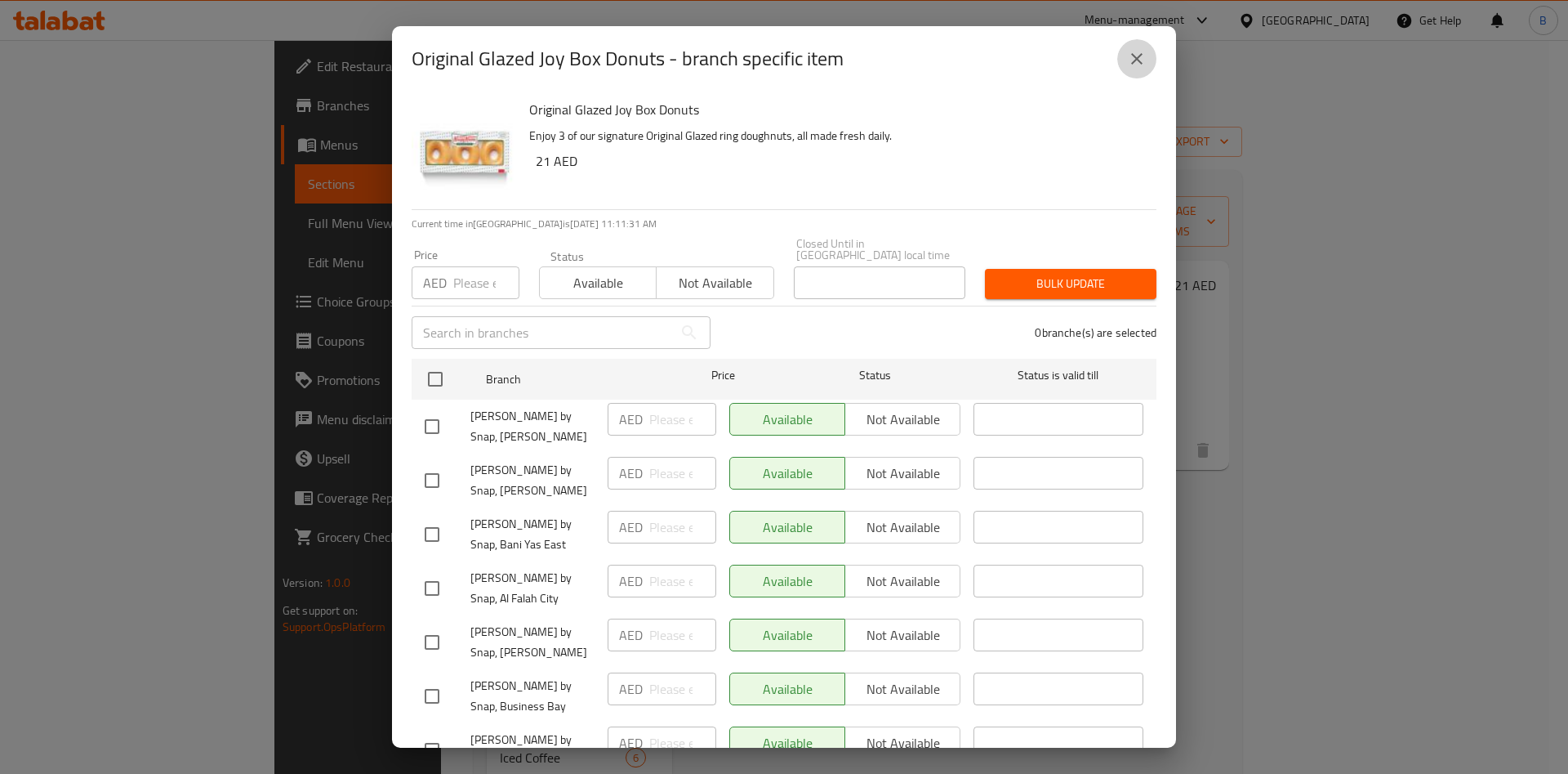
drag, startPoint x: 1134, startPoint y: 64, endPoint x: 1117, endPoint y: 76, distance: 20.8
click at [1134, 63] on icon "close" at bounding box center [1137, 59] width 20 height 20
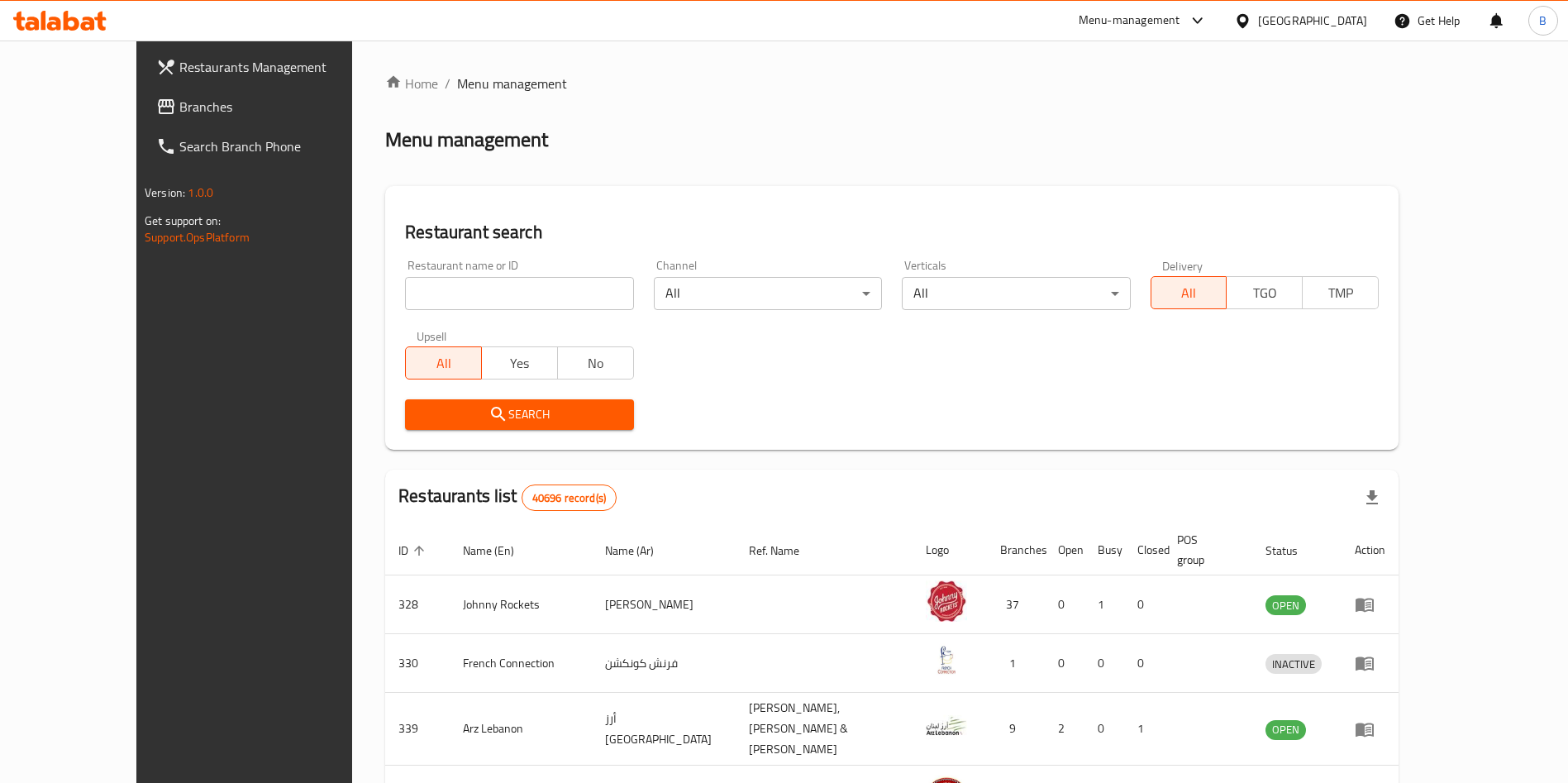
scroll to position [157, 0]
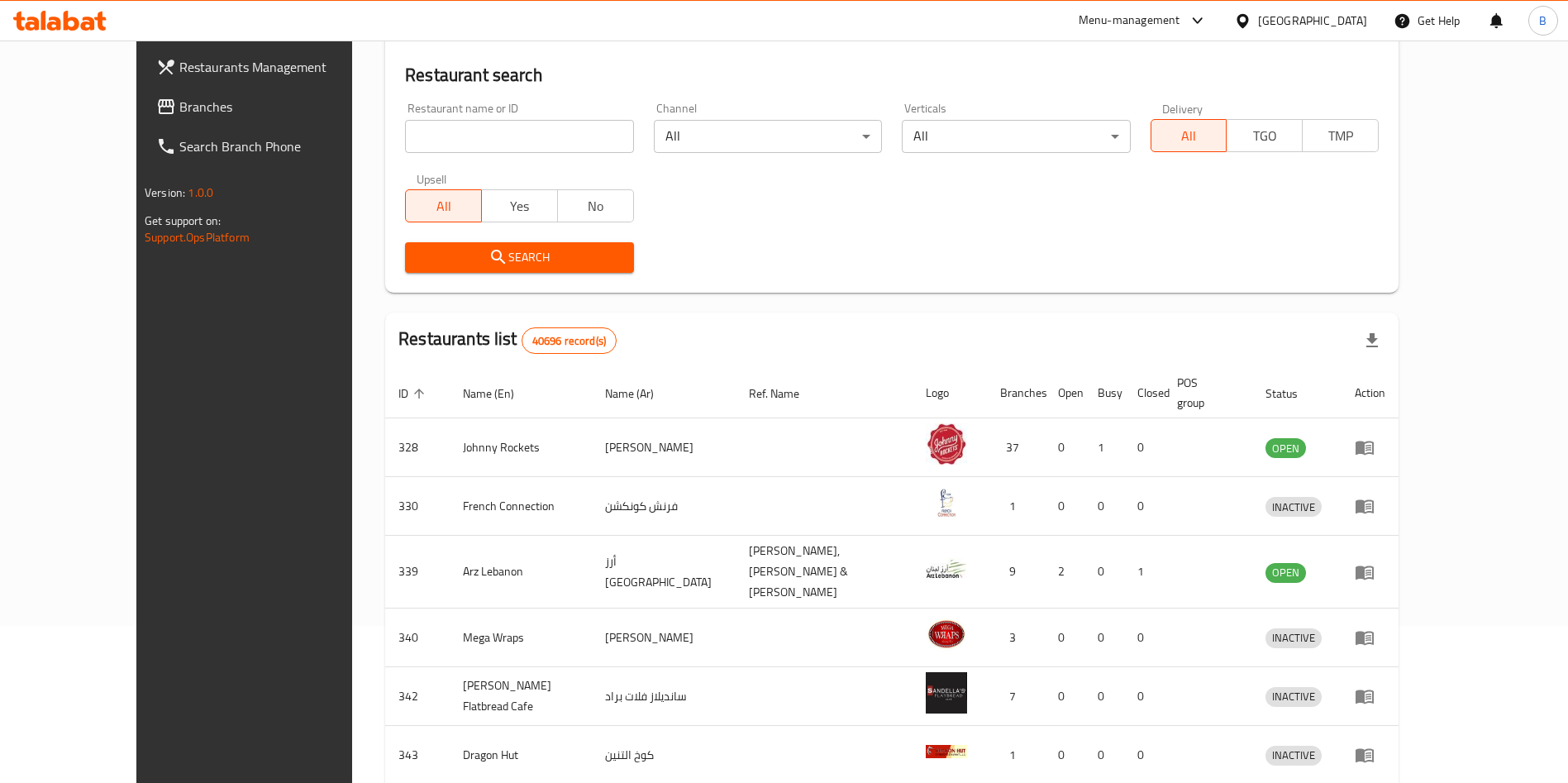
click at [461, 118] on div "Restaurant name or ID Restaurant name or ID" at bounding box center [519, 128] width 228 height 51
click at [461, 137] on input "search" at bounding box center [519, 136] width 228 height 33
type input "[PERSON_NAME]"
click button "Search" at bounding box center [519, 257] width 228 height 30
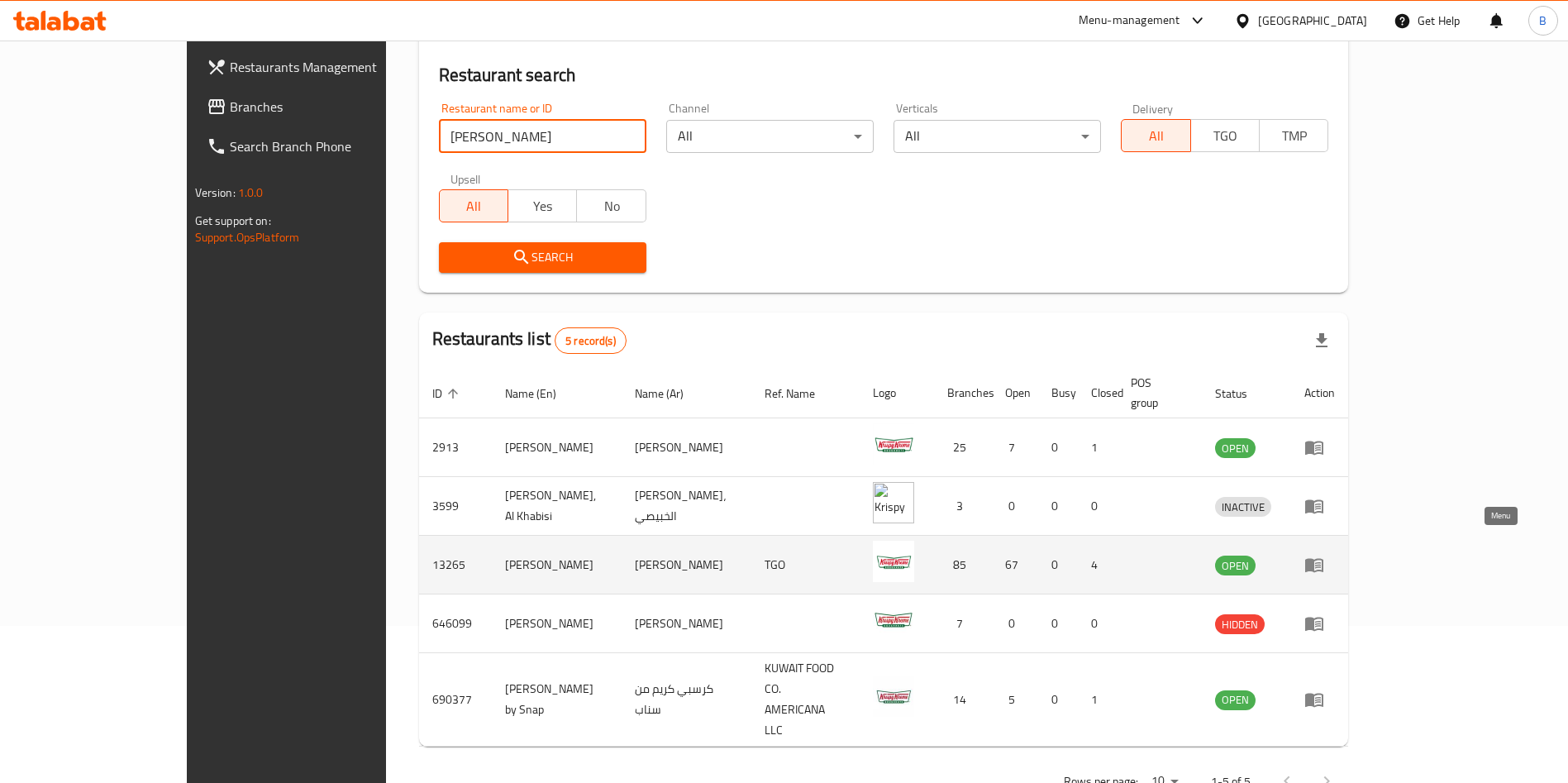
click at [1321, 563] on icon "enhanced table" at bounding box center [1318, 565] width 6 height 7
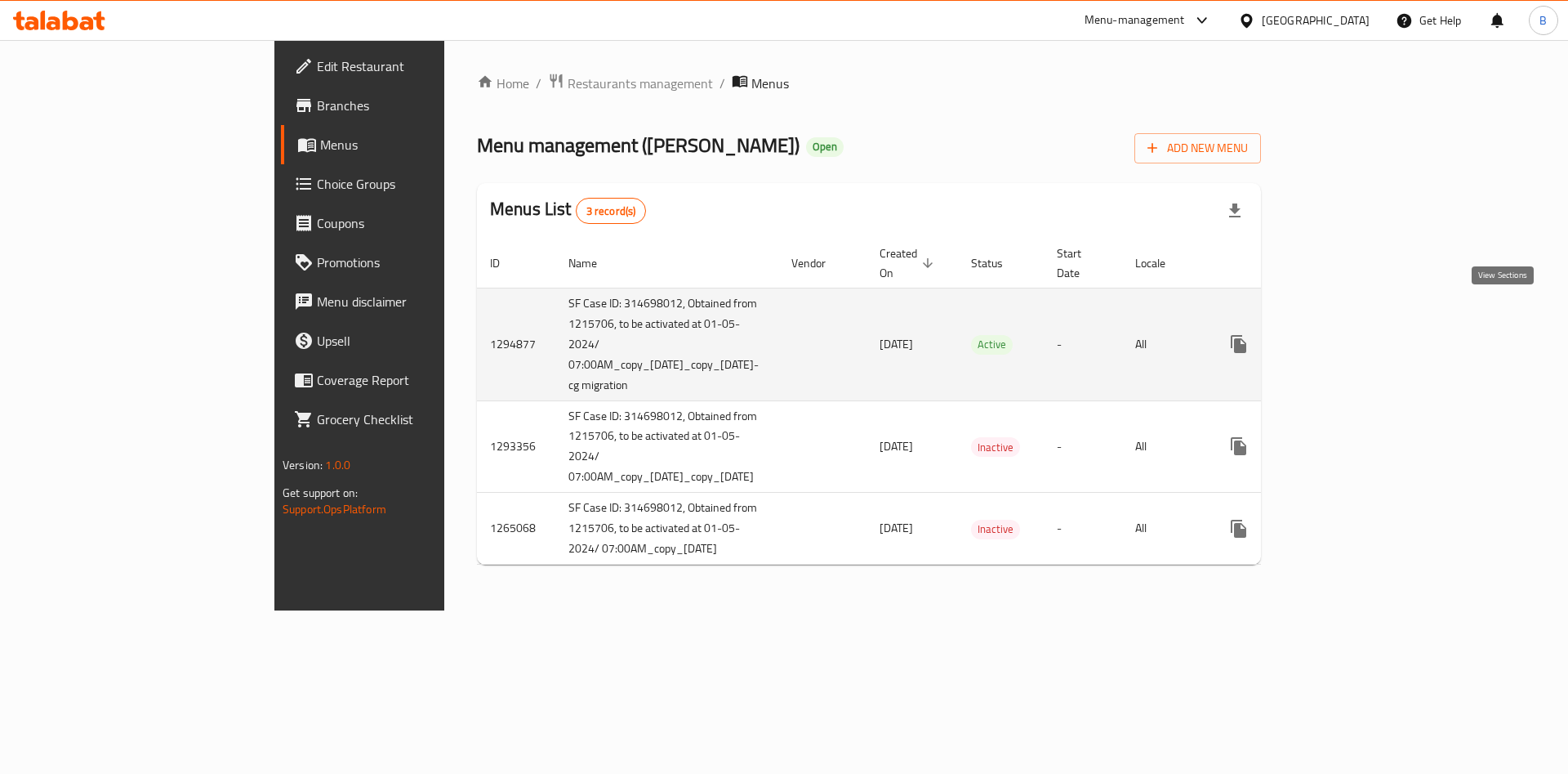
click at [1367, 334] on icon "enhanced table" at bounding box center [1357, 344] width 20 height 20
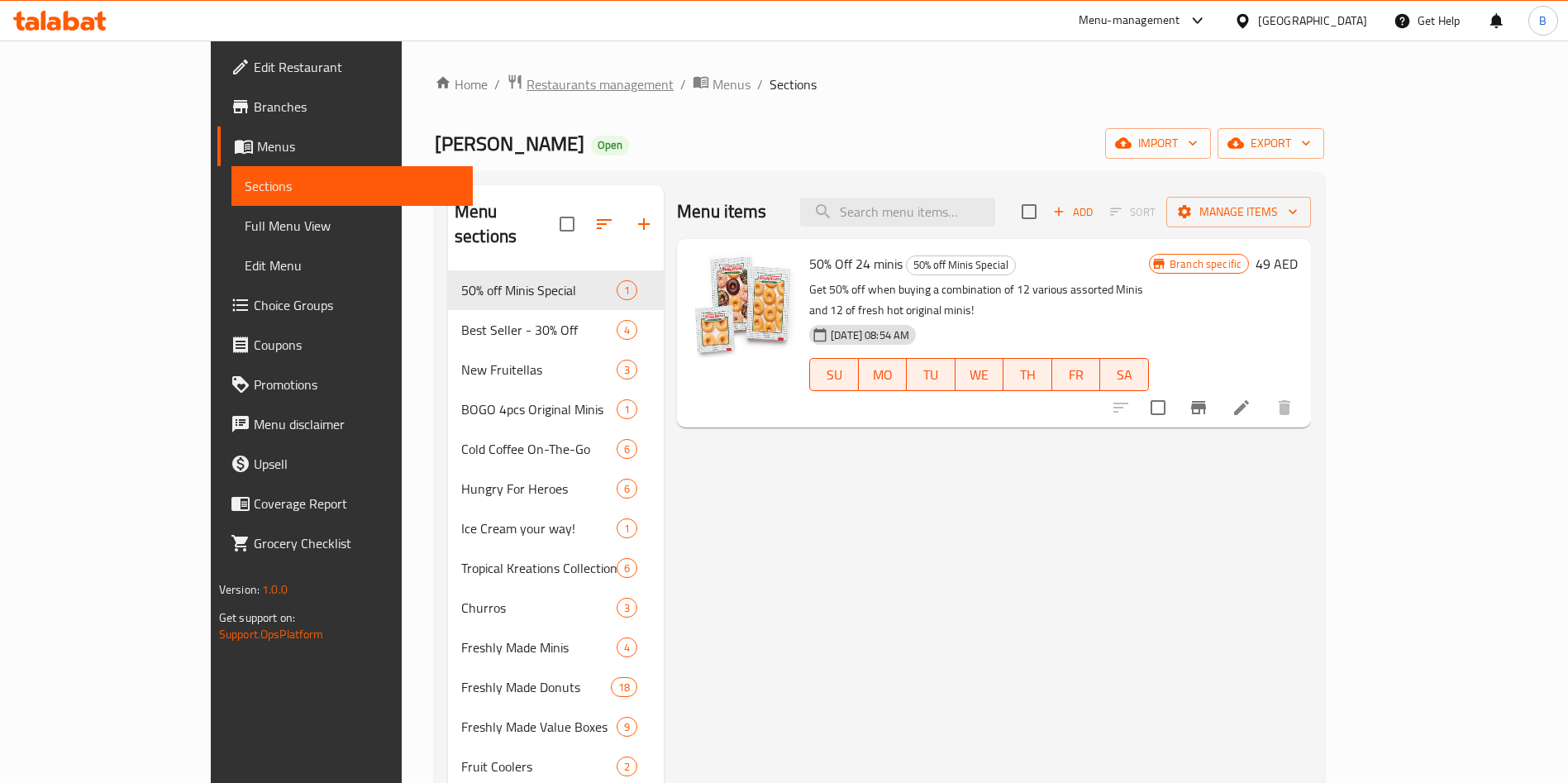
click at [527, 74] on span "Restaurants management" at bounding box center [600, 84] width 147 height 20
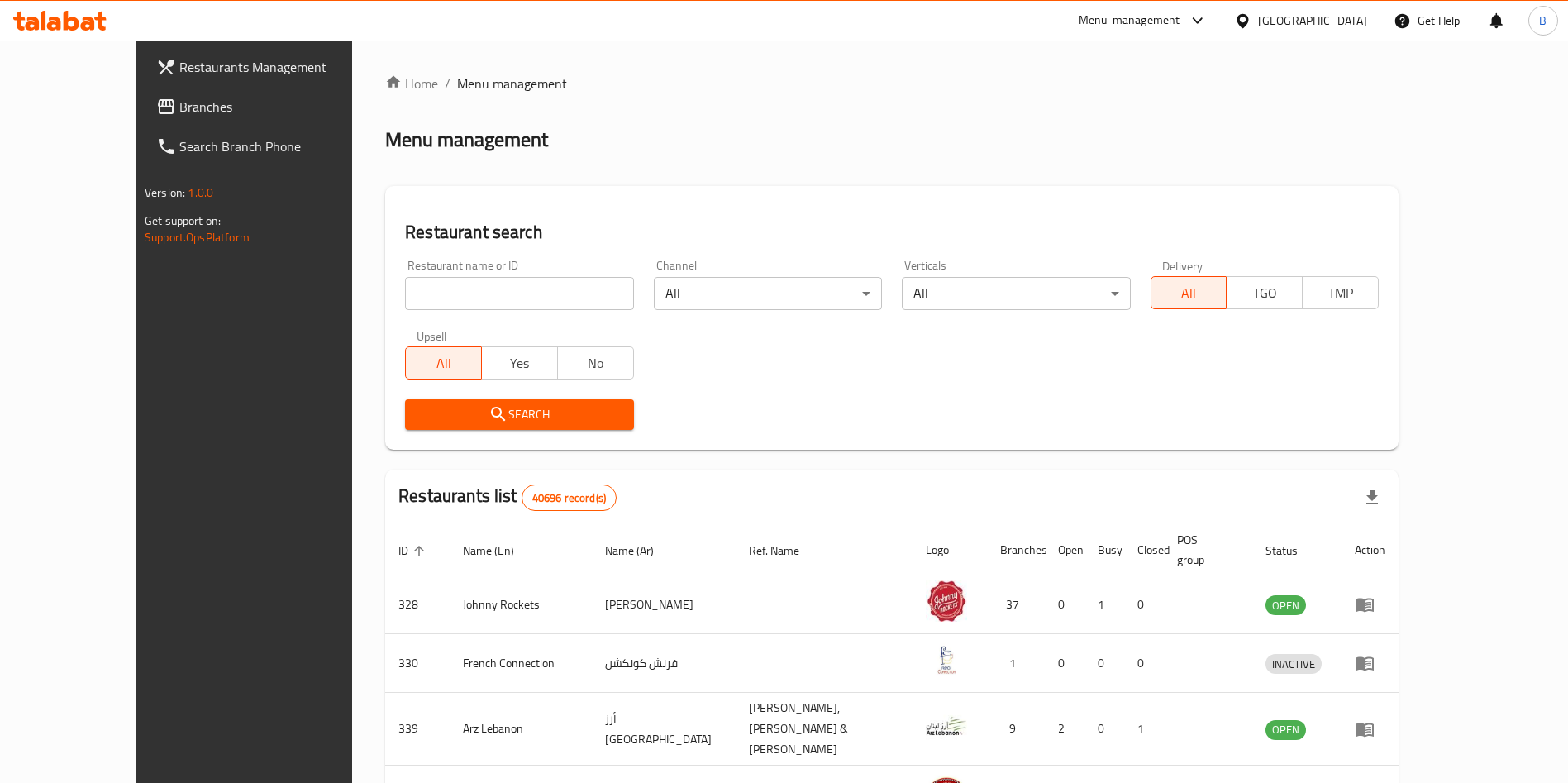
click at [522, 239] on h2 "Restaurant search" at bounding box center [891, 232] width 973 height 24
drag, startPoint x: 516, startPoint y: 266, endPoint x: 515, endPoint y: 288, distance: 22.0
click at [515, 269] on div "Restaurant name or ID Restaurant name or ID" at bounding box center [519, 285] width 228 height 51
click at [515, 289] on input "search" at bounding box center [519, 293] width 228 height 33
type input "[PERSON_NAME]"
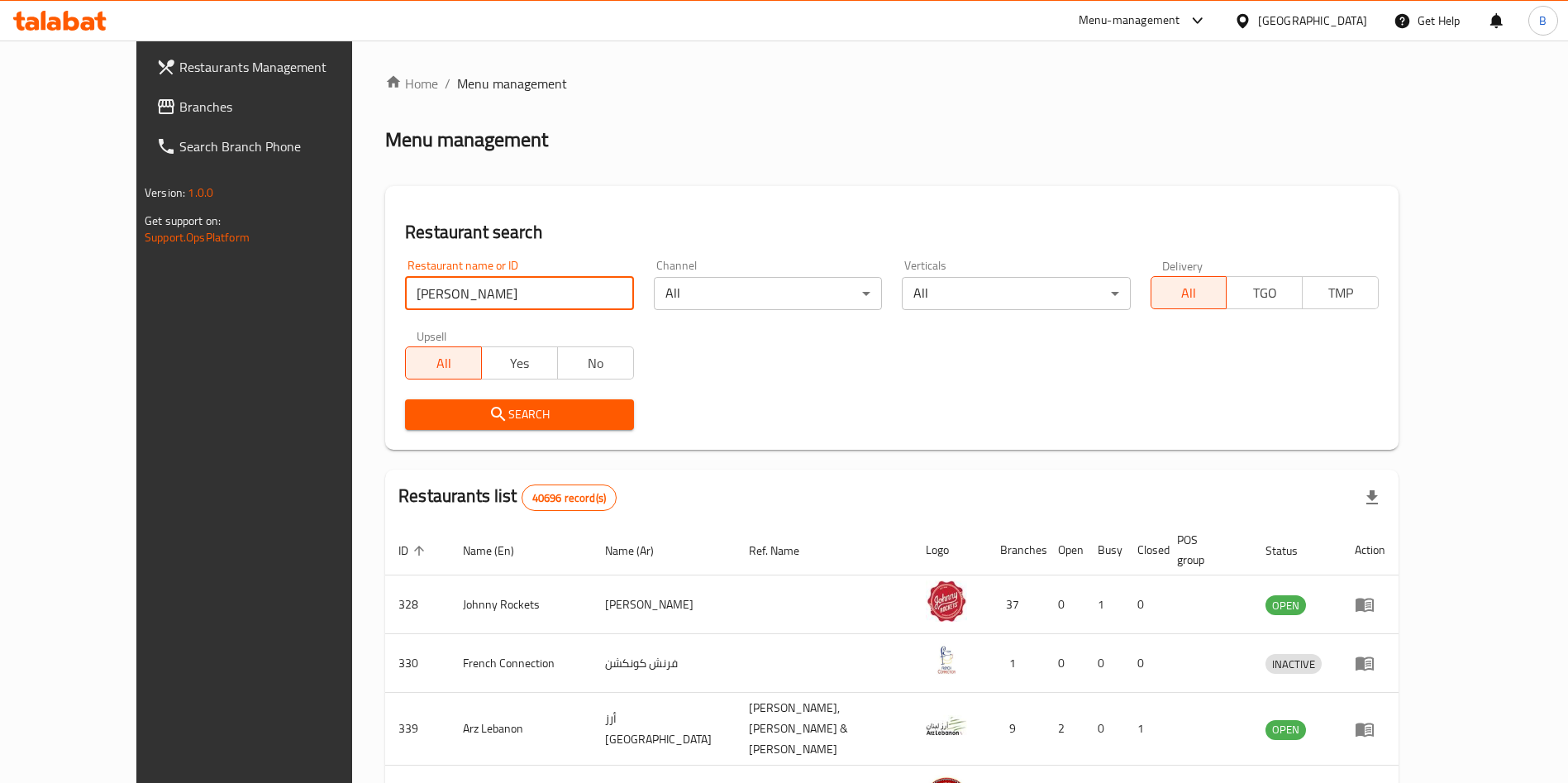
click button "Search" at bounding box center [519, 415] width 228 height 30
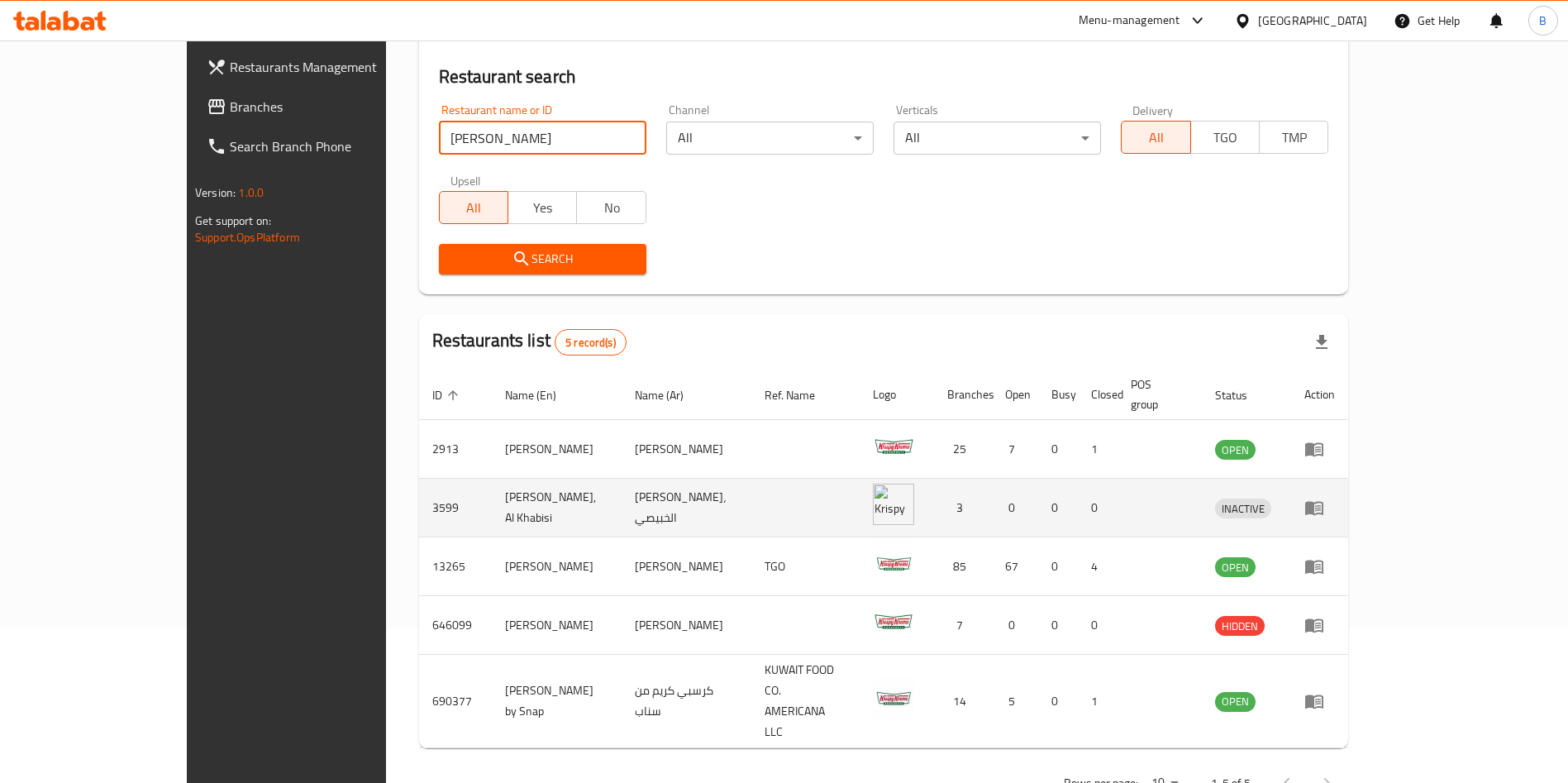
scroll to position [157, 0]
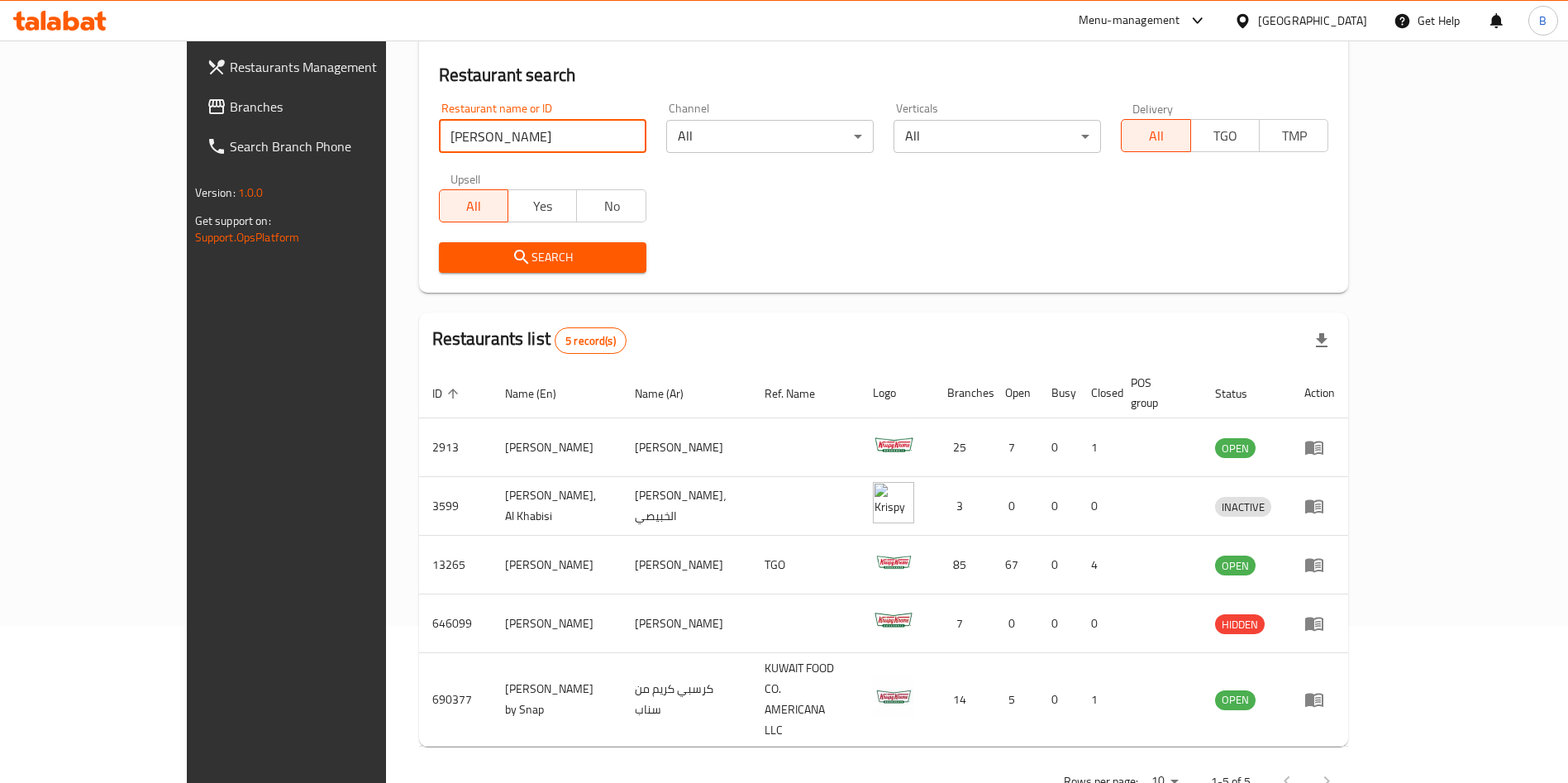
drag, startPoint x: 409, startPoint y: 138, endPoint x: 66, endPoint y: 149, distance: 343.2
click at [187, 149] on div "Restaurants Management Branches Search Branch Phone Version: 1.0.0 Get support …" at bounding box center [784, 359] width 1195 height 953
click at [230, 100] on span "Branches" at bounding box center [333, 106] width 205 height 20
